Goal: Task Accomplishment & Management: Use online tool/utility

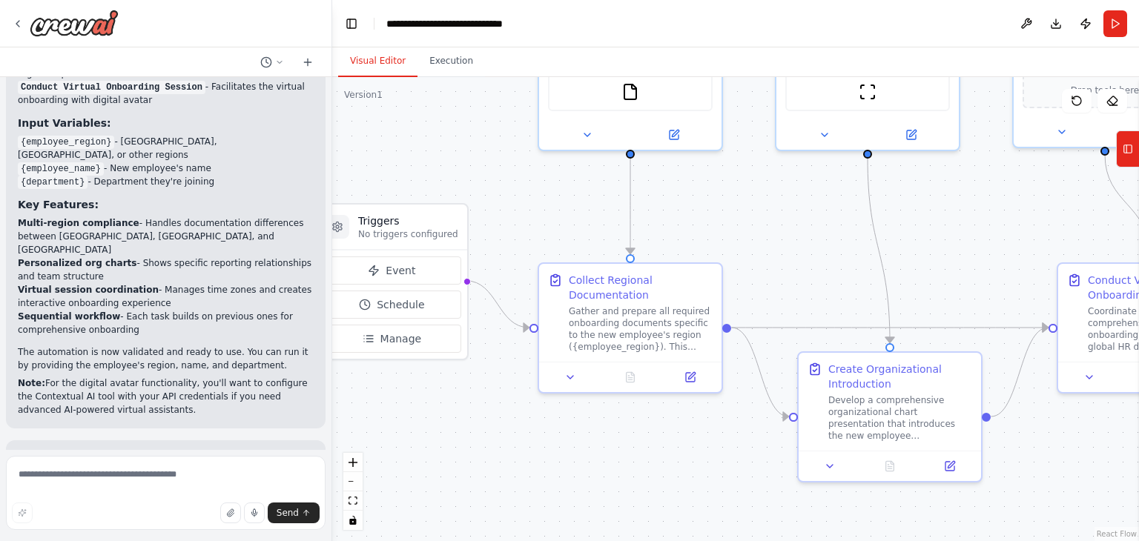
click at [504, 141] on div ".deletable-edge-delete-btn { width: 20px; height: 20px; border: 0px solid #ffff…" at bounding box center [735, 309] width 807 height 464
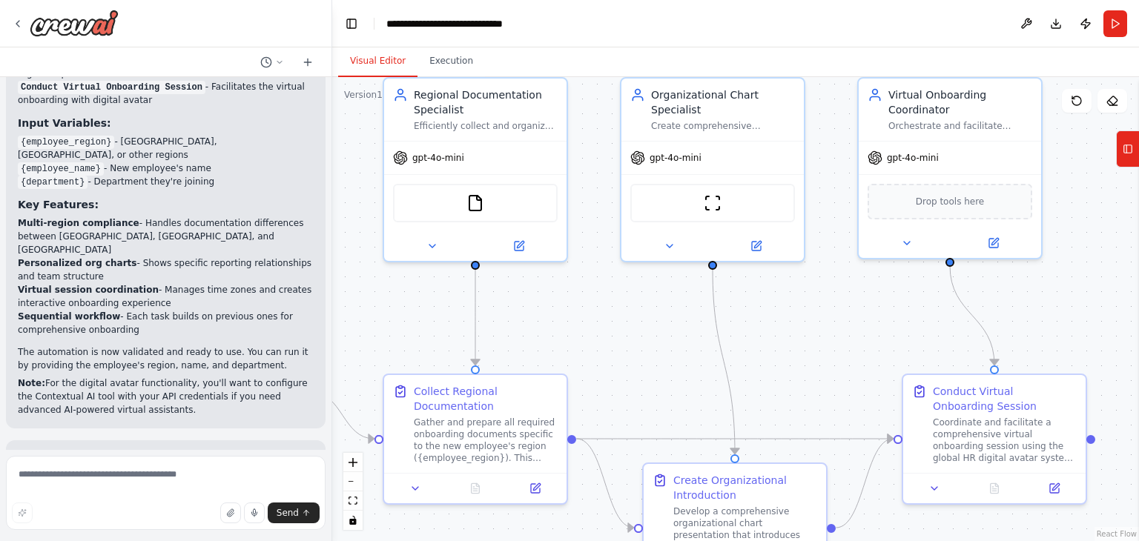
drag, startPoint x: 778, startPoint y: 214, endPoint x: 623, endPoint y: 326, distance: 190.8
click at [623, 326] on div ".deletable-edge-delete-btn { width: 20px; height: 20px; border: 0px solid #ffff…" at bounding box center [735, 309] width 807 height 464
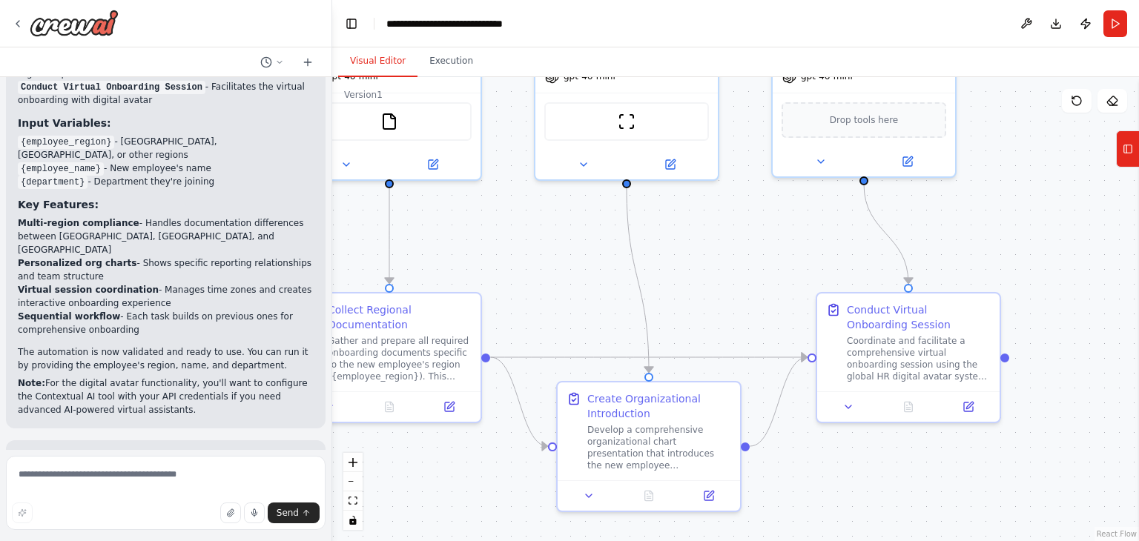
drag, startPoint x: 791, startPoint y: 355, endPoint x: 705, endPoint y: 273, distance: 118.6
click at [705, 273] on div ".deletable-edge-delete-btn { width: 20px; height: 20px; border: 0px solid #ffff…" at bounding box center [735, 309] width 807 height 464
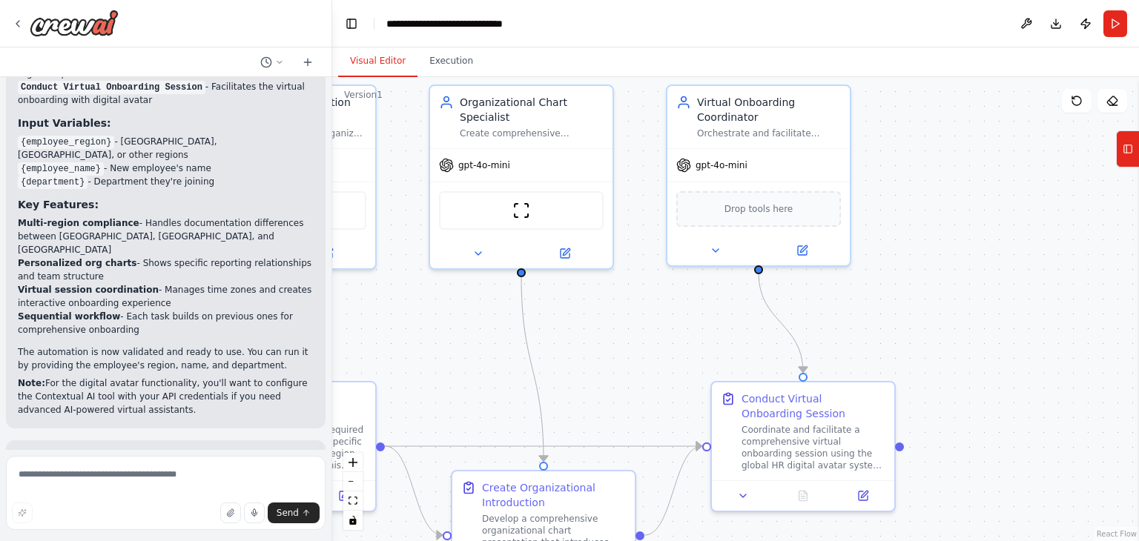
drag, startPoint x: 752, startPoint y: 250, endPoint x: 647, endPoint y: 339, distance: 137.9
click at [647, 339] on div ".deletable-edge-delete-btn { width: 20px; height: 20px; border: 0px solid #ffff…" at bounding box center [735, 309] width 807 height 464
click at [780, 214] on div "Drop tools here" at bounding box center [758, 206] width 165 height 36
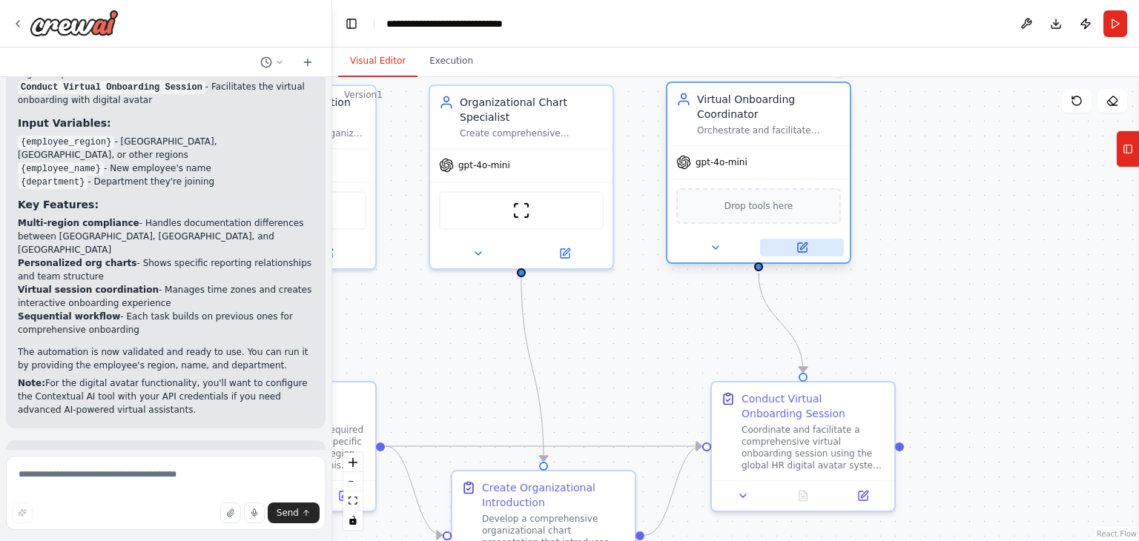
click at [812, 254] on button at bounding box center [802, 248] width 84 height 18
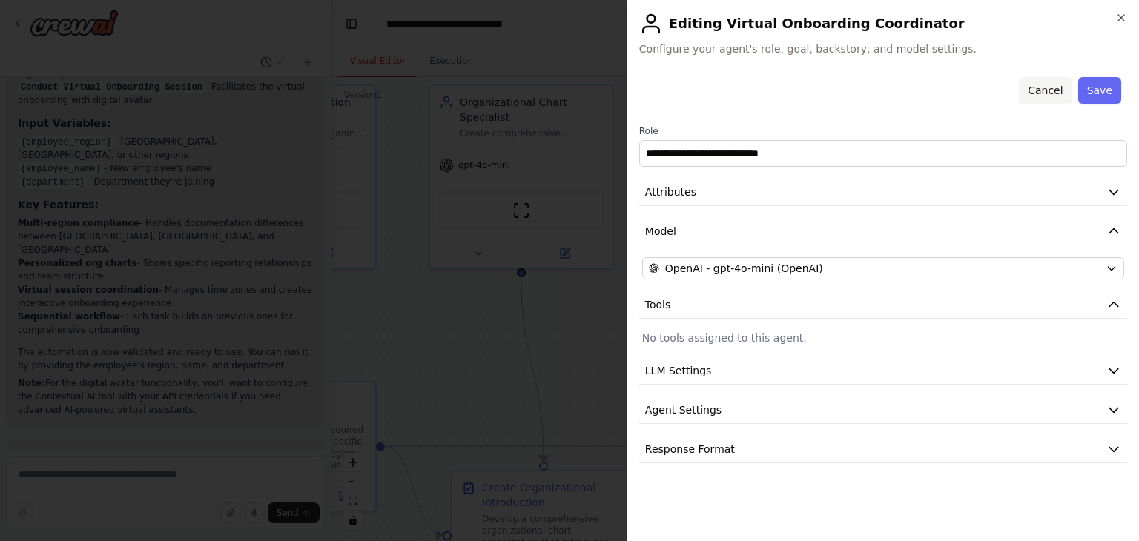
click at [1066, 96] on button "Cancel" at bounding box center [1045, 90] width 53 height 27
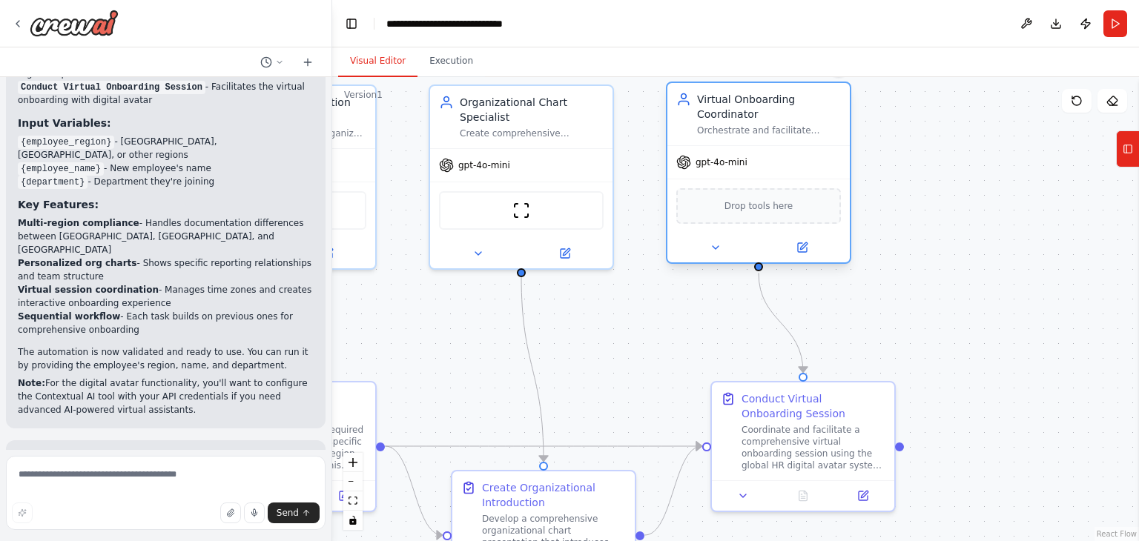
click at [768, 204] on span "Drop tools here" at bounding box center [759, 206] width 69 height 15
click at [720, 251] on icon at bounding box center [716, 248] width 12 height 12
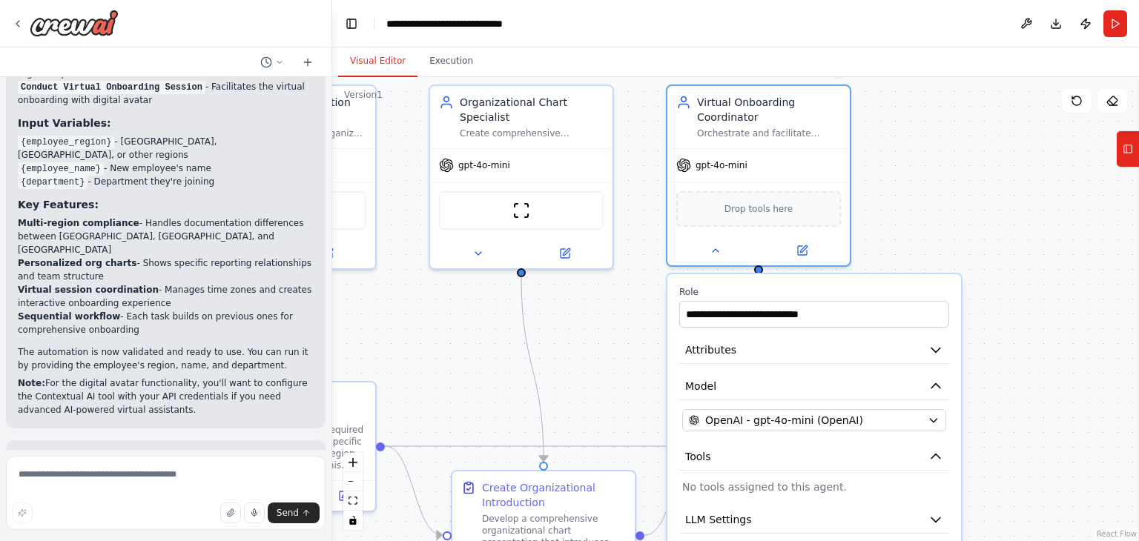
click at [780, 490] on p "No tools assigned to this agent." at bounding box center [814, 487] width 264 height 15
click at [1133, 151] on icon at bounding box center [1128, 149] width 10 height 24
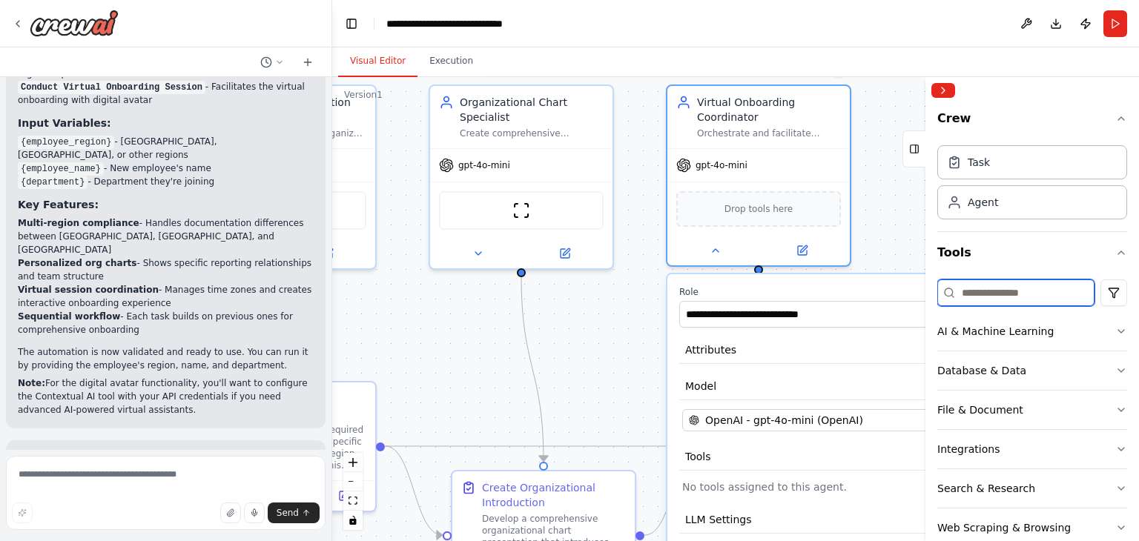
click at [1000, 286] on input at bounding box center [1016, 293] width 157 height 27
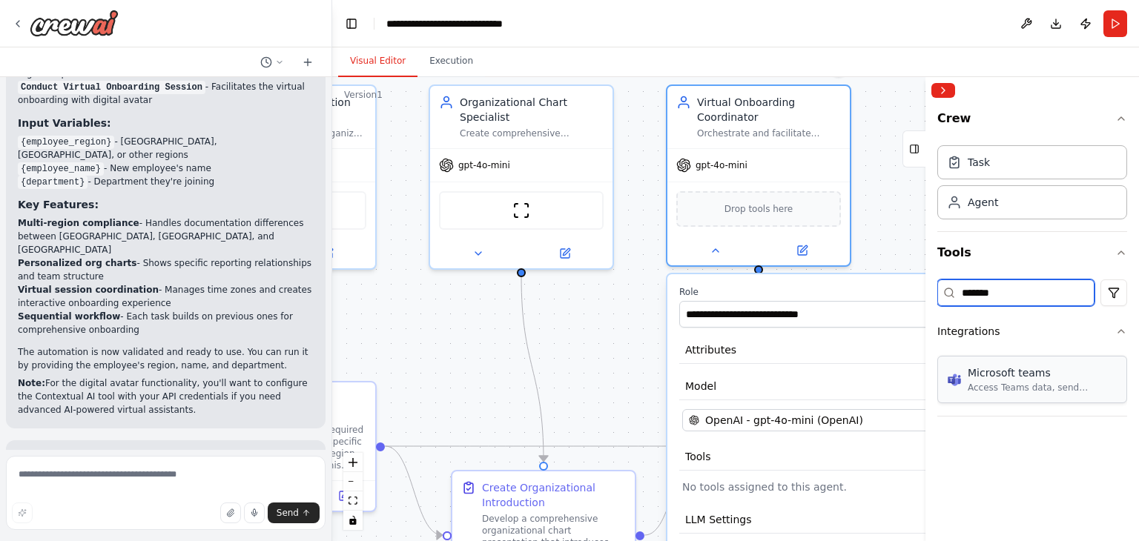
type input "*******"
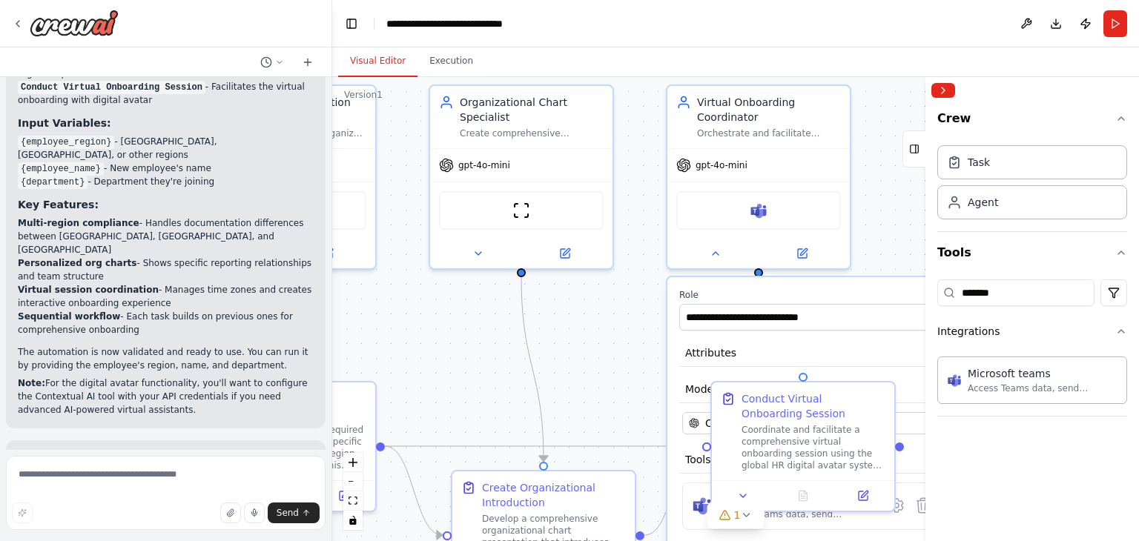
click at [881, 229] on div ".deletable-edge-delete-btn { width: 20px; height: 20px; border: 0px solid #ffff…" at bounding box center [735, 309] width 807 height 464
click at [942, 93] on button "Collapse right sidebar" at bounding box center [944, 90] width 24 height 15
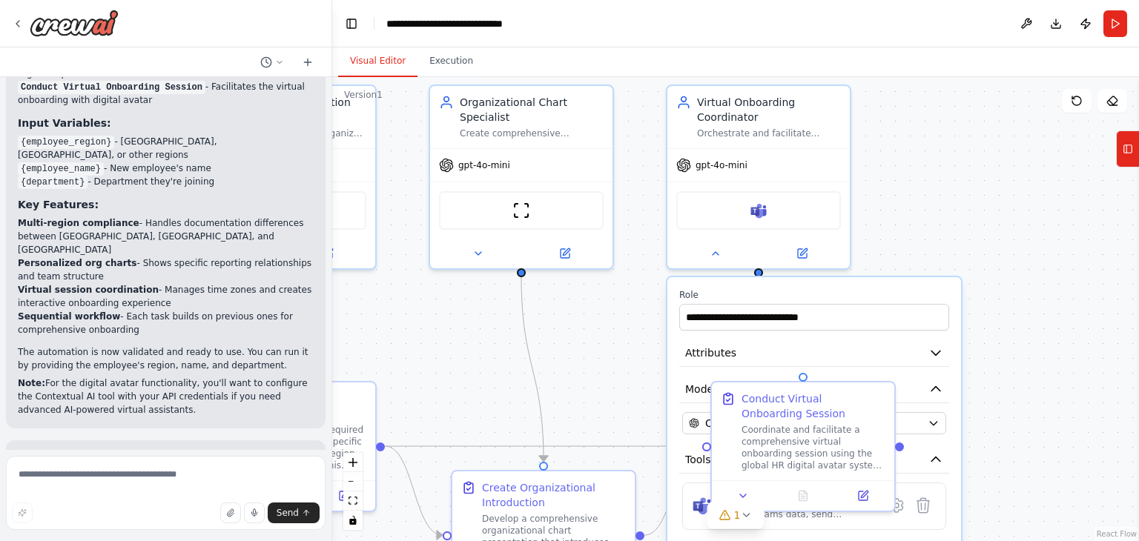
click at [928, 200] on div ".deletable-edge-delete-btn { width: 20px; height: 20px; border: 0px solid #ffff…" at bounding box center [735, 309] width 807 height 464
click at [868, 495] on icon at bounding box center [863, 493] width 9 height 9
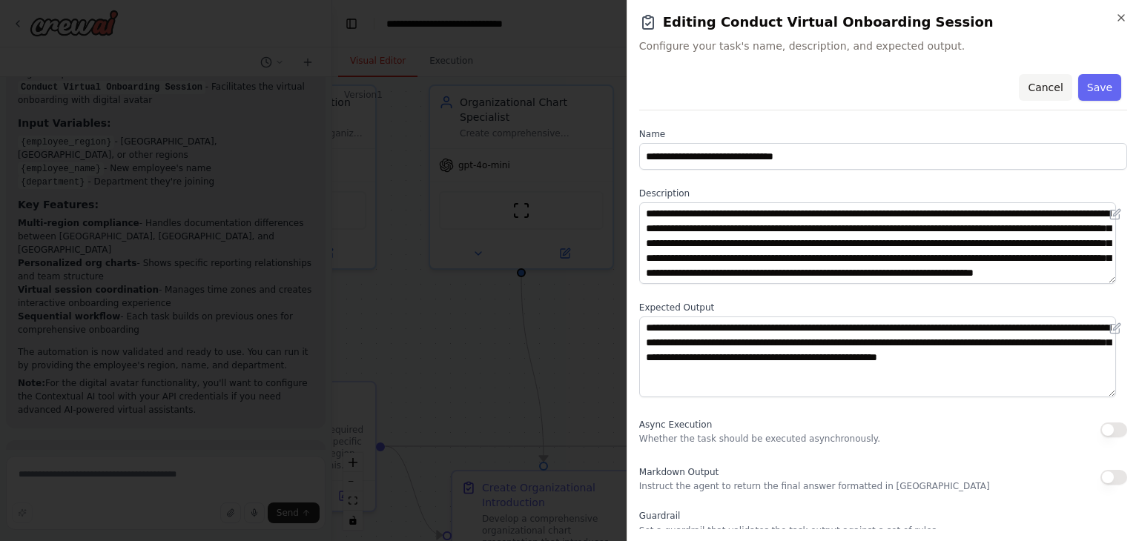
click at [1041, 87] on button "Cancel" at bounding box center [1045, 87] width 53 height 27
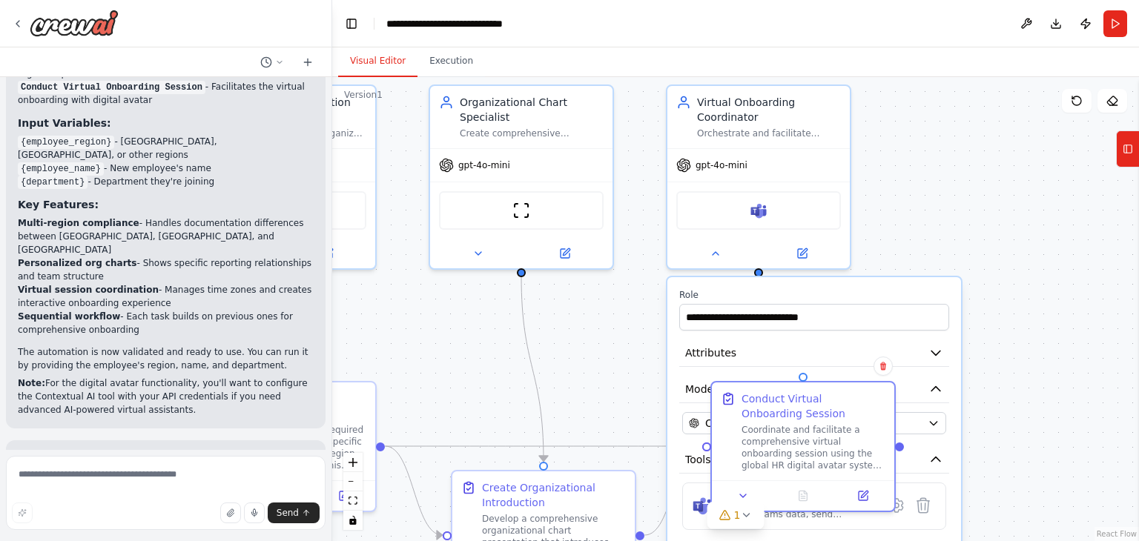
click at [971, 180] on div ".deletable-edge-delete-btn { width: 20px; height: 20px; border: 0px solid #ffff…" at bounding box center [735, 309] width 807 height 464
click at [715, 256] on button at bounding box center [716, 251] width 84 height 18
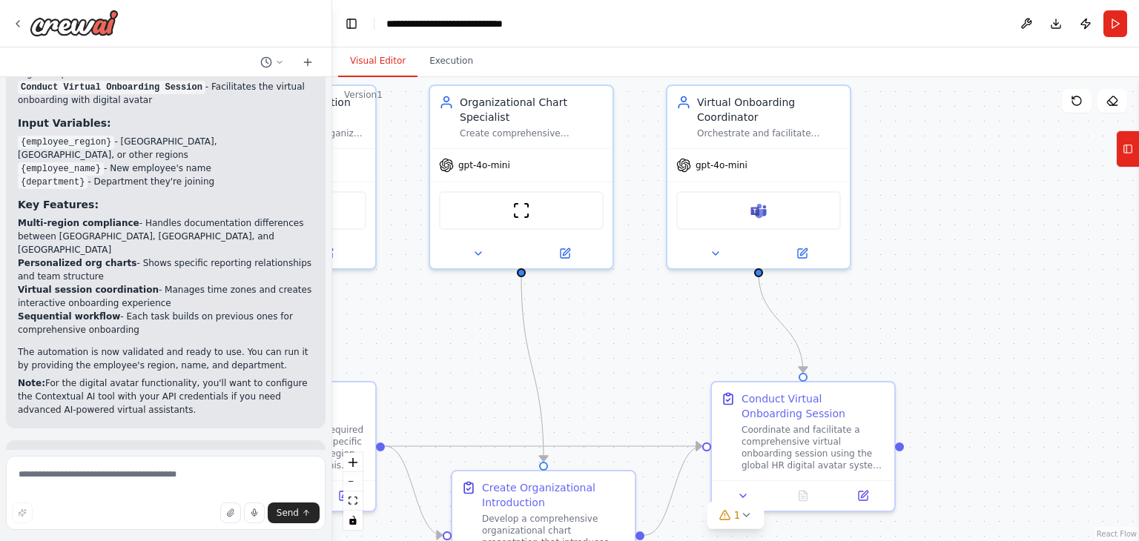
click at [942, 354] on div ".deletable-edge-delete-btn { width: 20px; height: 20px; border: 0px solid #ffff…" at bounding box center [735, 309] width 807 height 464
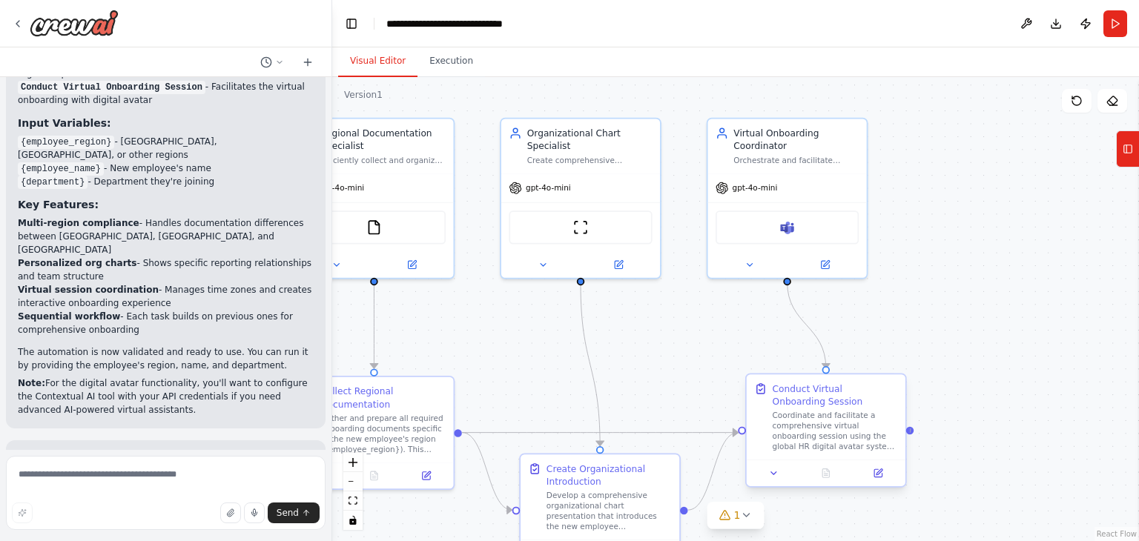
click at [911, 429] on div at bounding box center [909, 430] width 7 height 7
drag, startPoint x: 914, startPoint y: 429, endPoint x: 998, endPoint y: 434, distance: 84.0
click at [998, 434] on div ".deletable-edge-delete-btn { width: 20px; height: 20px; border: 0px solid #ffff…" at bounding box center [735, 309] width 807 height 464
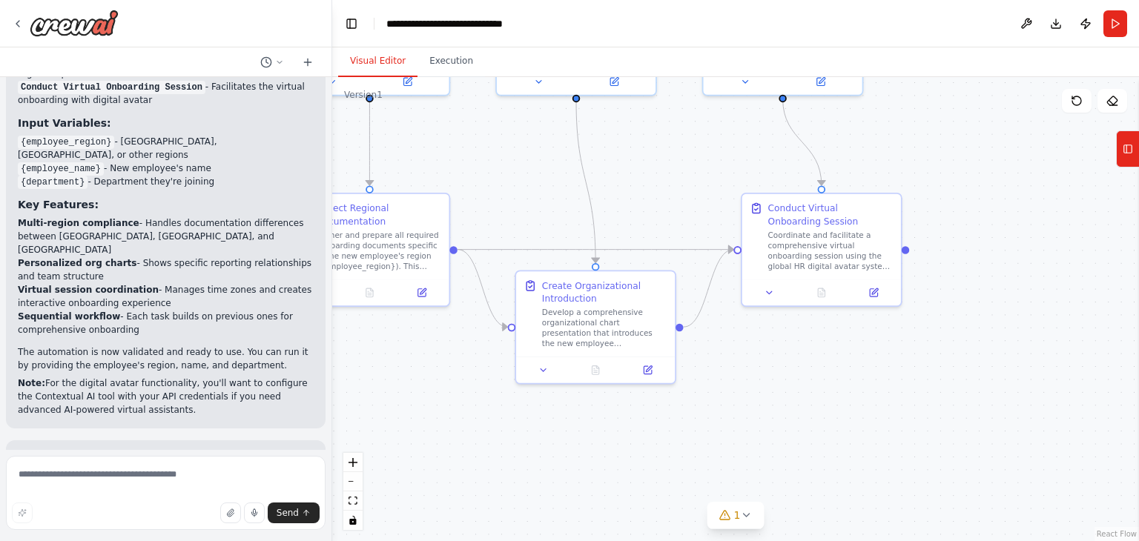
drag, startPoint x: 988, startPoint y: 327, endPoint x: 984, endPoint y: 144, distance: 183.3
click at [984, 144] on div ".deletable-edge-delete-btn { width: 20px; height: 20px; border: 0px solid #ffff…" at bounding box center [735, 309] width 807 height 464
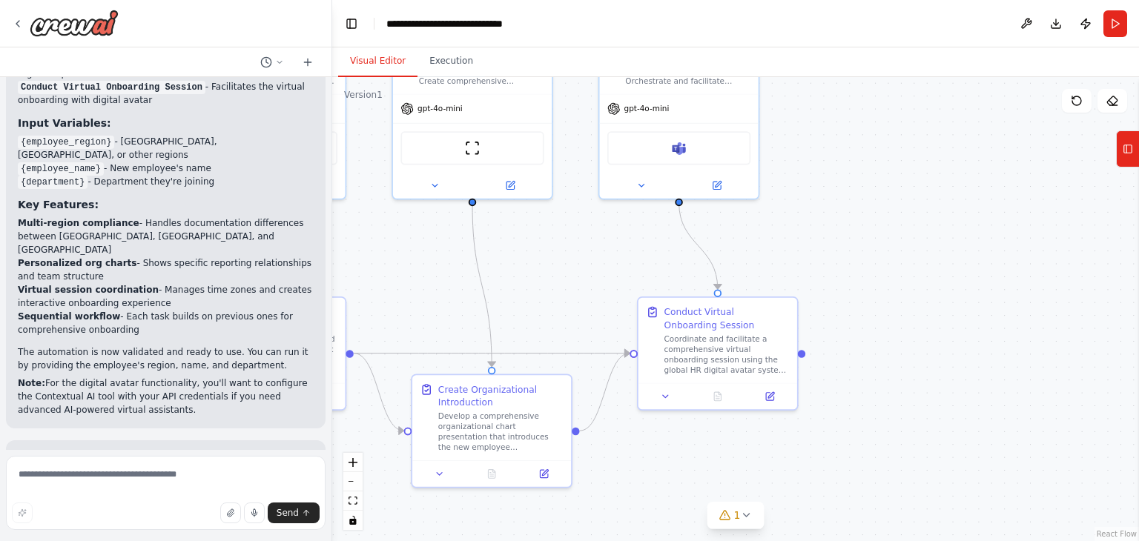
drag, startPoint x: 984, startPoint y: 144, endPoint x: 820, endPoint y: 248, distance: 193.8
click at [820, 248] on div ".deletable-edge-delete-btn { width: 20px; height: 20px; border: 0px solid #ffff…" at bounding box center [735, 309] width 807 height 464
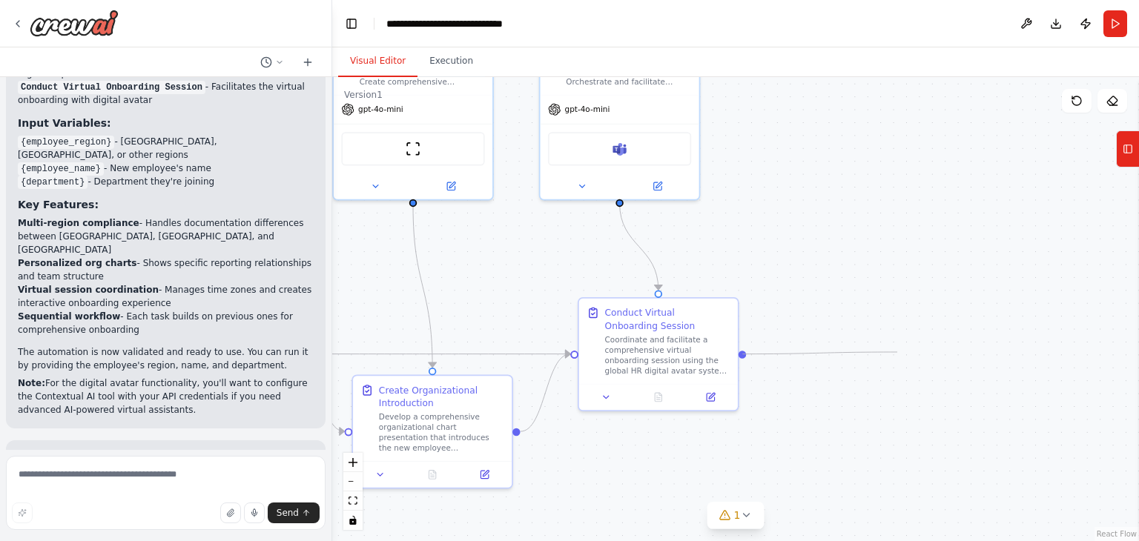
drag, startPoint x: 744, startPoint y: 352, endPoint x: 898, endPoint y: 352, distance: 153.5
click at [898, 352] on div ".deletable-edge-delete-btn { width: 20px; height: 20px; border: 0px solid #ffff…" at bounding box center [735, 309] width 807 height 464
click at [1126, 164] on button "Tools" at bounding box center [1127, 149] width 23 height 37
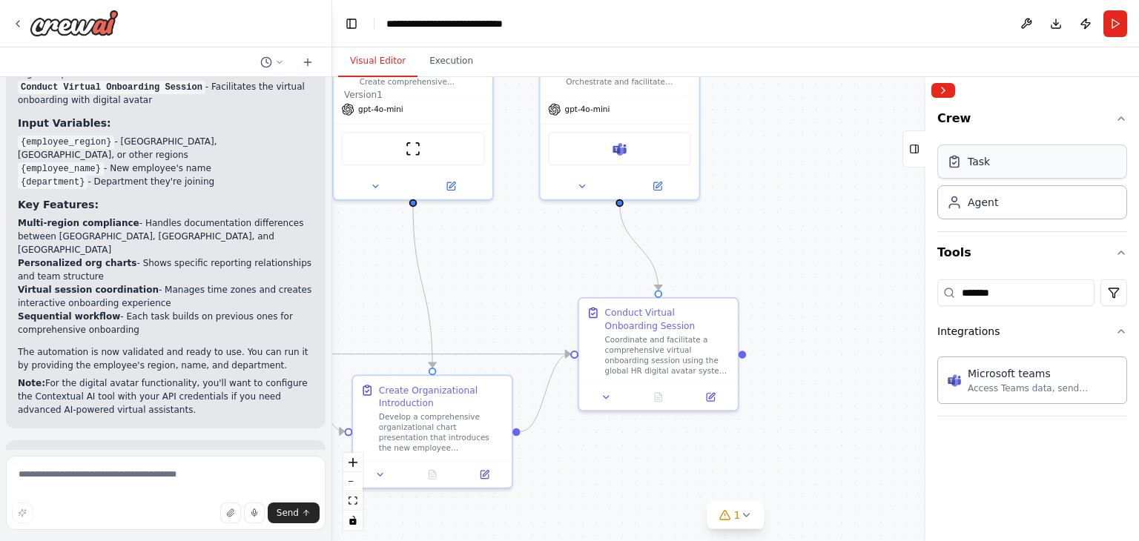
click at [1027, 168] on div "Task" at bounding box center [1033, 162] width 190 height 34
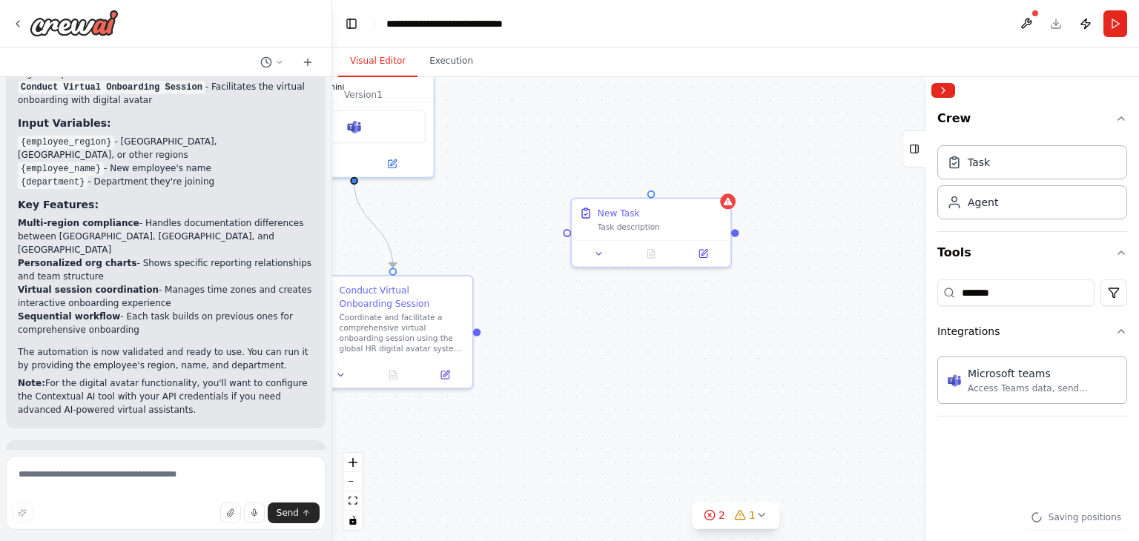
drag, startPoint x: 774, startPoint y: 241, endPoint x: 505, endPoint y: 219, distance: 270.2
click at [505, 219] on div ".deletable-edge-delete-btn { width: 20px; height: 20px; border: 0px solid #ffff…" at bounding box center [735, 309] width 807 height 464
click at [733, 200] on div ".deletable-edge-delete-btn { width: 20px; height: 20px; border: 0px solid #ffff…" at bounding box center [735, 309] width 807 height 464
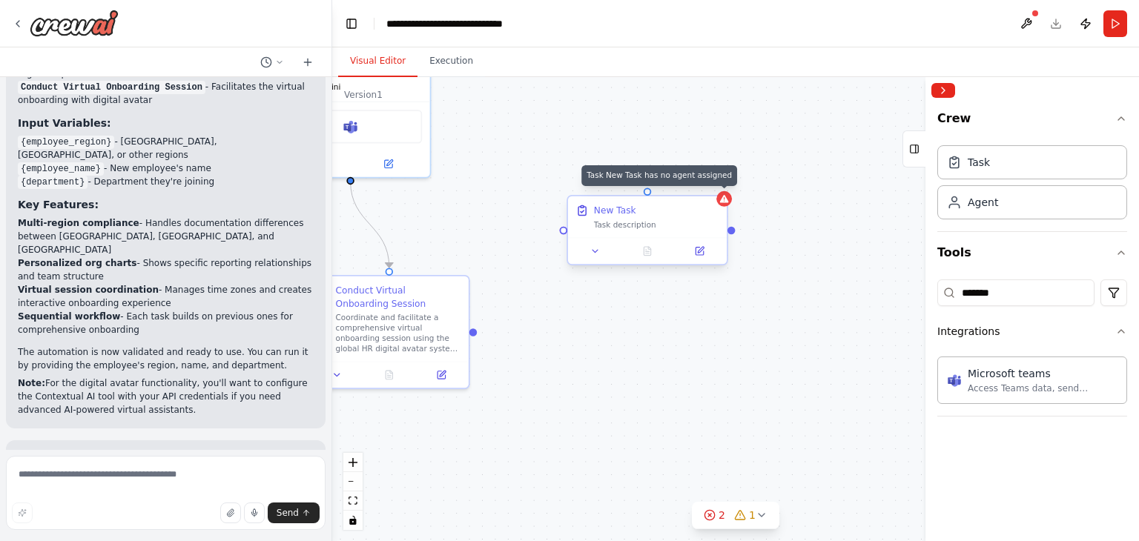
click at [725, 204] on div at bounding box center [725, 199] width 16 height 16
click at [797, 205] on div ".deletable-edge-delete-btn { width: 20px; height: 20px; border: 0px solid #ffff…" at bounding box center [735, 309] width 807 height 464
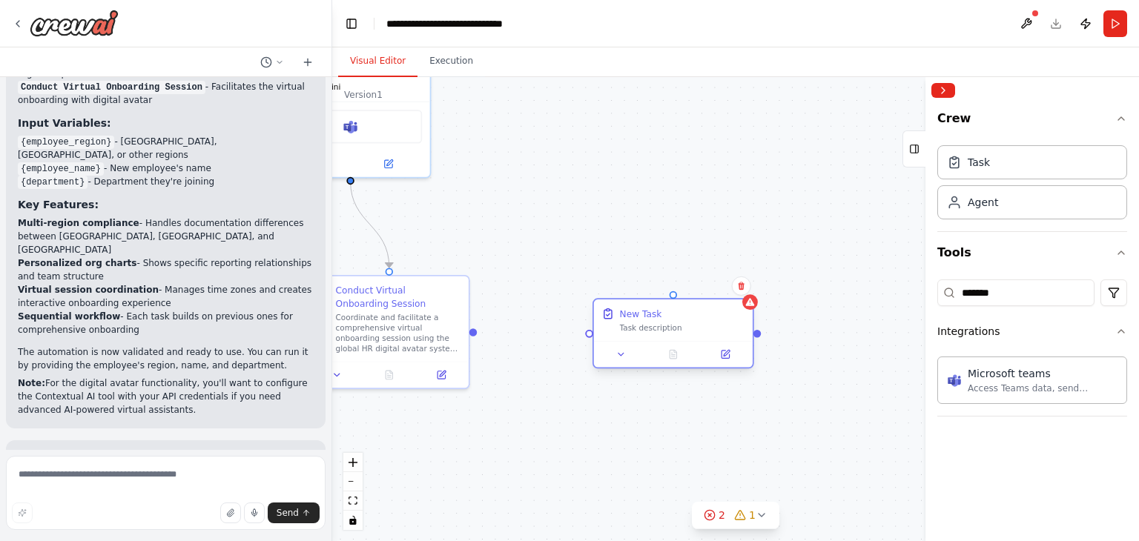
drag, startPoint x: 652, startPoint y: 217, endPoint x: 676, endPoint y: 314, distance: 99.5
click at [676, 314] on div "New Task" at bounding box center [682, 314] width 125 height 13
drag, startPoint x: 476, startPoint y: 329, endPoint x: 488, endPoint y: 330, distance: 11.9
click at [488, 330] on div ".deletable-edge-delete-btn { width: 20px; height: 20px; border: 0px solid #ffff…" at bounding box center [735, 309] width 807 height 464
drag, startPoint x: 482, startPoint y: 330, endPoint x: 602, endPoint y: 334, distance: 120.2
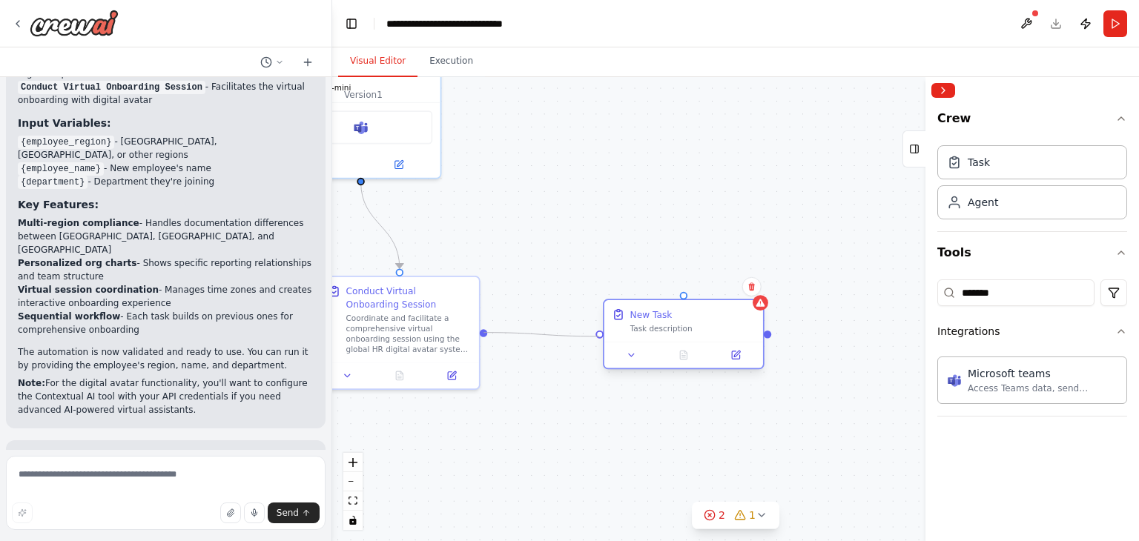
click at [650, 333] on div "Task description" at bounding box center [692, 328] width 125 height 10
click at [642, 354] on button at bounding box center [632, 356] width 45 height 16
click at [642, 352] on button at bounding box center [632, 356] width 45 height 16
click at [744, 513] on icon at bounding box center [740, 516] width 12 height 12
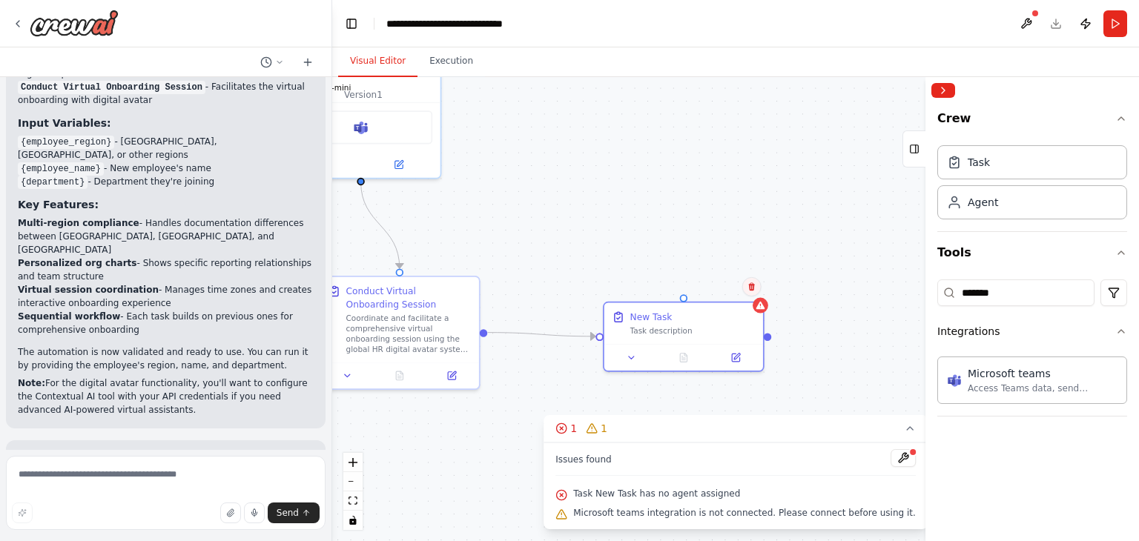
click at [758, 291] on button at bounding box center [751, 286] width 19 height 19
click at [725, 289] on button "Confirm" at bounding box center [709, 287] width 53 height 18
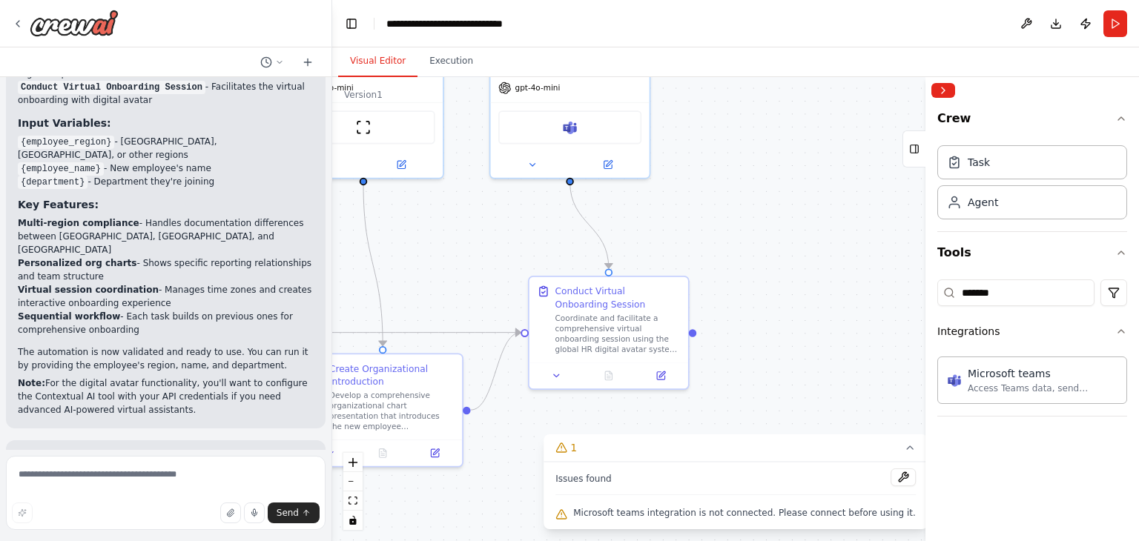
drag, startPoint x: 711, startPoint y: 280, endPoint x: 903, endPoint y: 280, distance: 192.1
click at [923, 280] on div "i need your help to build an internal HR onboarding automation. After the new e…" at bounding box center [569, 270] width 1139 height 541
click at [165, 478] on textarea at bounding box center [166, 493] width 320 height 74
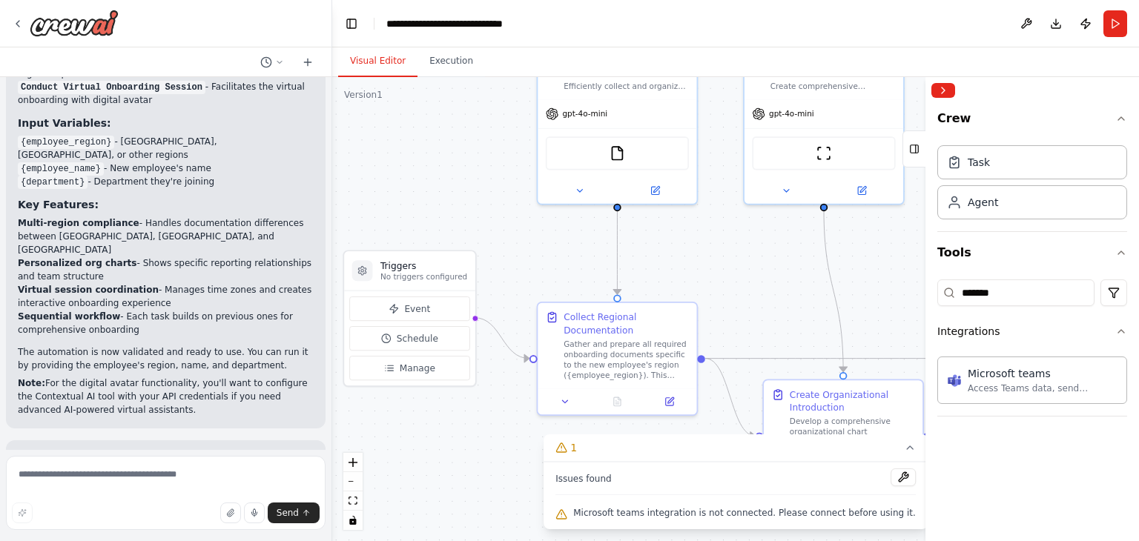
drag, startPoint x: 452, startPoint y: 252, endPoint x: 909, endPoint y: 278, distance: 458.4
click at [909, 278] on div ".deletable-edge-delete-btn { width: 20px; height: 20px; border: 0px solid #ffff…" at bounding box center [735, 309] width 807 height 464
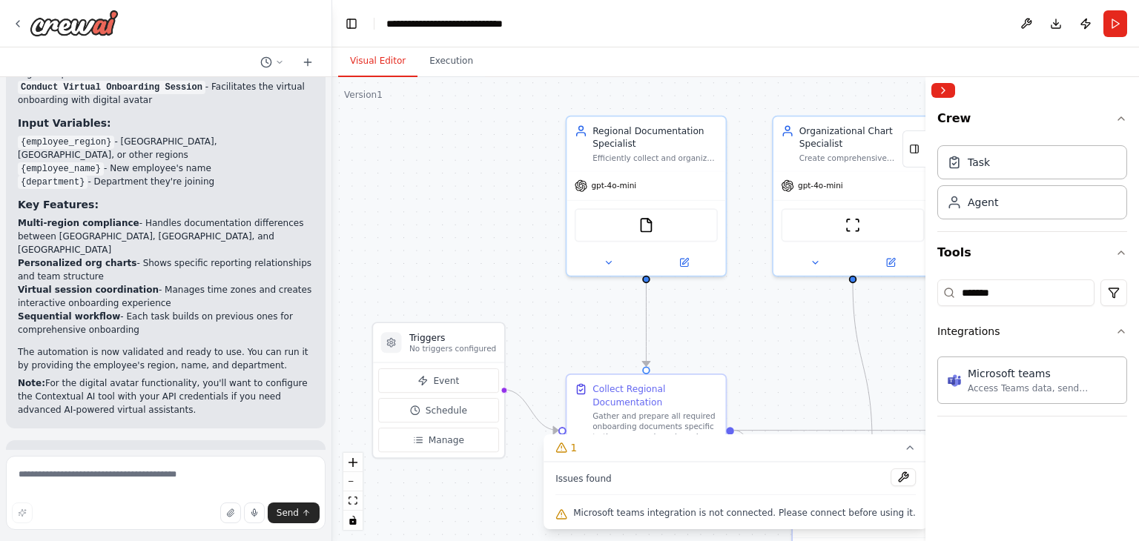
drag, startPoint x: 751, startPoint y: 260, endPoint x: 780, endPoint y: 332, distance: 77.5
click at [780, 332] on div ".deletable-edge-delete-btn { width: 20px; height: 20px; border: 0px solid #ffff…" at bounding box center [735, 309] width 807 height 464
click at [645, 231] on div "FileReadTool" at bounding box center [646, 222] width 143 height 33
click at [891, 478] on button at bounding box center [903, 478] width 25 height 18
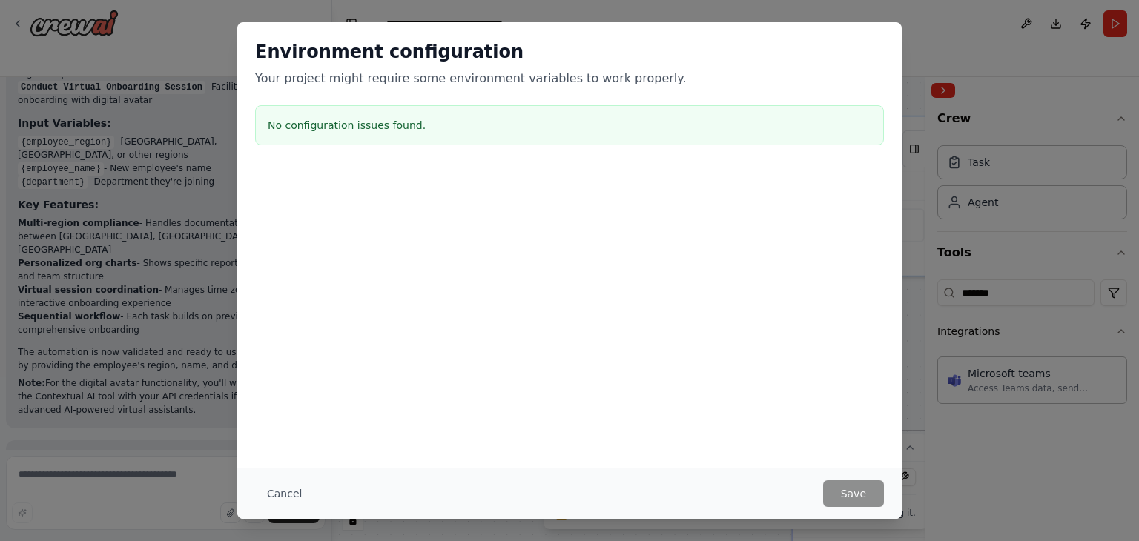
click at [923, 53] on div "Environment configuration Your project might require some environment variables…" at bounding box center [569, 270] width 1139 height 541
click at [272, 497] on button "Cancel" at bounding box center [284, 494] width 59 height 27
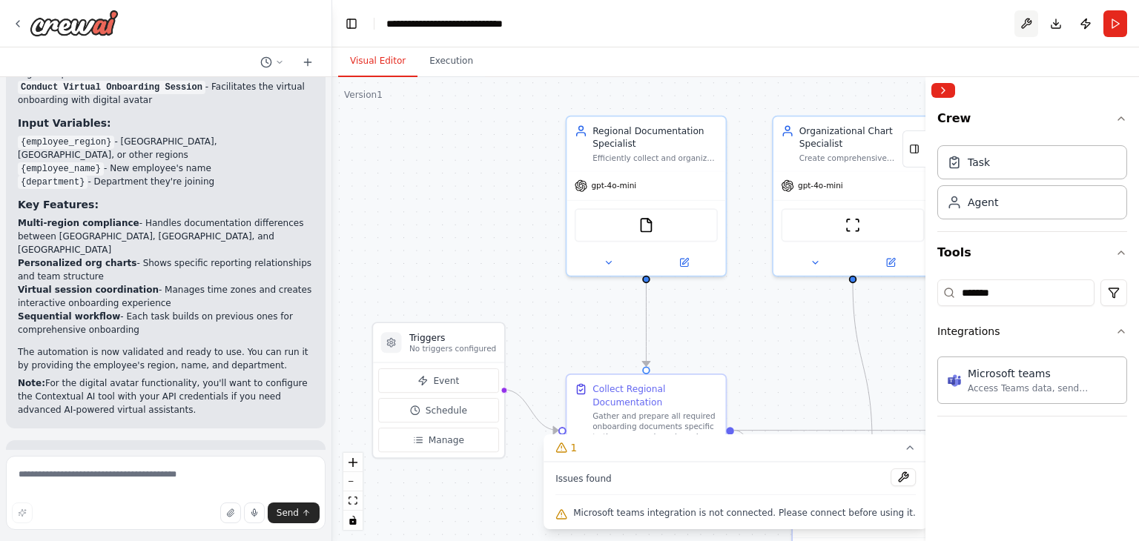
click at [1024, 22] on button at bounding box center [1027, 23] width 24 height 27
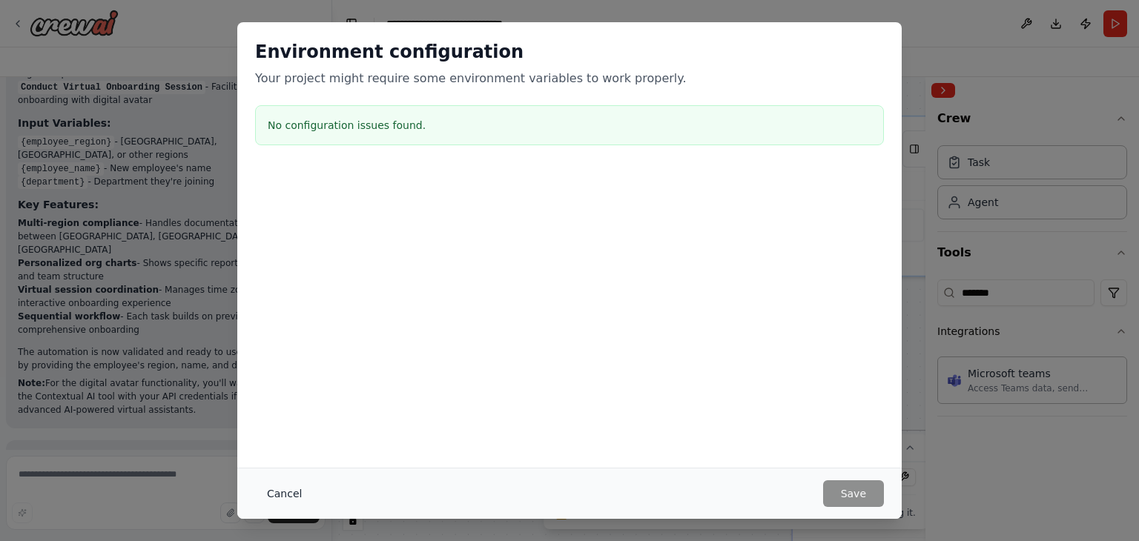
click at [283, 503] on button "Cancel" at bounding box center [284, 494] width 59 height 27
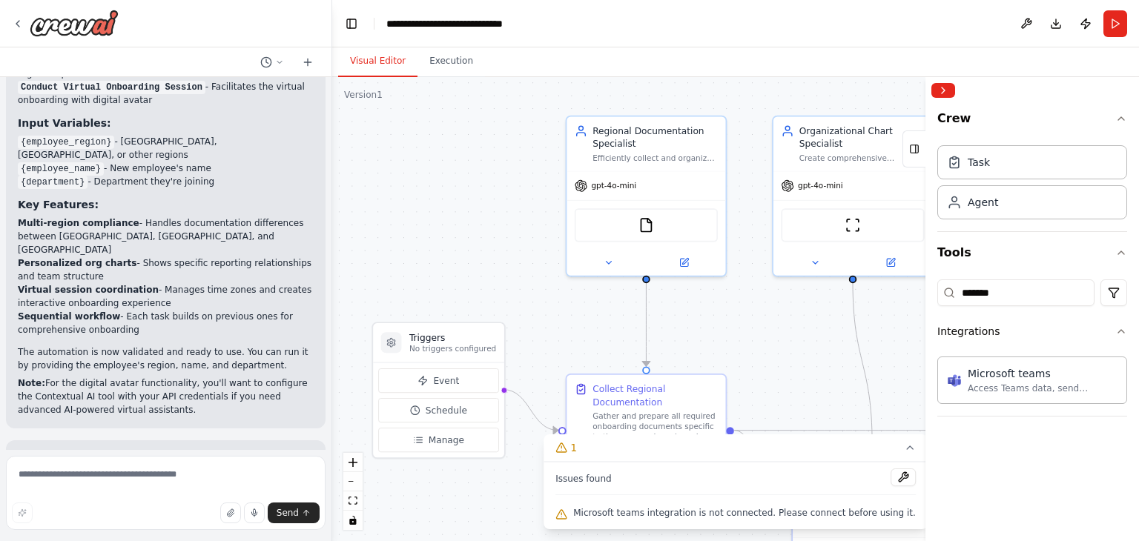
drag, startPoint x: 1022, startPoint y: 24, endPoint x: 1062, endPoint y: 59, distance: 52.6
click at [1062, 59] on div "Visual Editor Execution" at bounding box center [735, 62] width 807 height 30
click at [1030, 17] on button at bounding box center [1027, 23] width 24 height 27
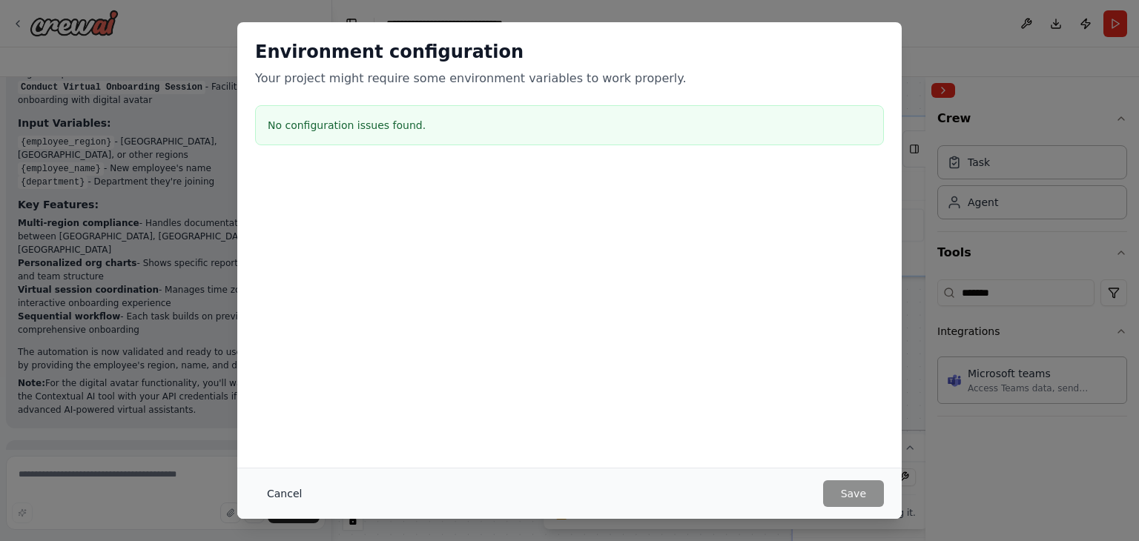
click at [274, 495] on button "Cancel" at bounding box center [284, 494] width 59 height 27
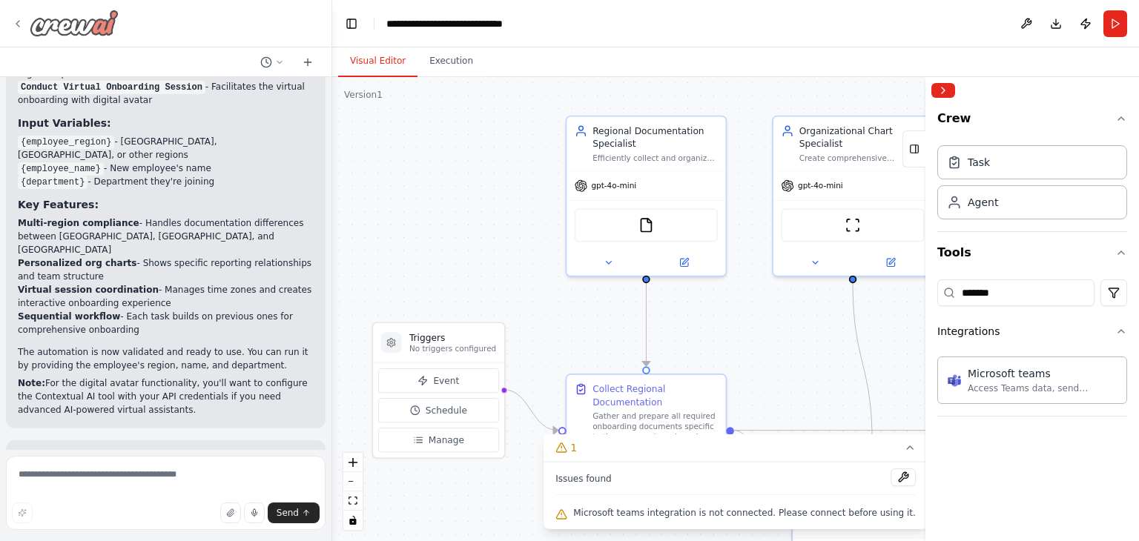
drag, startPoint x: 77, startPoint y: 35, endPoint x: 13, endPoint y: 28, distance: 64.1
click at [13, 28] on icon at bounding box center [18, 24] width 12 height 12
click at [19, 27] on icon at bounding box center [17, 24] width 3 height 6
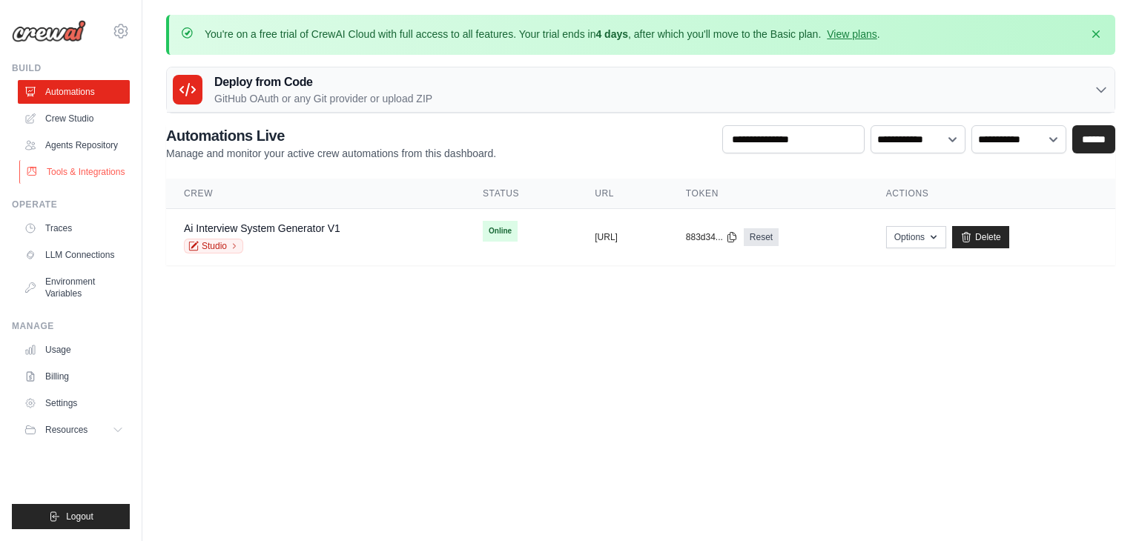
click at [76, 171] on link "Tools & Integrations" at bounding box center [75, 172] width 112 height 24
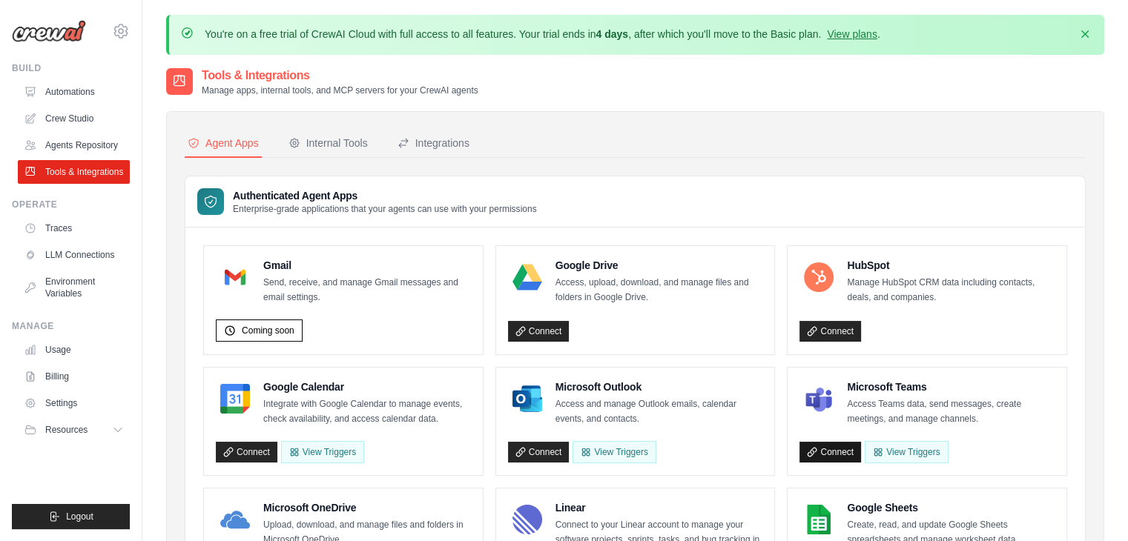
click at [828, 449] on link "Connect" at bounding box center [831, 452] width 62 height 21
click at [825, 451] on link "Connect" at bounding box center [831, 452] width 62 height 21
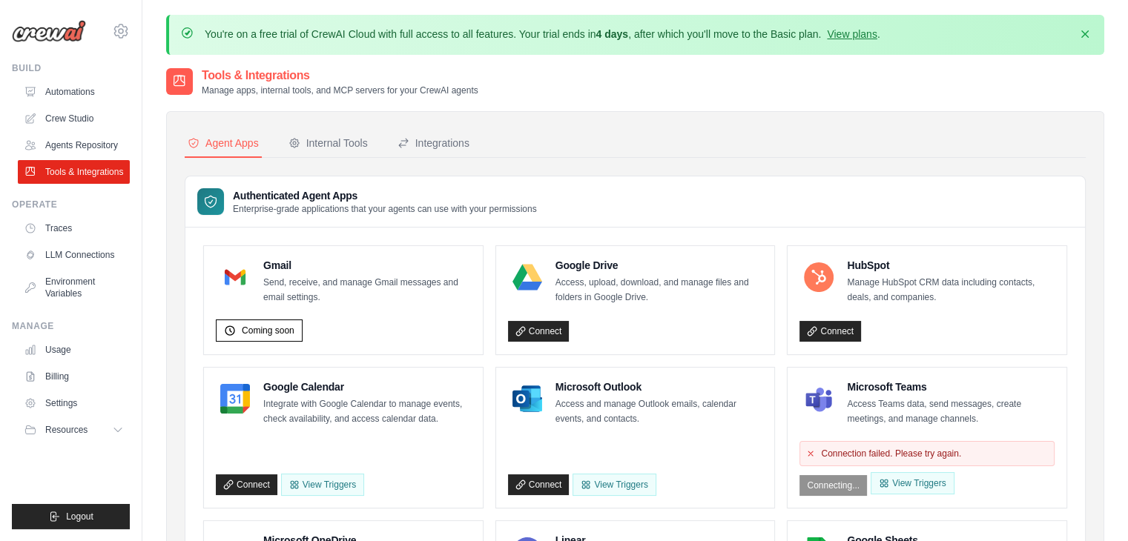
click at [835, 490] on div "Connection failed. Please try again. Connecting... View Triggers" at bounding box center [927, 465] width 255 height 61
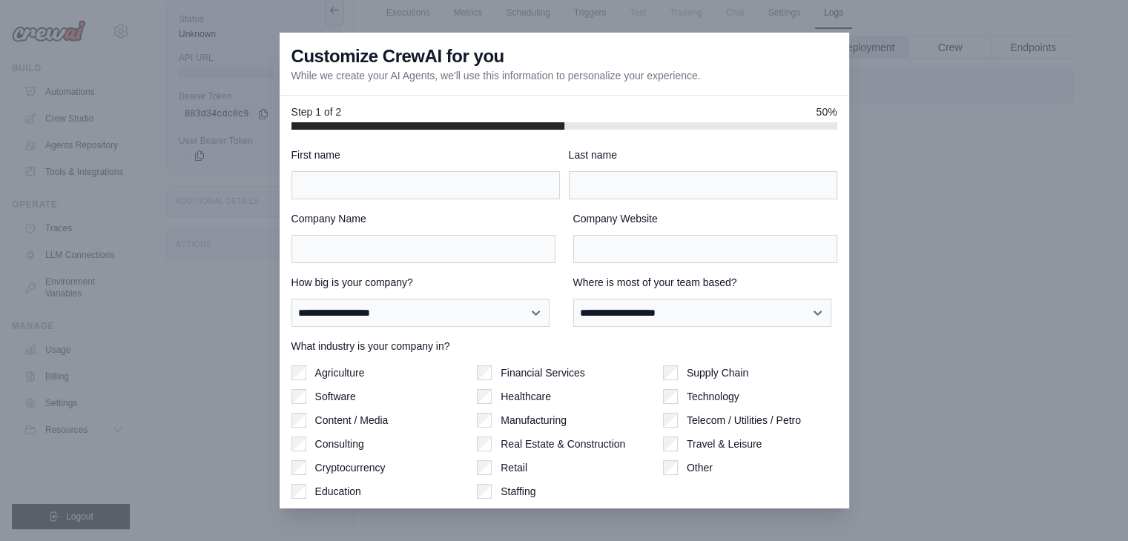
click at [930, 146] on div at bounding box center [564, 270] width 1128 height 541
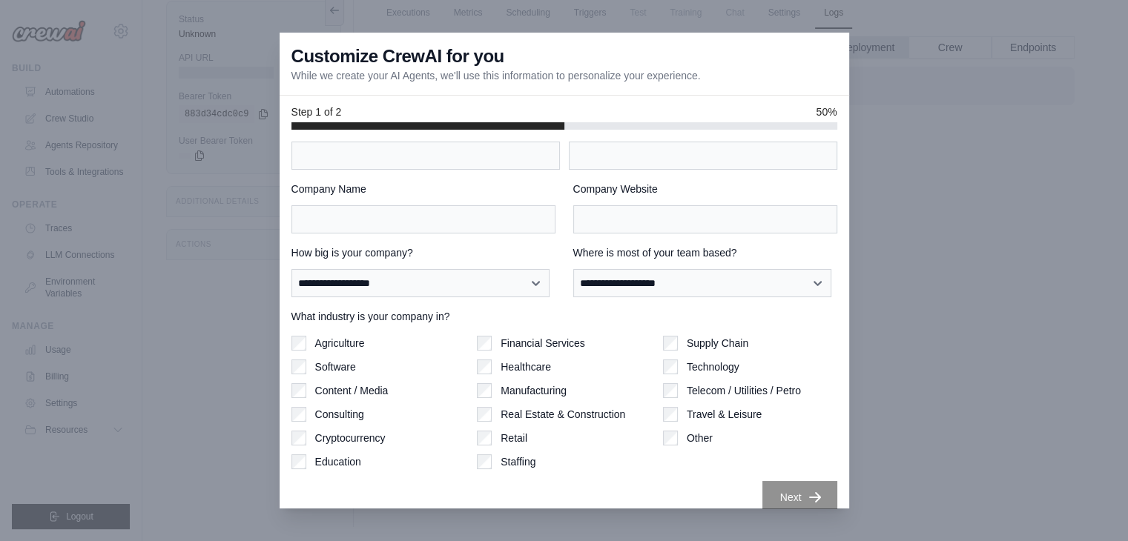
scroll to position [46, 0]
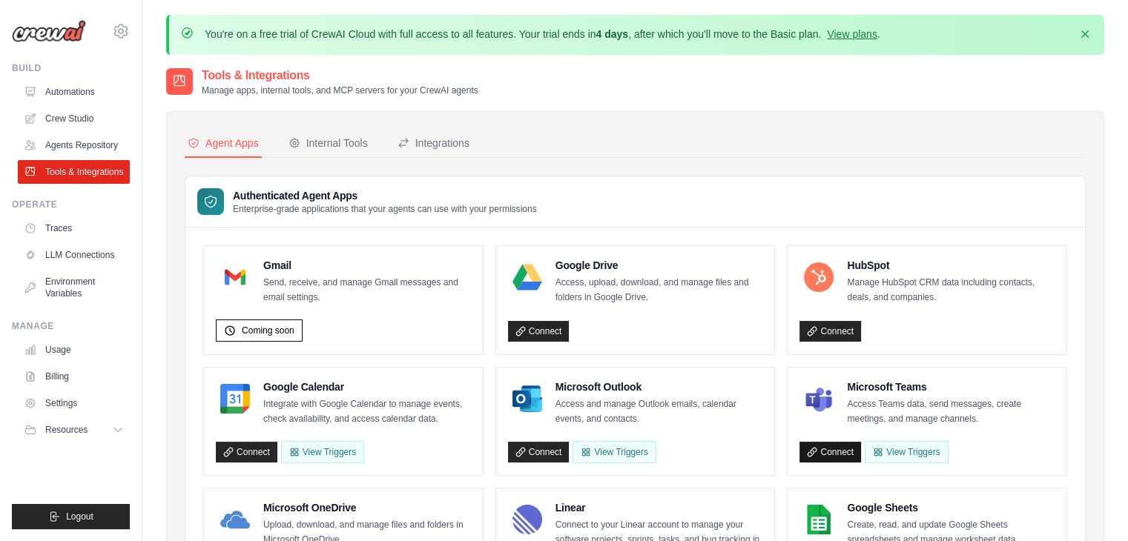
click at [837, 447] on link "Connect" at bounding box center [831, 452] width 62 height 21
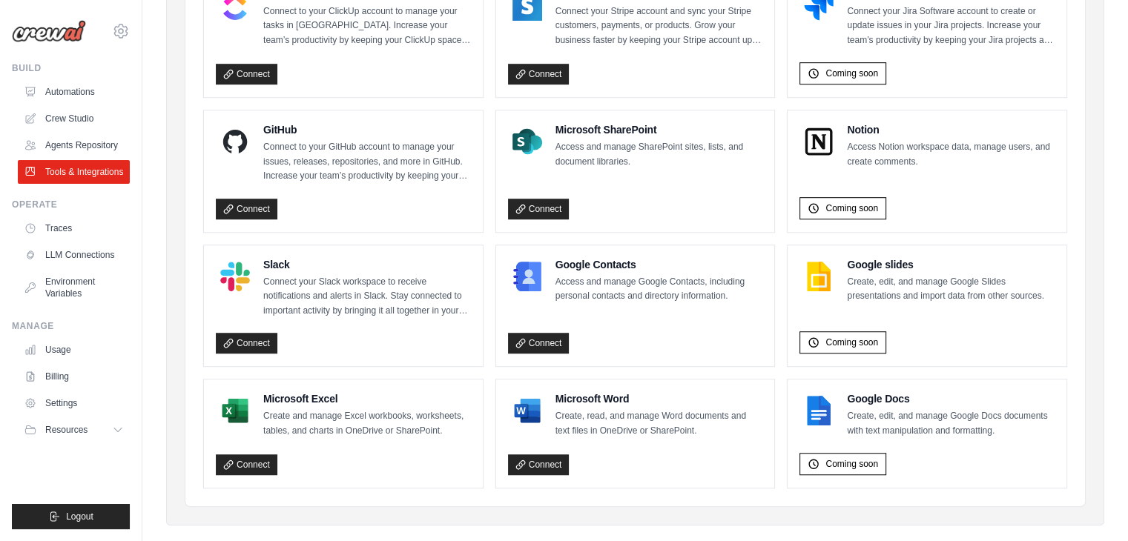
scroll to position [938, 0]
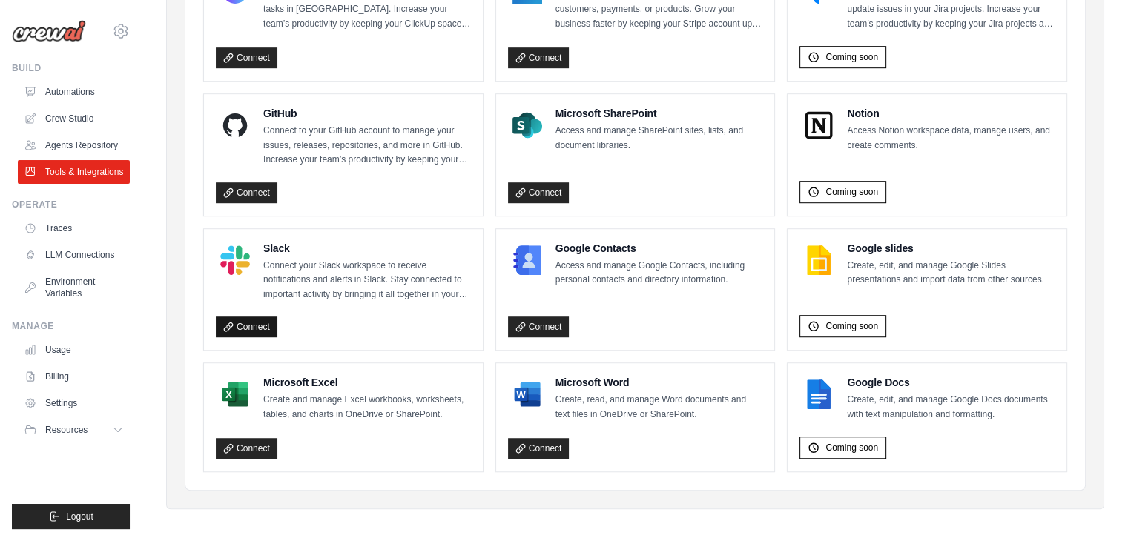
click at [245, 323] on link "Connect" at bounding box center [247, 327] width 62 height 21
click at [70, 111] on link "Crew Studio" at bounding box center [75, 119] width 112 height 24
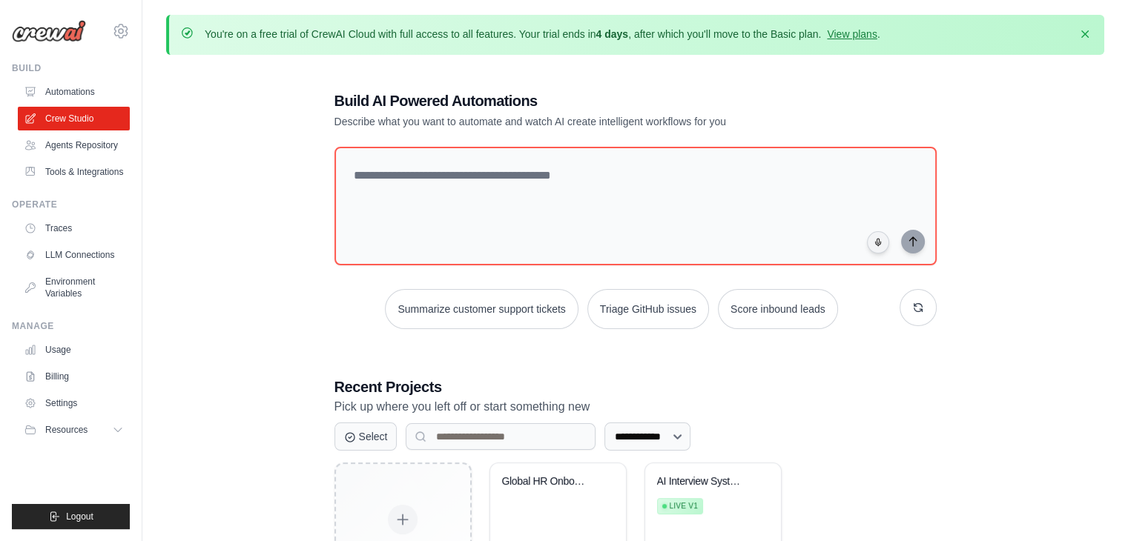
scroll to position [108, 0]
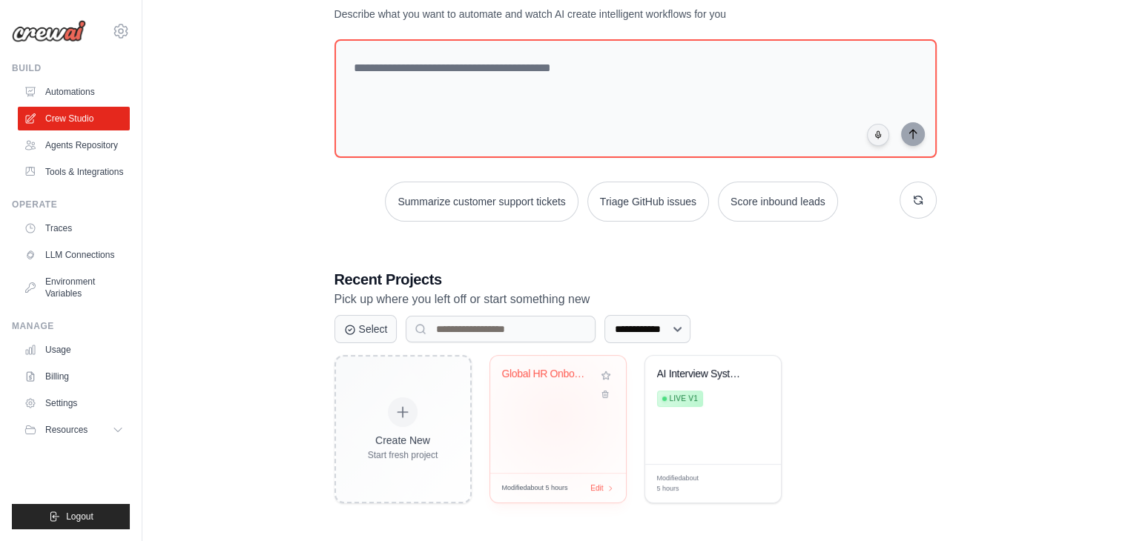
click at [555, 415] on div "Global HR Onboarding Automation" at bounding box center [558, 414] width 136 height 117
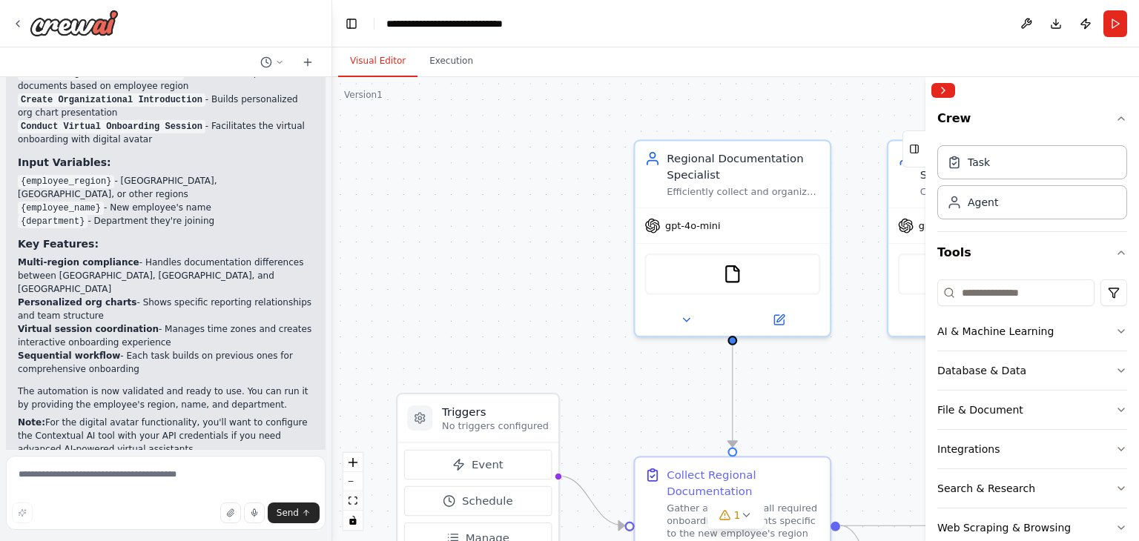
scroll to position [1653, 0]
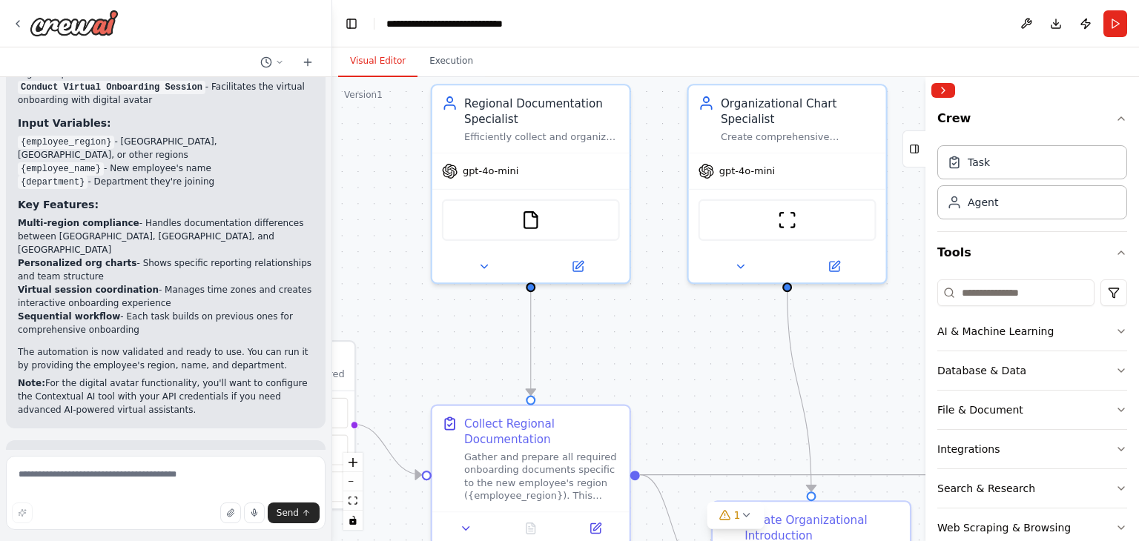
drag, startPoint x: 559, startPoint y: 318, endPoint x: 313, endPoint y: 265, distance: 251.3
click at [313, 265] on div "i need your help to build an internal HR onboarding automation. After the new e…" at bounding box center [569, 270] width 1139 height 541
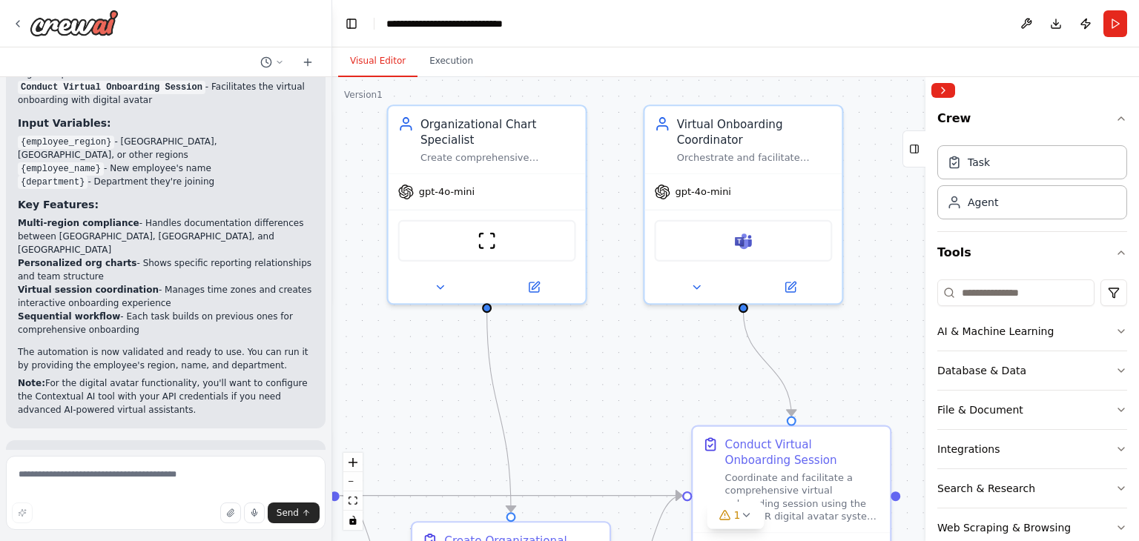
drag, startPoint x: 847, startPoint y: 320, endPoint x: 587, endPoint y: 341, distance: 260.4
click at [587, 341] on div ".deletable-edge-delete-btn { width: 20px; height: 20px; border: 0px solid #ffff…" at bounding box center [735, 309] width 807 height 464
click at [801, 287] on button at bounding box center [790, 283] width 90 height 19
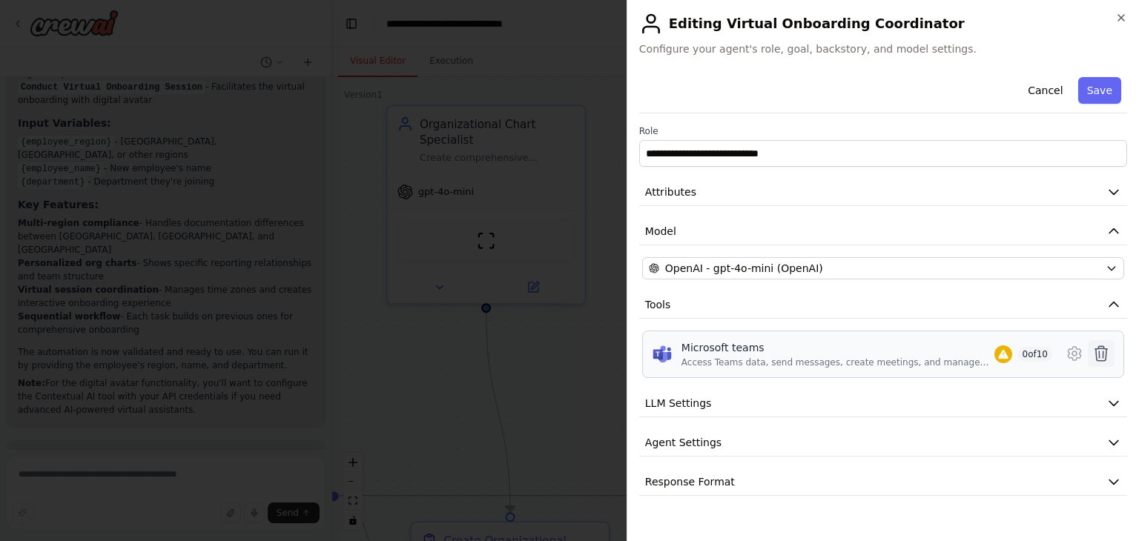
click at [1106, 357] on icon at bounding box center [1102, 353] width 13 height 15
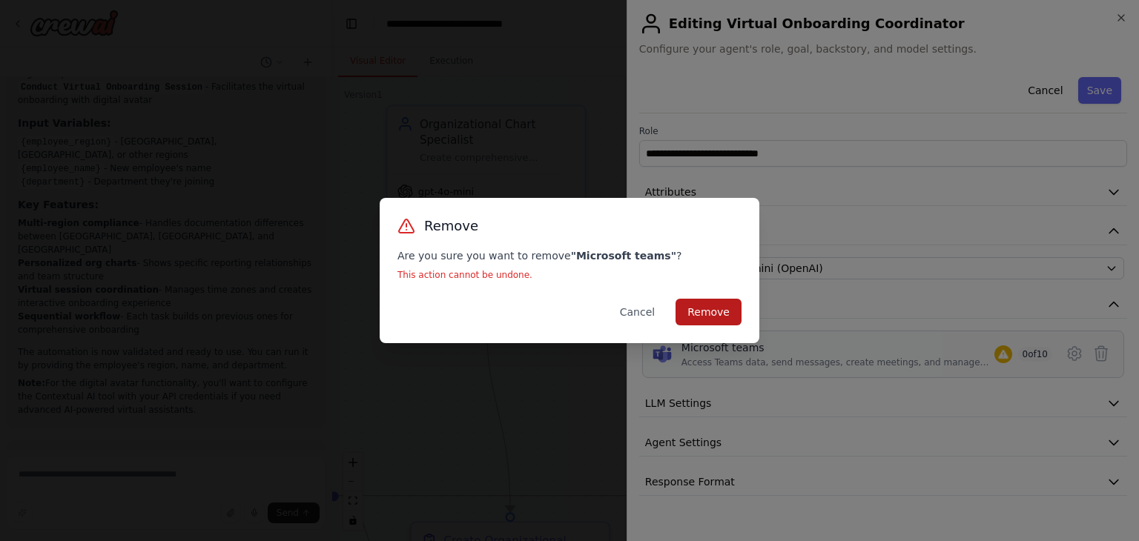
click at [688, 318] on button "Remove" at bounding box center [709, 312] width 66 height 27
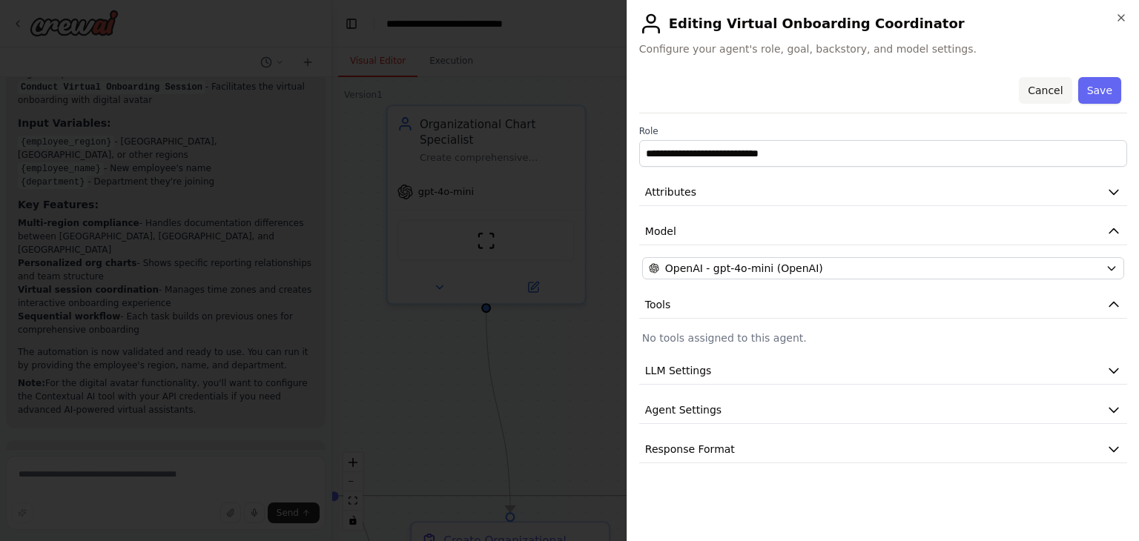
scroll to position [0, 0]
click at [1098, 86] on button "Save" at bounding box center [1100, 90] width 43 height 27
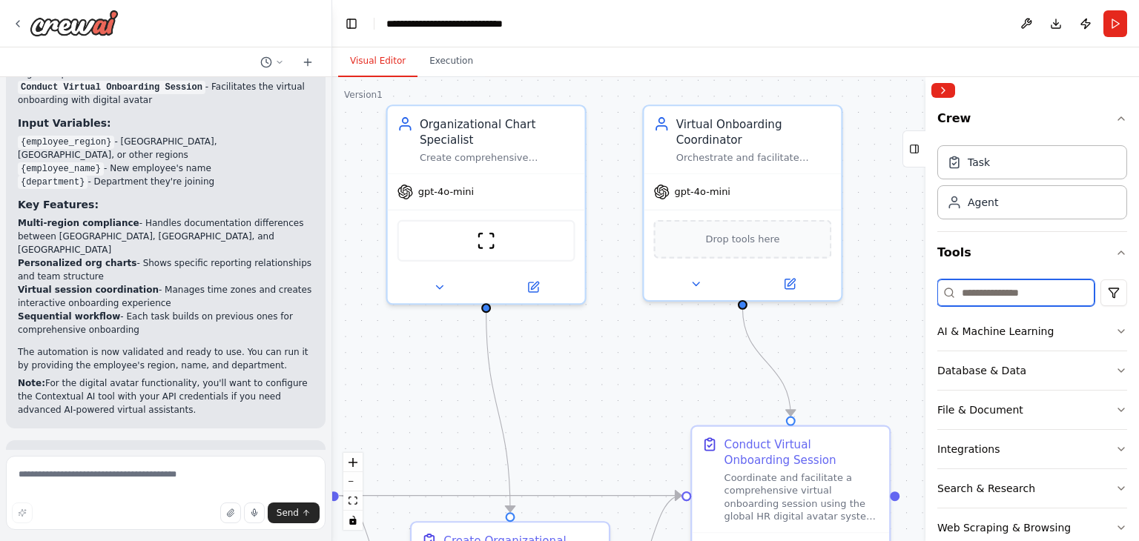
click at [1003, 285] on input at bounding box center [1016, 293] width 157 height 27
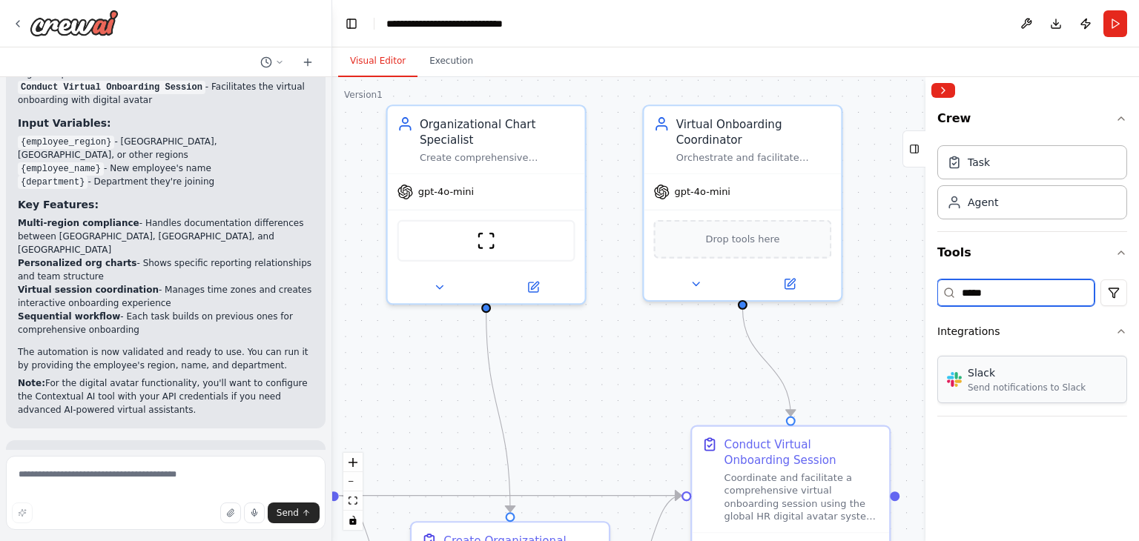
type input "*****"
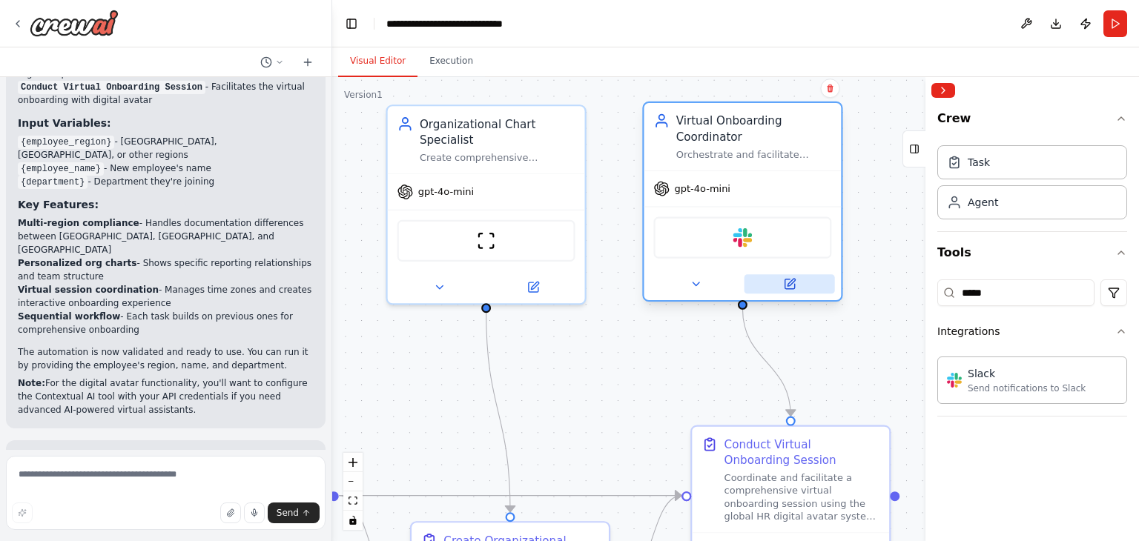
click at [797, 289] on button at bounding box center [790, 283] width 90 height 19
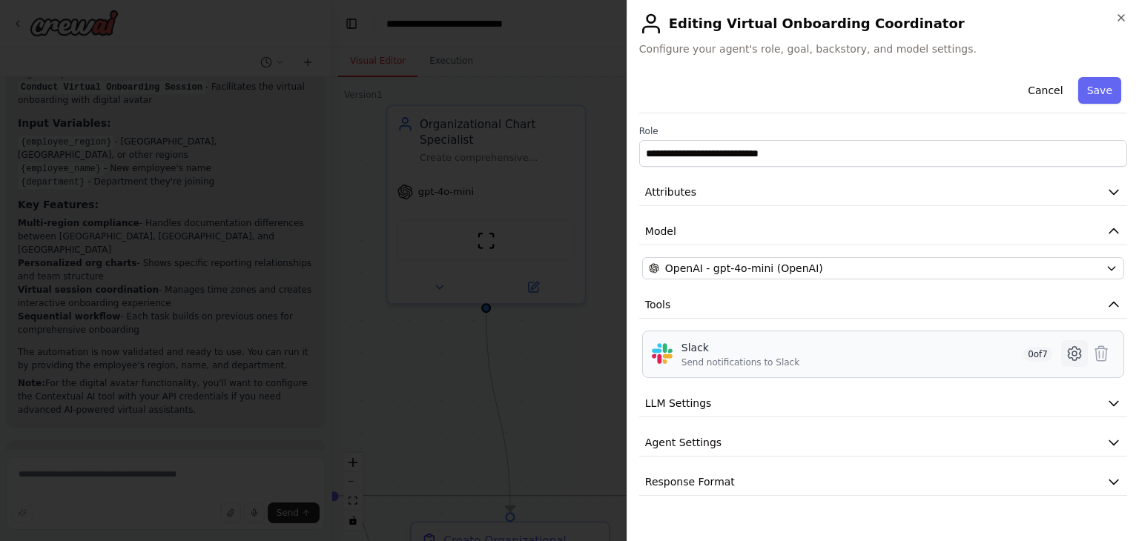
click at [1070, 352] on icon at bounding box center [1074, 353] width 13 height 13
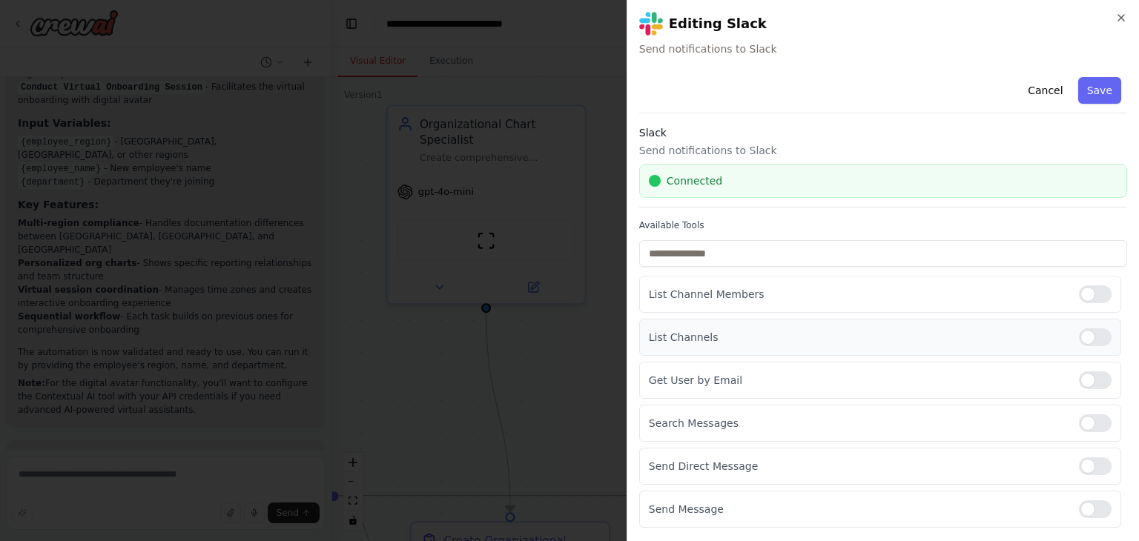
click at [1084, 337] on div at bounding box center [1095, 338] width 33 height 18
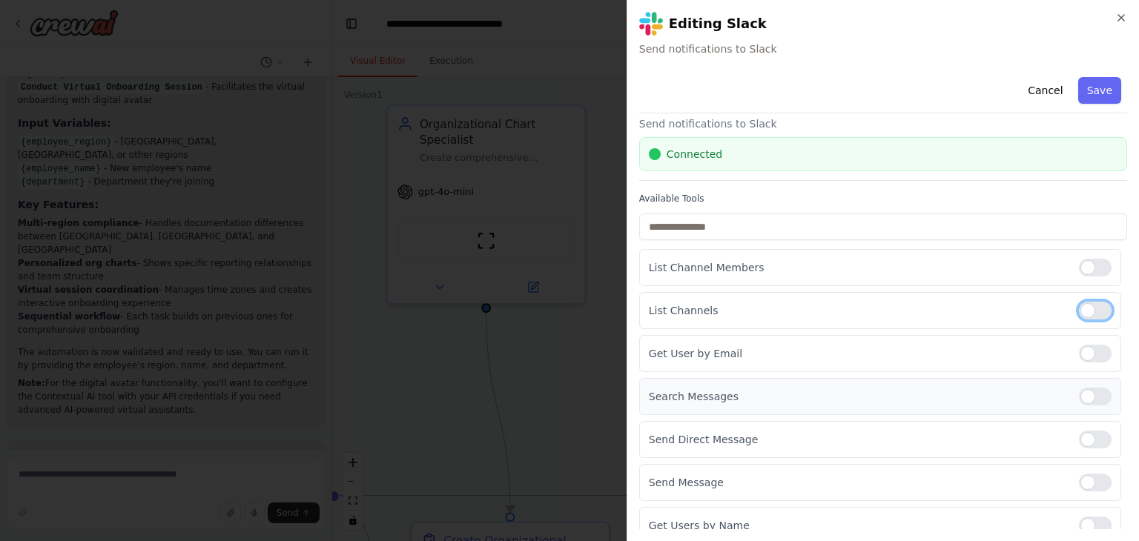
scroll to position [39, 0]
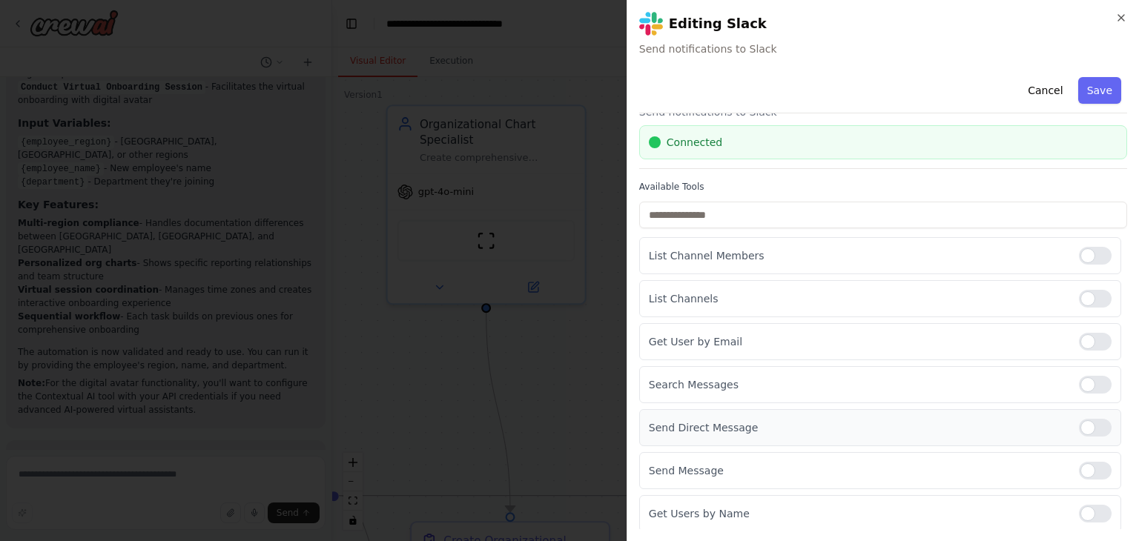
click at [1081, 421] on div at bounding box center [1095, 428] width 33 height 18
click at [1097, 92] on button "Save" at bounding box center [1100, 90] width 43 height 27
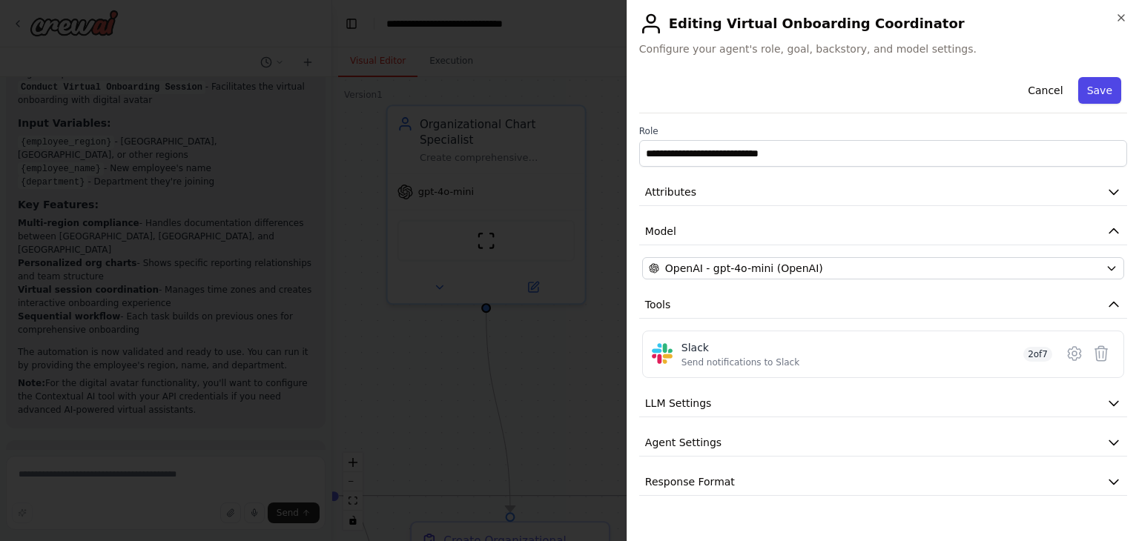
click at [1110, 85] on button "Save" at bounding box center [1100, 90] width 43 height 27
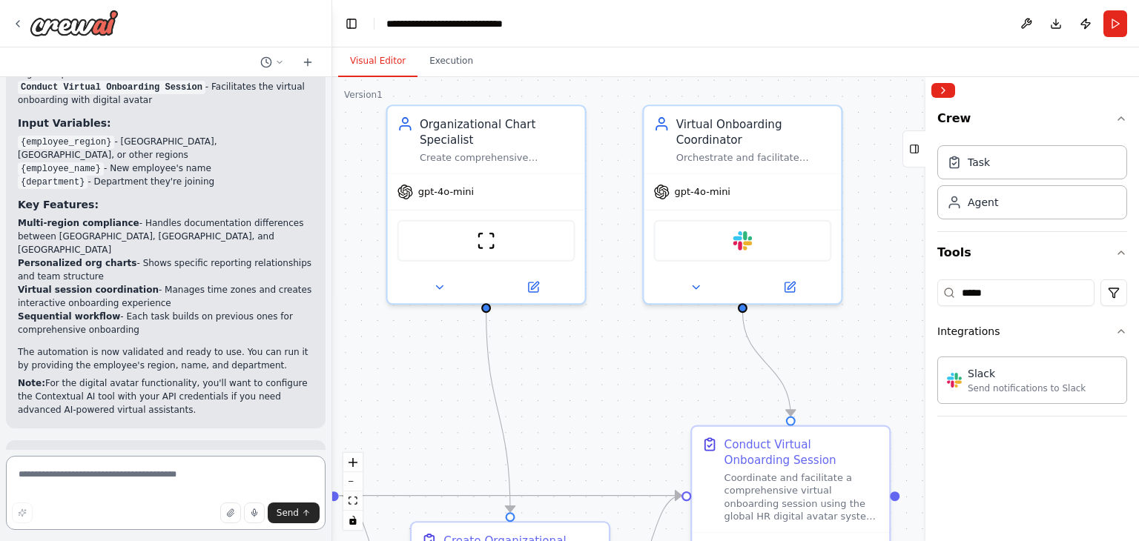
click at [178, 487] on textarea at bounding box center [166, 493] width 320 height 74
type textarea "**********"
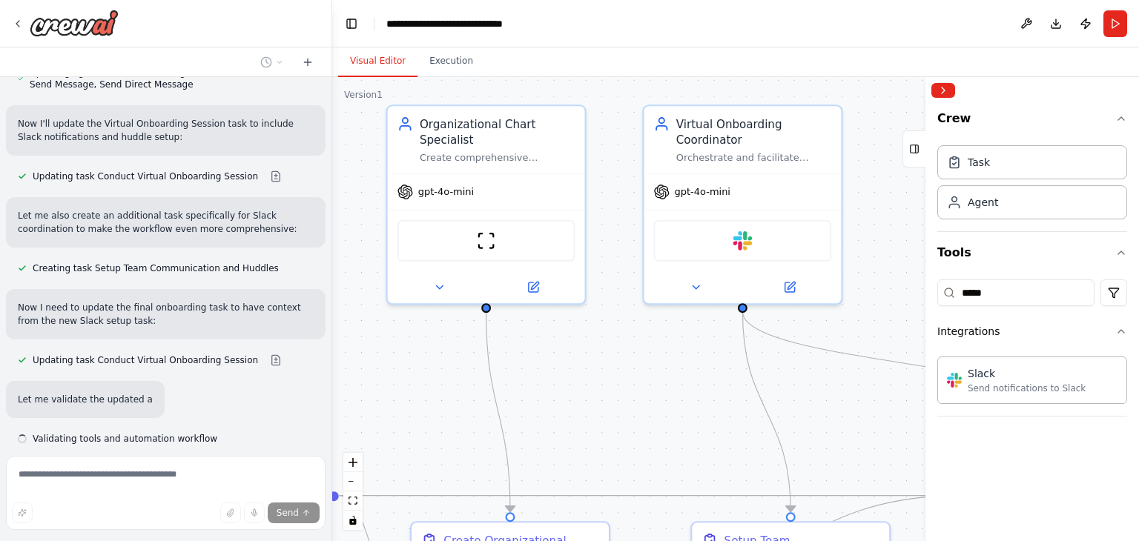
scroll to position [2410, 0]
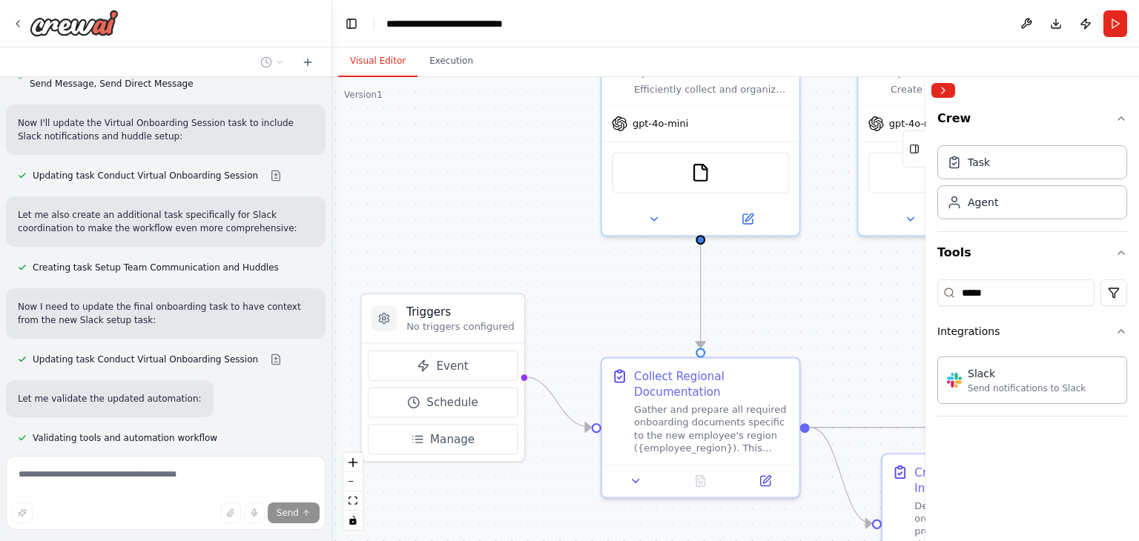
drag, startPoint x: 424, startPoint y: 333, endPoint x: 895, endPoint y: 265, distance: 476.7
click at [895, 265] on div ".deletable-edge-delete-btn { width: 20px; height: 20px; border: 0px solid #ffff…" at bounding box center [735, 309] width 807 height 464
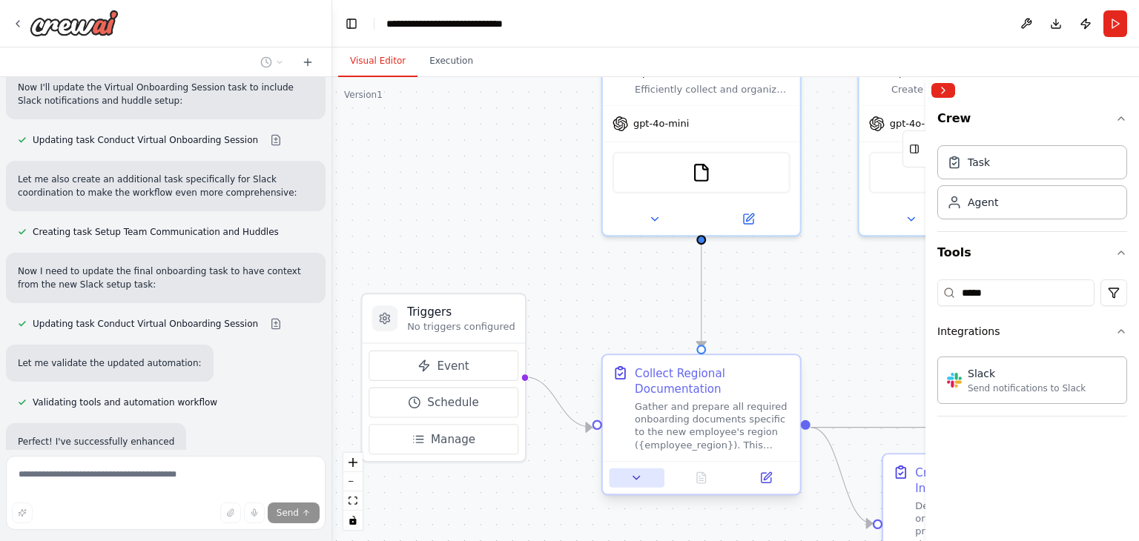
click at [639, 487] on button at bounding box center [636, 478] width 55 height 19
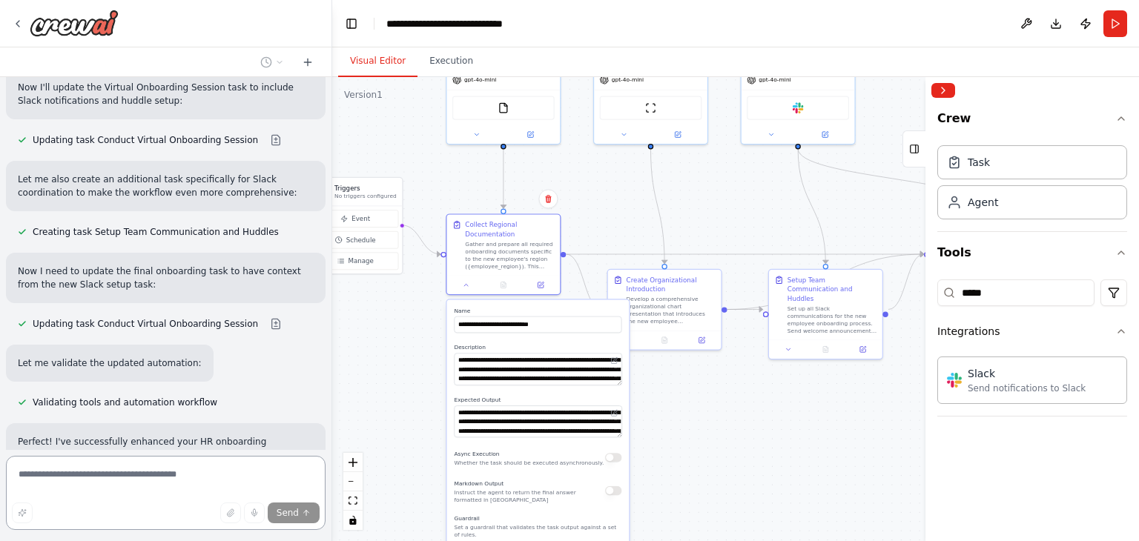
drag, startPoint x: 608, startPoint y: 486, endPoint x: 421, endPoint y: 303, distance: 261.2
click at [421, 303] on div ".deletable-edge-delete-btn { width: 20px; height: 20px; border: 0px solid #ffff…" at bounding box center [735, 309] width 807 height 464
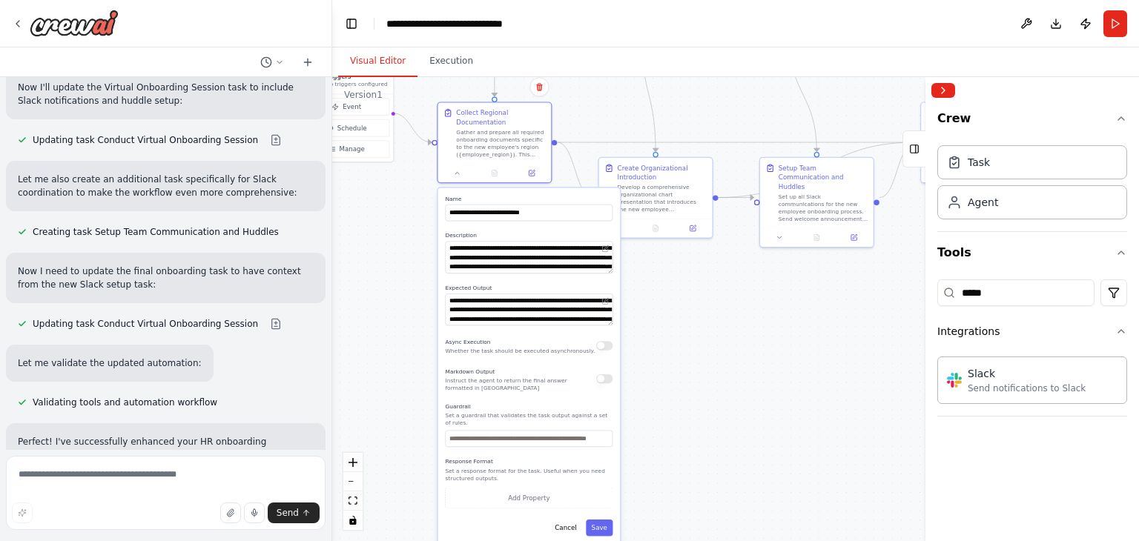
drag, startPoint x: 668, startPoint y: 449, endPoint x: 665, endPoint y: 341, distance: 108.3
click at [665, 341] on div ".deletable-edge-delete-btn { width: 20px; height: 20px; border: 0px solid #ffff…" at bounding box center [735, 309] width 807 height 464
click at [530, 494] on button "Add Property" at bounding box center [529, 499] width 168 height 22
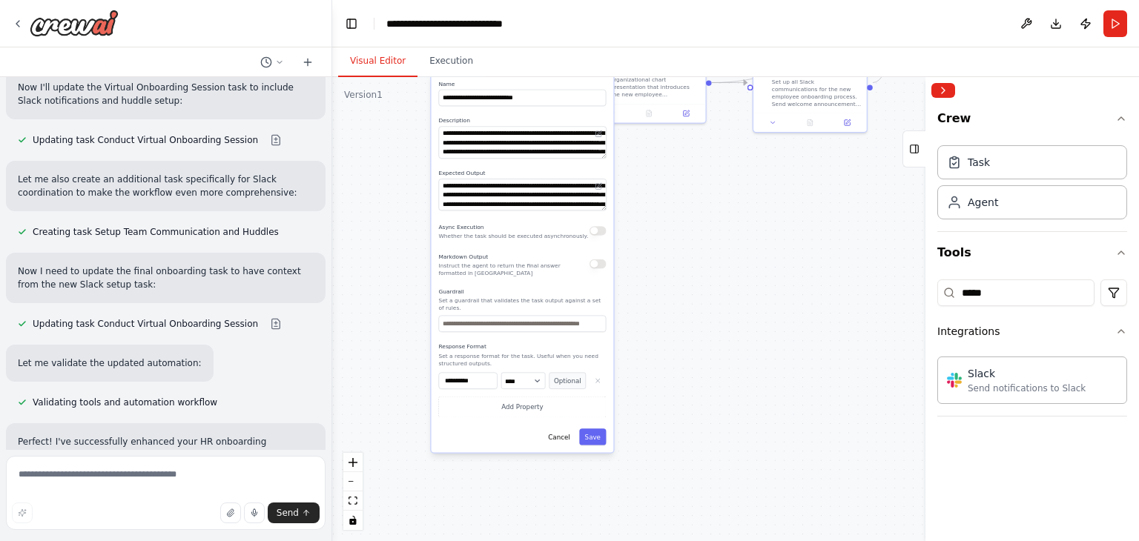
drag, startPoint x: 666, startPoint y: 464, endPoint x: 665, endPoint y: 286, distance: 178.0
click at [665, 286] on div ".deletable-edge-delete-btn { width: 20px; height: 20px; border: 0px solid #ffff…" at bounding box center [735, 309] width 807 height 464
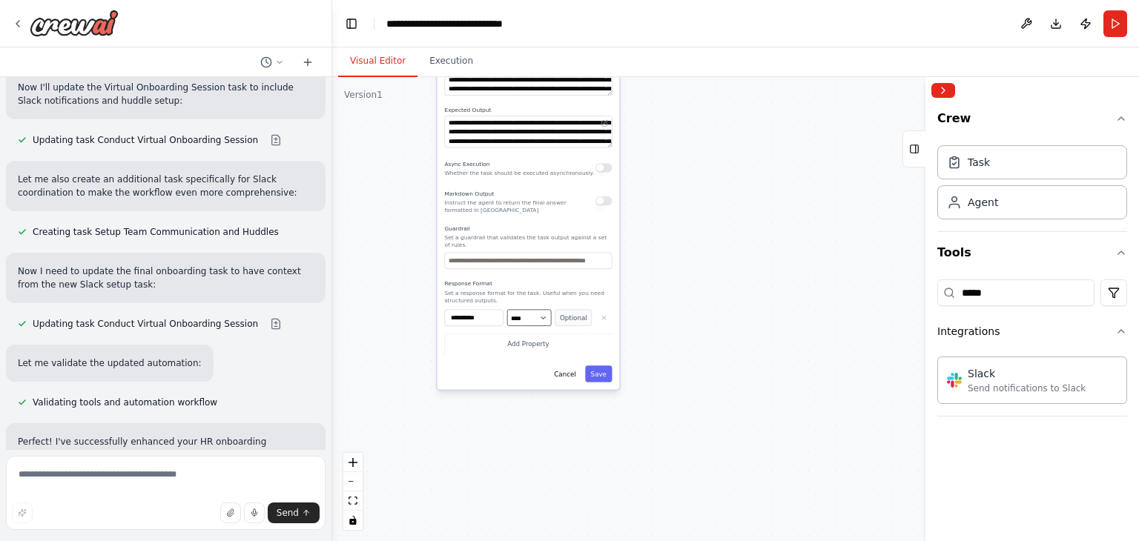
click at [544, 310] on select "**** ******* ******* **** ******" at bounding box center [529, 318] width 45 height 16
click at [478, 312] on input "**********" at bounding box center [473, 318] width 59 height 16
click at [671, 319] on div ".deletable-edge-delete-btn { width: 20px; height: 20px; border: 0px solid #ffff…" at bounding box center [735, 309] width 807 height 464
click at [602, 315] on icon "button" at bounding box center [603, 318] width 7 height 7
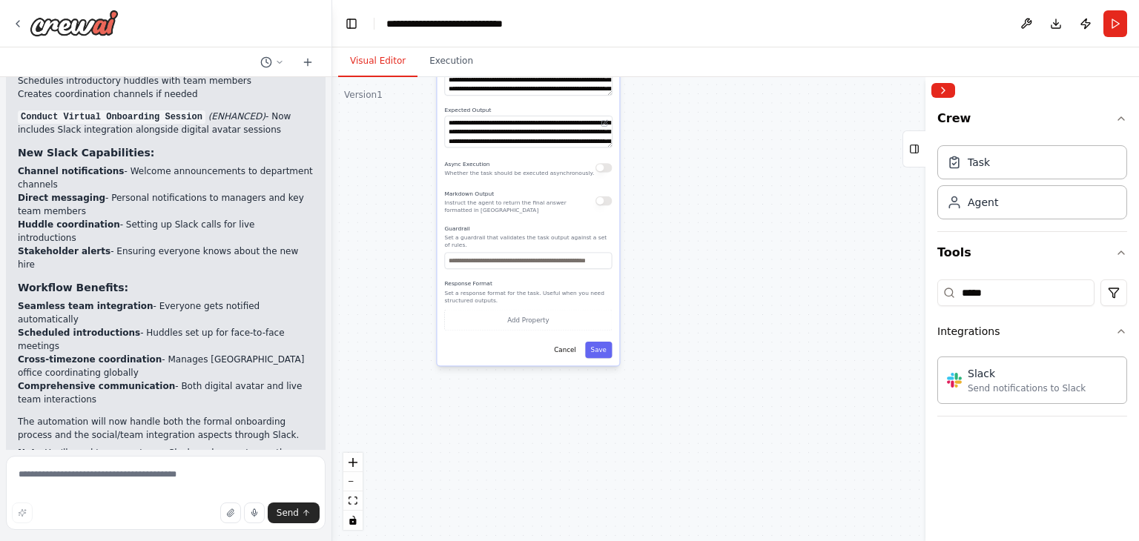
scroll to position [3164, 0]
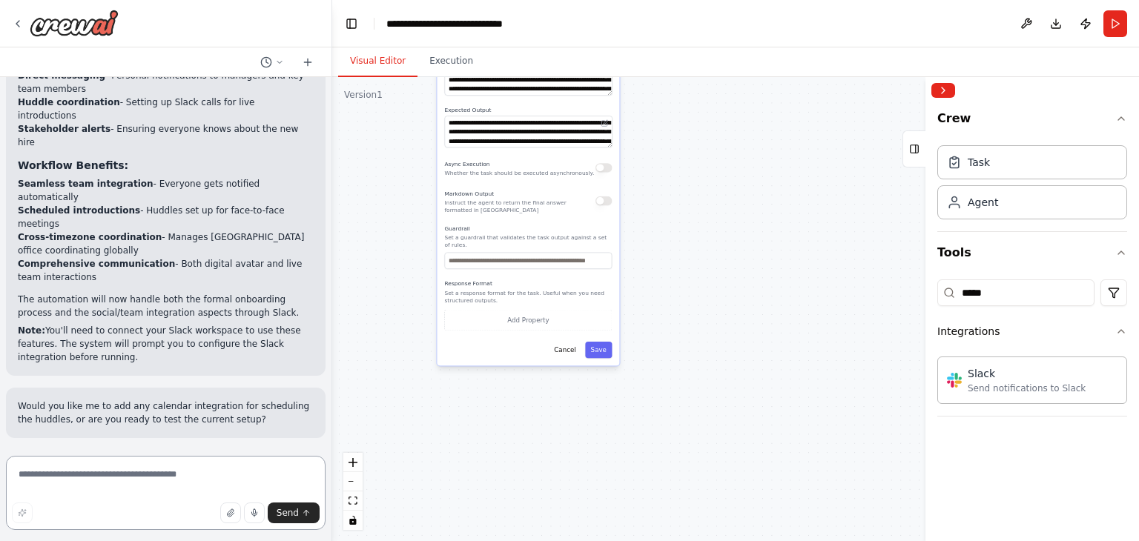
click at [166, 475] on textarea at bounding box center [166, 493] width 320 height 74
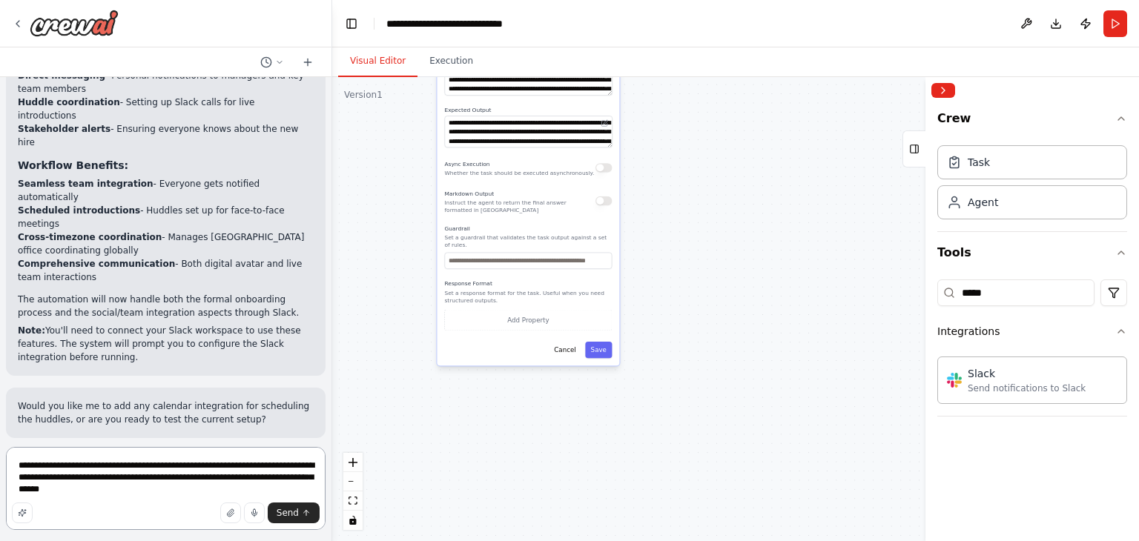
type textarea "**********"
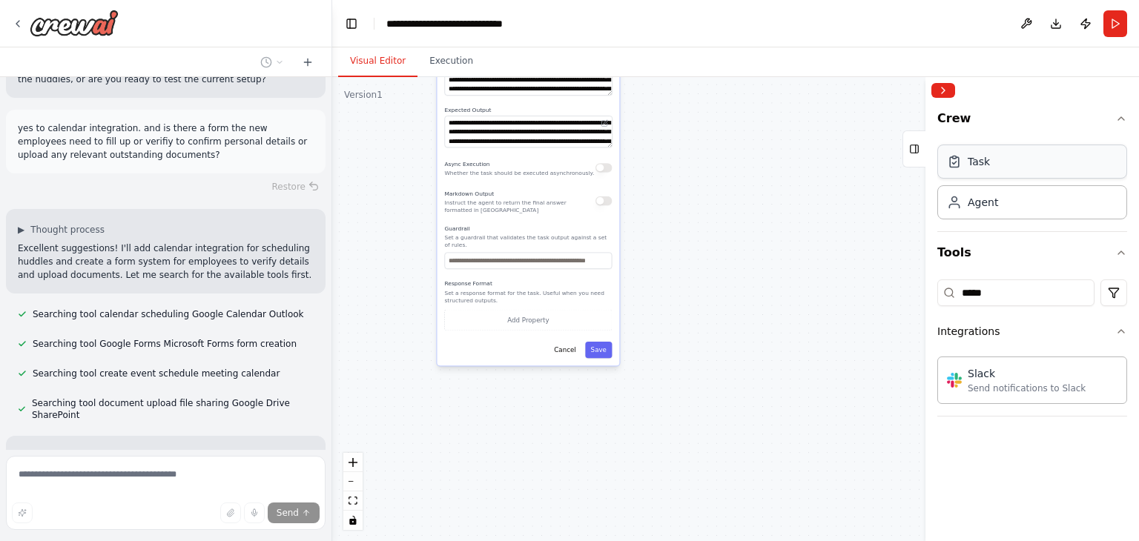
scroll to position [3540, 0]
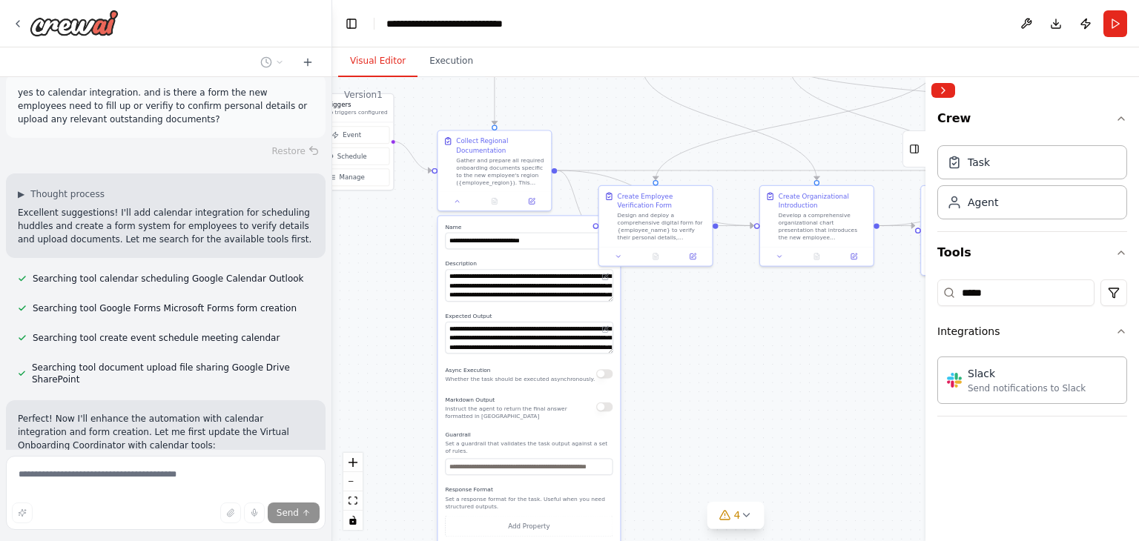
drag, startPoint x: 731, startPoint y: 189, endPoint x: 732, endPoint y: 395, distance: 206.2
click at [732, 395] on div ".deletable-edge-delete-btn { width: 20px; height: 20px; border: 0px solid #ffff…" at bounding box center [735, 309] width 807 height 464
click at [748, 381] on div ".deletable-edge-delete-btn { width: 20px; height: 20px; border: 0px solid #ffff…" at bounding box center [735, 309] width 807 height 464
click at [457, 204] on button at bounding box center [457, 199] width 32 height 11
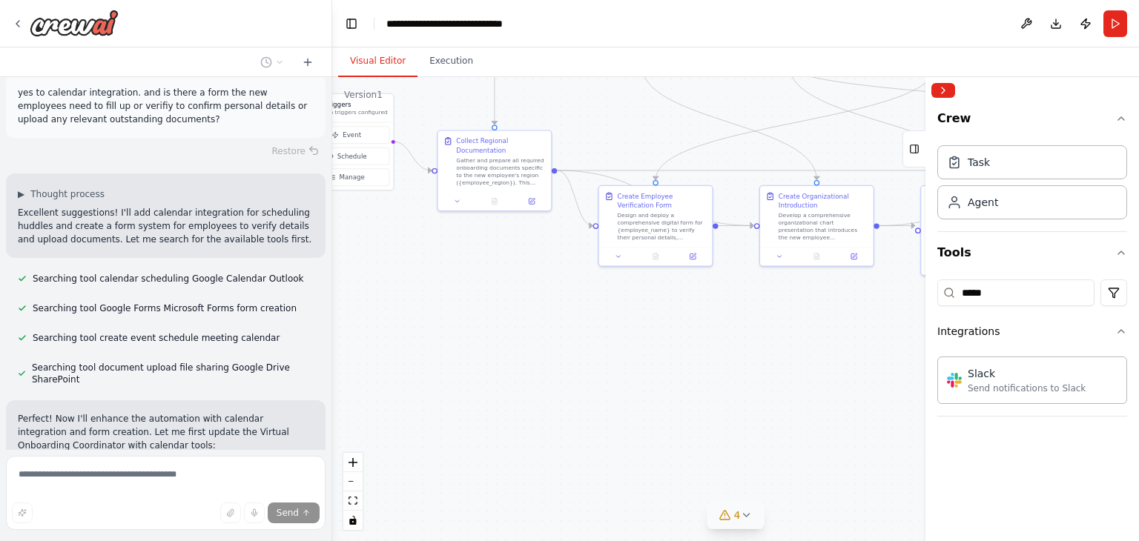
click at [746, 512] on icon at bounding box center [746, 516] width 12 height 12
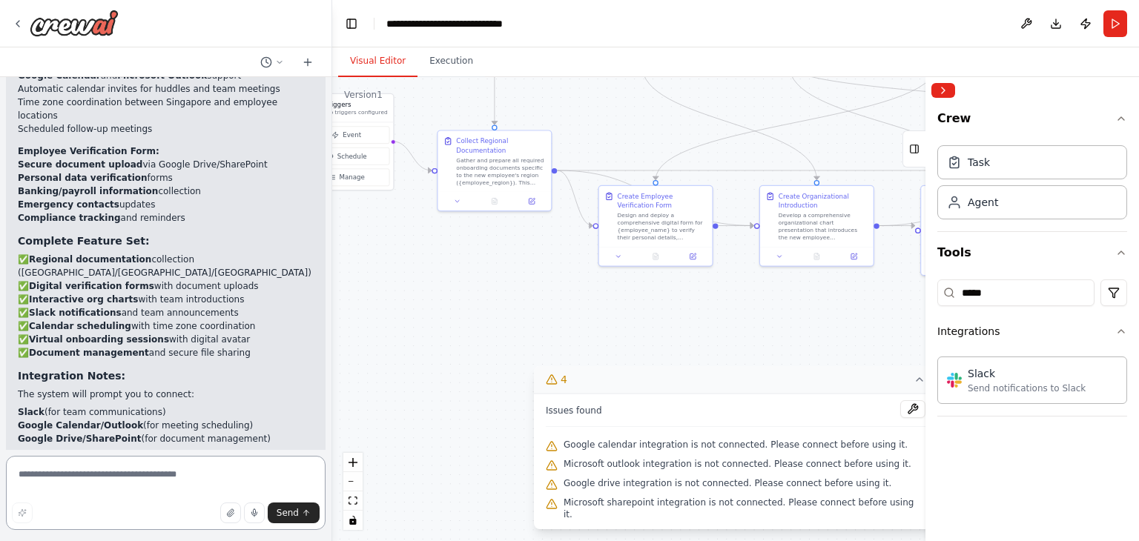
scroll to position [5160, 0]
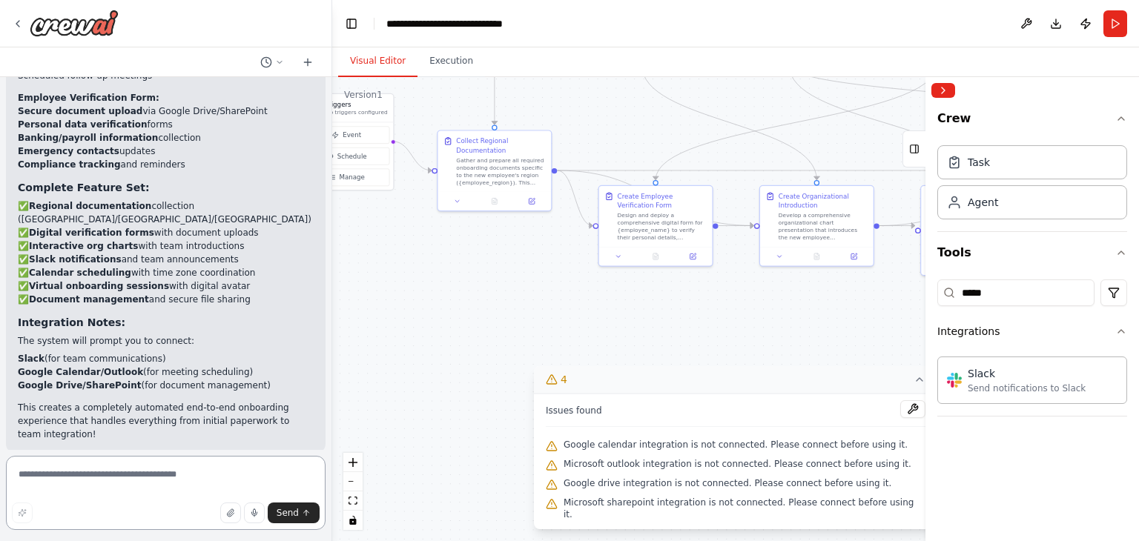
click at [168, 472] on textarea at bounding box center [166, 493] width 320 height 74
type textarea "**********"
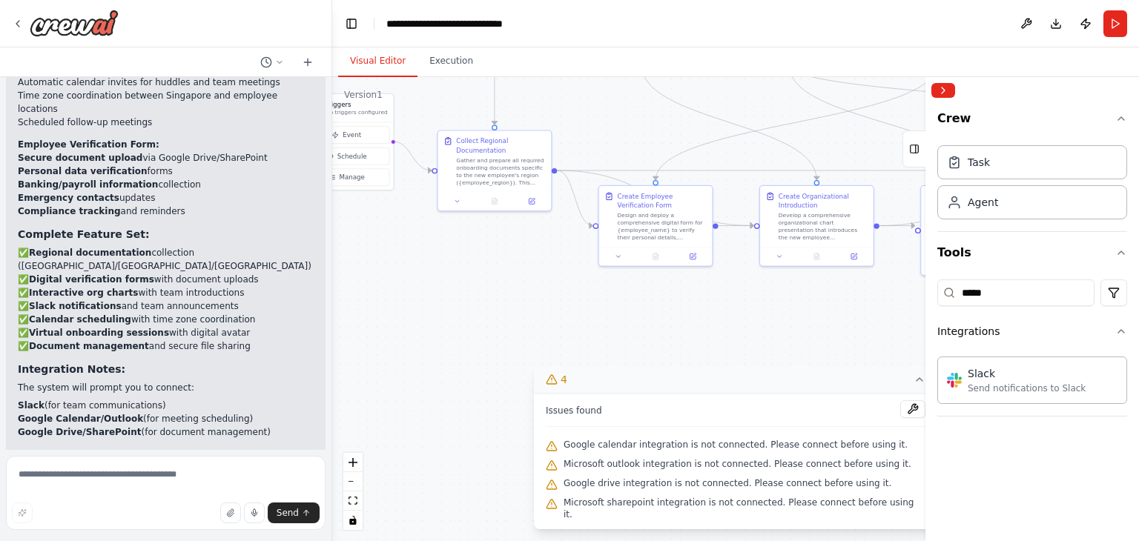
scroll to position [5171, 0]
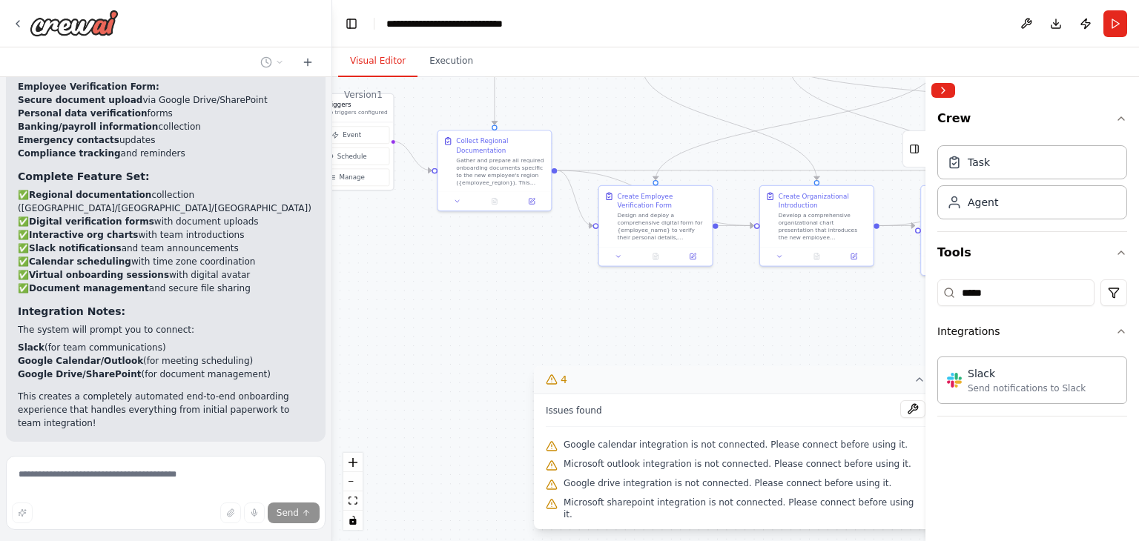
click at [914, 386] on icon at bounding box center [920, 380] width 12 height 12
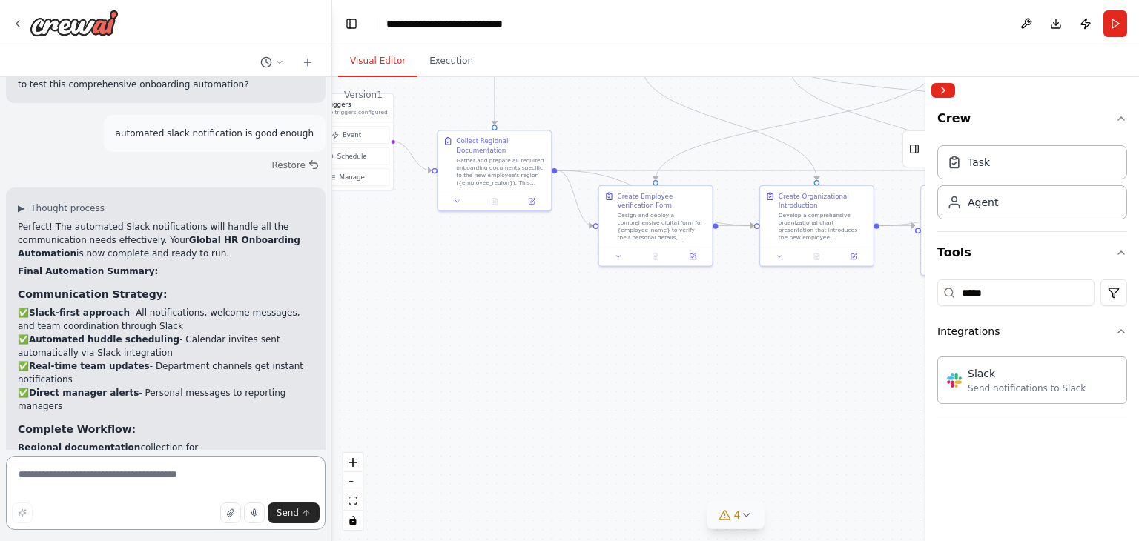
scroll to position [5673, 0]
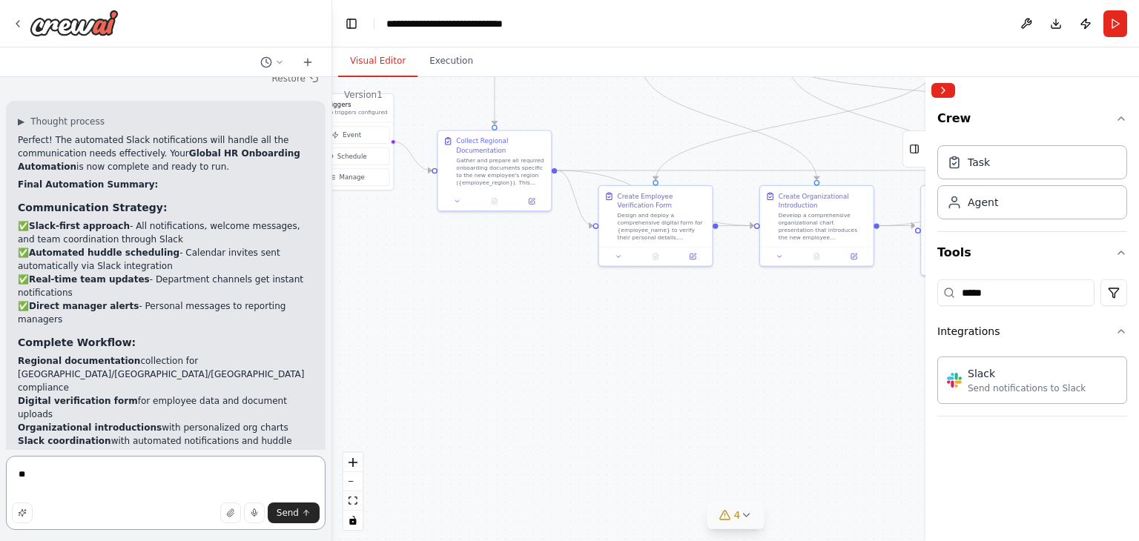
type textarea "*"
type textarea "**********"
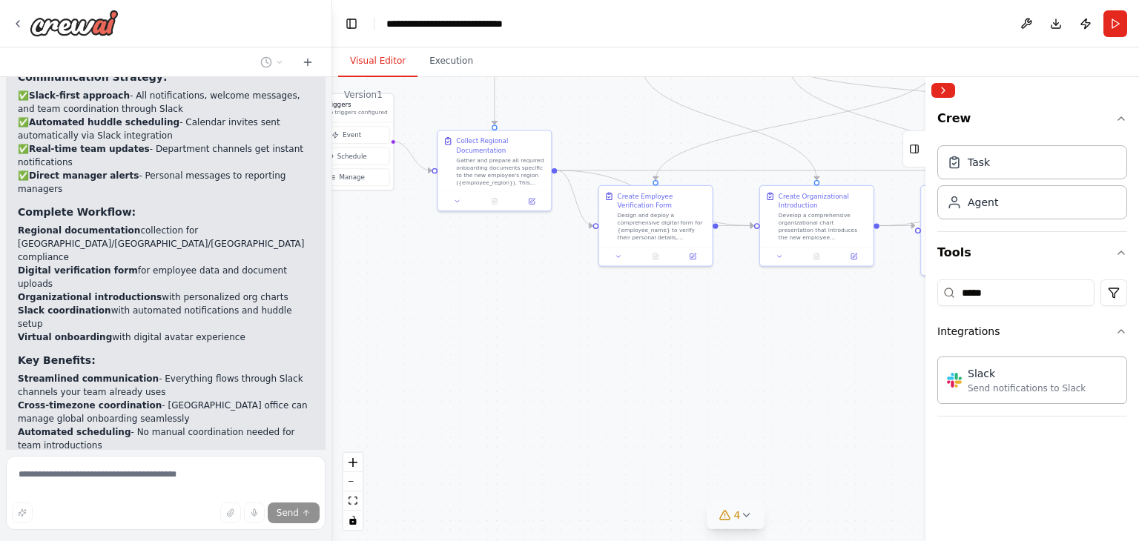
scroll to position [5923, 0]
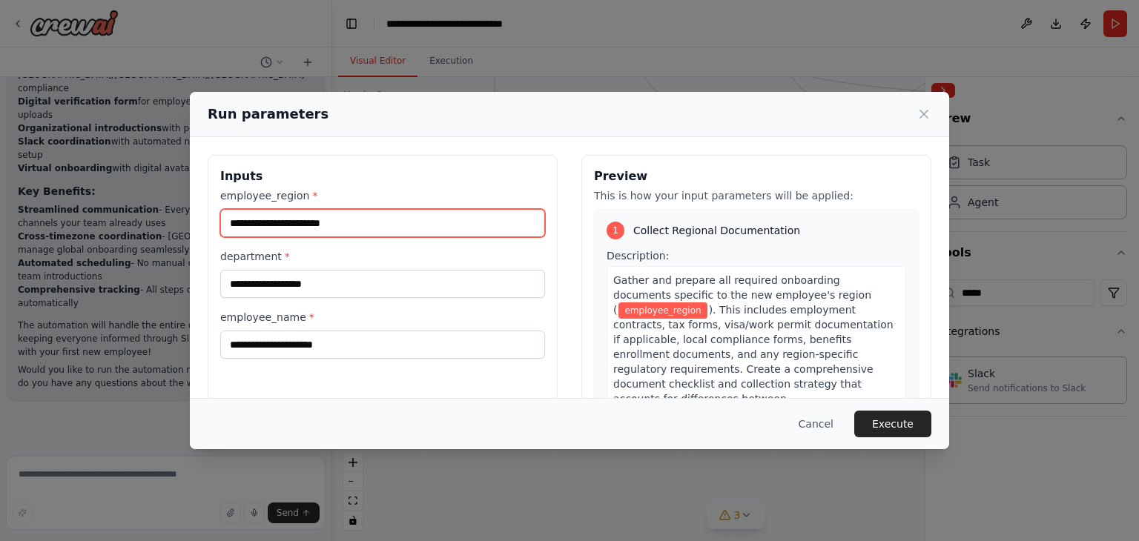
click at [384, 225] on input "employee_region *" at bounding box center [382, 223] width 325 height 28
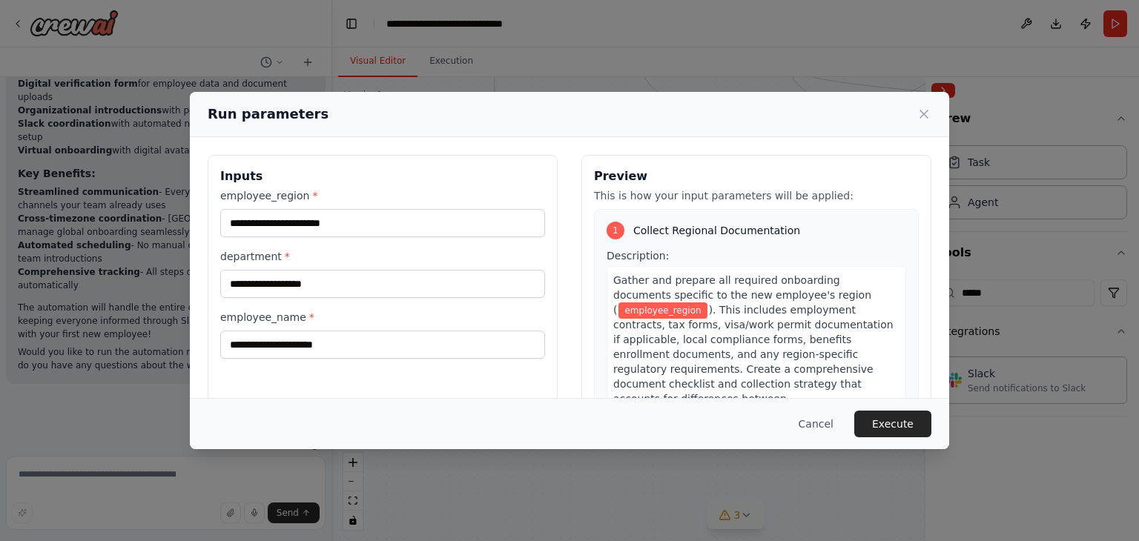
drag, startPoint x: 395, startPoint y: 115, endPoint x: 660, endPoint y: 115, distance: 265.5
click at [660, 115] on div "Run parameters" at bounding box center [570, 114] width 724 height 21
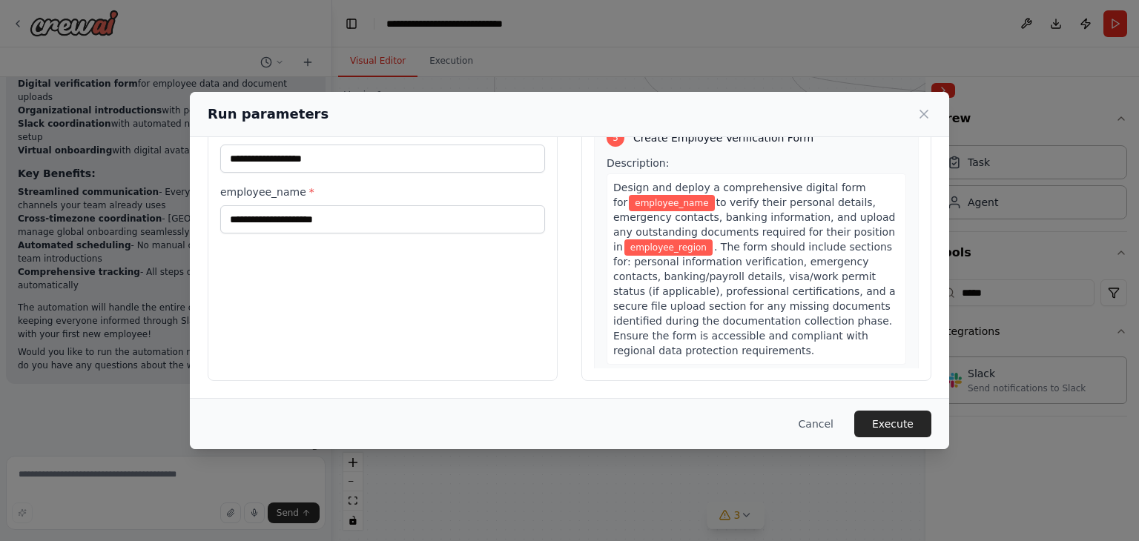
scroll to position [0, 0]
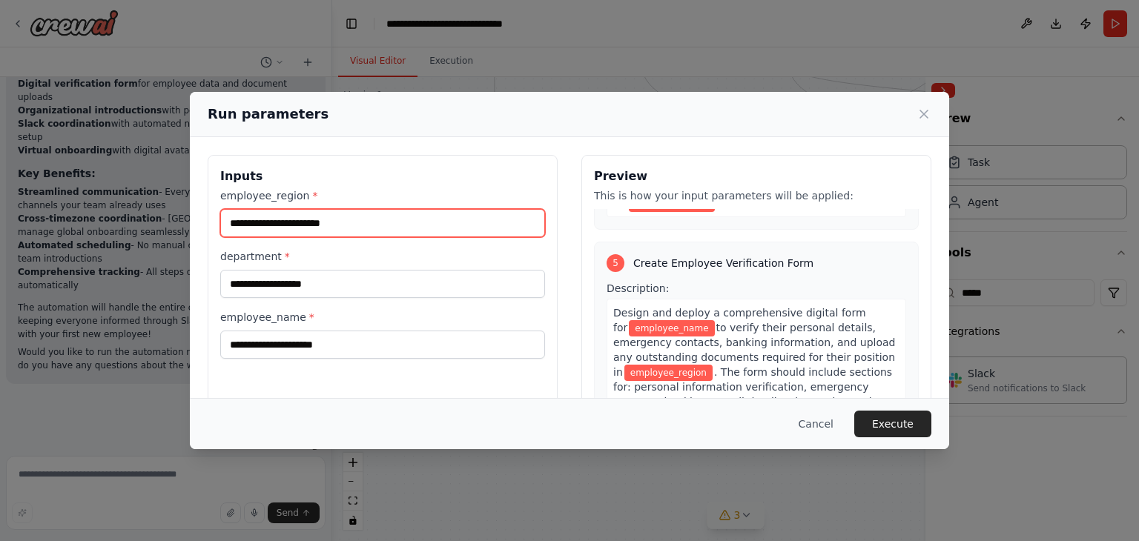
click at [380, 222] on input "employee_region *" at bounding box center [382, 223] width 325 height 28
type input "*"
type input "*********"
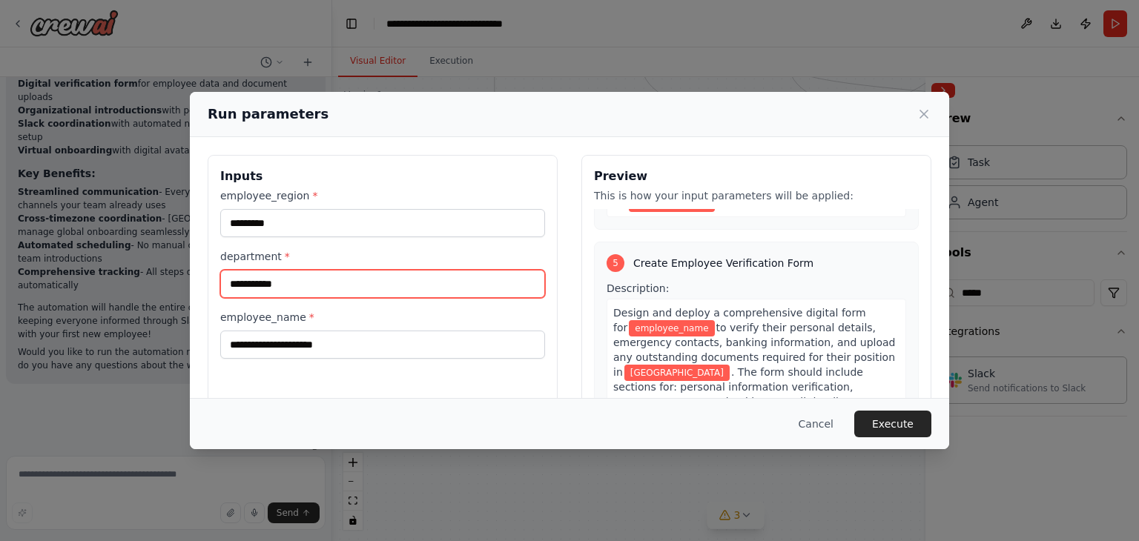
type input "**********"
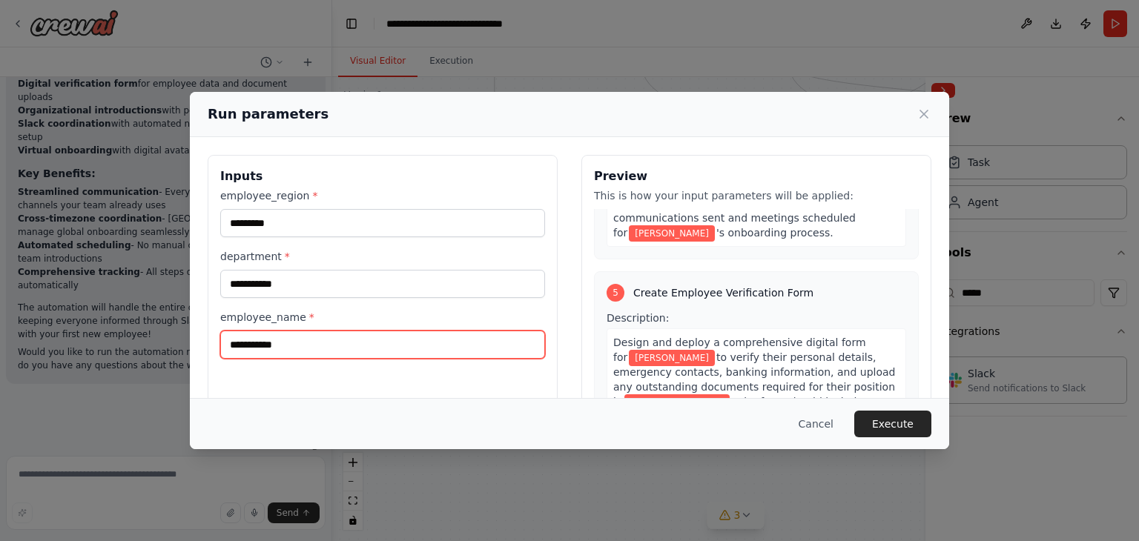
scroll to position [1739, 0]
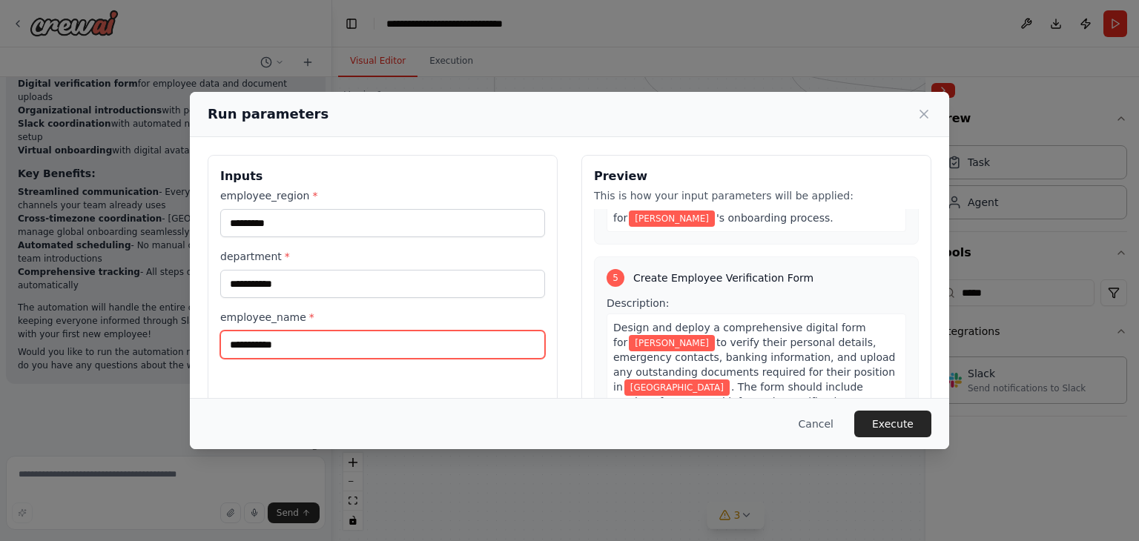
click at [232, 351] on input "**********" at bounding box center [382, 345] width 325 height 28
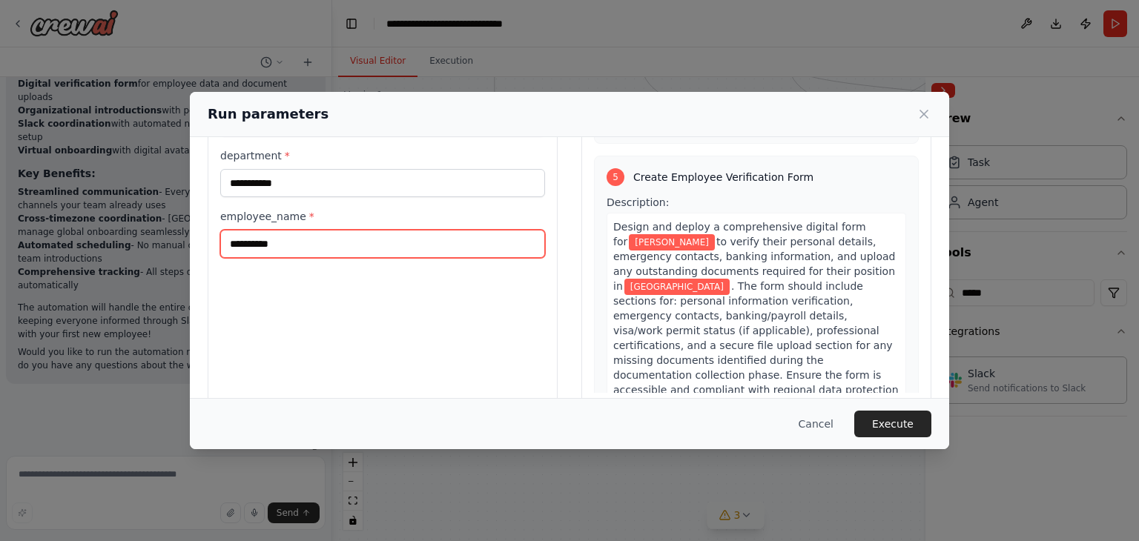
scroll to position [125, 0]
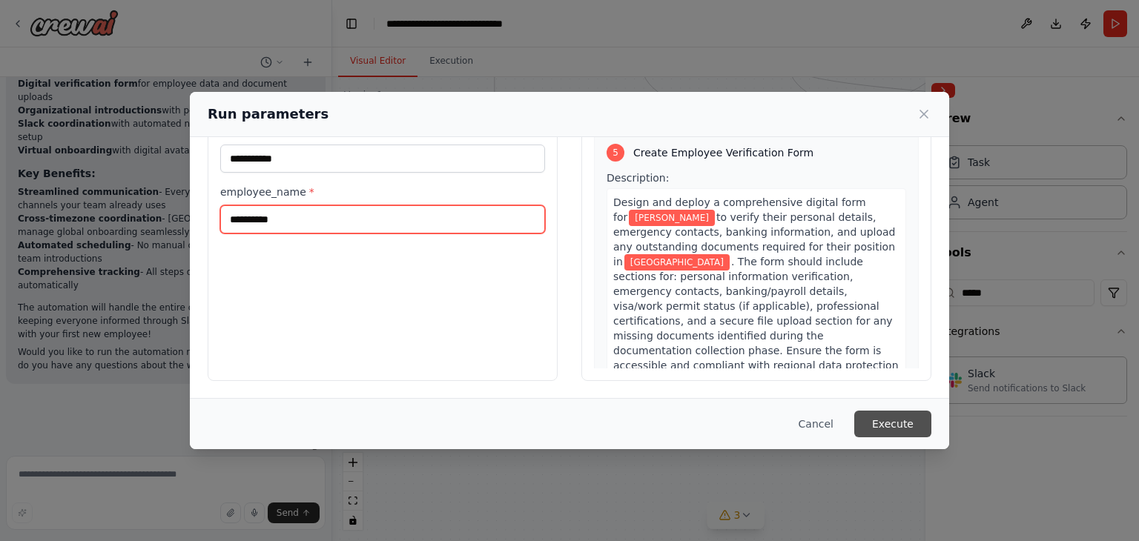
type input "**********"
click at [895, 419] on button "Execute" at bounding box center [892, 424] width 77 height 27
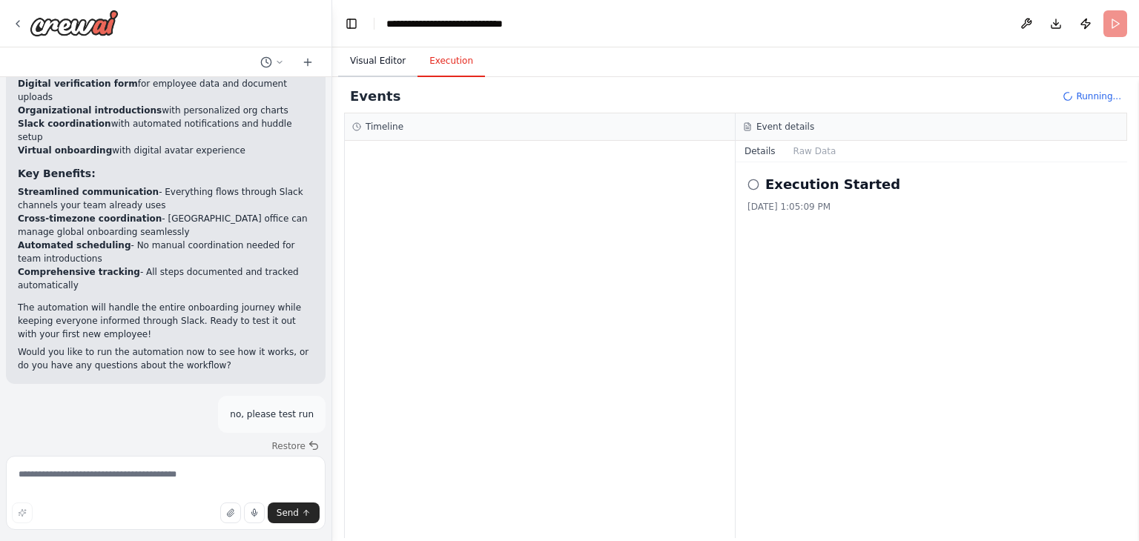
click at [381, 60] on button "Visual Editor" at bounding box center [377, 61] width 79 height 31
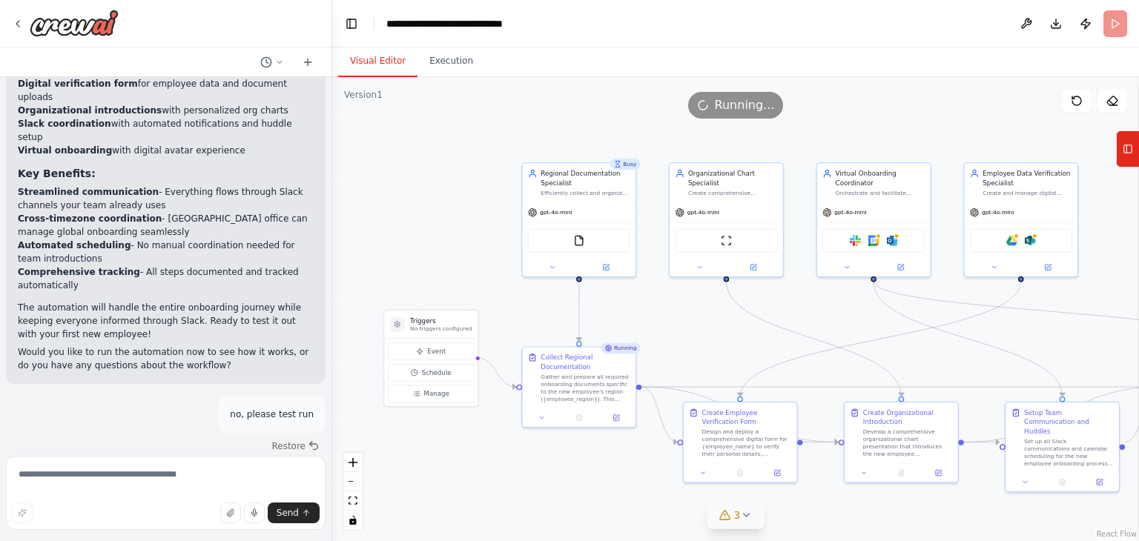
drag, startPoint x: 521, startPoint y: 242, endPoint x: 606, endPoint y: 458, distance: 232.5
click at [606, 458] on div ".deletable-edge-delete-btn { width: 20px; height: 20px; border: 0px solid #ffff…" at bounding box center [735, 309] width 807 height 464
click at [739, 523] on button "3" at bounding box center [736, 515] width 57 height 27
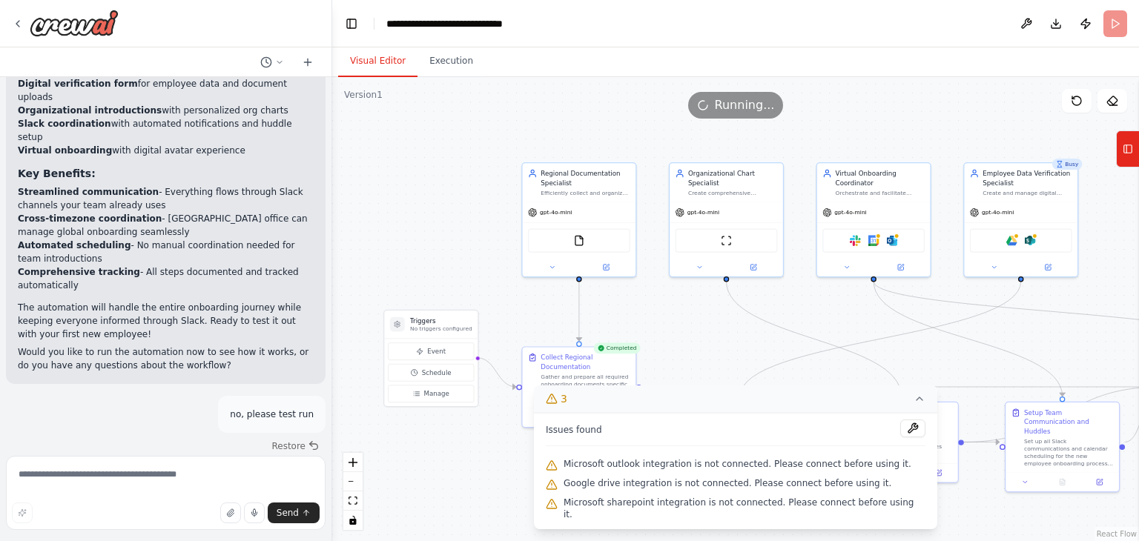
click at [914, 405] on icon at bounding box center [920, 399] width 12 height 12
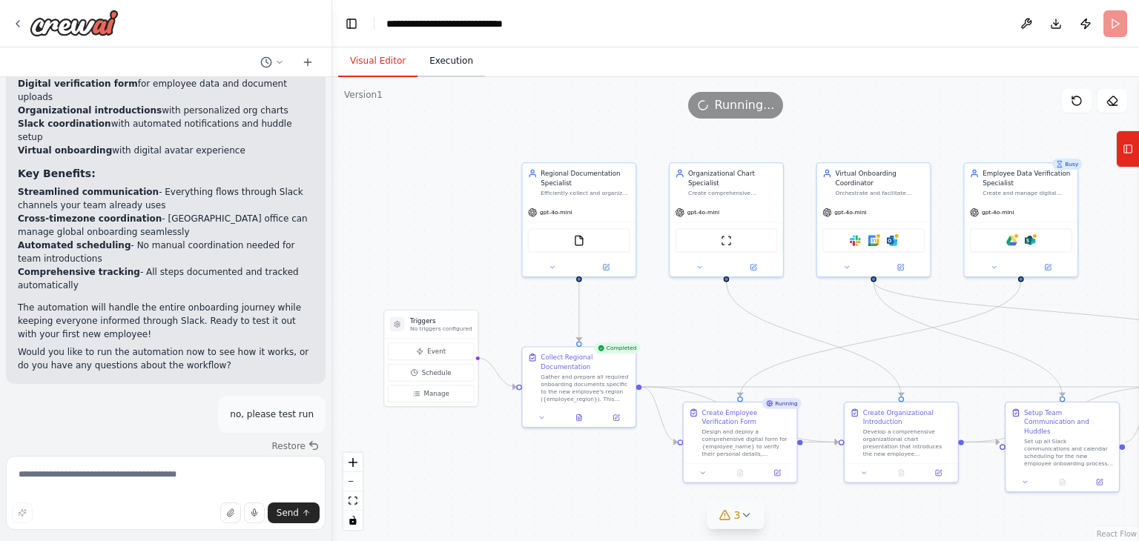
click at [444, 55] on button "Execution" at bounding box center [451, 61] width 67 height 31
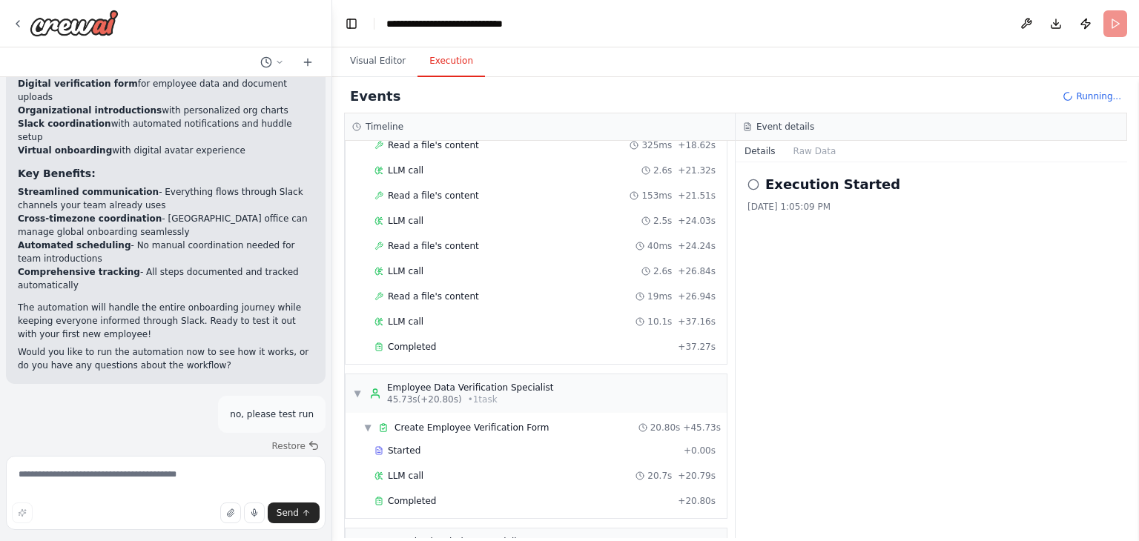
scroll to position [470, 0]
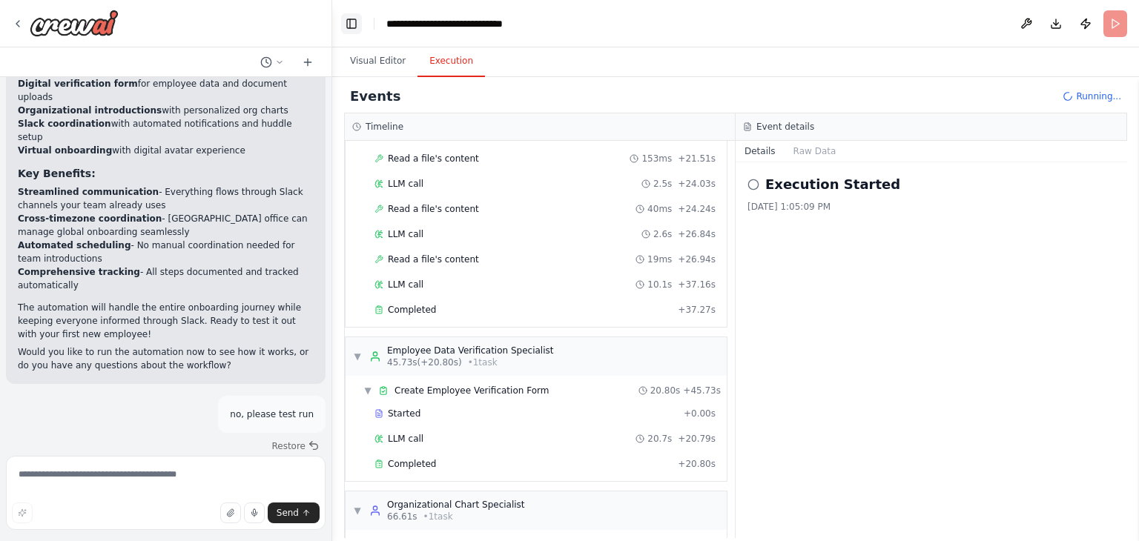
click at [349, 24] on button "Toggle Left Sidebar" at bounding box center [351, 23] width 21 height 21
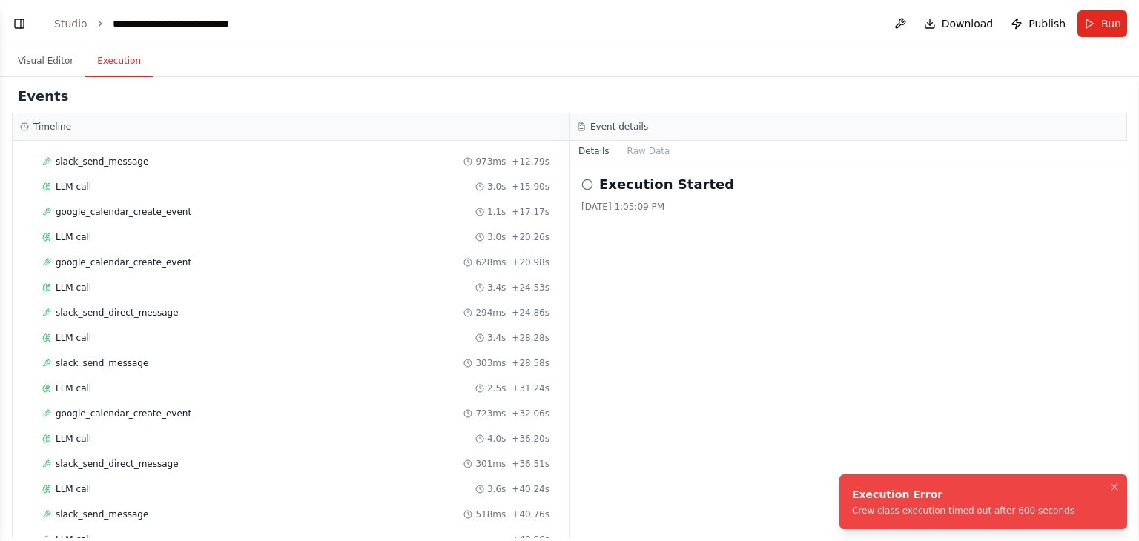
scroll to position [6110, 0]
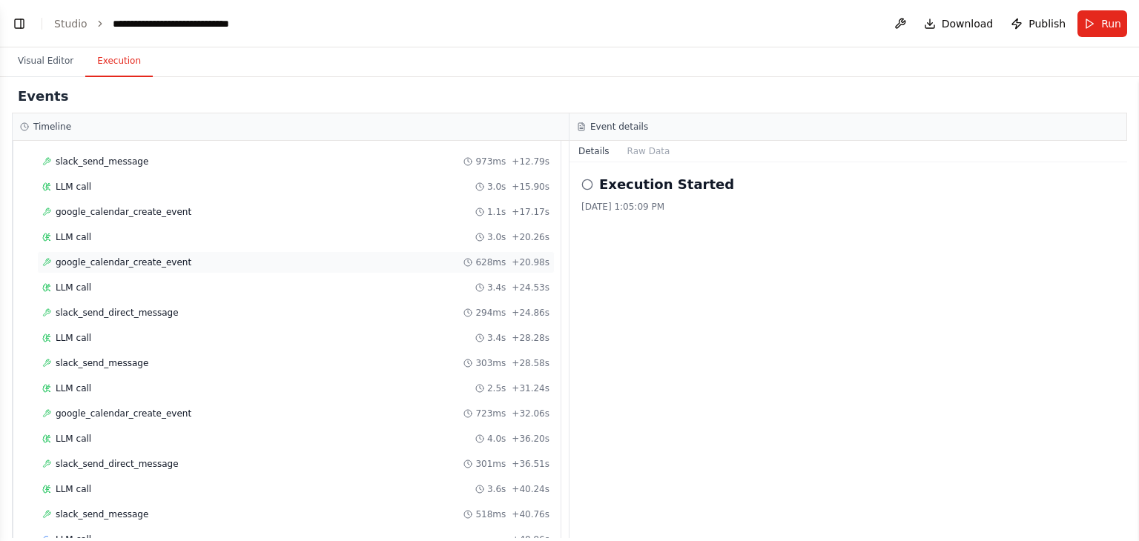
drag, startPoint x: 413, startPoint y: 82, endPoint x: 362, endPoint y: 225, distance: 152.0
click at [413, 82] on div "Events" at bounding box center [570, 96] width 1116 height 33
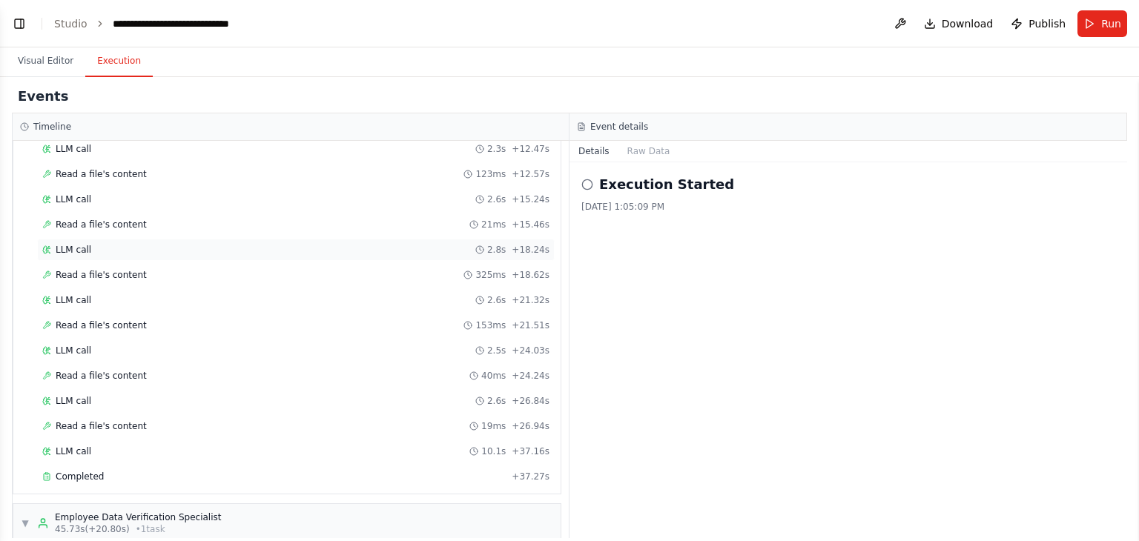
scroll to position [199, 0]
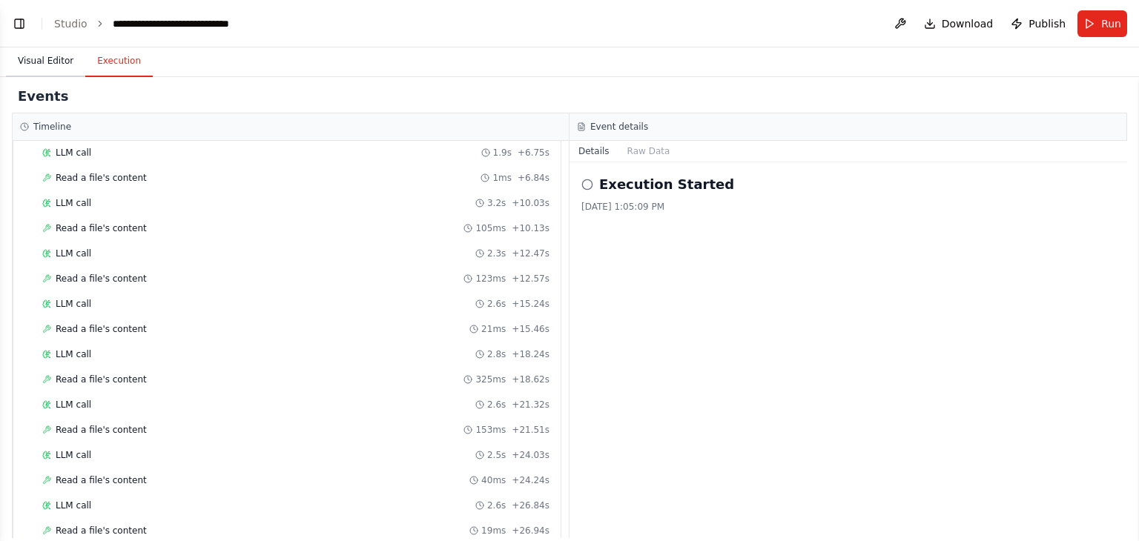
click at [53, 58] on button "Visual Editor" at bounding box center [45, 61] width 79 height 31
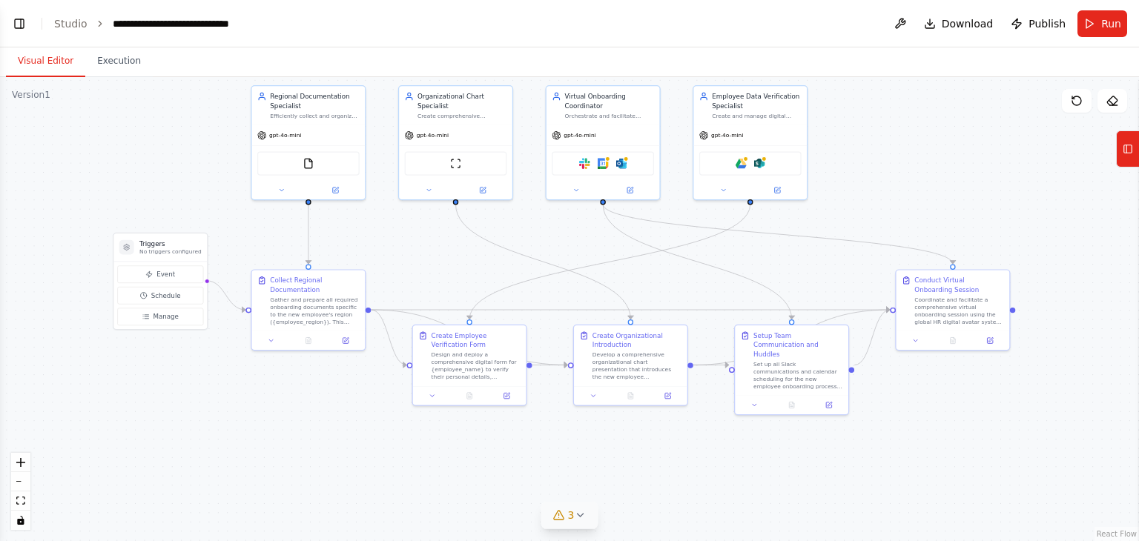
drag, startPoint x: 894, startPoint y: 271, endPoint x: 967, endPoint y: 185, distance: 112.6
click at [967, 185] on div ".deletable-edge-delete-btn { width: 20px; height: 20px; border: 0px solid #ffff…" at bounding box center [569, 309] width 1139 height 464
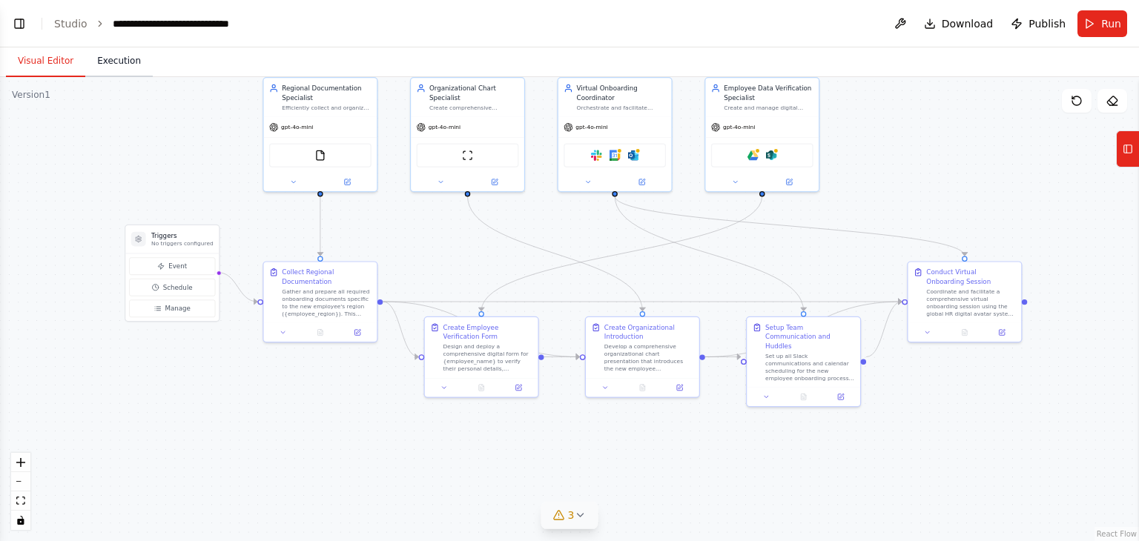
click at [119, 68] on button "Execution" at bounding box center [118, 61] width 67 height 31
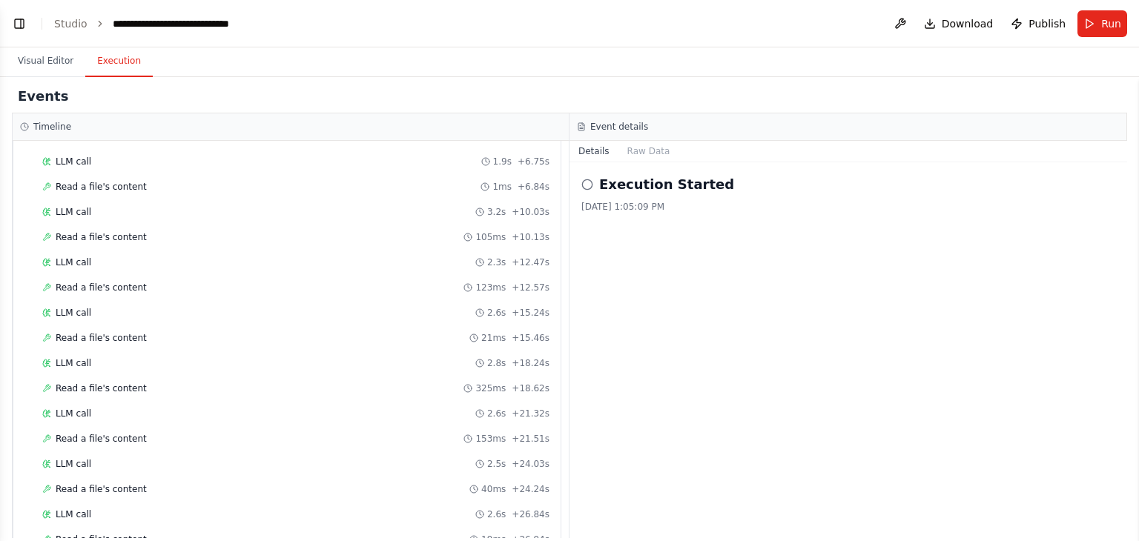
scroll to position [0, 0]
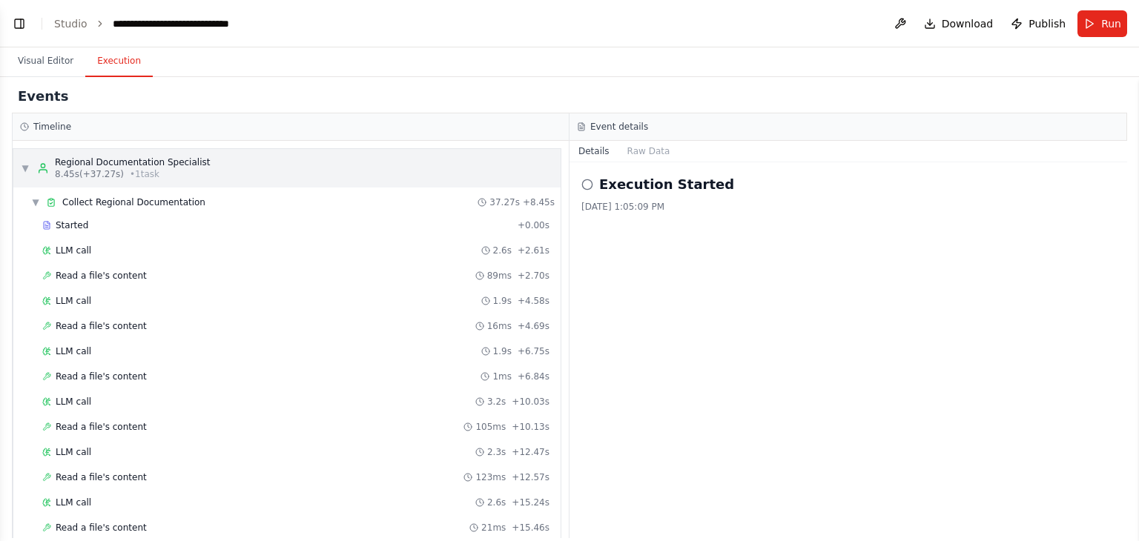
click at [29, 165] on span "▼" at bounding box center [25, 168] width 9 height 12
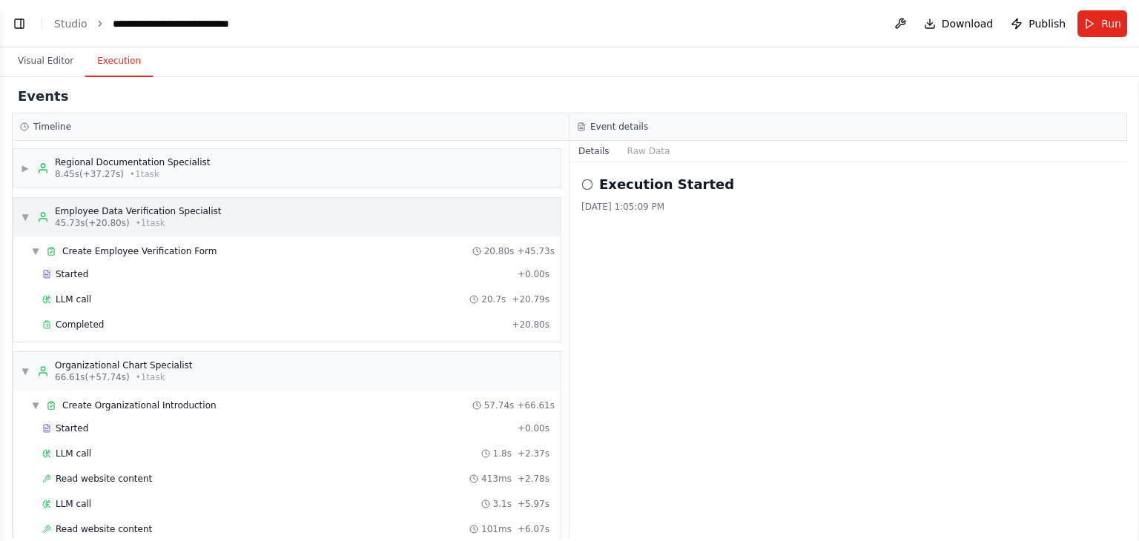
click at [26, 214] on span "▼" at bounding box center [25, 217] width 9 height 12
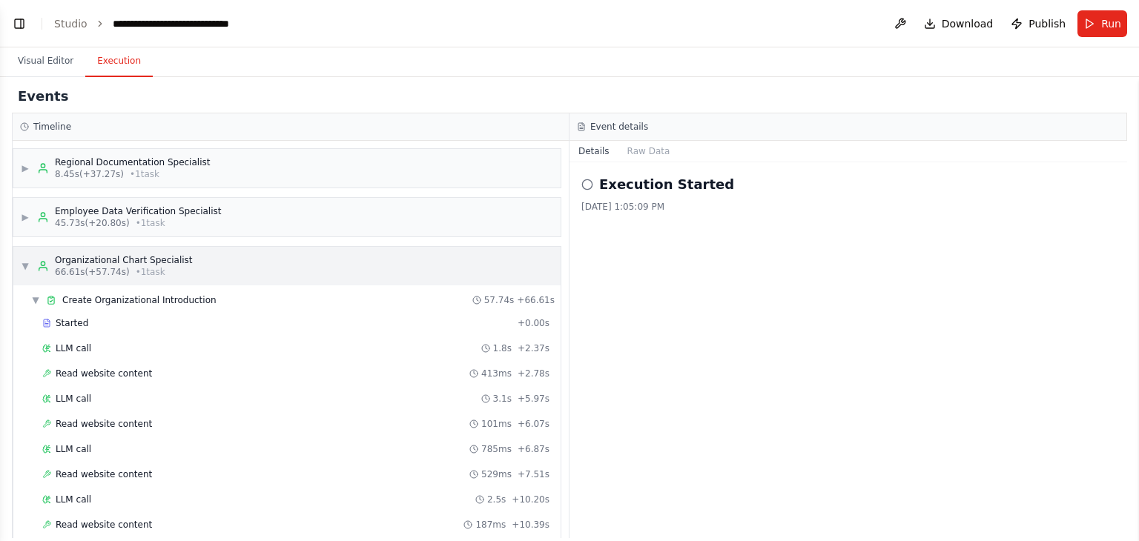
click at [21, 265] on span "▼" at bounding box center [25, 266] width 9 height 12
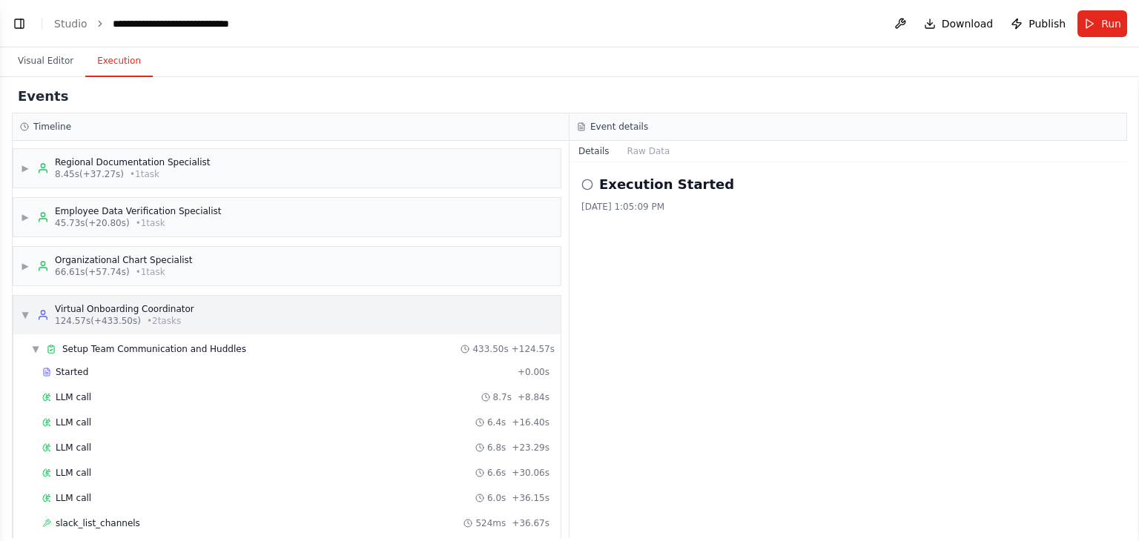
click at [28, 312] on span "▼" at bounding box center [25, 315] width 9 height 12
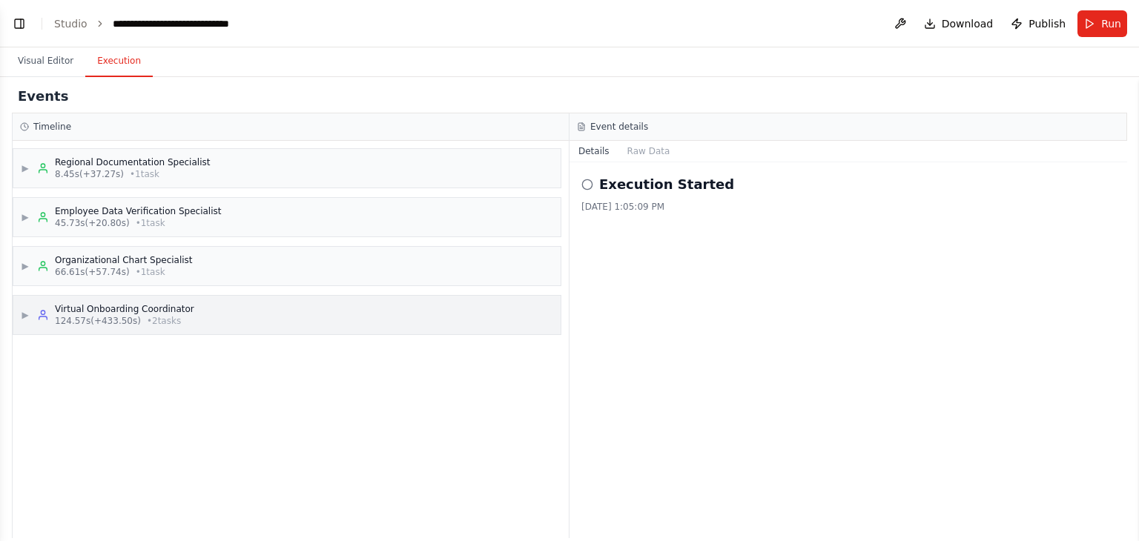
click at [28, 312] on span "▶" at bounding box center [25, 315] width 9 height 12
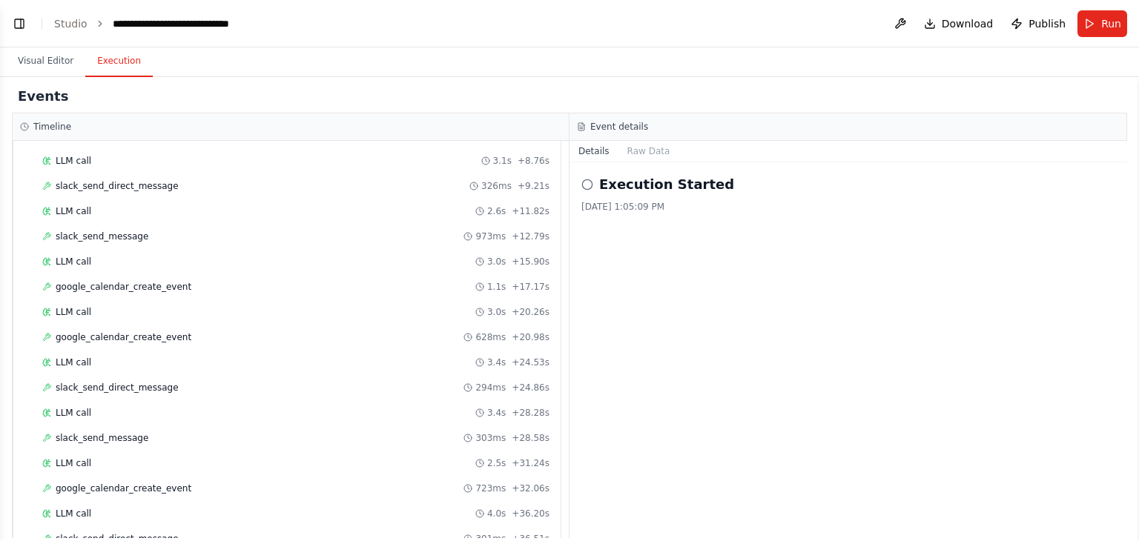
scroll to position [1186, 0]
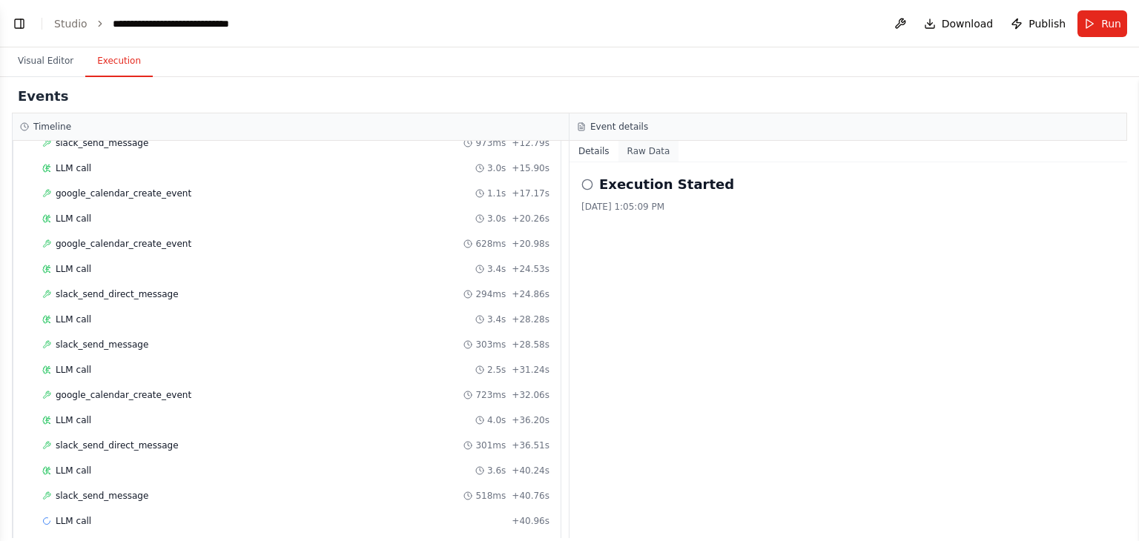
click at [652, 154] on button "Raw Data" at bounding box center [649, 151] width 61 height 21
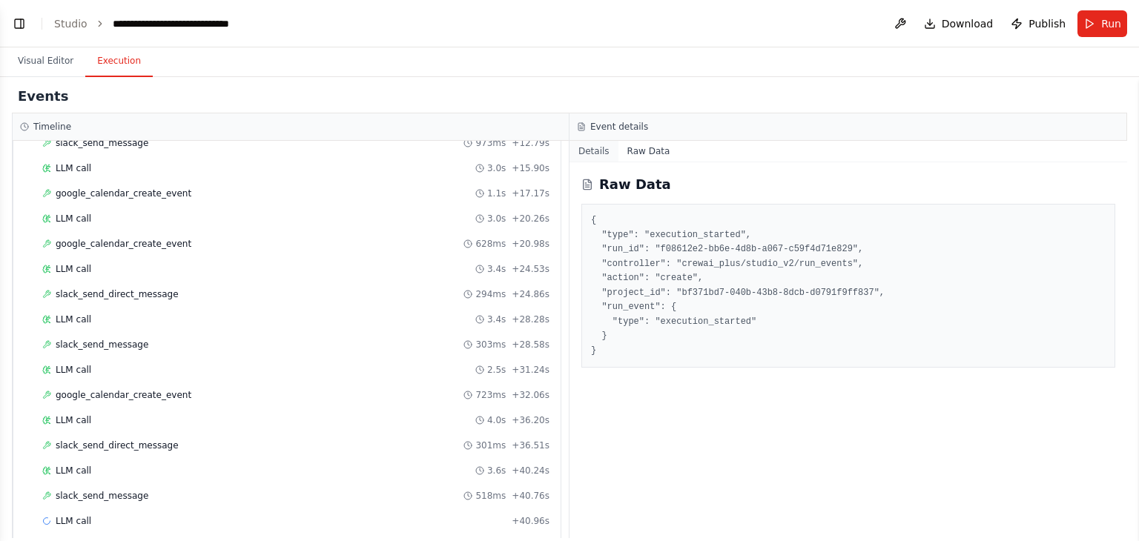
click at [579, 148] on button "Details" at bounding box center [594, 151] width 49 height 21
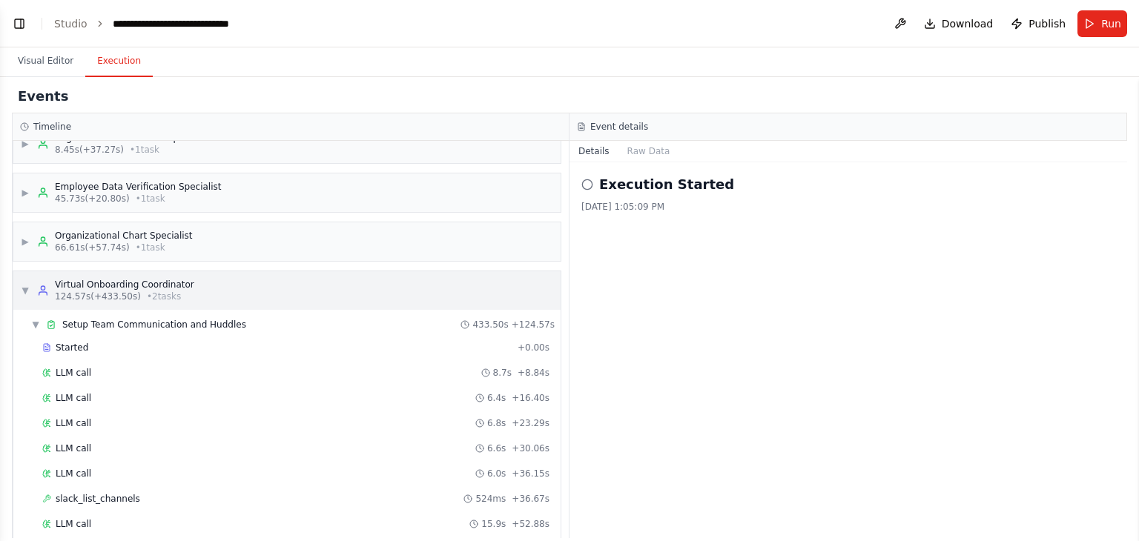
scroll to position [0, 0]
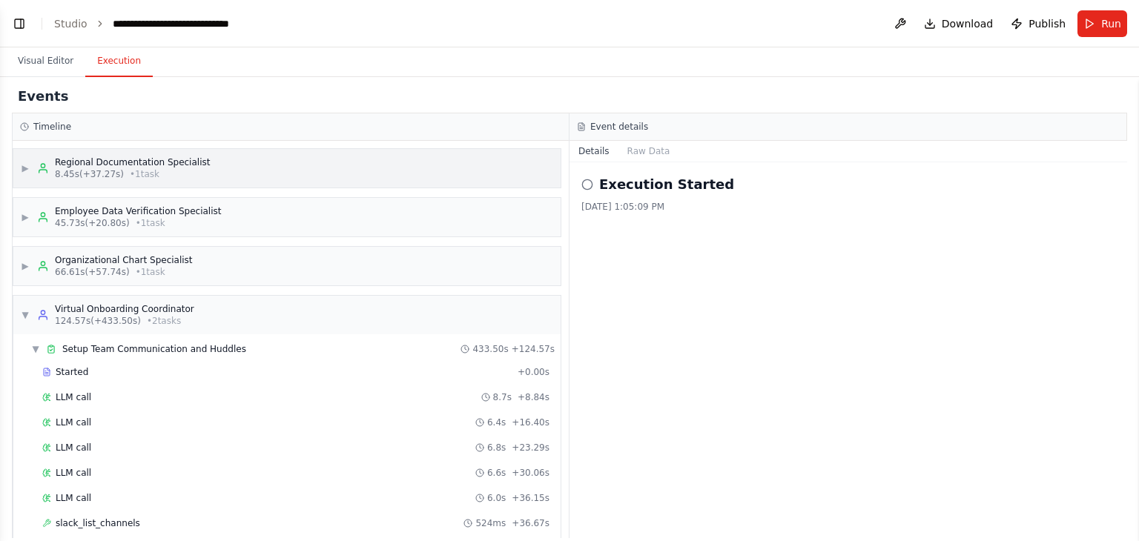
click at [259, 170] on div "▶ Regional Documentation Specialist 8.45s (+37.27s) • 1 task" at bounding box center [286, 168] width 547 height 39
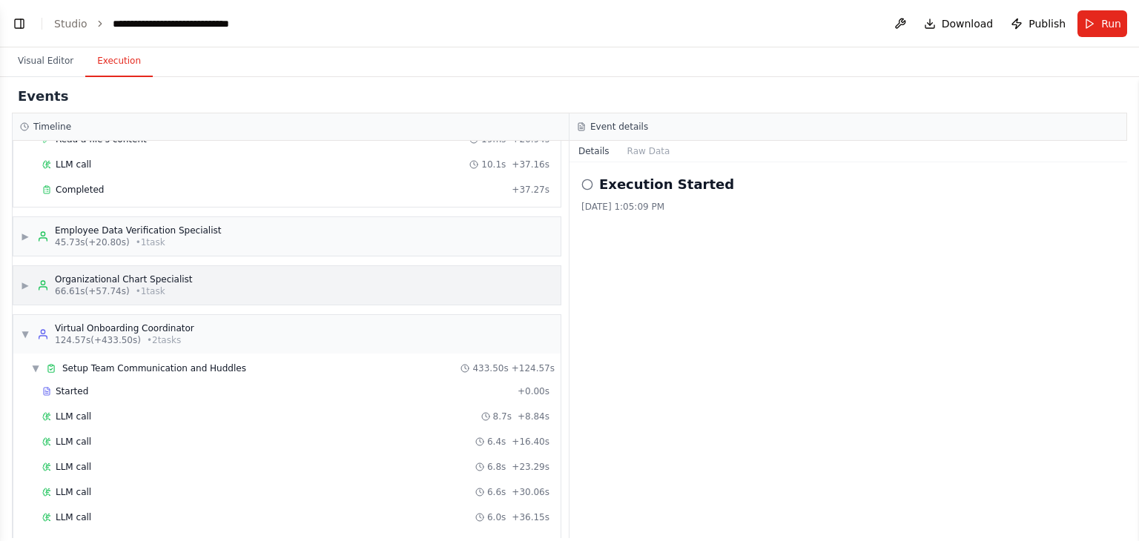
scroll to position [593, 0]
click at [59, 59] on button "Visual Editor" at bounding box center [45, 61] width 79 height 31
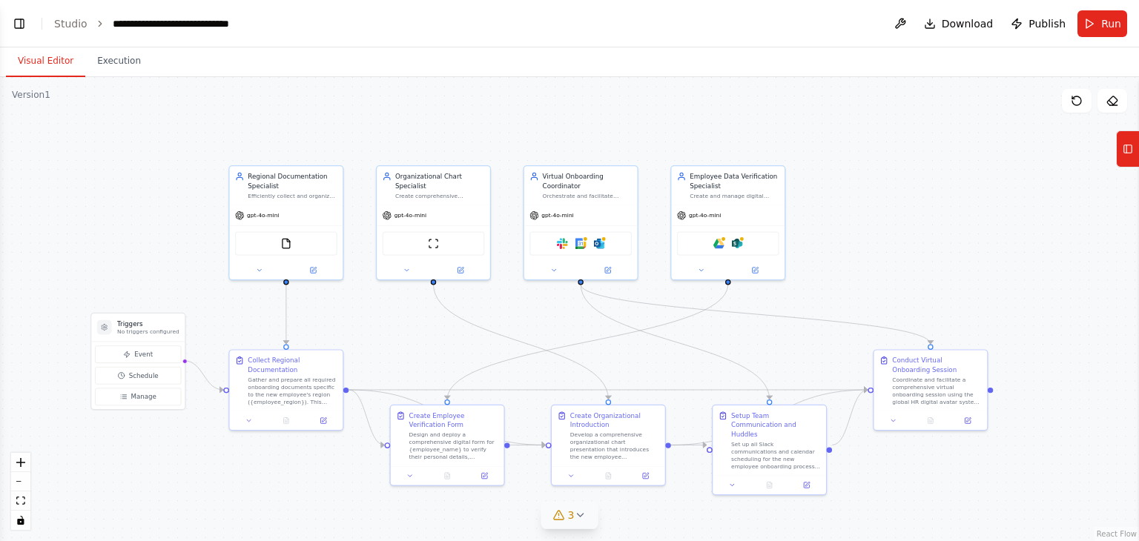
drag, startPoint x: 449, startPoint y: 238, endPoint x: 415, endPoint y: 324, distance: 92.6
click at [415, 324] on div ".deletable-edge-delete-btn { width: 20px; height: 20px; border: 0px solid #ffff…" at bounding box center [569, 309] width 1139 height 464
click at [1130, 160] on icon at bounding box center [1128, 149] width 10 height 24
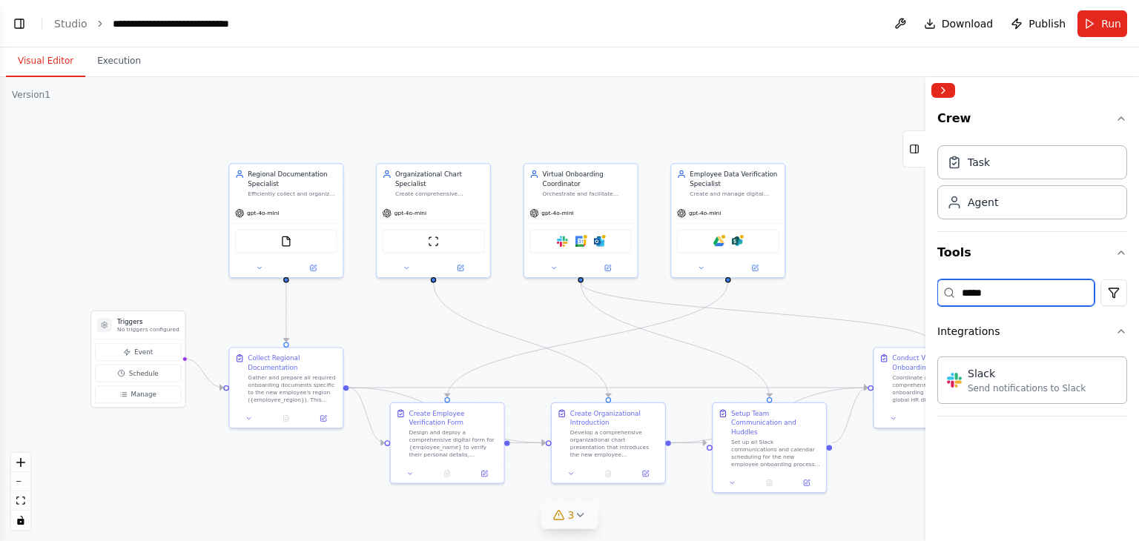
click at [994, 294] on input "*****" at bounding box center [1016, 293] width 157 height 27
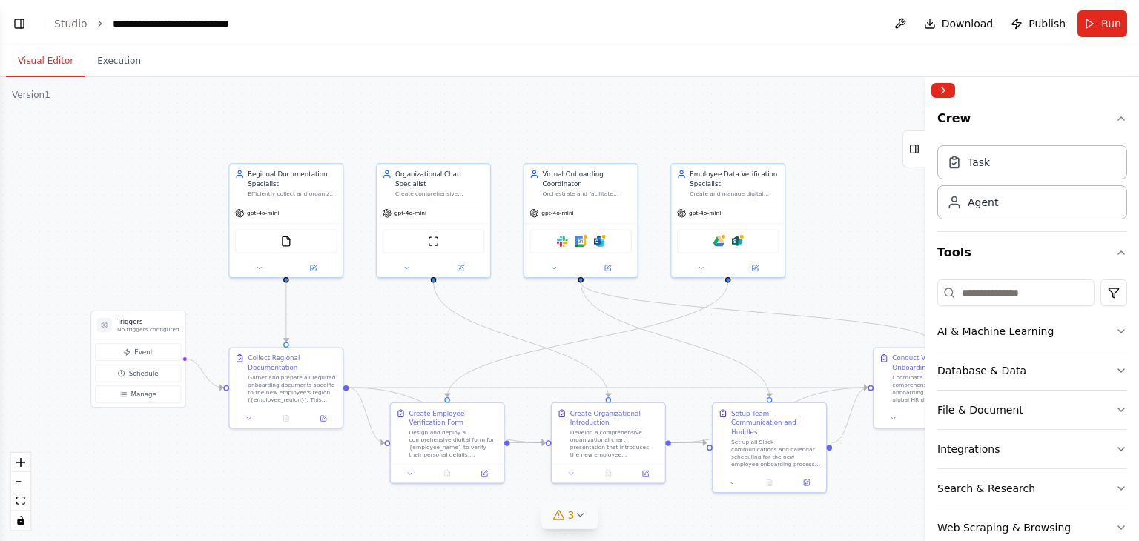
click at [1007, 324] on div "AI & Machine Learning" at bounding box center [996, 331] width 116 height 15
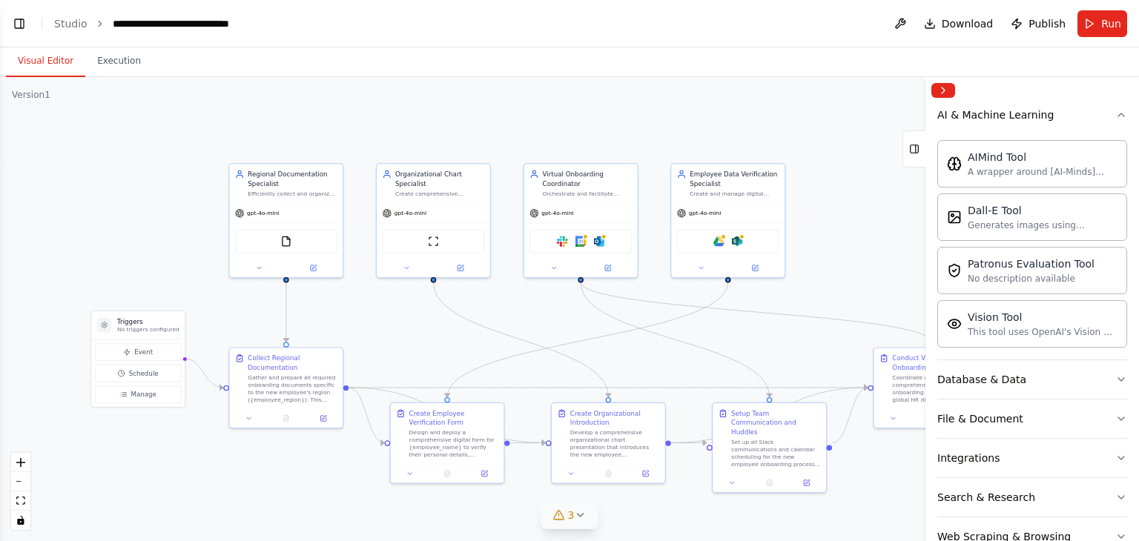
scroll to position [223, 0]
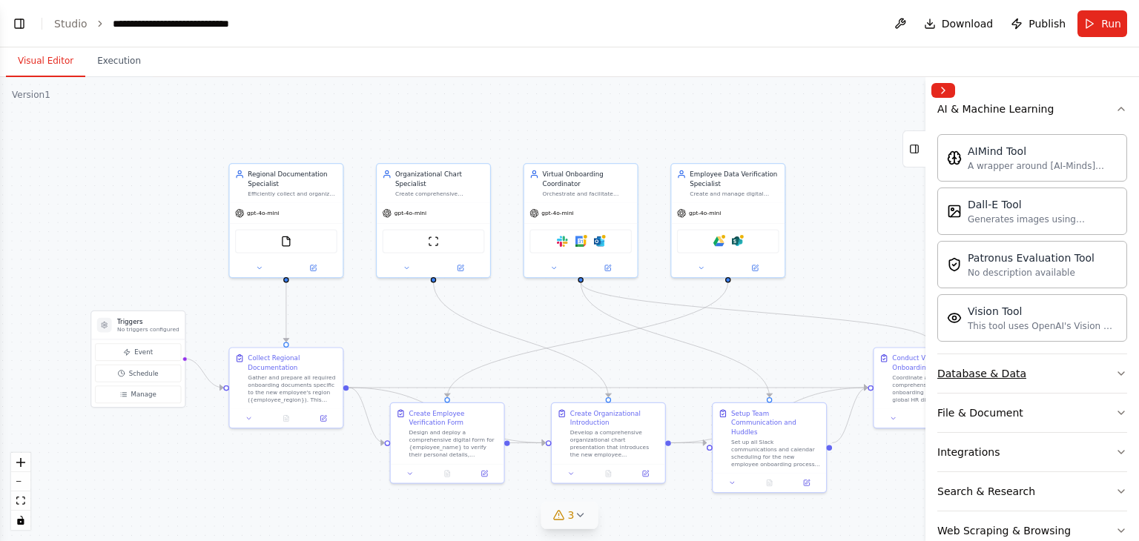
click at [1015, 380] on button "Database & Data" at bounding box center [1033, 374] width 190 height 39
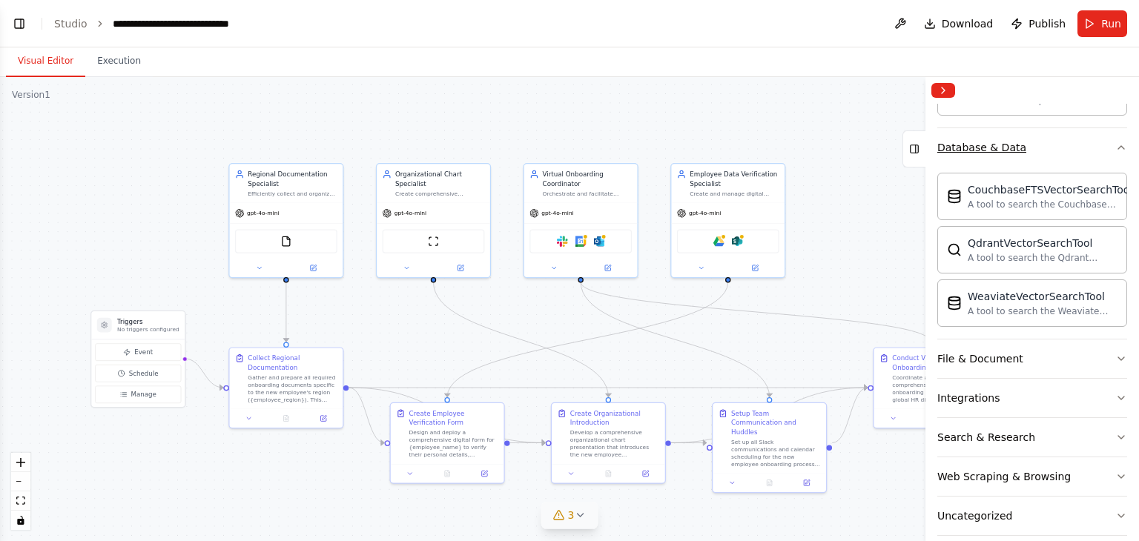
scroll to position [464, 0]
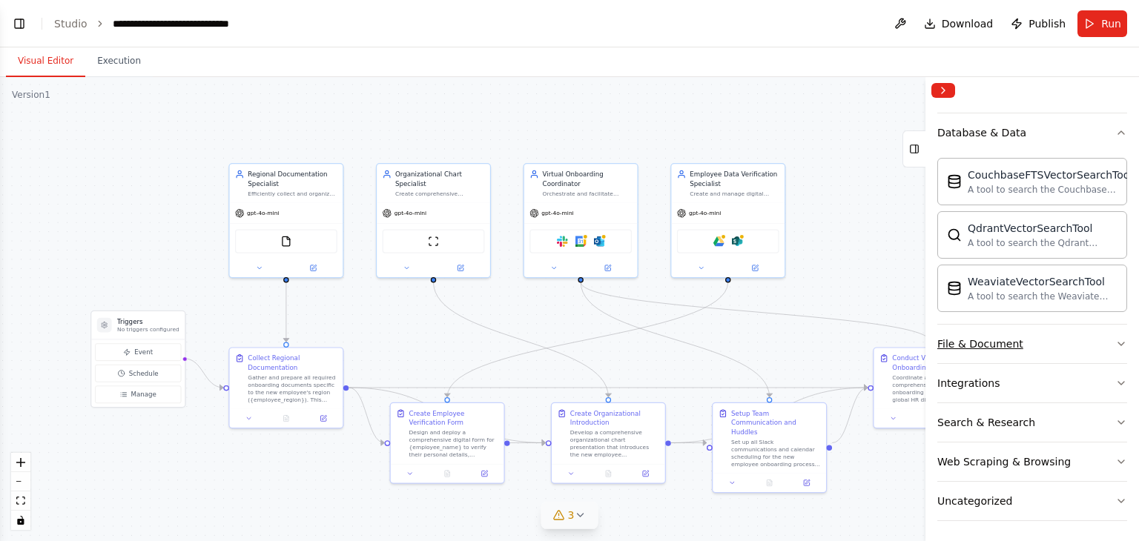
click at [1013, 349] on button "File & Document" at bounding box center [1033, 344] width 190 height 39
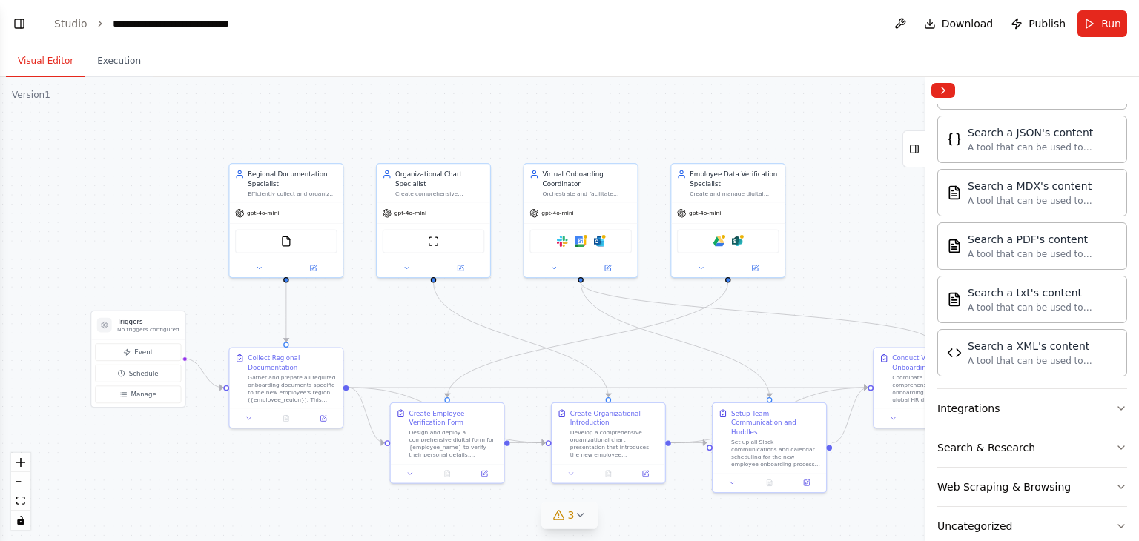
scroll to position [900, 0]
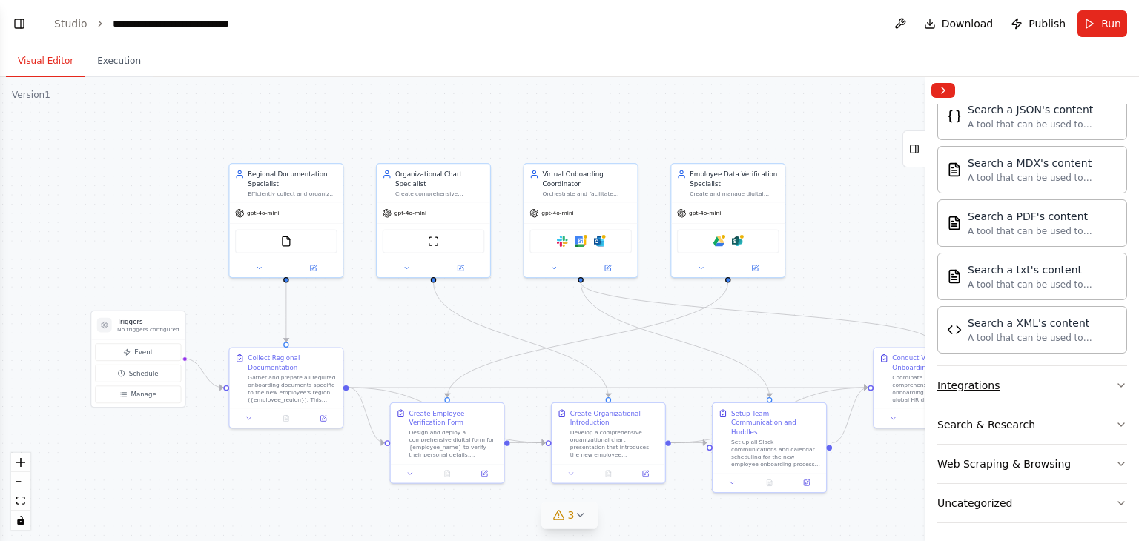
click at [1015, 393] on button "Integrations" at bounding box center [1033, 385] width 190 height 39
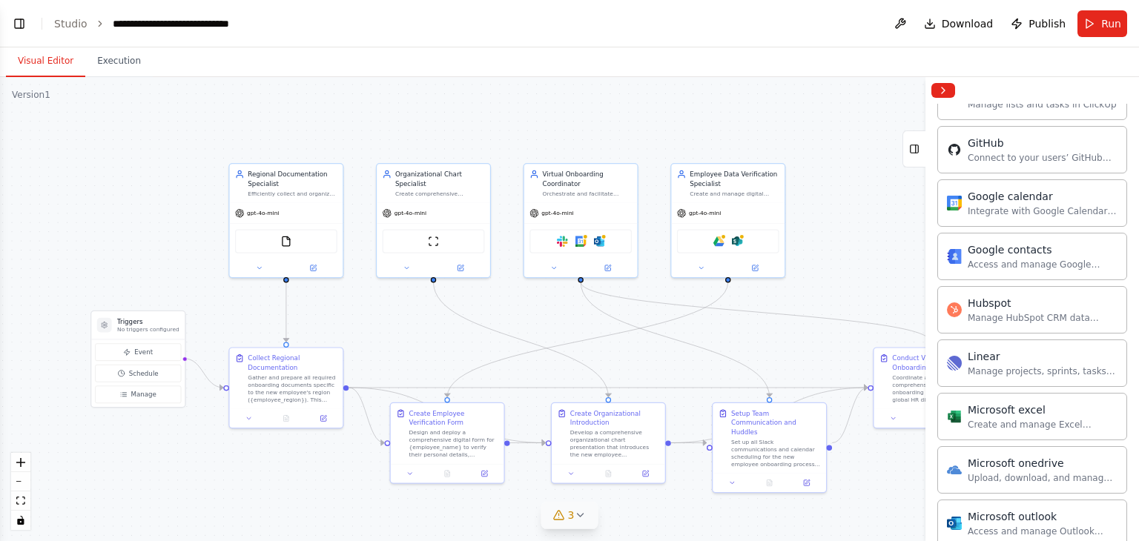
scroll to position [1815, 0]
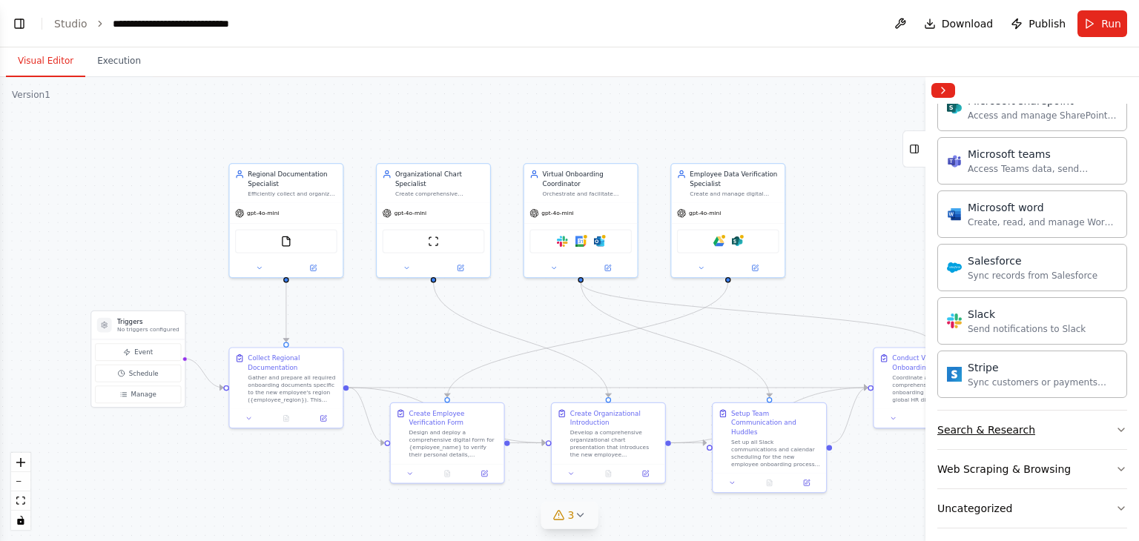
click at [1015, 423] on div "Search & Research" at bounding box center [987, 430] width 98 height 15
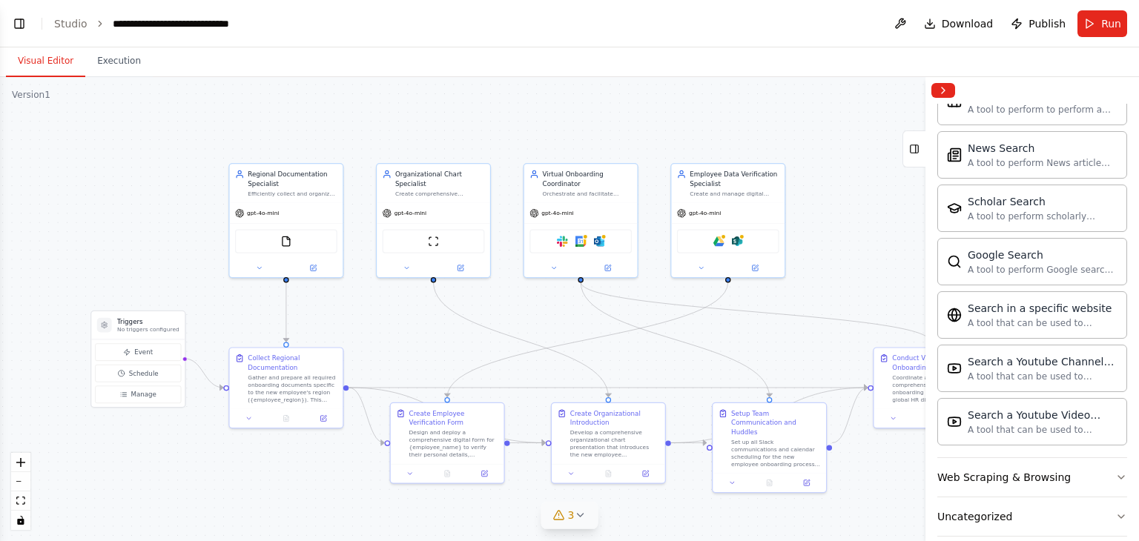
scroll to position [2570, 0]
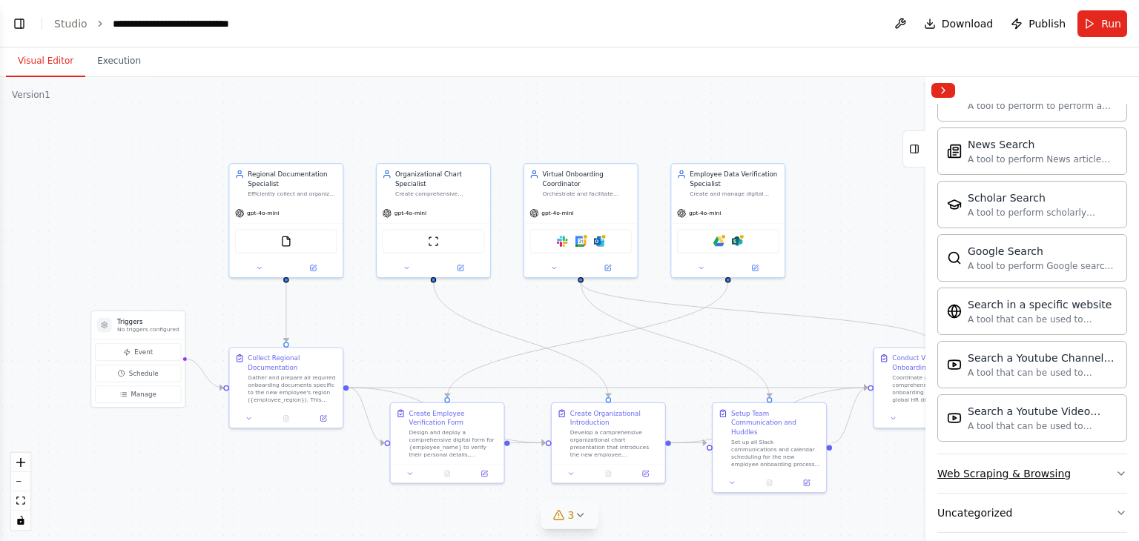
click at [1038, 467] on div "Web Scraping & Browsing" at bounding box center [1005, 474] width 134 height 15
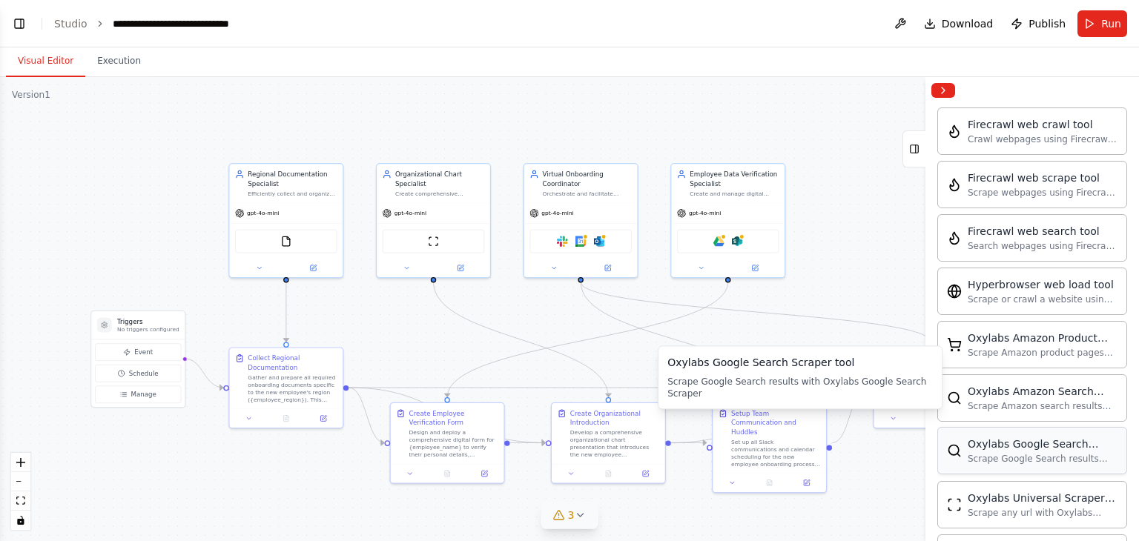
scroll to position [3379, 0]
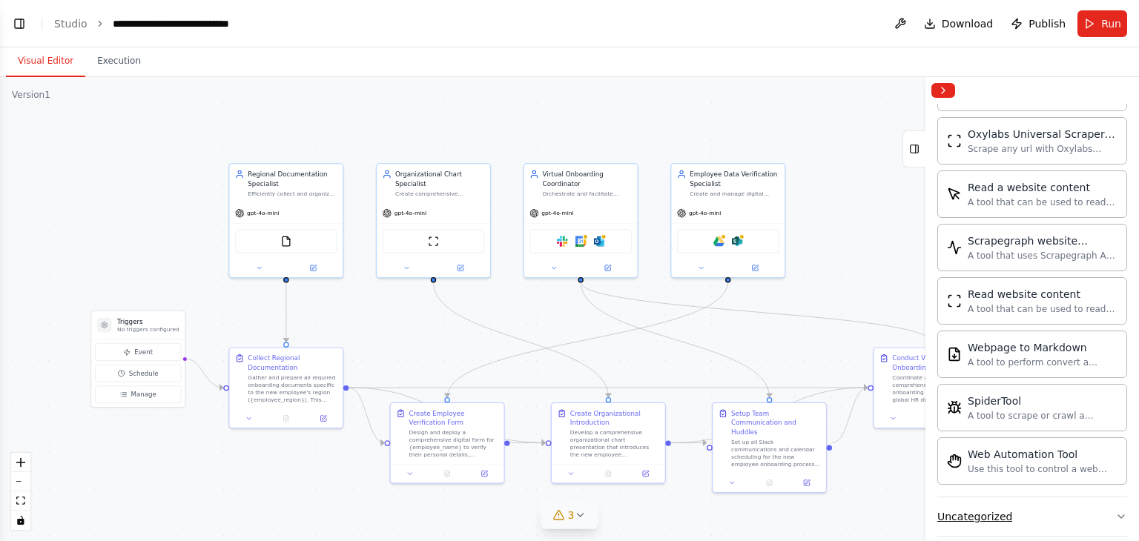
click at [1043, 498] on button "Uncategorized" at bounding box center [1033, 517] width 190 height 39
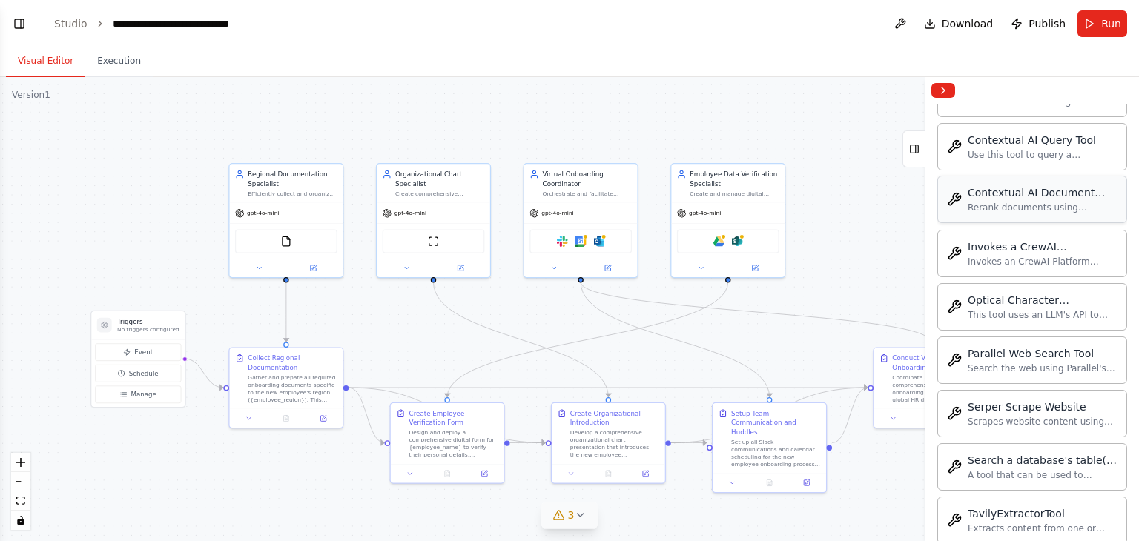
scroll to position [4187, 0]
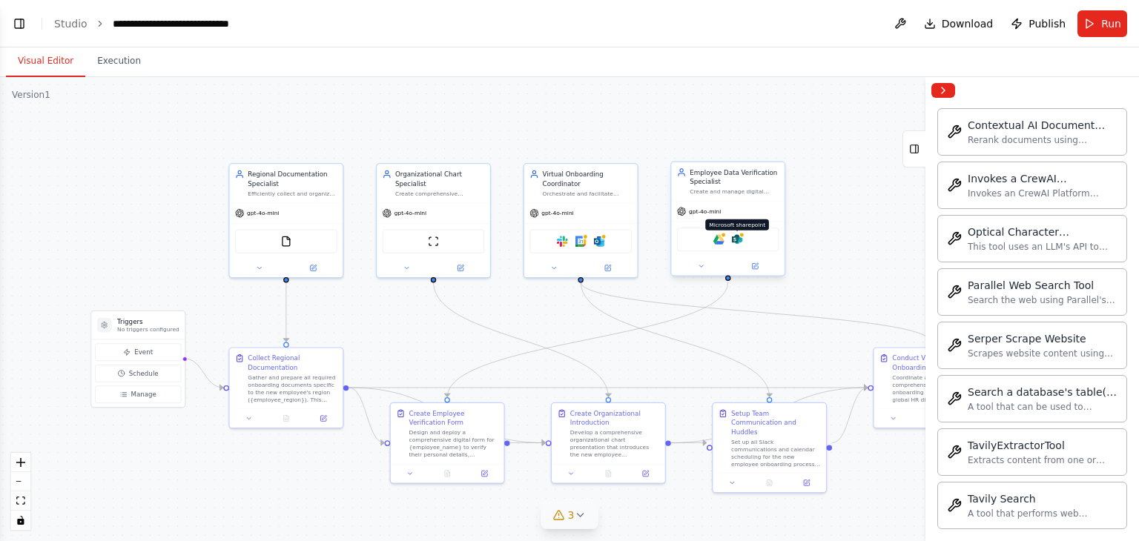
click at [742, 243] on img at bounding box center [737, 239] width 11 height 11
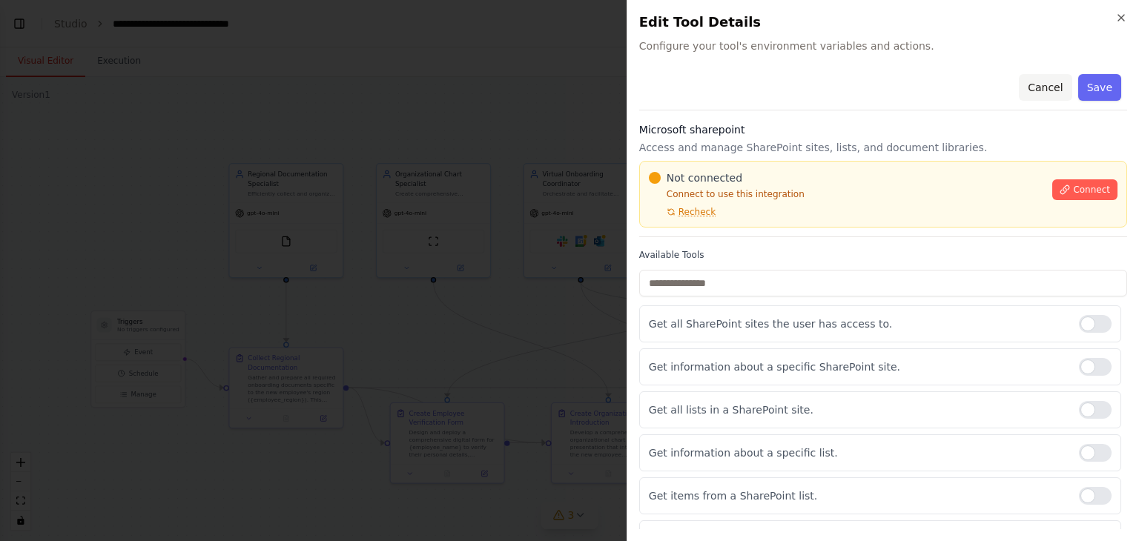
click at [1035, 88] on button "Cancel" at bounding box center [1045, 87] width 53 height 27
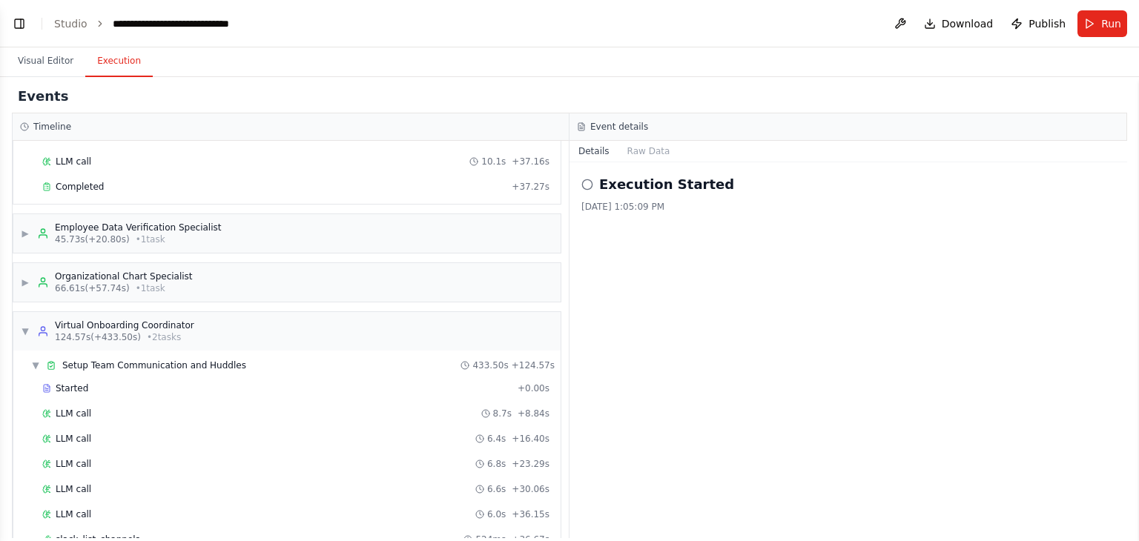
click at [111, 56] on button "Execution" at bounding box center [118, 61] width 67 height 31
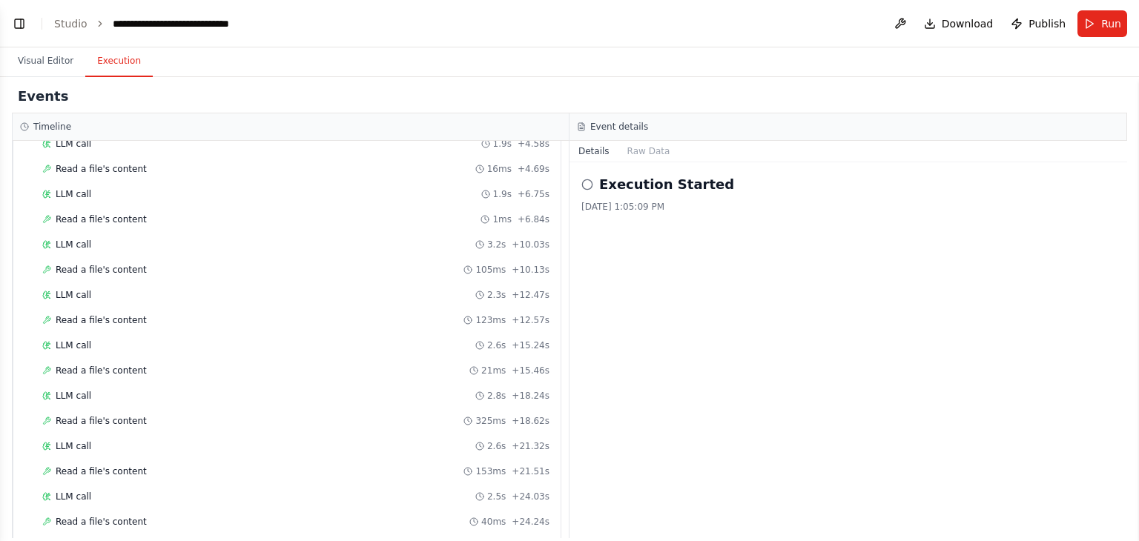
scroll to position [0, 0]
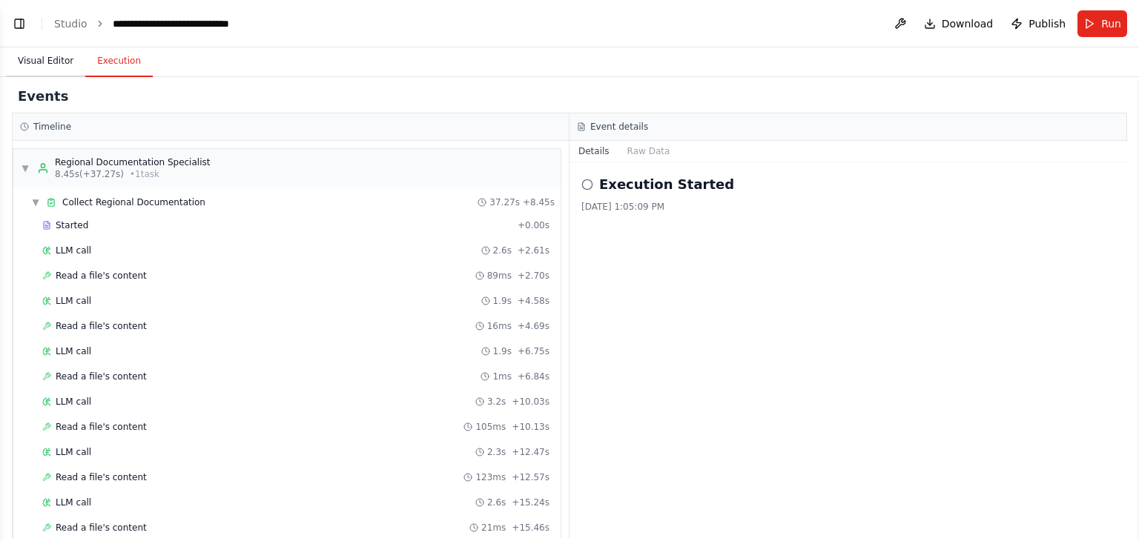
click at [39, 67] on button "Visual Editor" at bounding box center [45, 61] width 79 height 31
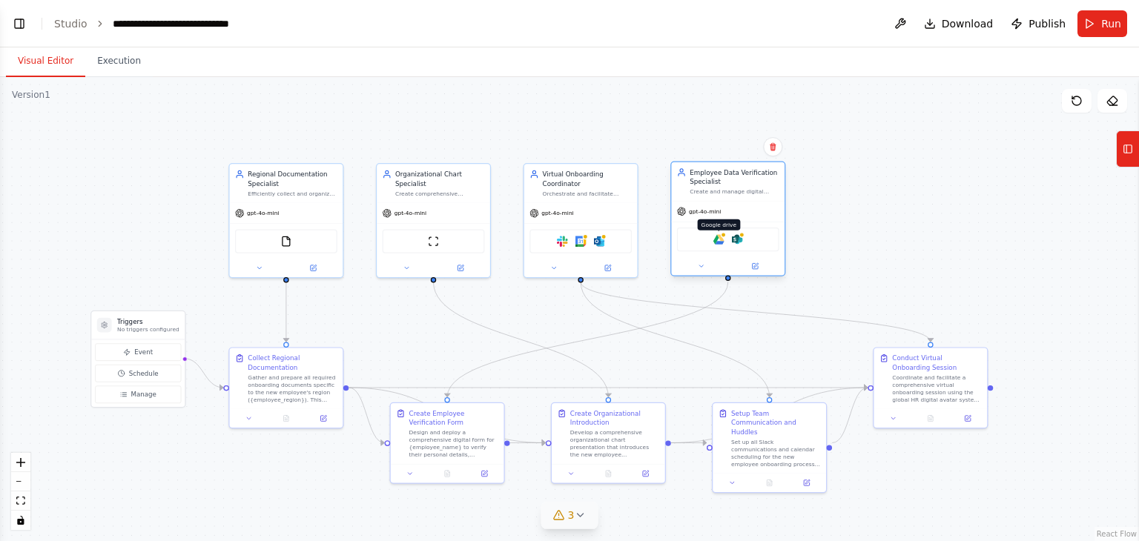
click at [718, 241] on img at bounding box center [719, 239] width 11 height 11
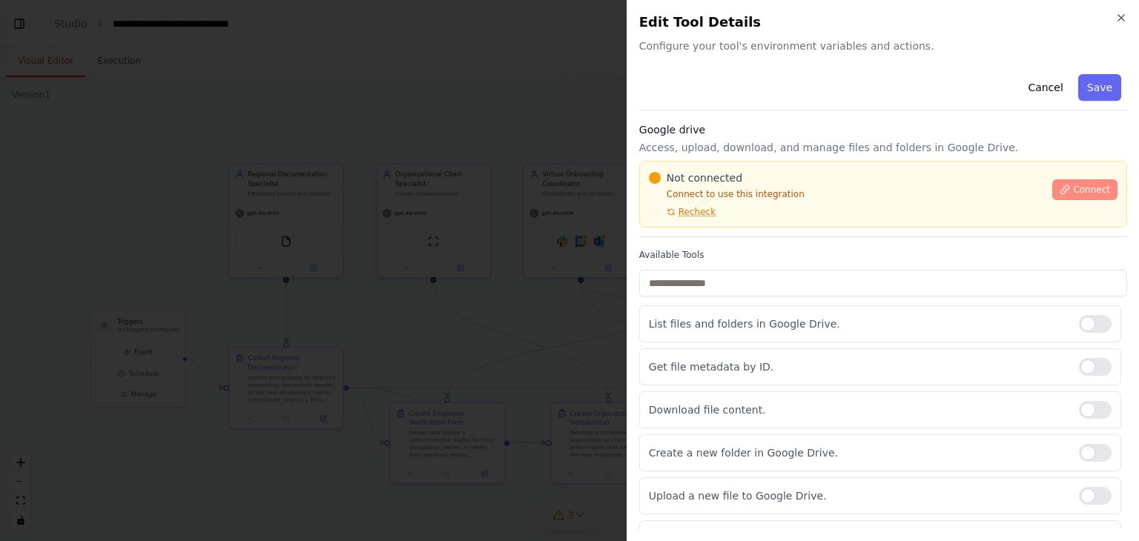
click at [1062, 185] on icon at bounding box center [1065, 190] width 10 height 10
click at [1073, 189] on span "Connect" at bounding box center [1091, 190] width 37 height 12
click at [1056, 85] on button "Cancel" at bounding box center [1045, 87] width 53 height 27
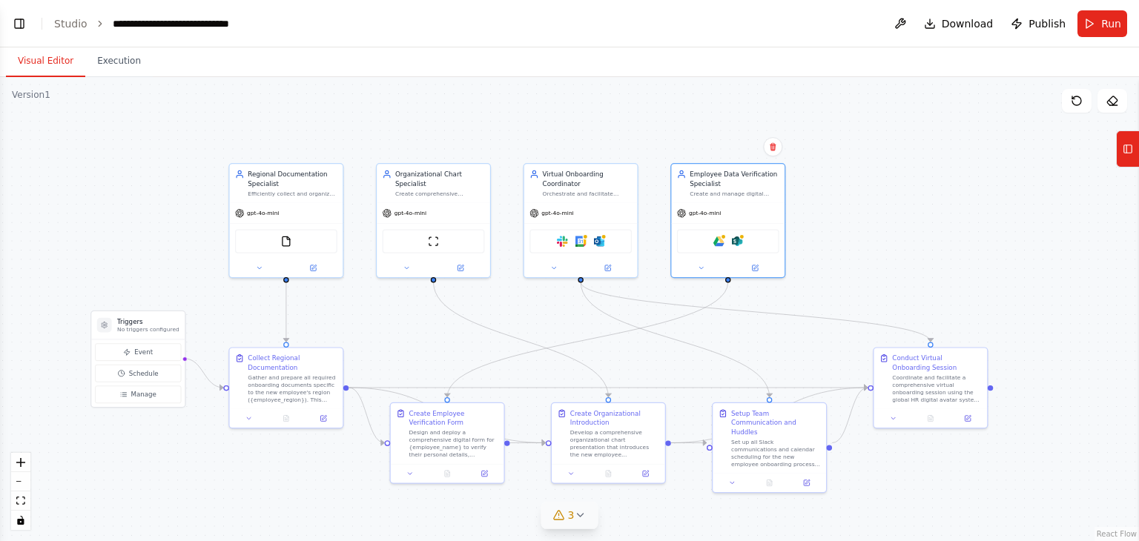
click at [576, 518] on icon at bounding box center [580, 516] width 12 height 12
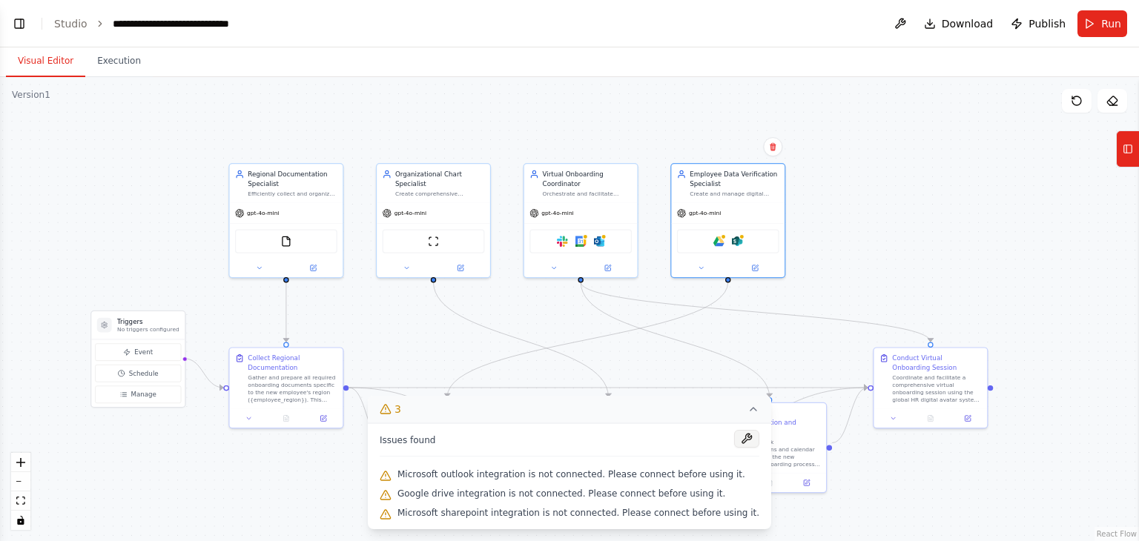
click at [734, 438] on button at bounding box center [746, 439] width 25 height 18
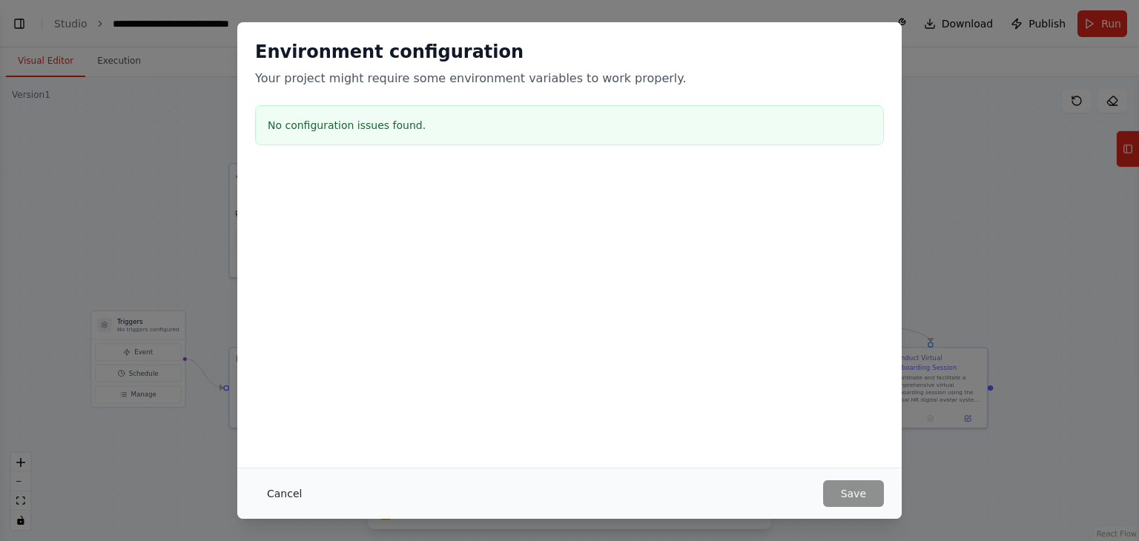
click at [280, 496] on button "Cancel" at bounding box center [284, 494] width 59 height 27
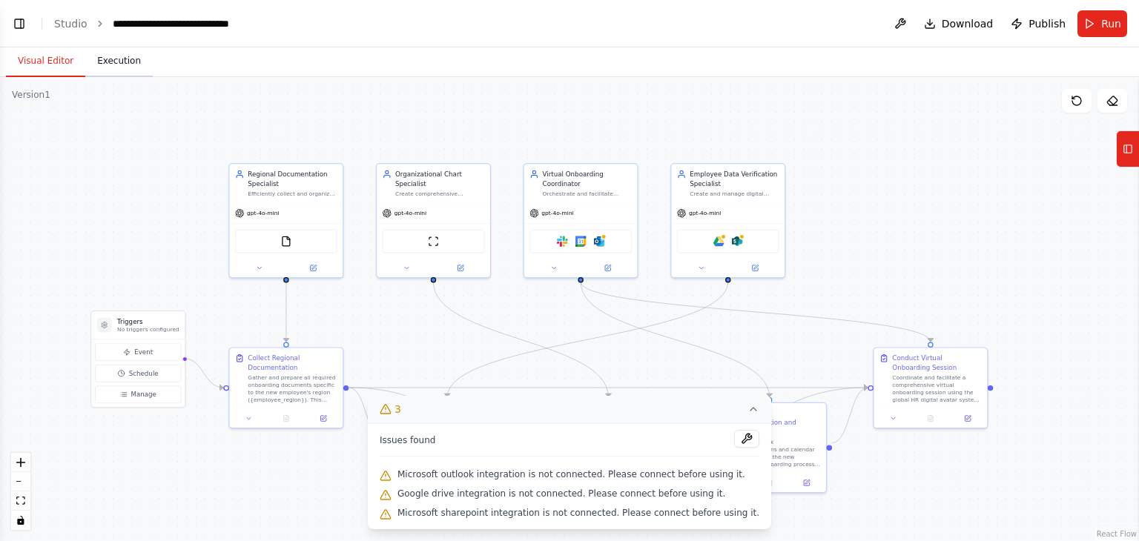
click at [92, 51] on button "Execution" at bounding box center [118, 61] width 67 height 31
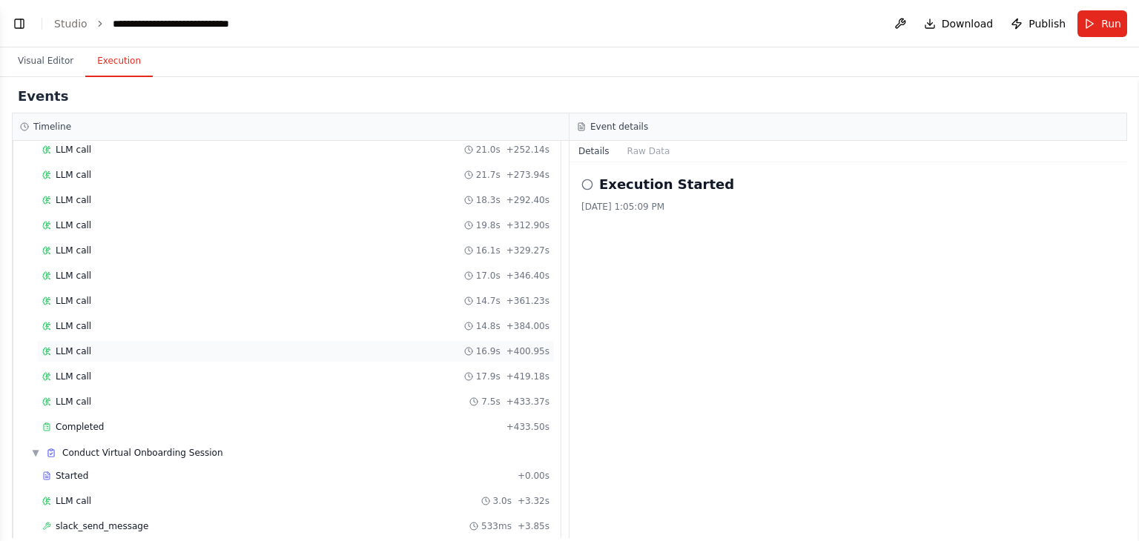
scroll to position [1789, 0]
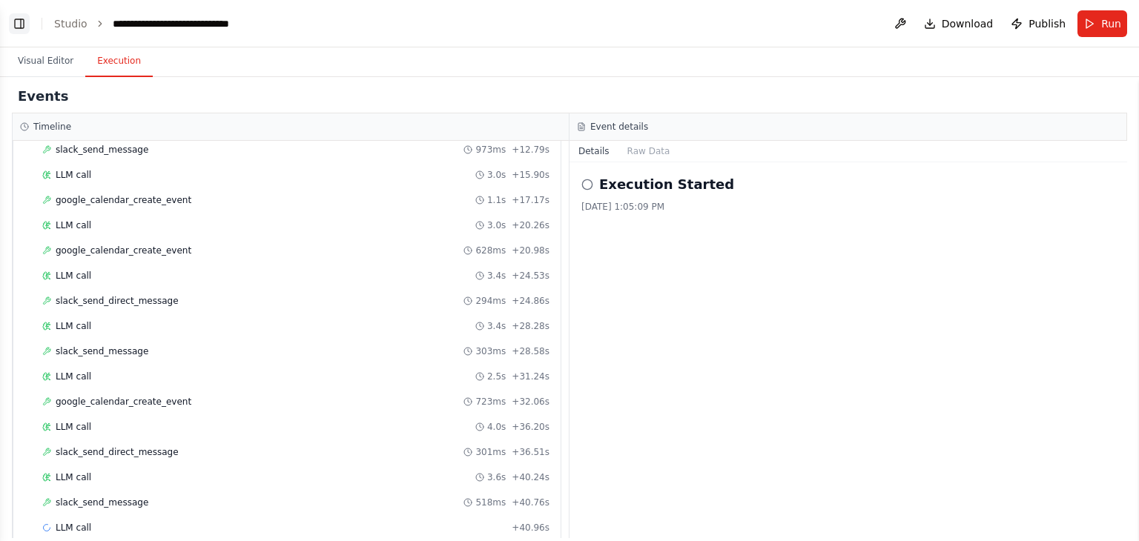
click at [21, 24] on button "Toggle Left Sidebar" at bounding box center [19, 23] width 21 height 21
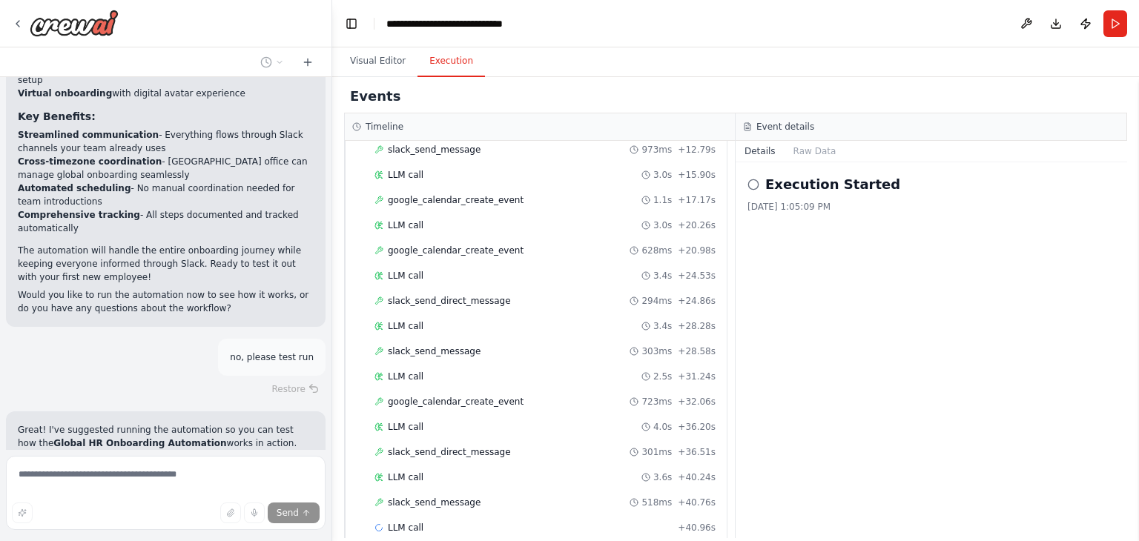
scroll to position [6077, 0]
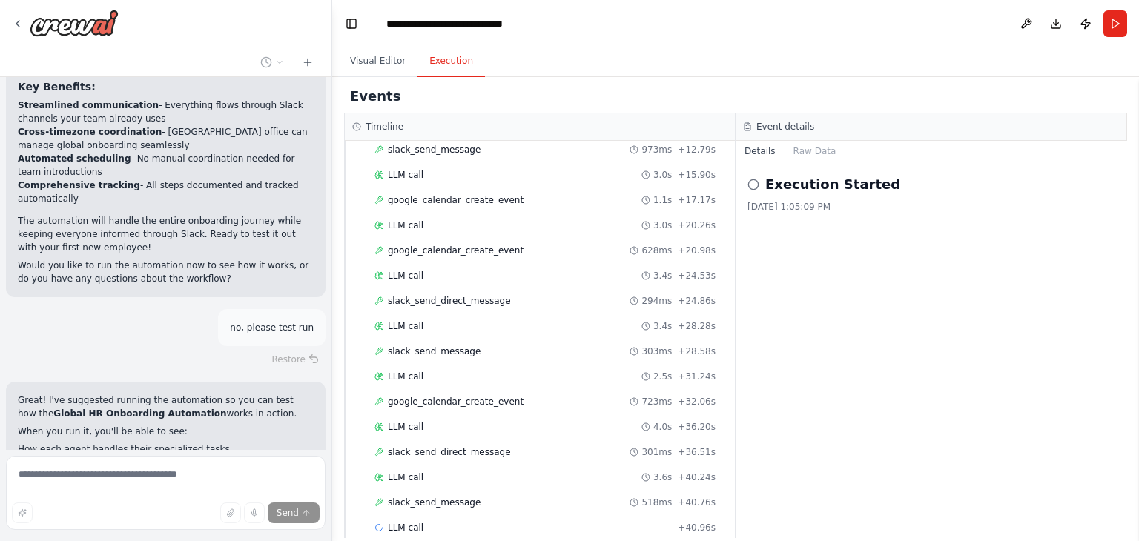
click at [99, 425] on p "When you run it, you'll be able to see:" at bounding box center [166, 431] width 296 height 13
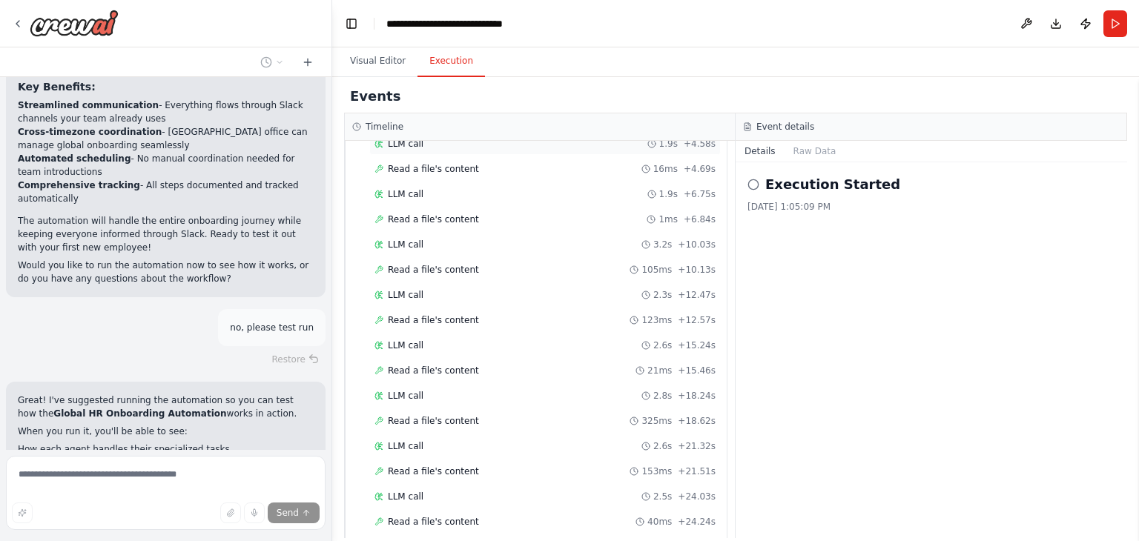
scroll to position [0, 0]
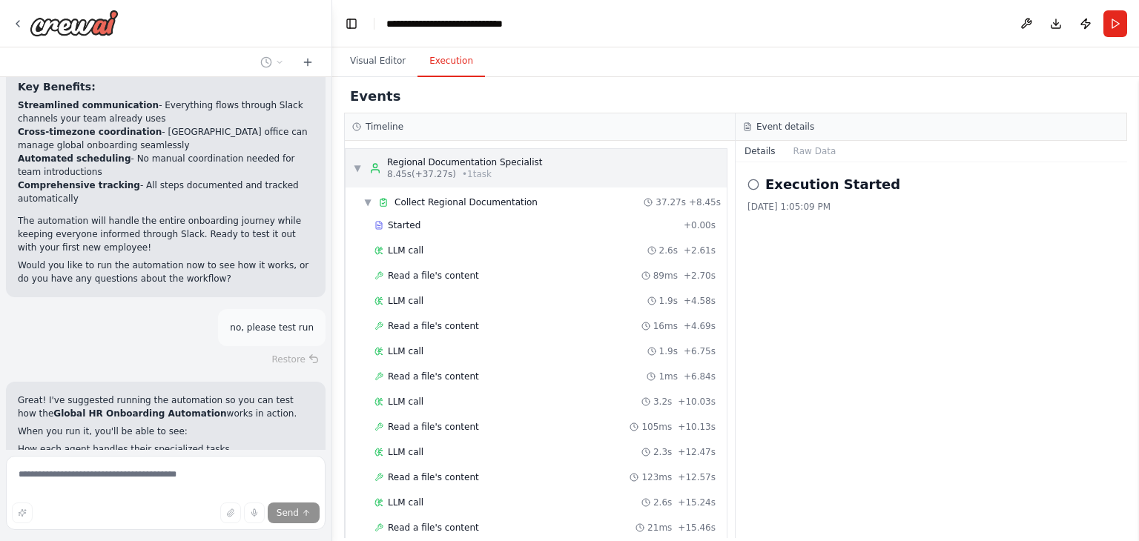
click at [355, 167] on span "▼" at bounding box center [357, 168] width 9 height 12
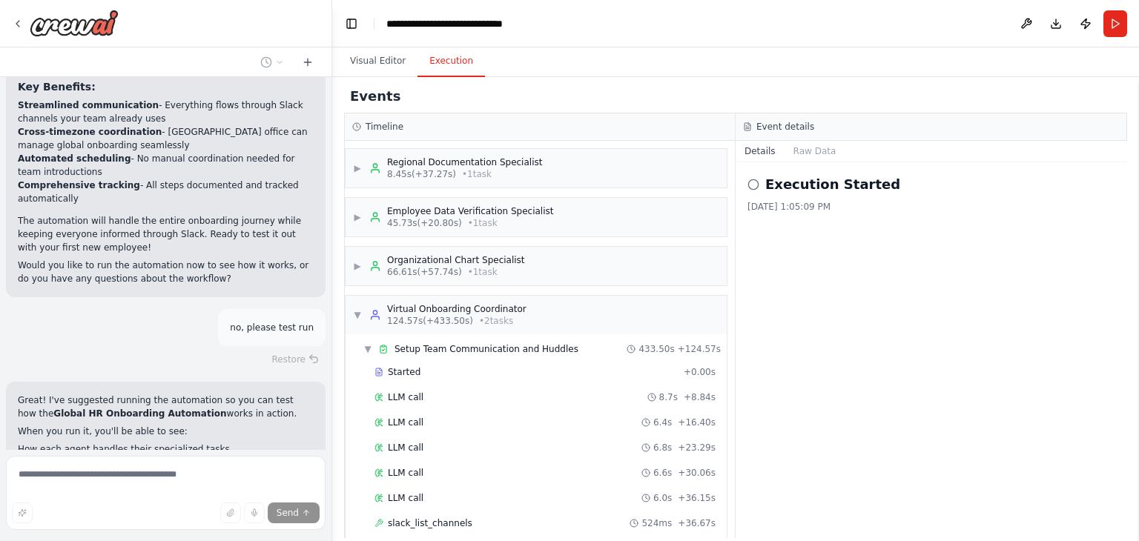
click at [360, 126] on icon at bounding box center [356, 126] width 9 height 9
click at [374, 57] on button "Visual Editor" at bounding box center [377, 61] width 79 height 31
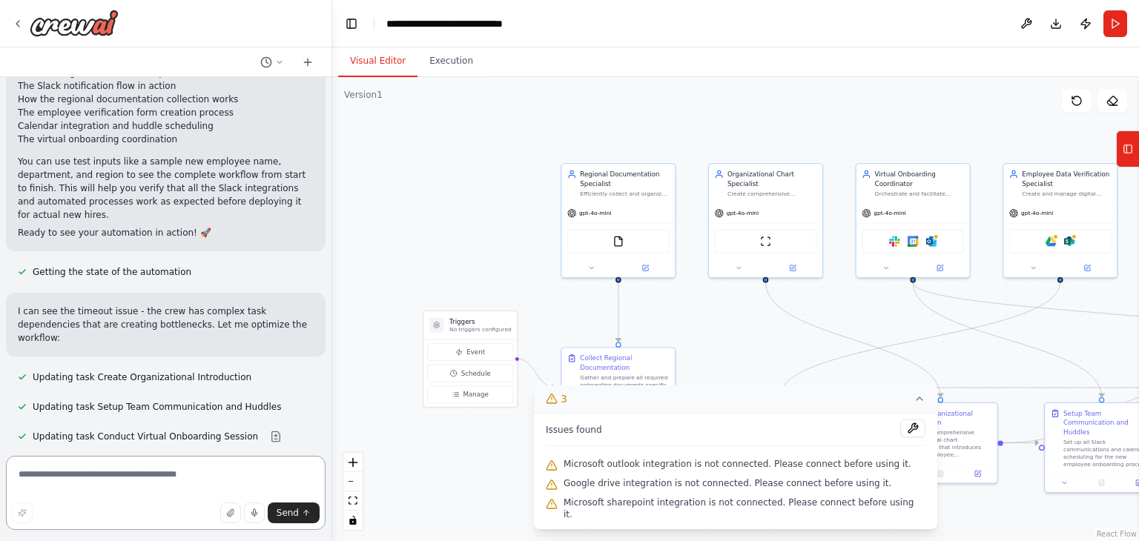
scroll to position [6472, 0]
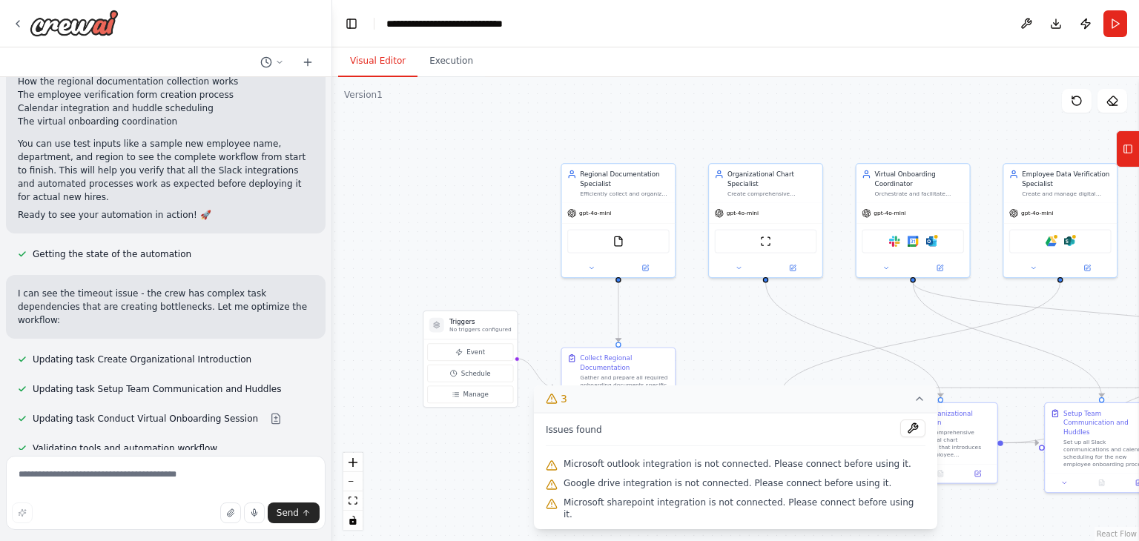
click at [914, 405] on icon at bounding box center [920, 399] width 12 height 12
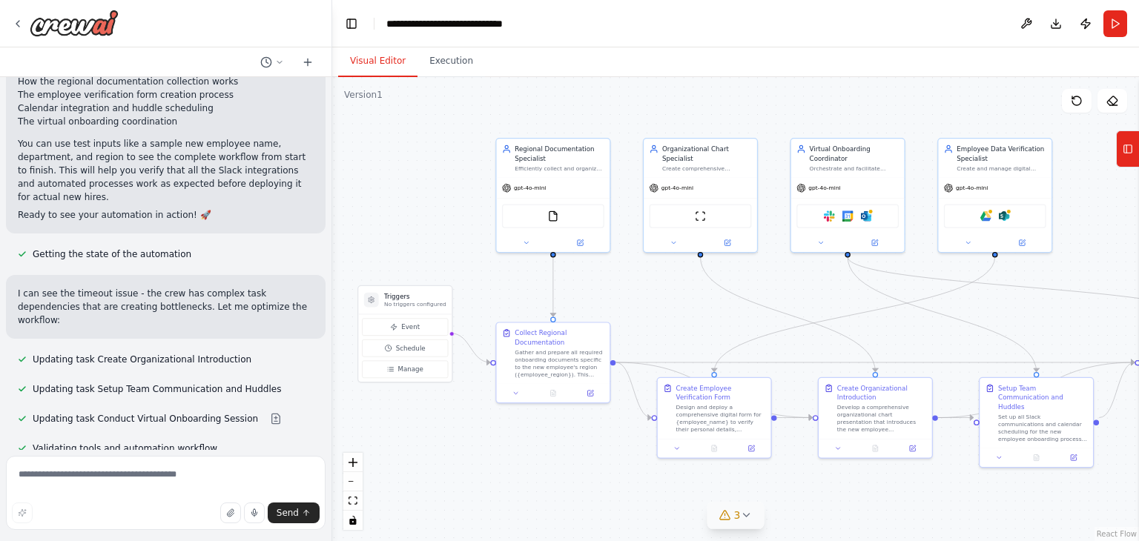
drag, startPoint x: 859, startPoint y: 295, endPoint x: 794, endPoint y: 270, distance: 70.0
click at [794, 270] on div ".deletable-edge-delete-btn { width: 20px; height: 20px; border: 0px solid #ffff…" at bounding box center [735, 309] width 807 height 464
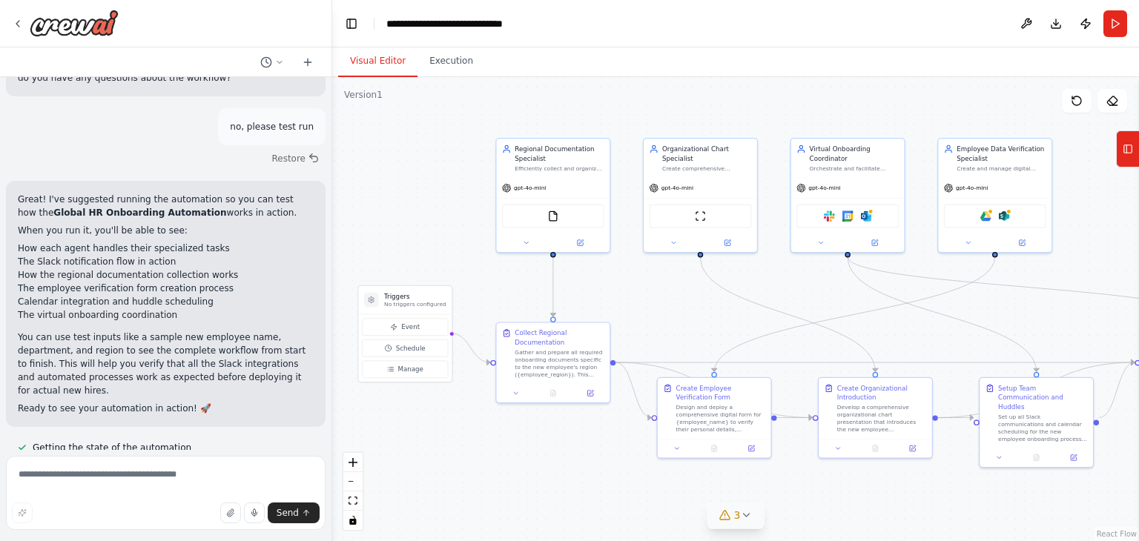
scroll to position [6323, 0]
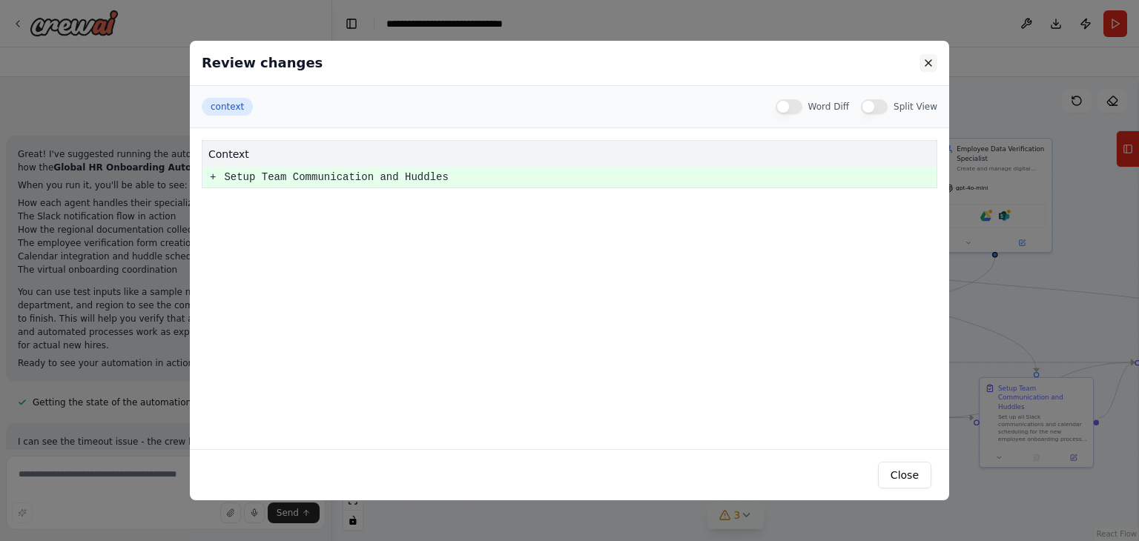
click at [937, 62] on button at bounding box center [929, 63] width 18 height 18
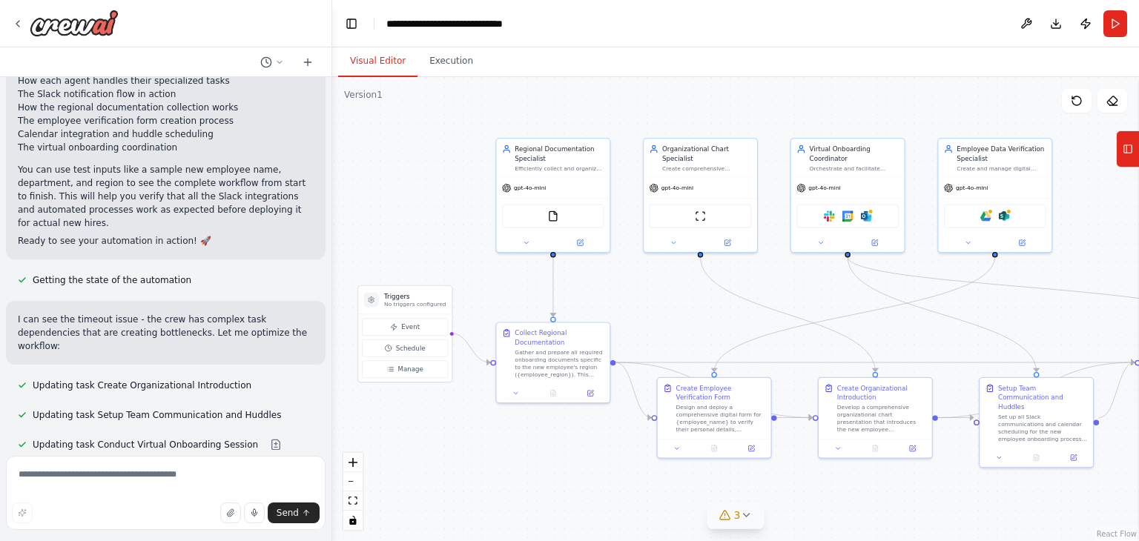
scroll to position [6472, 0]
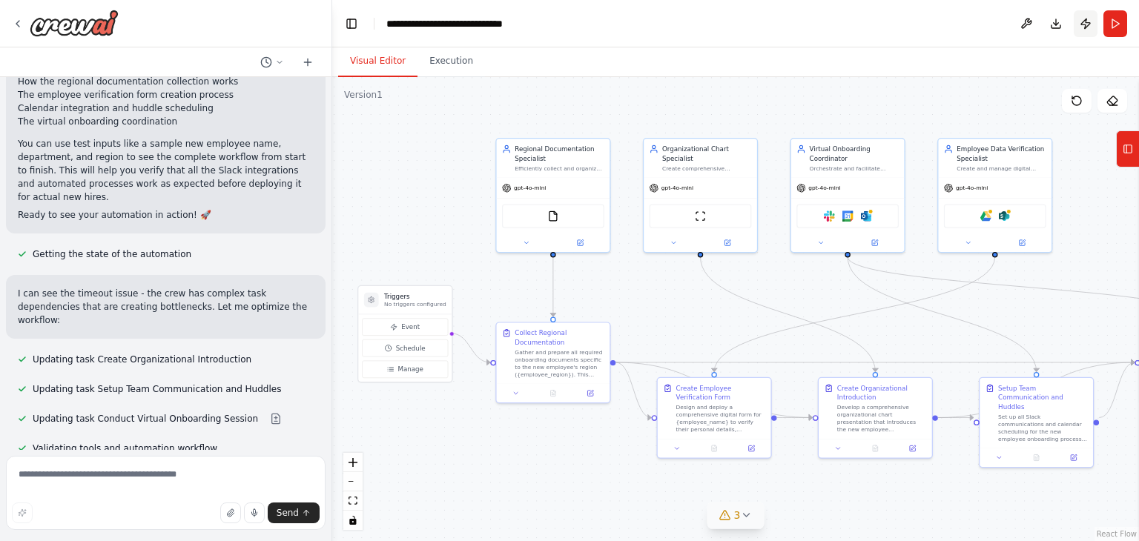
click at [1078, 26] on button "Publish" at bounding box center [1086, 23] width 24 height 27
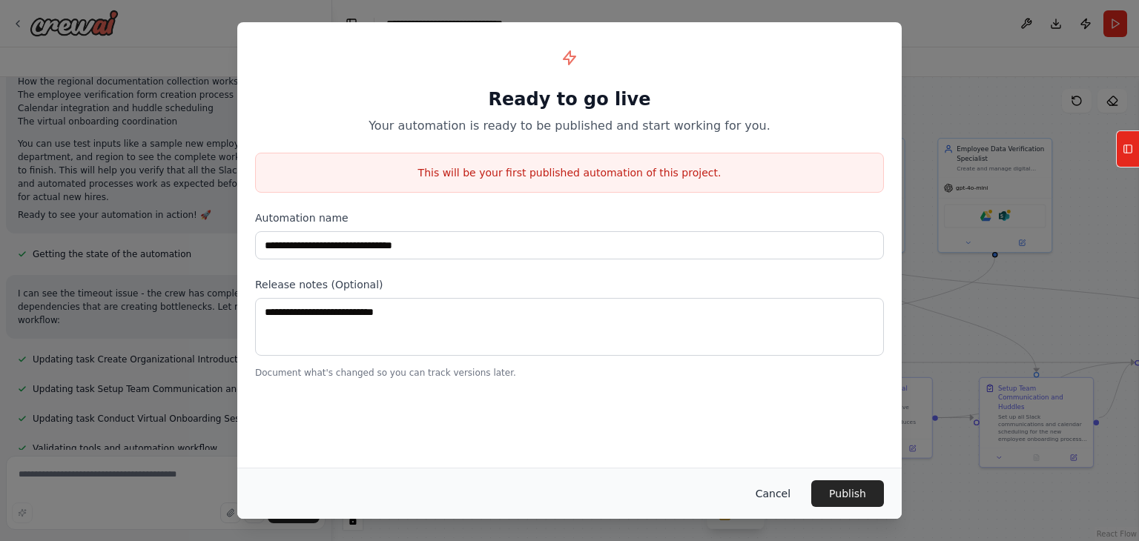
click at [781, 495] on button "Cancel" at bounding box center [773, 494] width 59 height 27
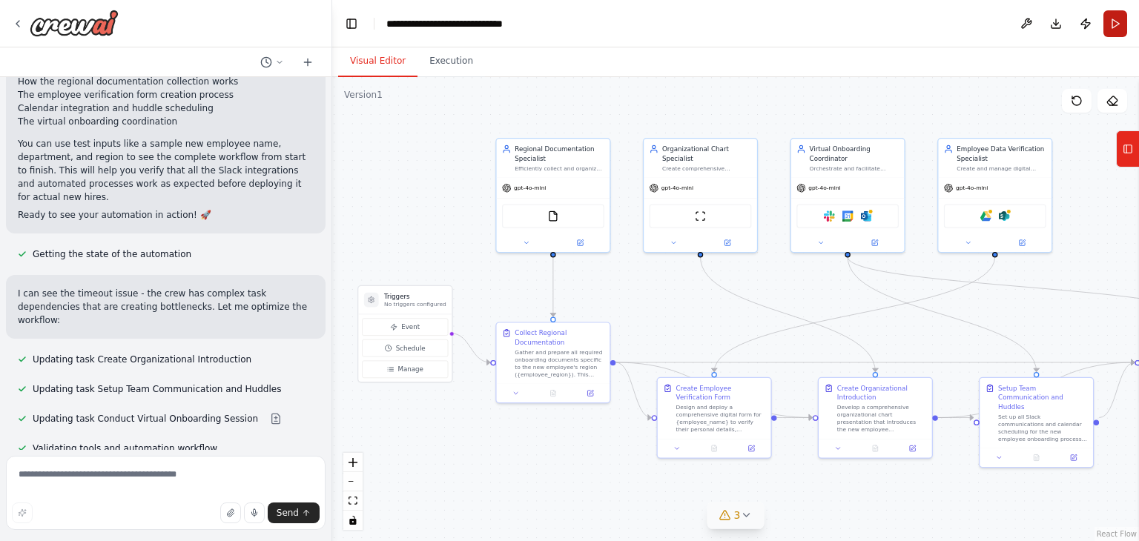
click at [1110, 26] on button "Run" at bounding box center [1116, 23] width 24 height 27
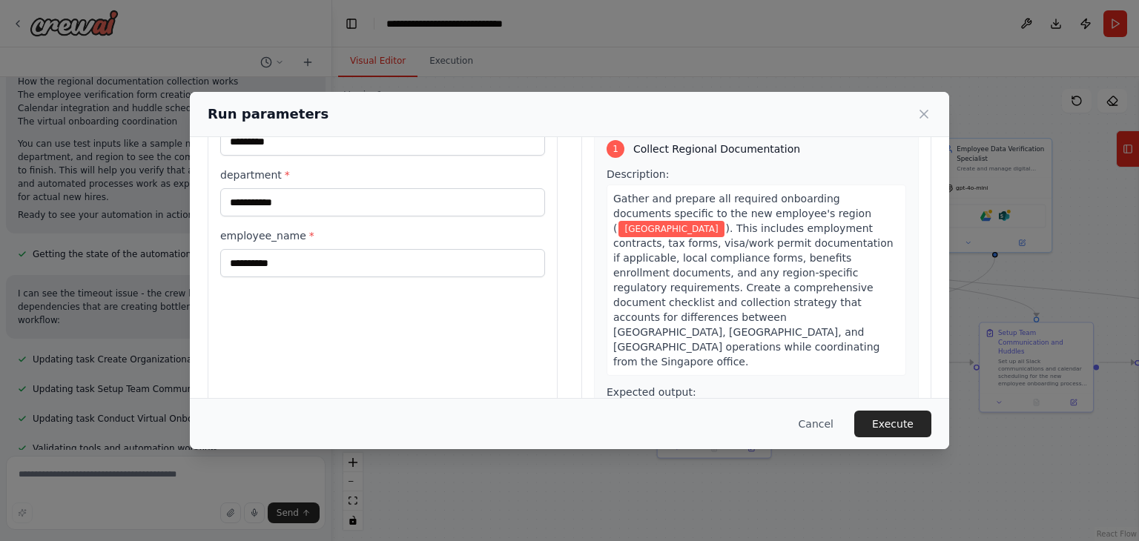
scroll to position [125, 0]
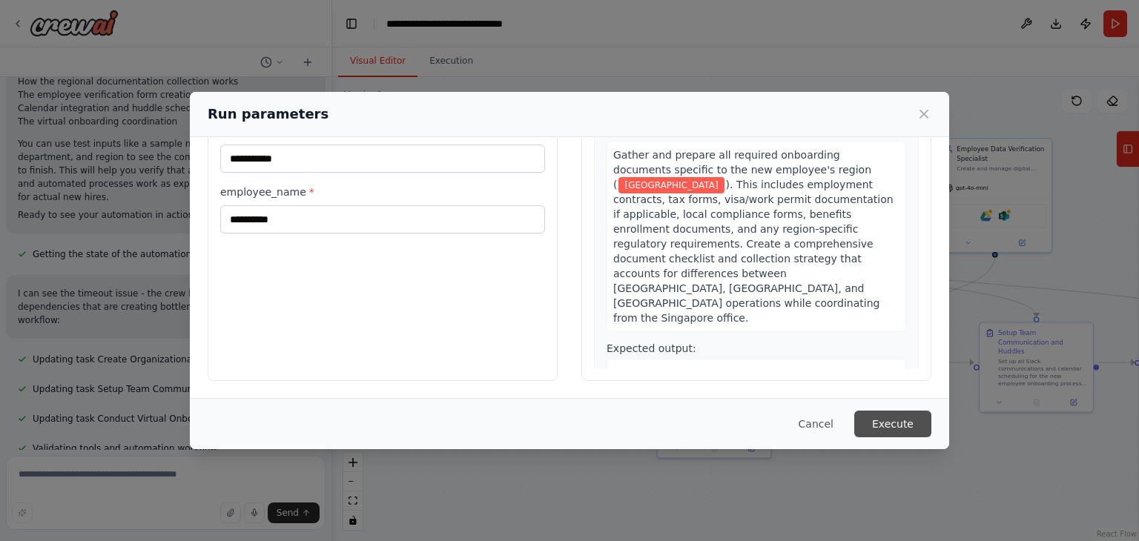
click at [908, 415] on button "Execute" at bounding box center [892, 424] width 77 height 27
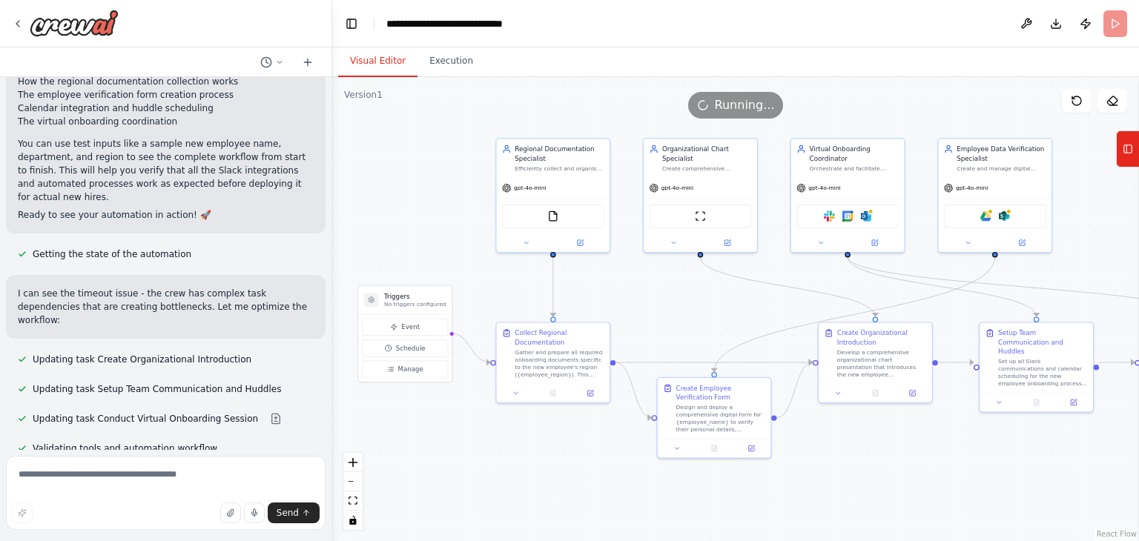
click at [362, 65] on button "Visual Editor" at bounding box center [377, 61] width 79 height 31
click at [347, 24] on button "Toggle Left Sidebar" at bounding box center [351, 23] width 21 height 21
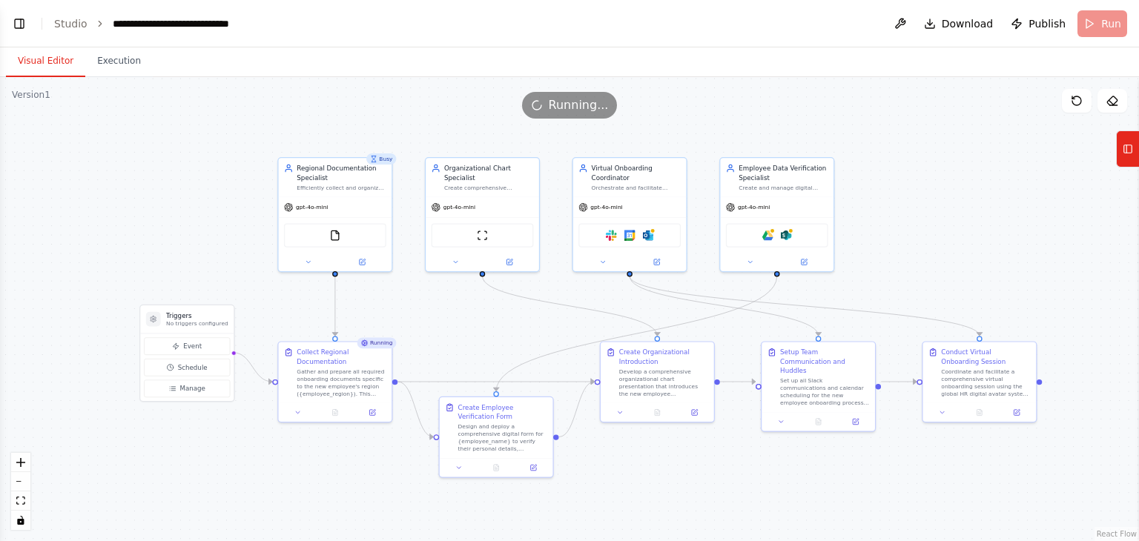
drag, startPoint x: 120, startPoint y: 140, endPoint x: 234, endPoint y: 162, distance: 116.4
click at [234, 162] on div ".deletable-edge-delete-btn { width: 20px; height: 20px; border: 0px solid #ffff…" at bounding box center [569, 309] width 1139 height 464
click at [118, 61] on button "Execution" at bounding box center [118, 61] width 67 height 31
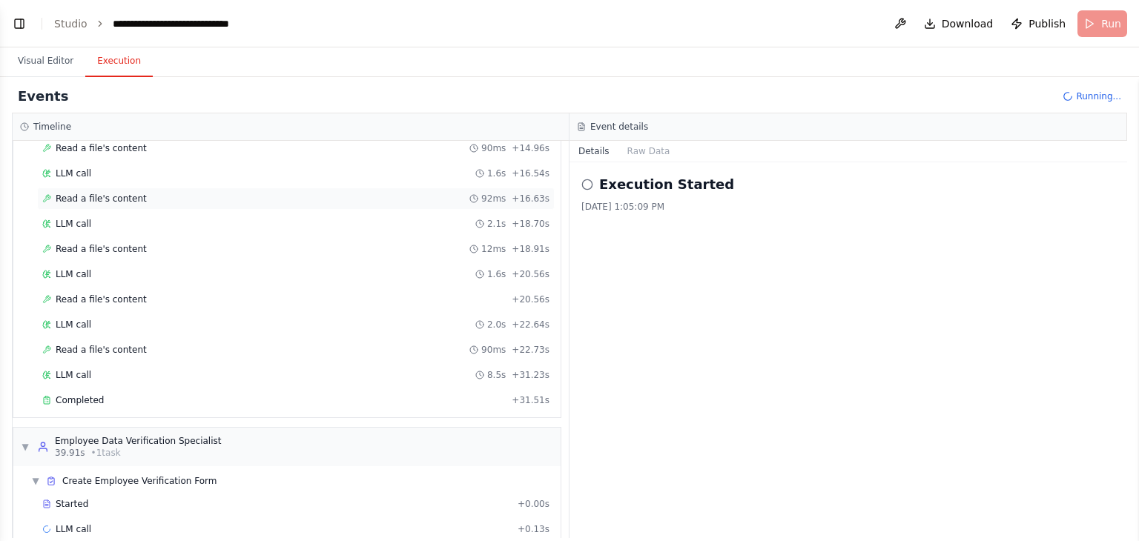
scroll to position [596, 0]
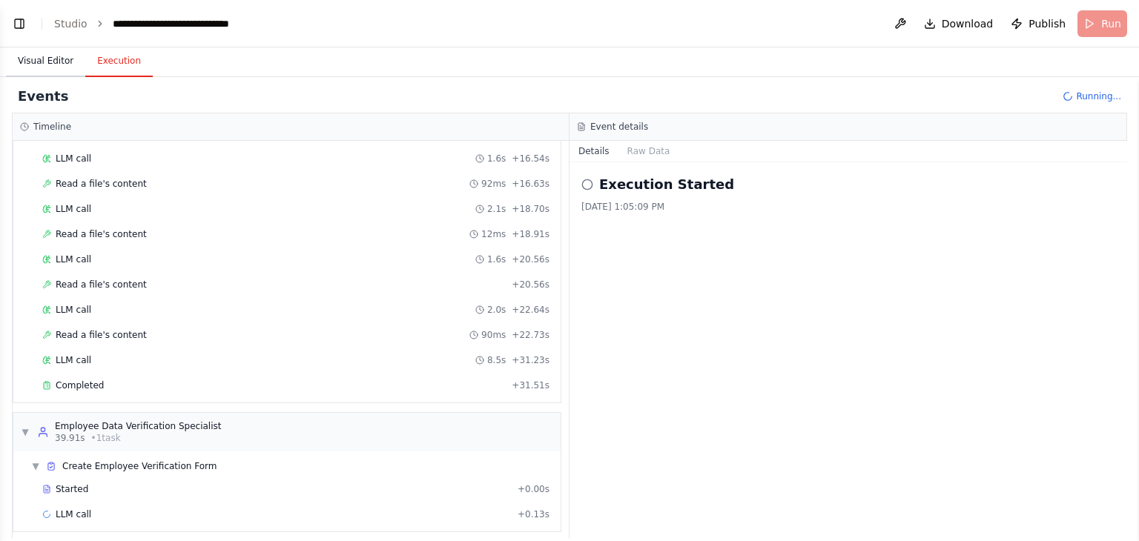
click at [38, 48] on button "Visual Editor" at bounding box center [45, 61] width 79 height 31
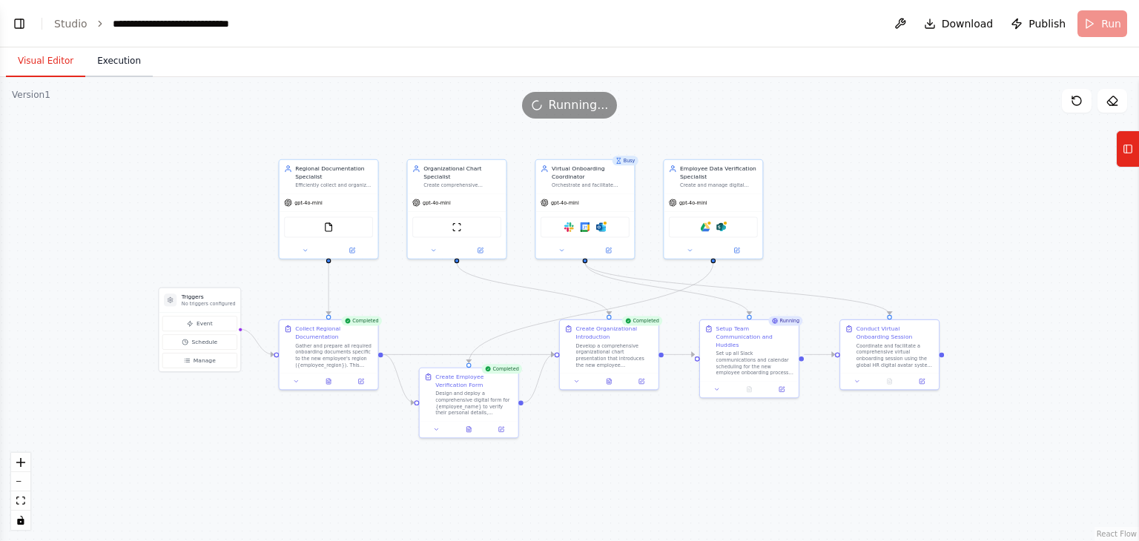
click at [95, 62] on button "Execution" at bounding box center [118, 61] width 67 height 31
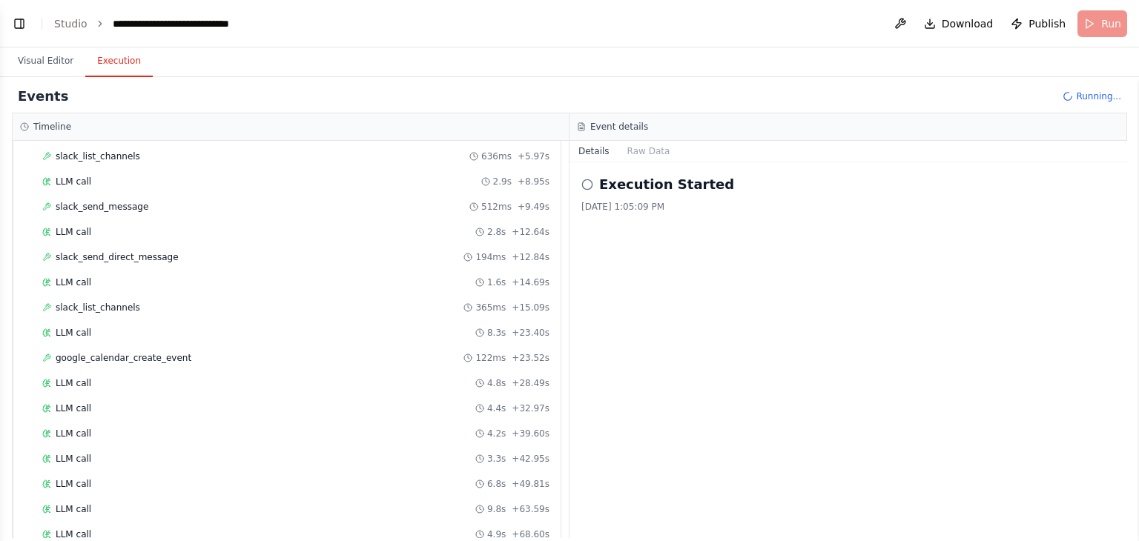
scroll to position [2822, 0]
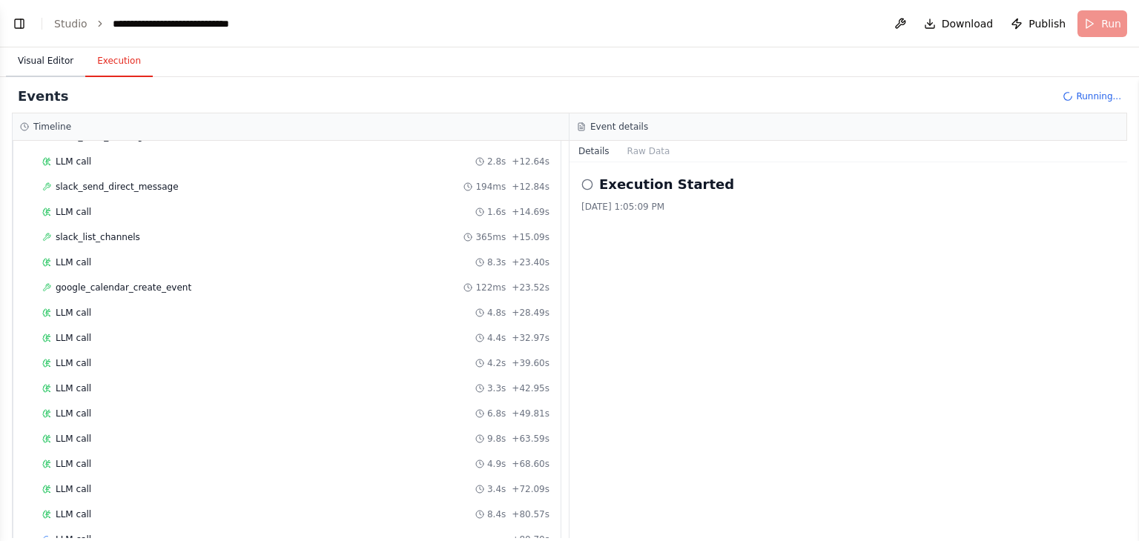
click at [25, 56] on button "Visual Editor" at bounding box center [45, 61] width 79 height 31
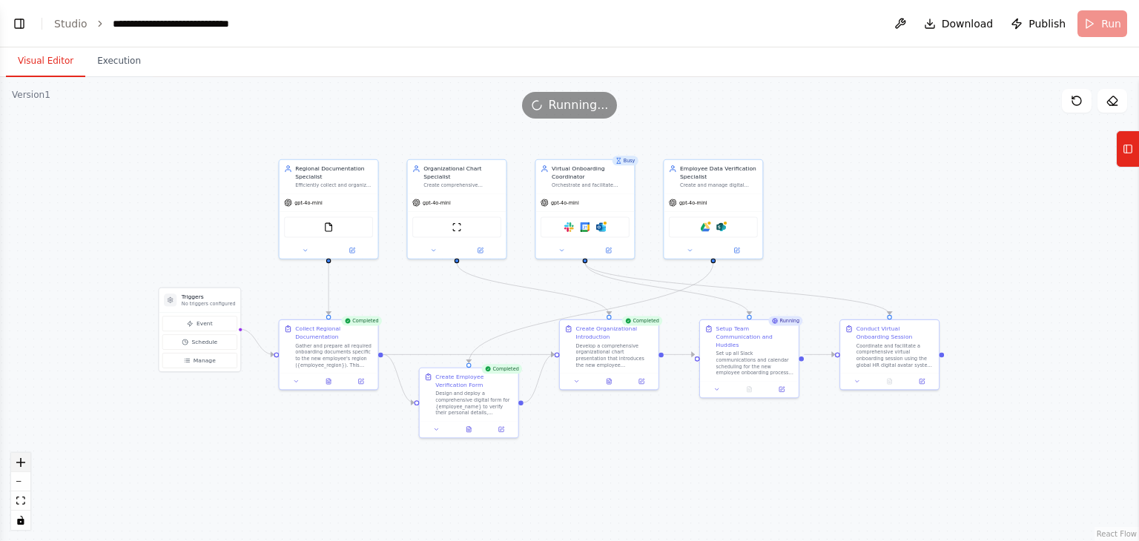
click at [19, 463] on icon "zoom in" at bounding box center [20, 462] width 9 height 9
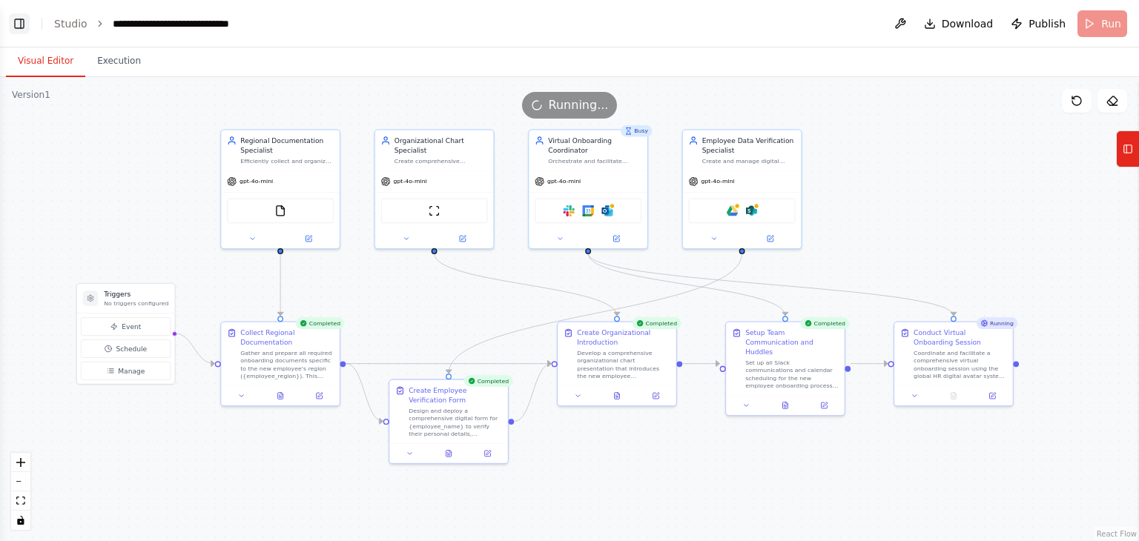
click at [17, 30] on button "Toggle Left Sidebar" at bounding box center [19, 23] width 21 height 21
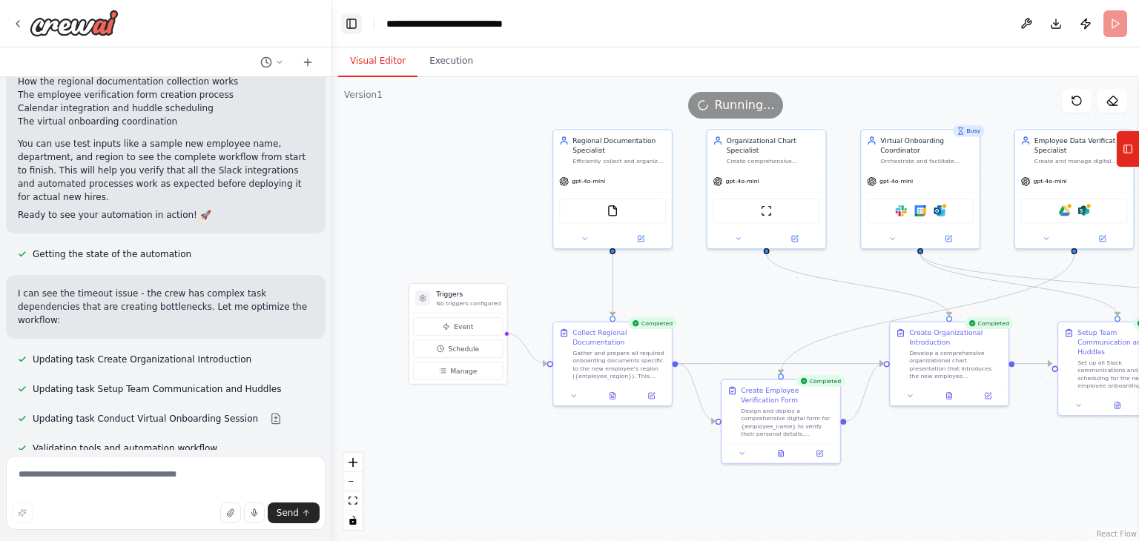
click at [350, 27] on button "Toggle Left Sidebar" at bounding box center [351, 23] width 21 height 21
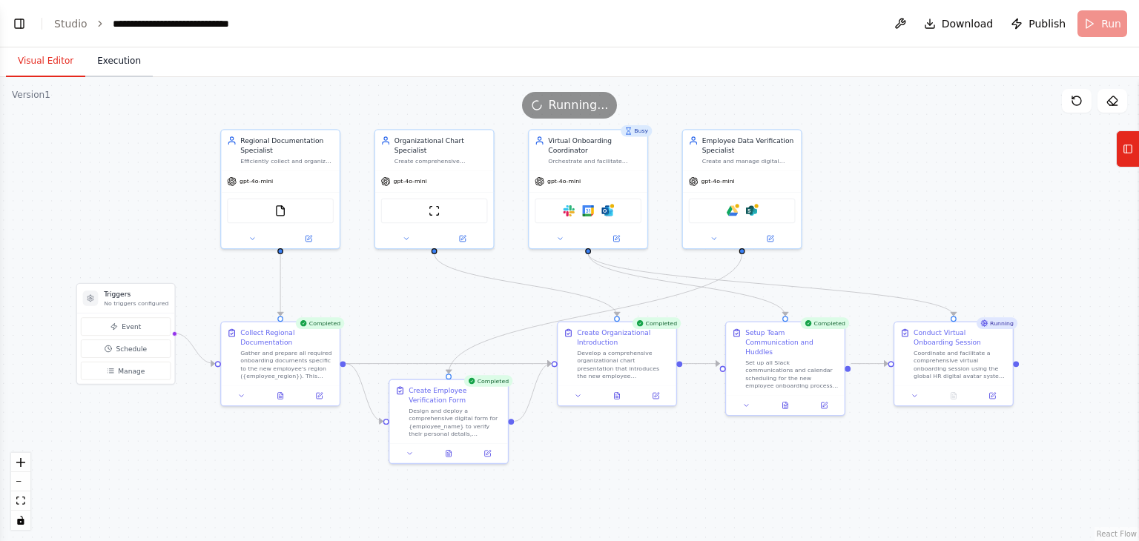
click at [100, 62] on button "Execution" at bounding box center [118, 61] width 67 height 31
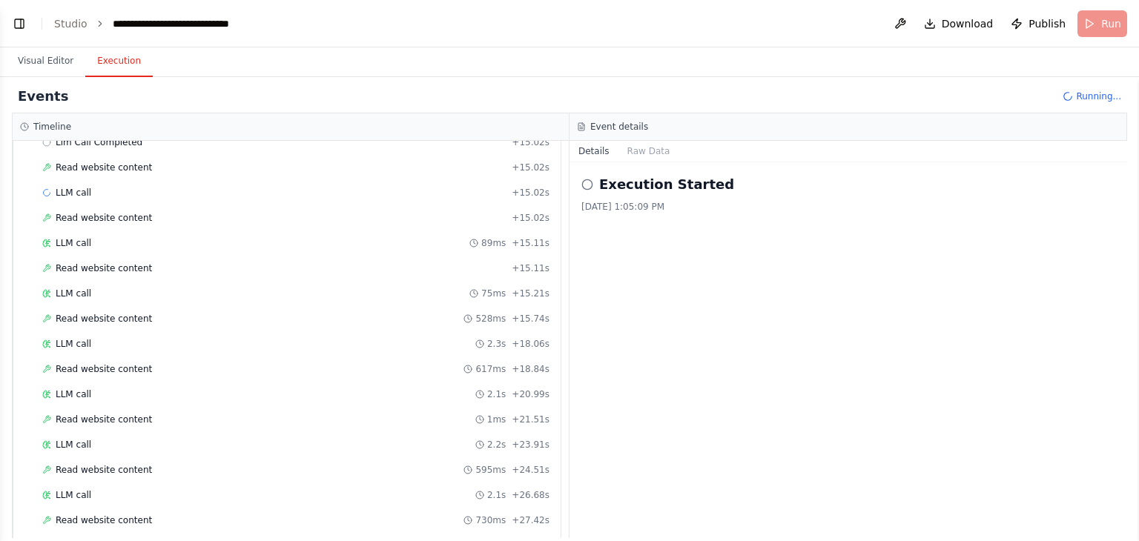
scroll to position [999, 0]
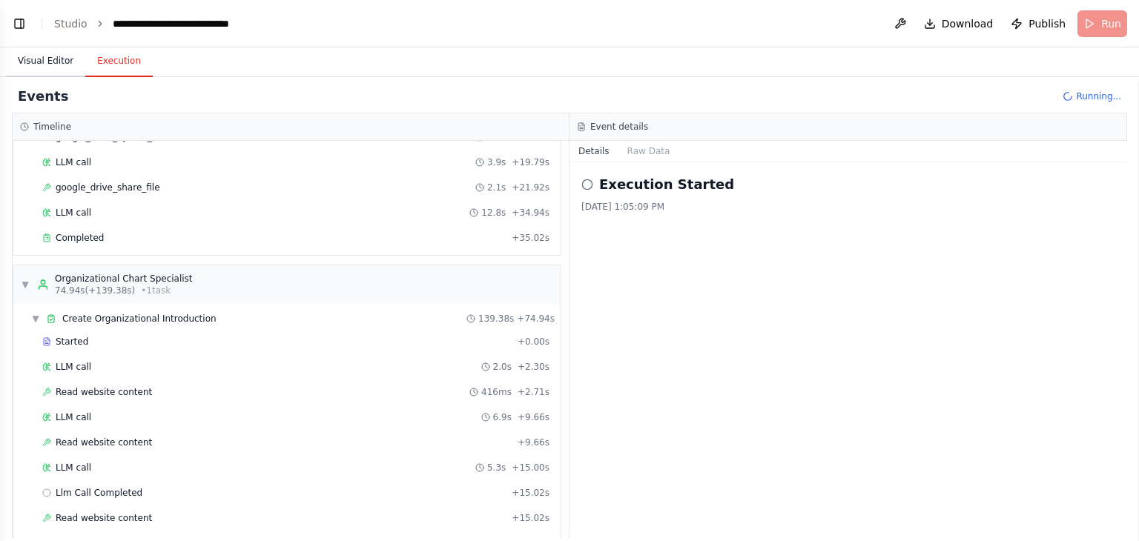
click at [59, 67] on button "Visual Editor" at bounding box center [45, 61] width 79 height 31
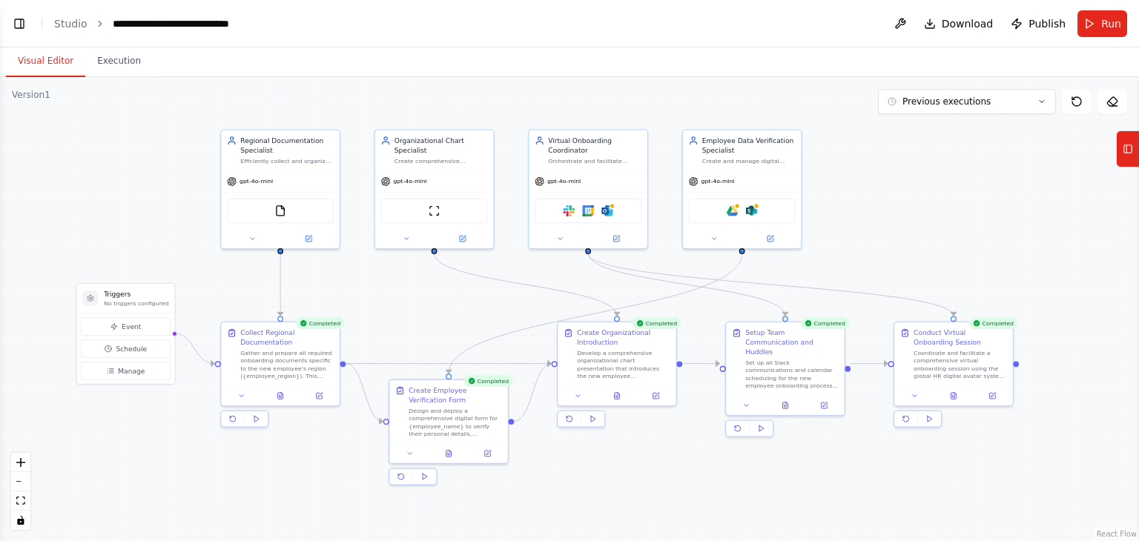
scroll to position [6592, 0]
click at [0, 13] on header "**********" at bounding box center [569, 23] width 1139 height 47
click at [16, 19] on button "Toggle Left Sidebar" at bounding box center [19, 23] width 21 height 21
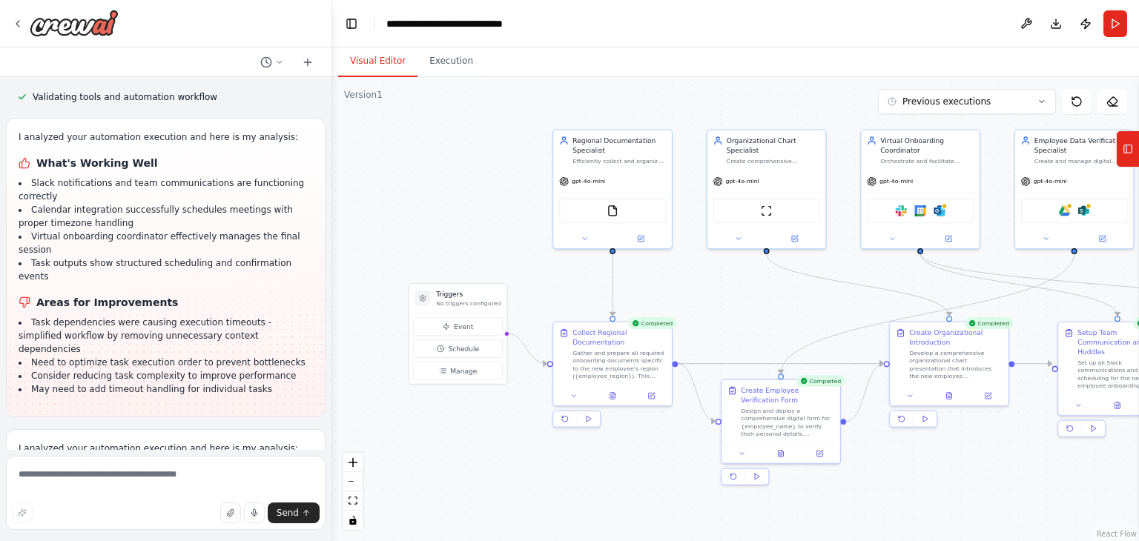
scroll to position [6972, 0]
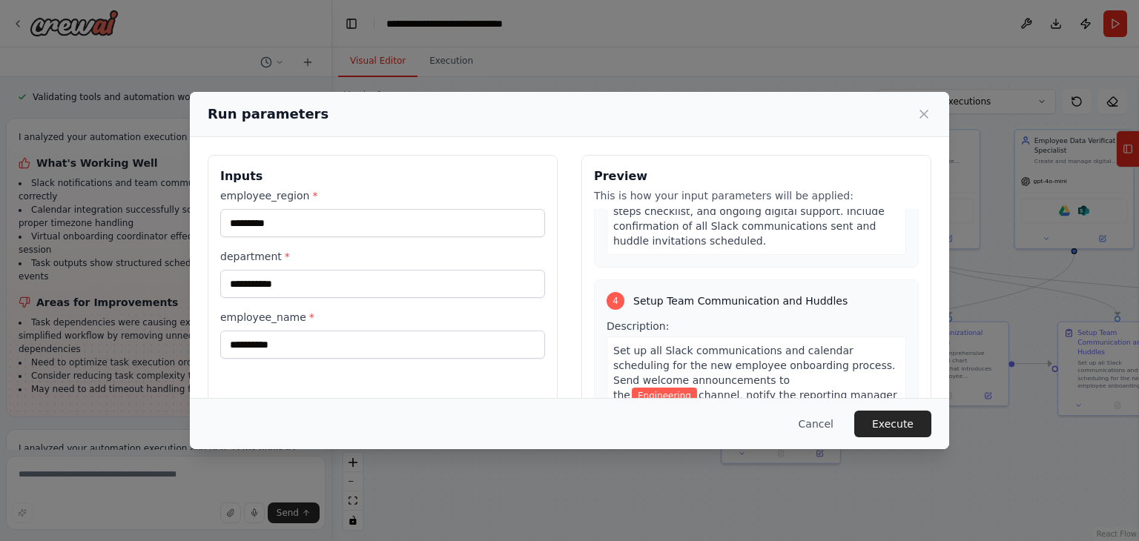
scroll to position [1409, 0]
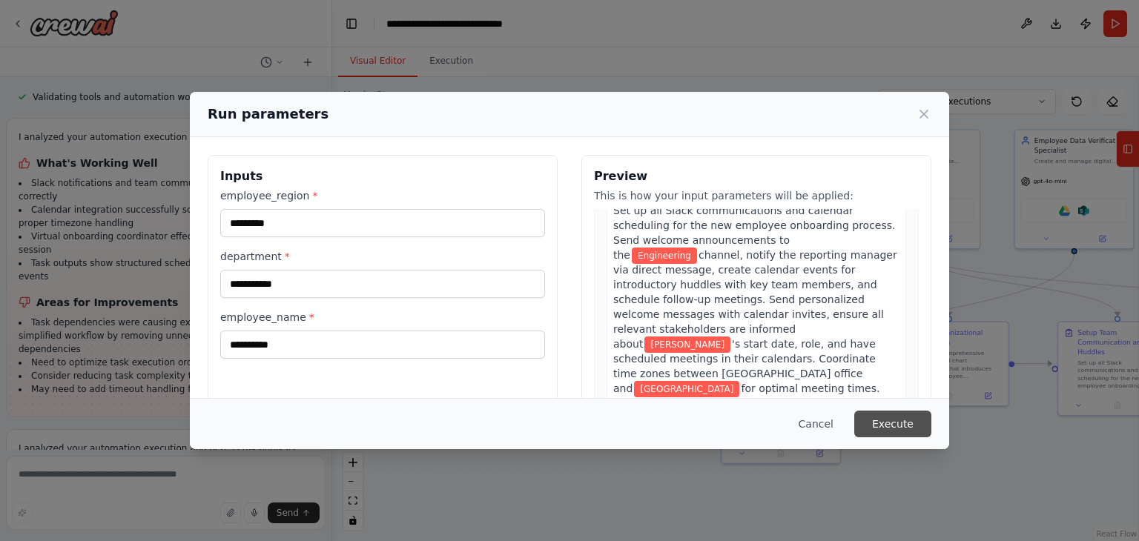
click at [895, 421] on button "Execute" at bounding box center [892, 424] width 77 height 27
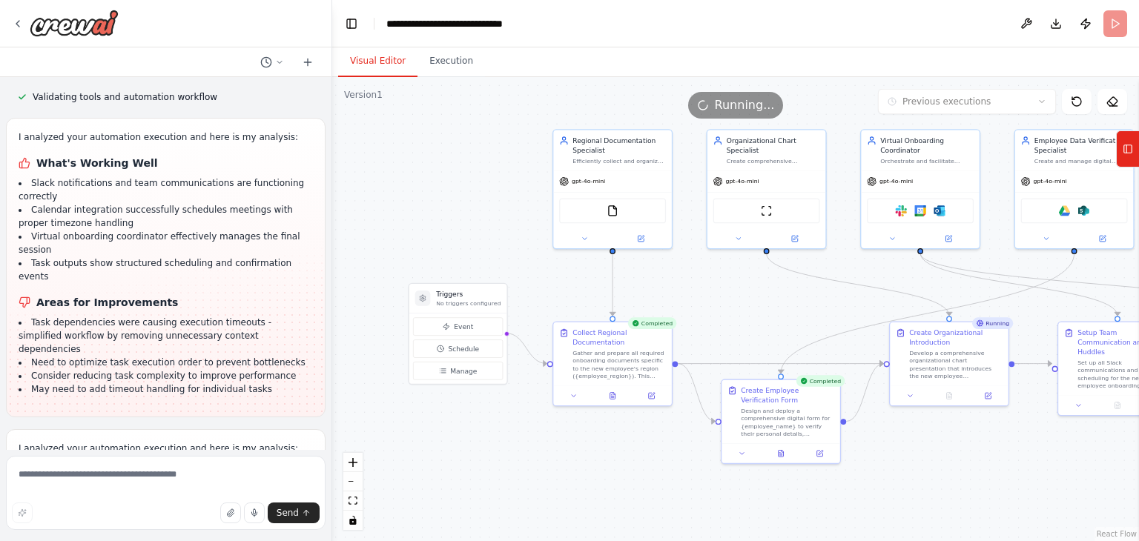
click at [371, 51] on button "Visual Editor" at bounding box center [377, 61] width 79 height 31
click at [1021, 443] on div ".deletable-edge-delete-btn { width: 20px; height: 20px; border: 0px solid #ffff…" at bounding box center [735, 309] width 807 height 464
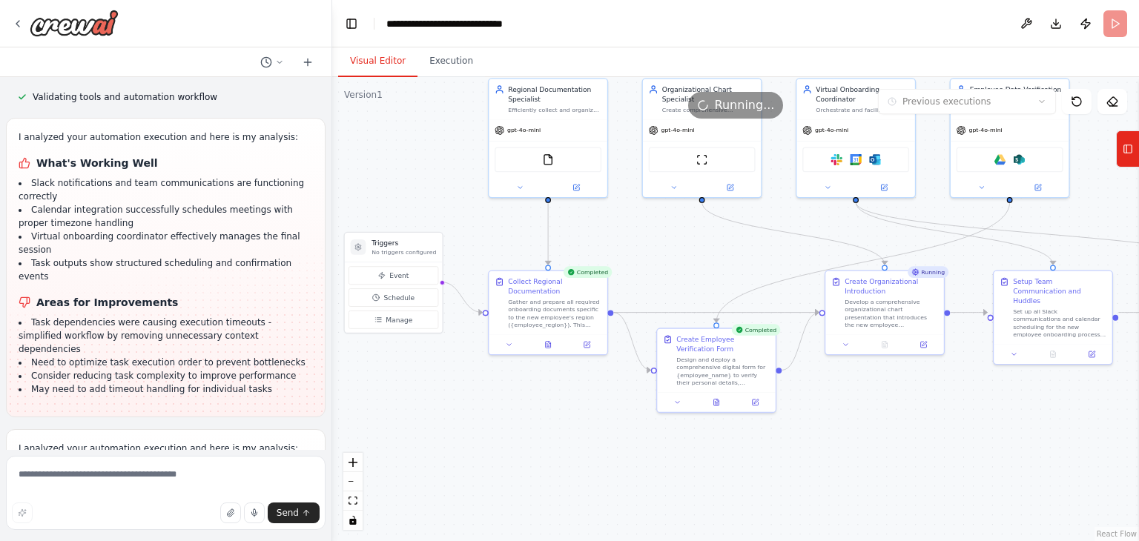
drag, startPoint x: 734, startPoint y: 284, endPoint x: 668, endPoint y: 234, distance: 83.1
click at [668, 234] on div ".deletable-edge-delete-btn { width: 20px; height: 20px; border: 0px solid #ffff…" at bounding box center [735, 309] width 807 height 464
click at [797, 251] on div ".deletable-edge-delete-btn { width: 20px; height: 20px; border: 0px solid #ffff…" at bounding box center [735, 309] width 807 height 464
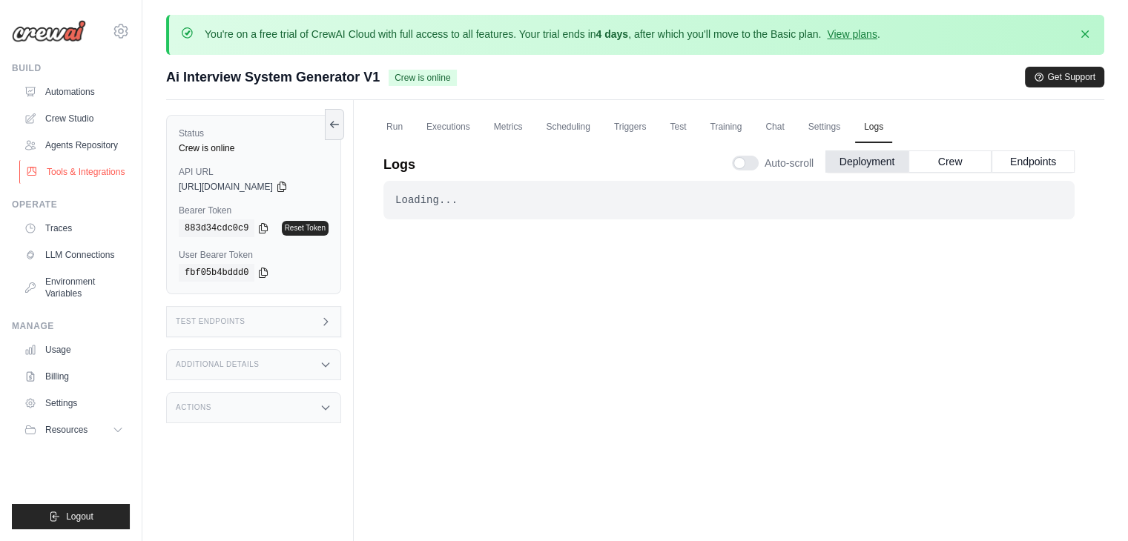
click at [56, 169] on link "Tools & Integrations" at bounding box center [75, 172] width 112 height 24
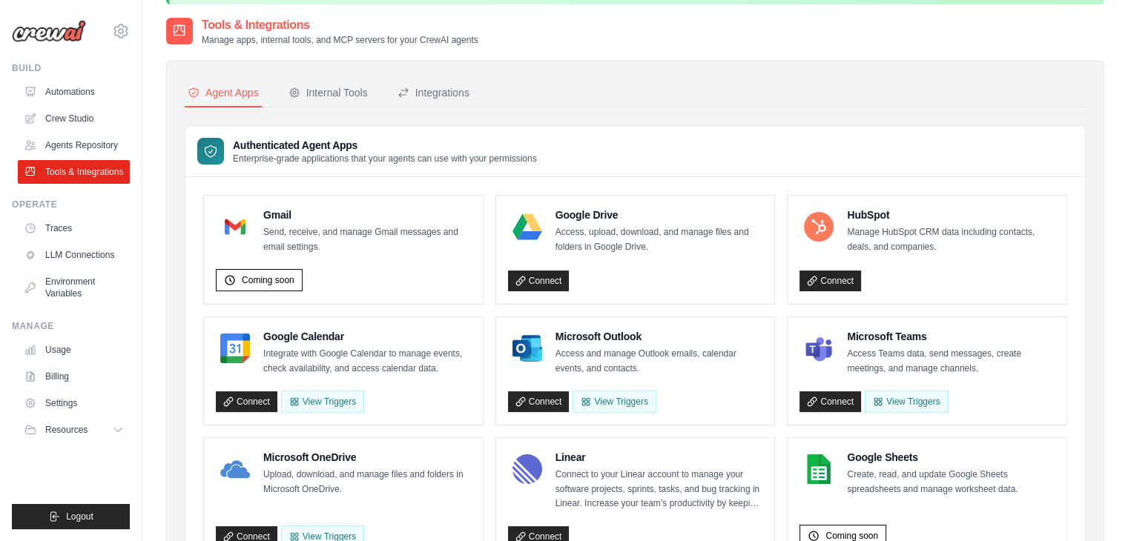
scroll to position [74, 0]
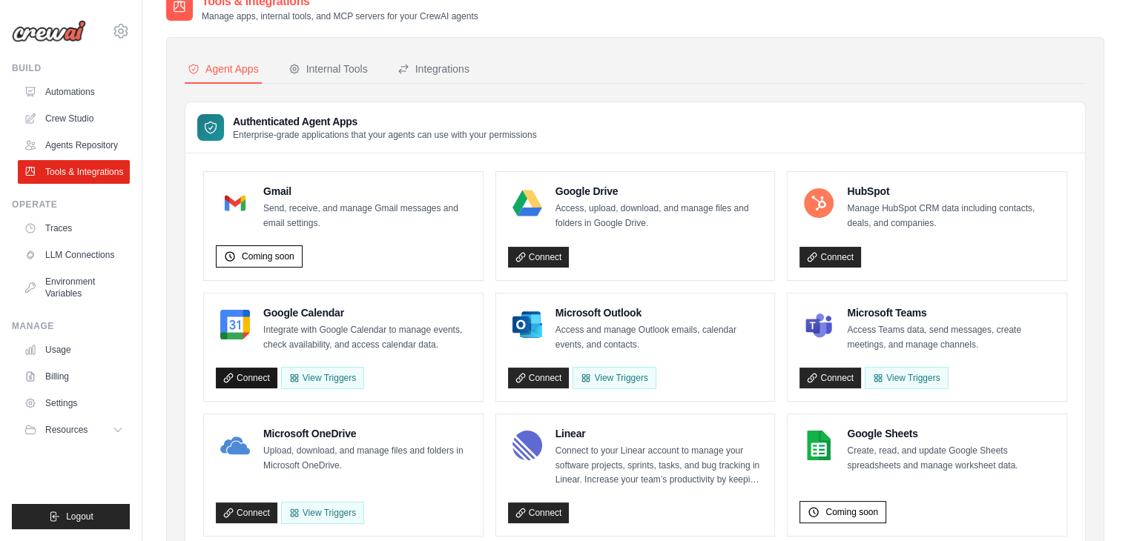
click at [237, 373] on link "Connect" at bounding box center [247, 378] width 62 height 21
click at [641, 134] on div "Authenticated Agent Apps Enterprise-grade applications that your agents can use…" at bounding box center [635, 127] width 900 height 51
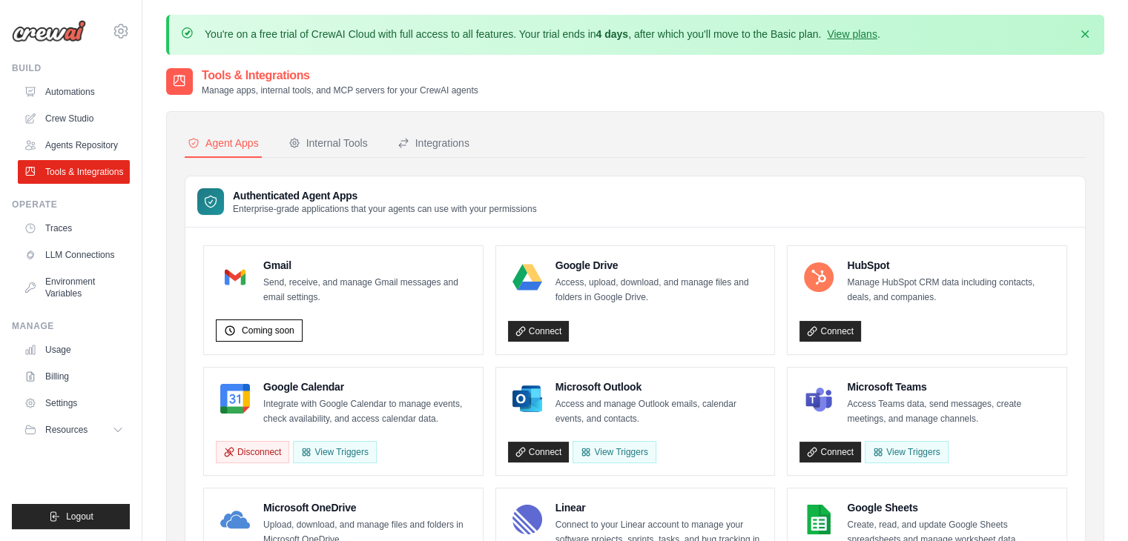
click at [562, 312] on div "Google Drive Access, upload, download, and manage files and folders in Google D…" at bounding box center [635, 300] width 255 height 85
click at [559, 321] on link "Connect" at bounding box center [539, 331] width 62 height 21
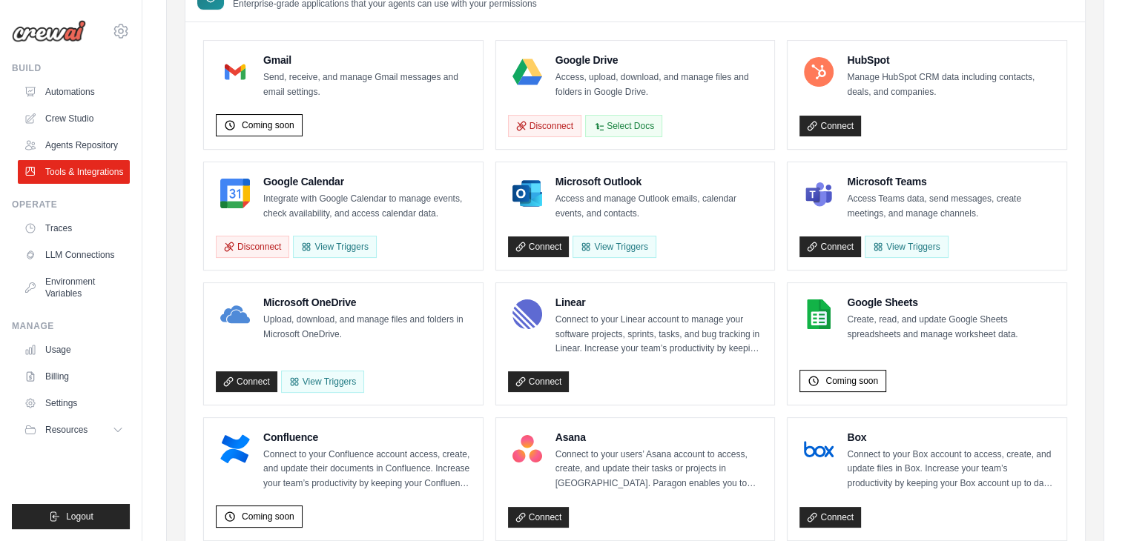
scroll to position [223, 0]
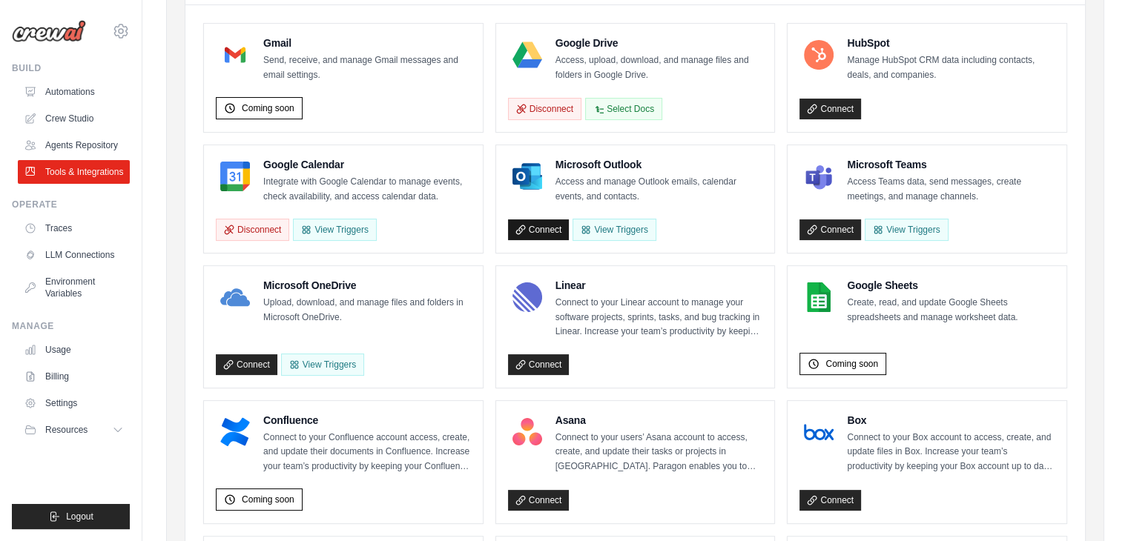
click at [537, 220] on link "Connect" at bounding box center [539, 230] width 62 height 21
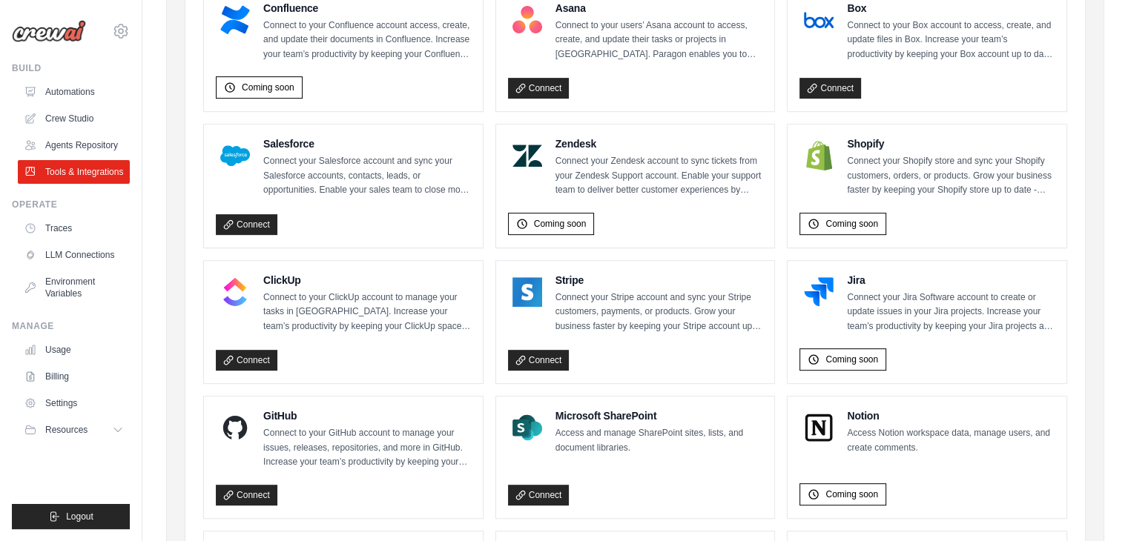
scroll to position [668, 0]
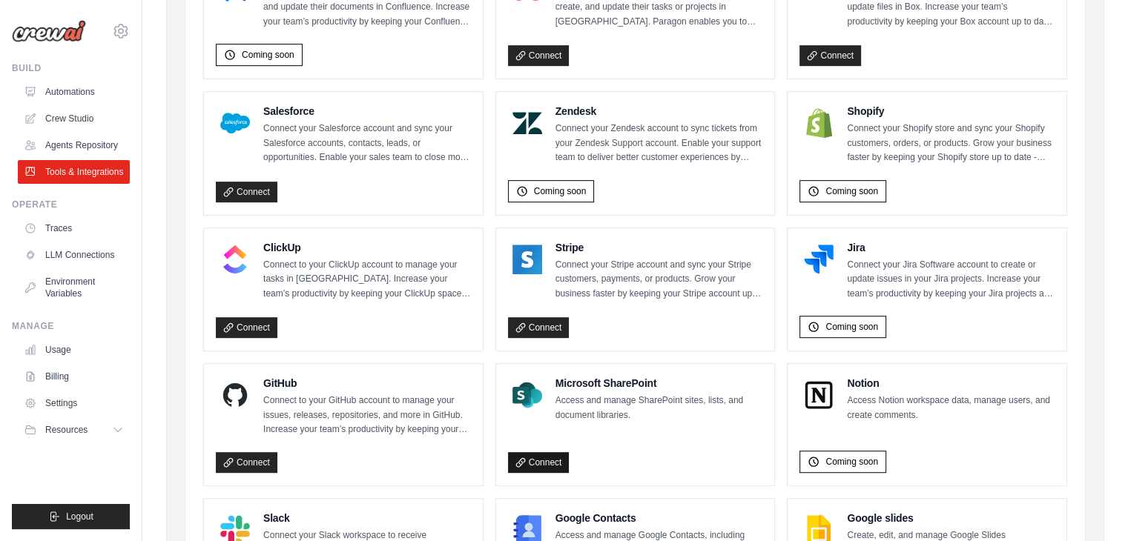
click at [549, 457] on link "Connect" at bounding box center [539, 462] width 62 height 21
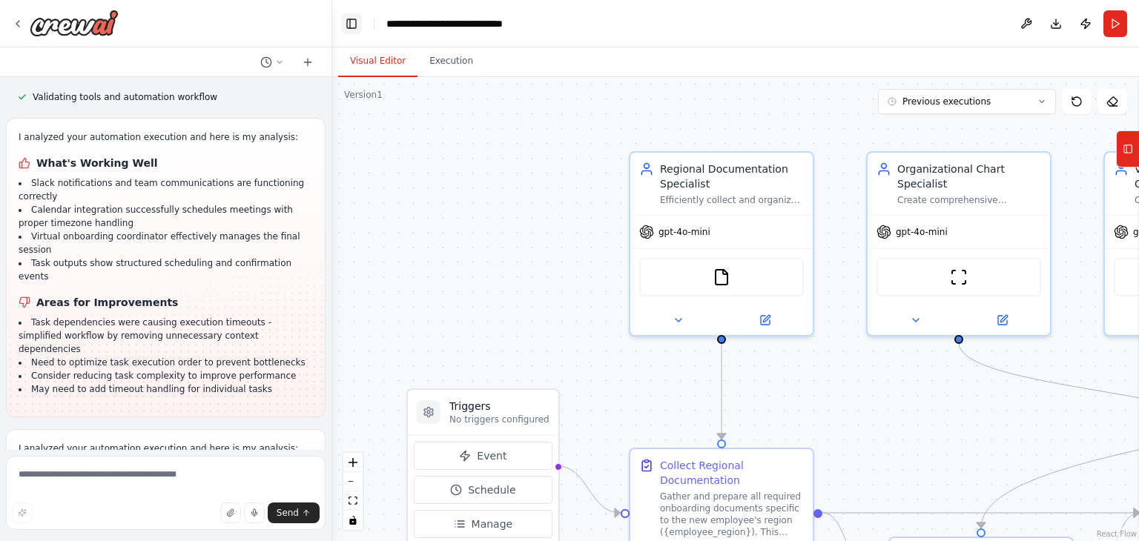
click at [353, 24] on button "Toggle Left Sidebar" at bounding box center [351, 23] width 21 height 21
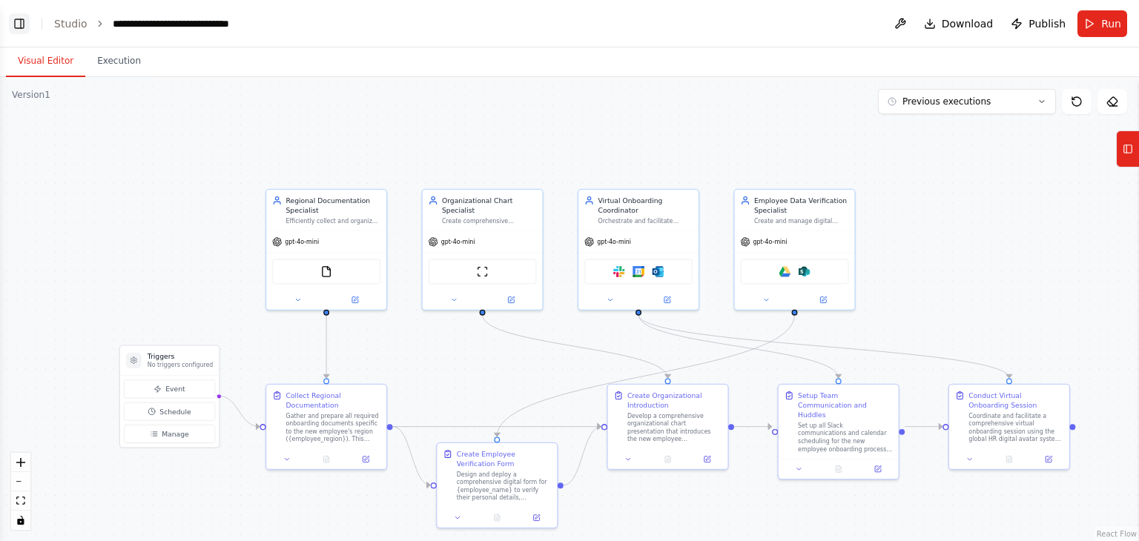
click at [21, 21] on button "Toggle Left Sidebar" at bounding box center [19, 23] width 21 height 21
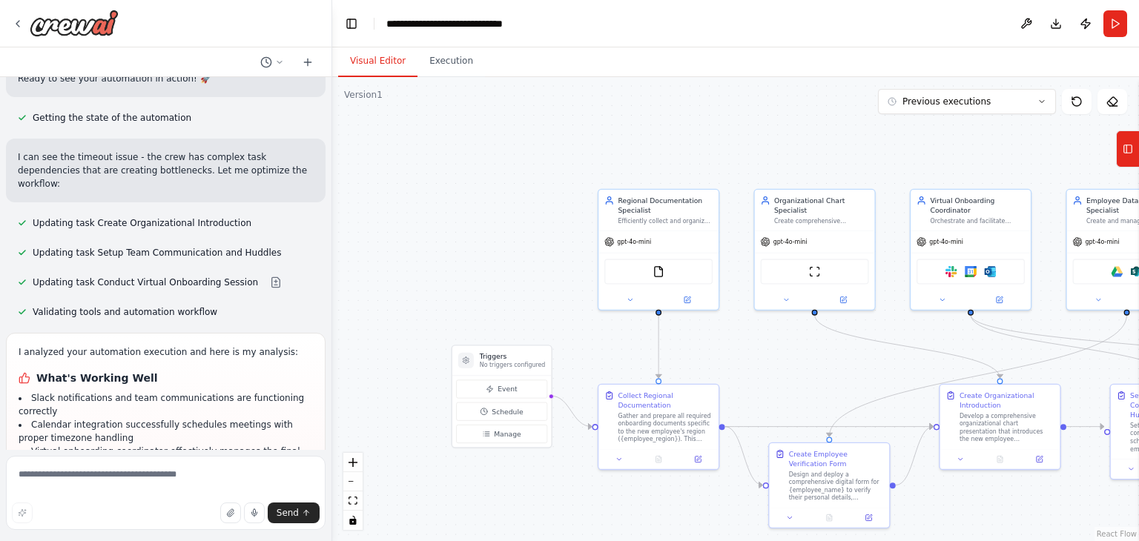
scroll to position [6608, 0]
click at [1115, 20] on button "Run" at bounding box center [1116, 23] width 24 height 27
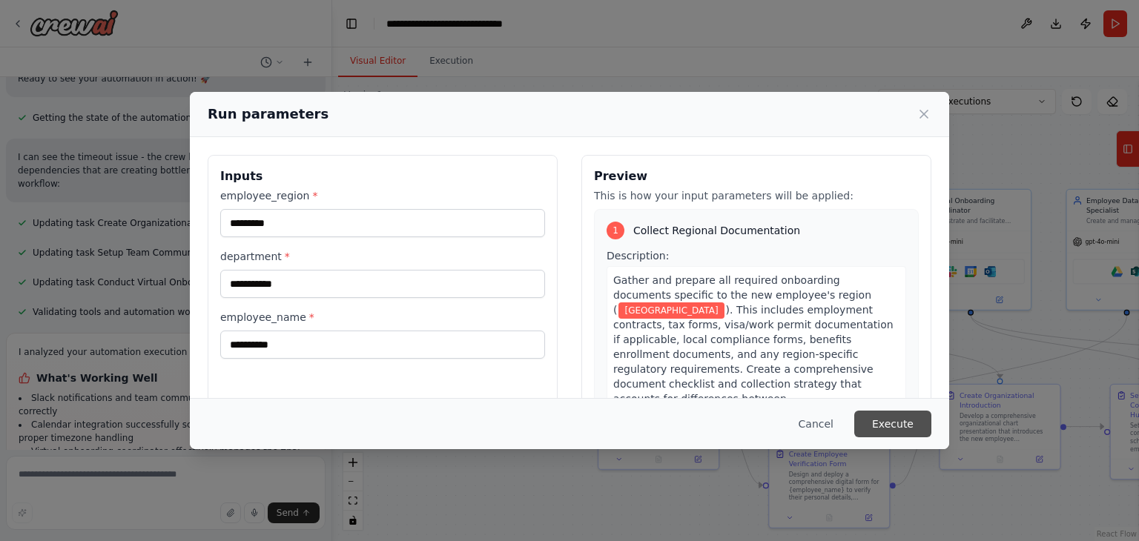
click at [900, 424] on button "Execute" at bounding box center [892, 424] width 77 height 27
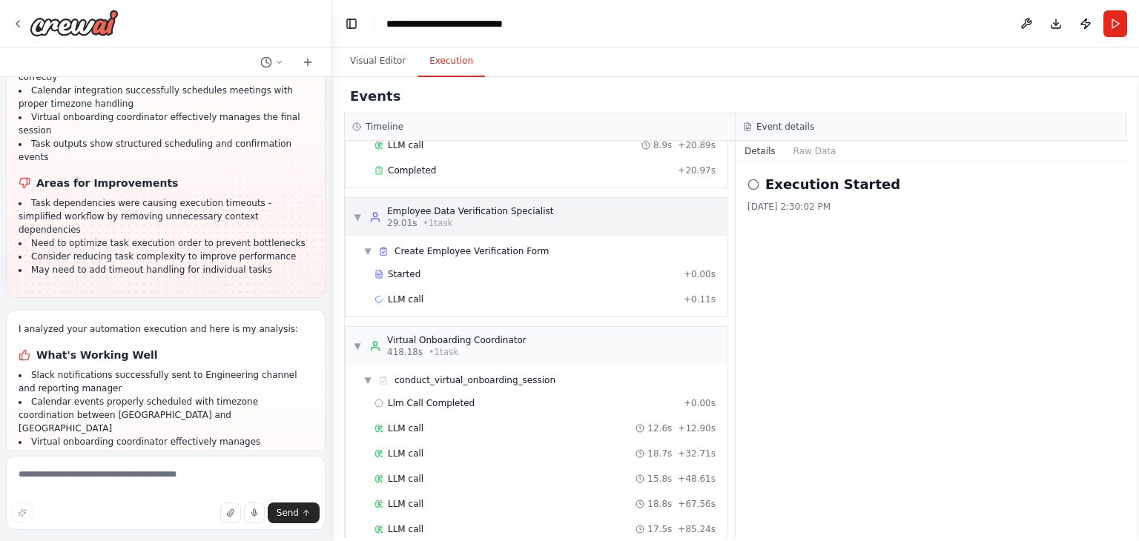
scroll to position [575, 0]
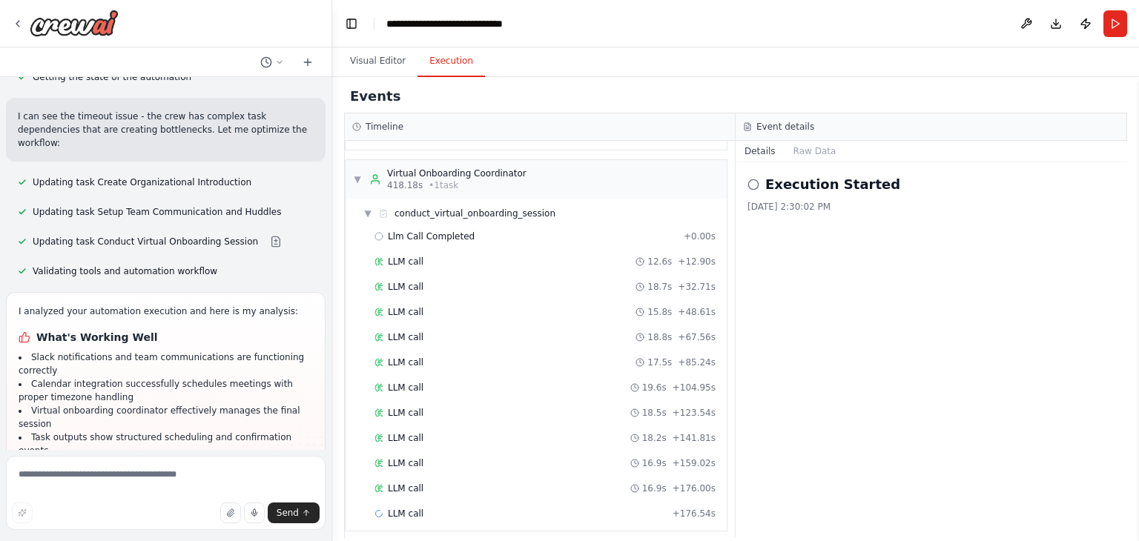
scroll to position [6823, 0]
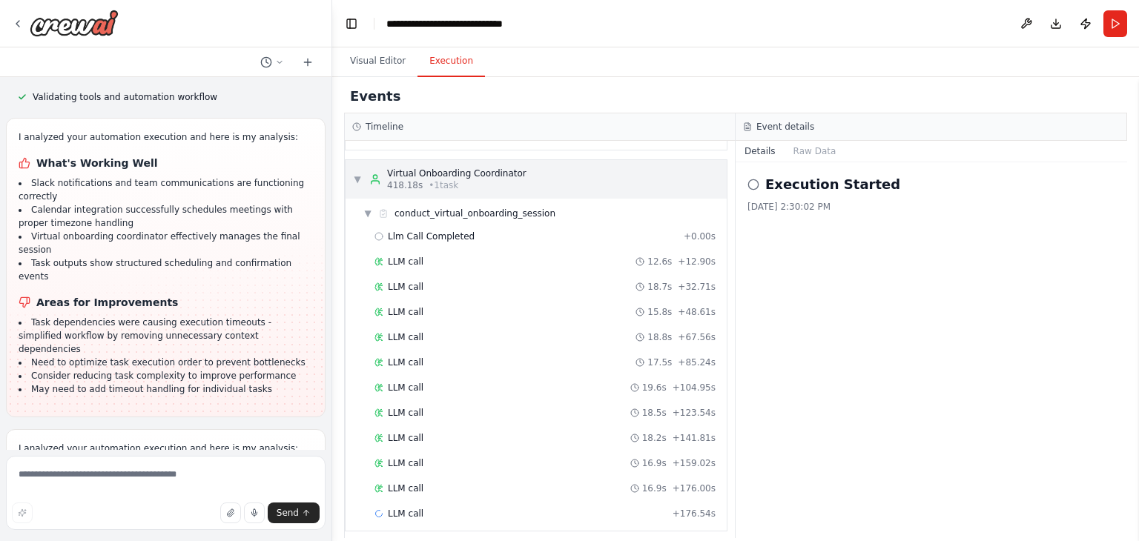
click at [358, 174] on span "▼" at bounding box center [357, 180] width 9 height 12
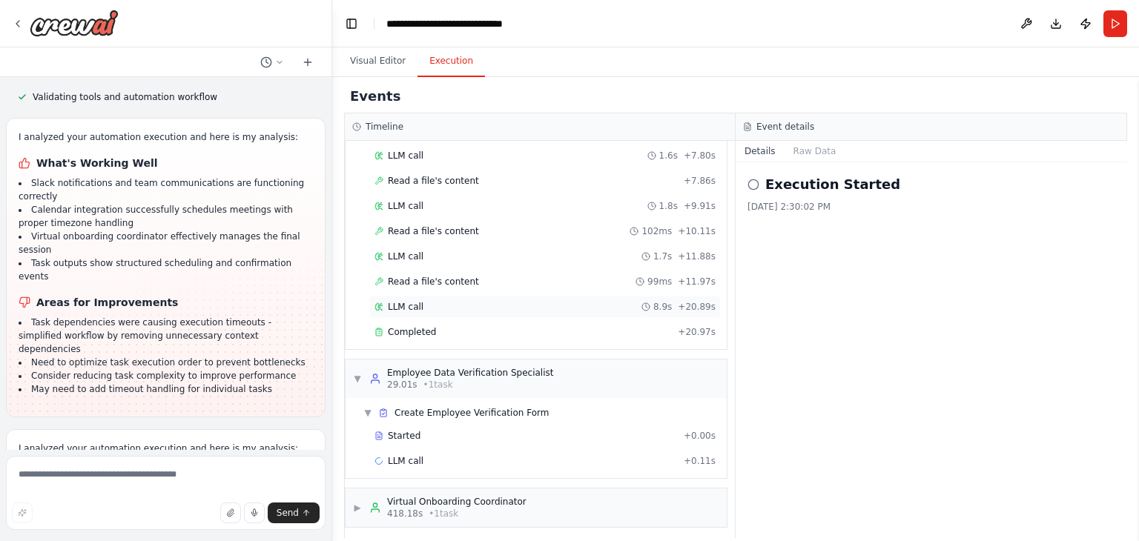
scroll to position [0, 0]
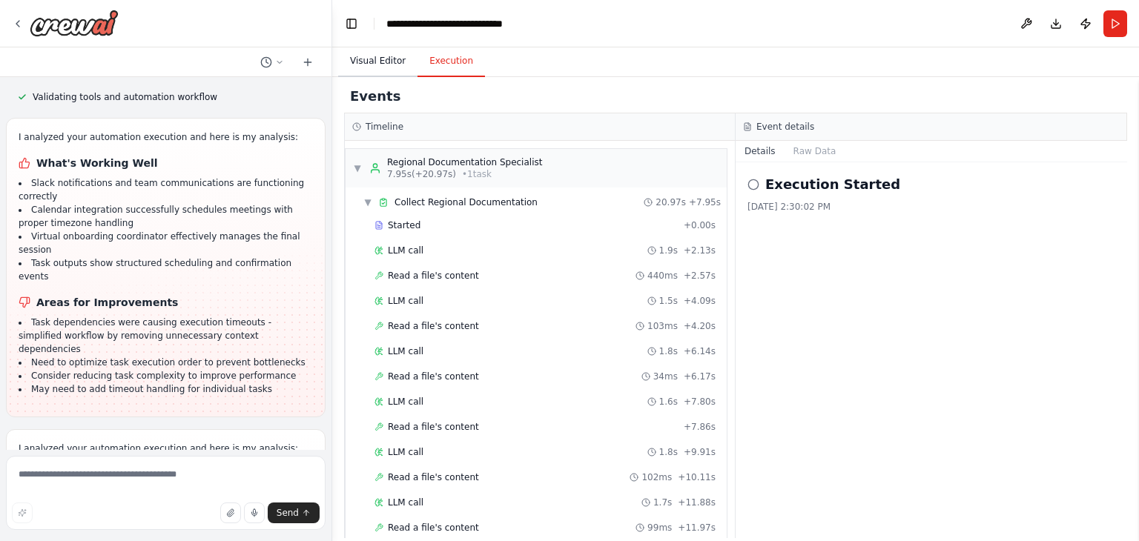
click at [383, 51] on button "Visual Editor" at bounding box center [377, 61] width 79 height 31
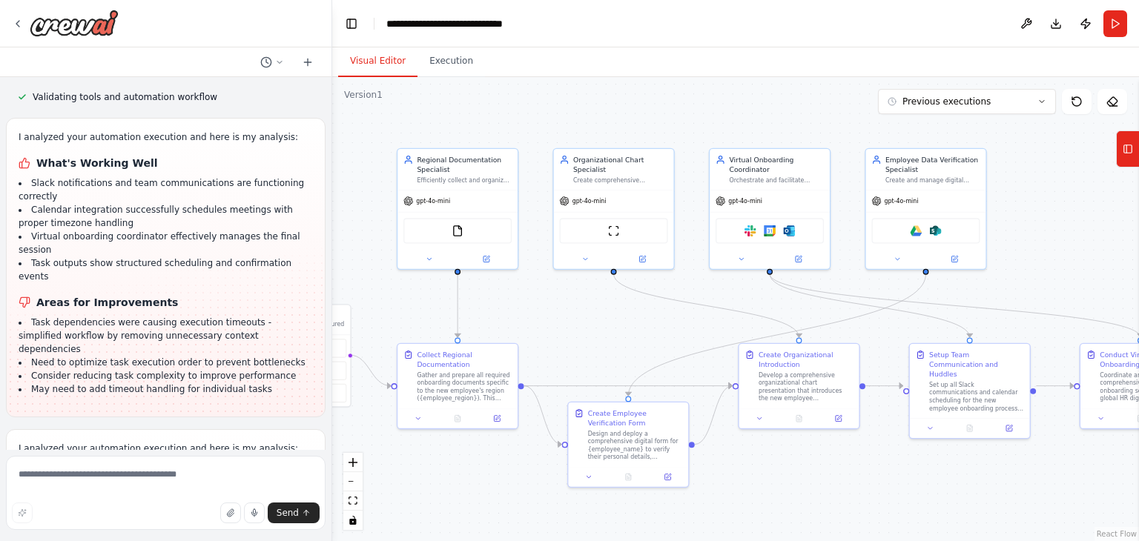
drag, startPoint x: 745, startPoint y: 155, endPoint x: 544, endPoint y: 115, distance: 204.2
click at [544, 115] on div ".deletable-edge-delete-btn { width: 20px; height: 20px; border: 0px solid #ffff…" at bounding box center [735, 309] width 807 height 464
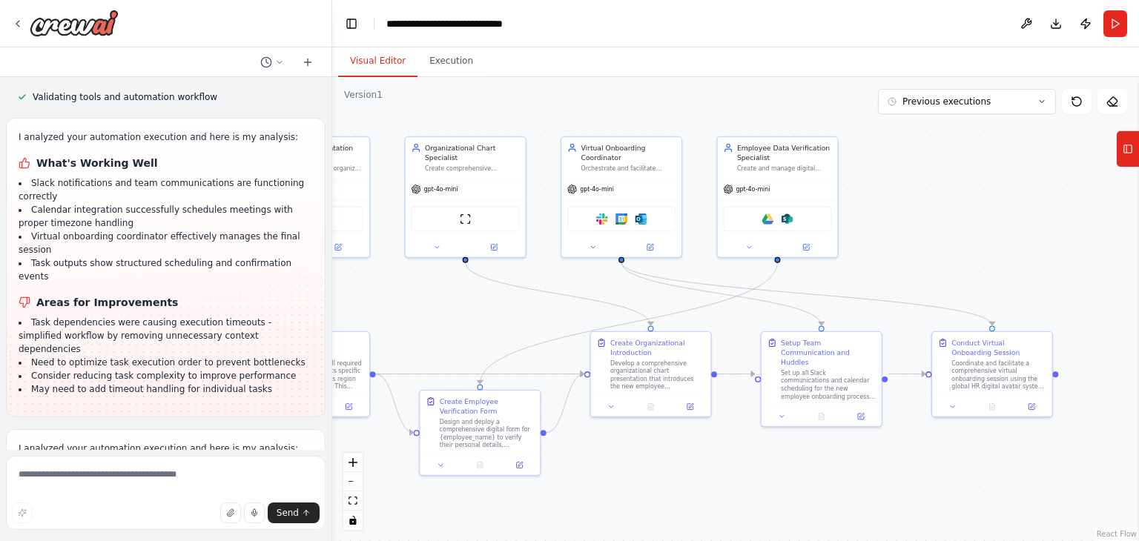
drag, startPoint x: 875, startPoint y: 464, endPoint x: 725, endPoint y: 452, distance: 149.6
click at [725, 452] on div ".deletable-edge-delete-btn { width: 20px; height: 20px; border: 0px solid #ffff…" at bounding box center [735, 309] width 807 height 464
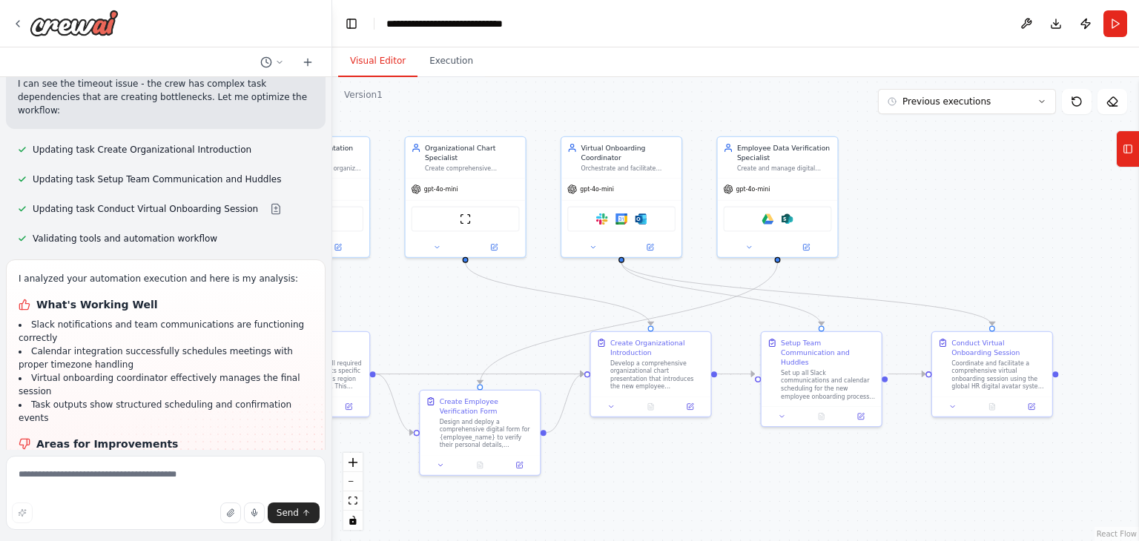
scroll to position [6823, 0]
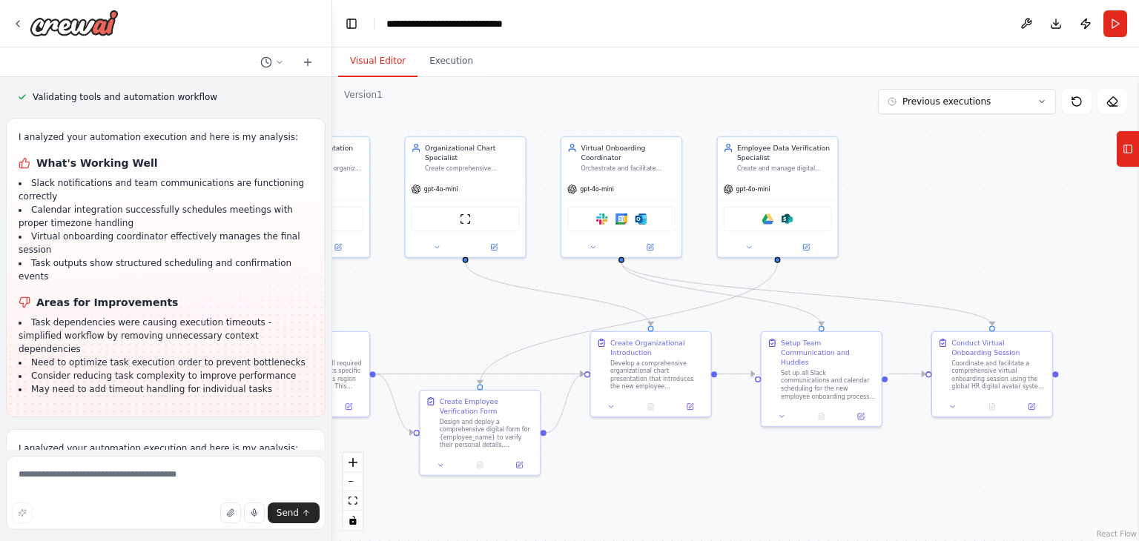
drag, startPoint x: 117, startPoint y: 395, endPoint x: 28, endPoint y: 389, distance: 89.3
copy li "Add integration with actual digital avatar system for personalized onboarding c…"
click at [80, 484] on textarea at bounding box center [166, 493] width 320 height 74
type textarea "*"
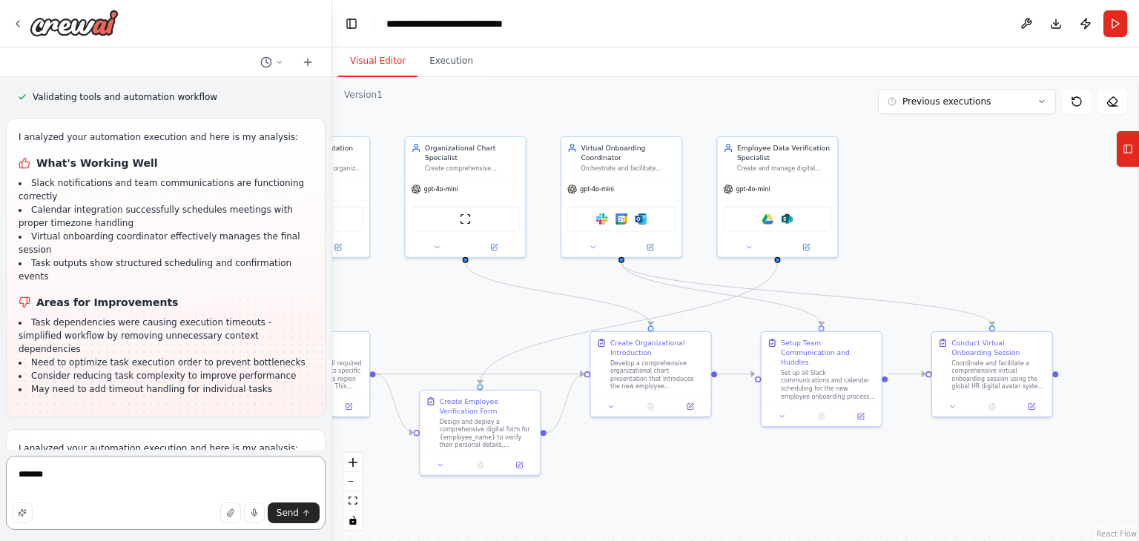
paste textarea "**********"
type textarea "**********"
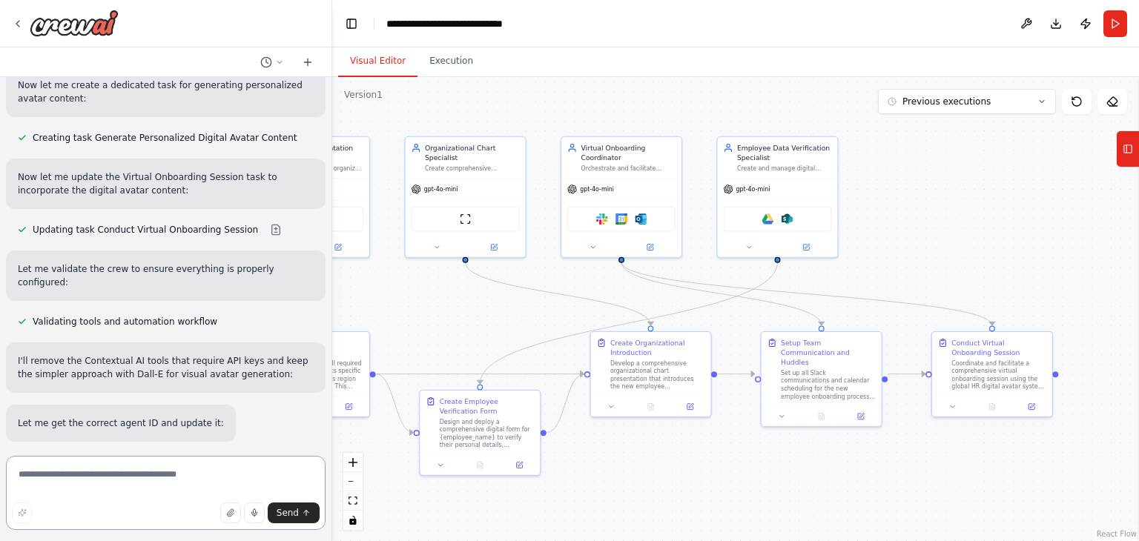
scroll to position [8651, 0]
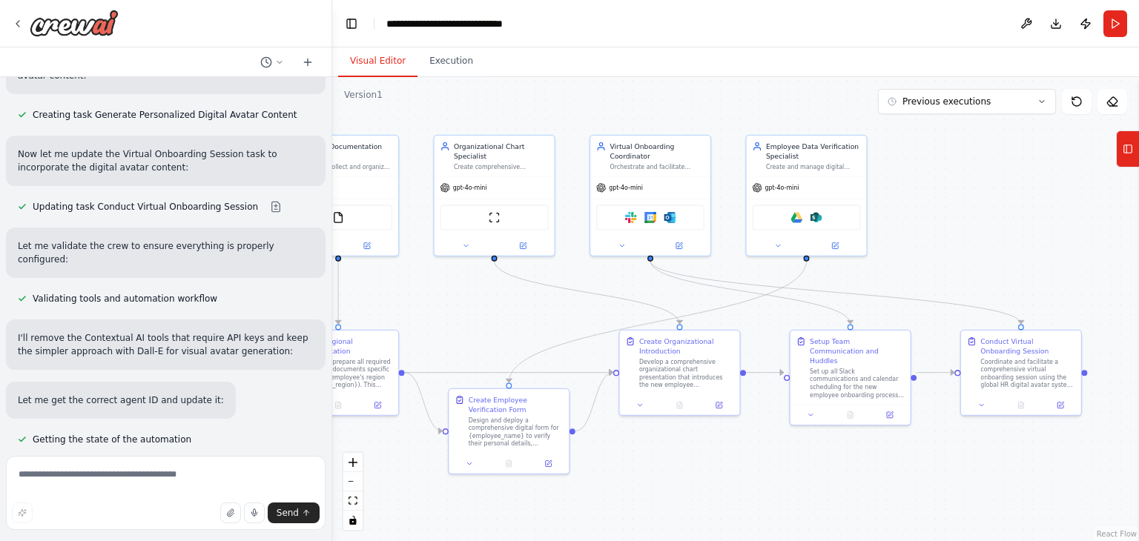
drag, startPoint x: 406, startPoint y: 288, endPoint x: 435, endPoint y: 286, distance: 29.0
click at [435, 286] on div ".deletable-edge-delete-btn { width: 20px; height: 20px; border: 0px solid #ffff…" at bounding box center [735, 309] width 807 height 464
click at [988, 404] on button at bounding box center [981, 404] width 33 height 12
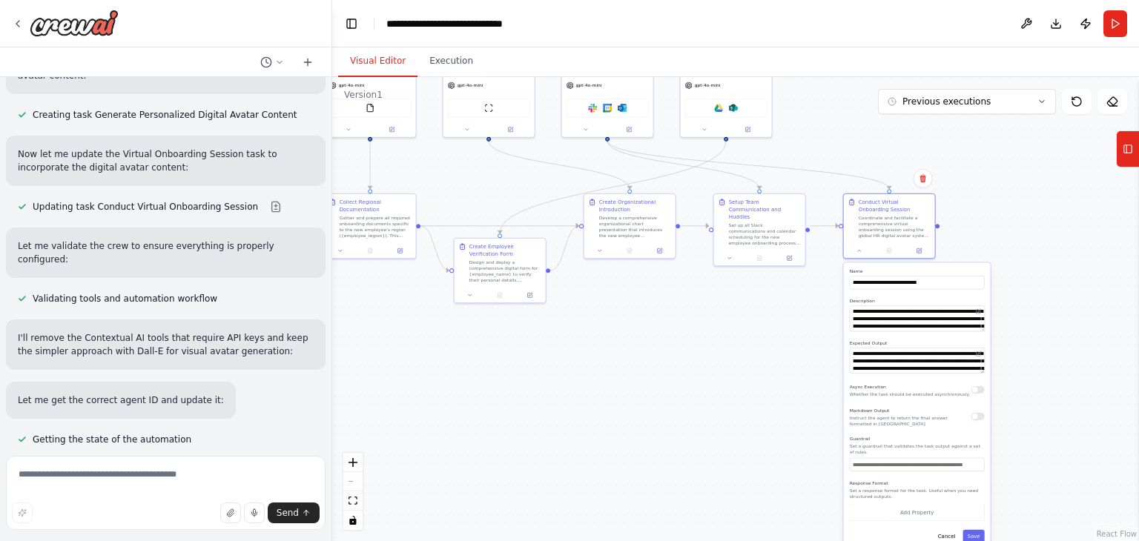
drag, startPoint x: 922, startPoint y: 470, endPoint x: 794, endPoint y: 315, distance: 200.7
click at [794, 315] on div ".deletable-edge-delete-btn { width: 20px; height: 20px; border: 0px solid #ffff…" at bounding box center [735, 309] width 807 height 464
click at [719, 253] on button at bounding box center [725, 256] width 25 height 9
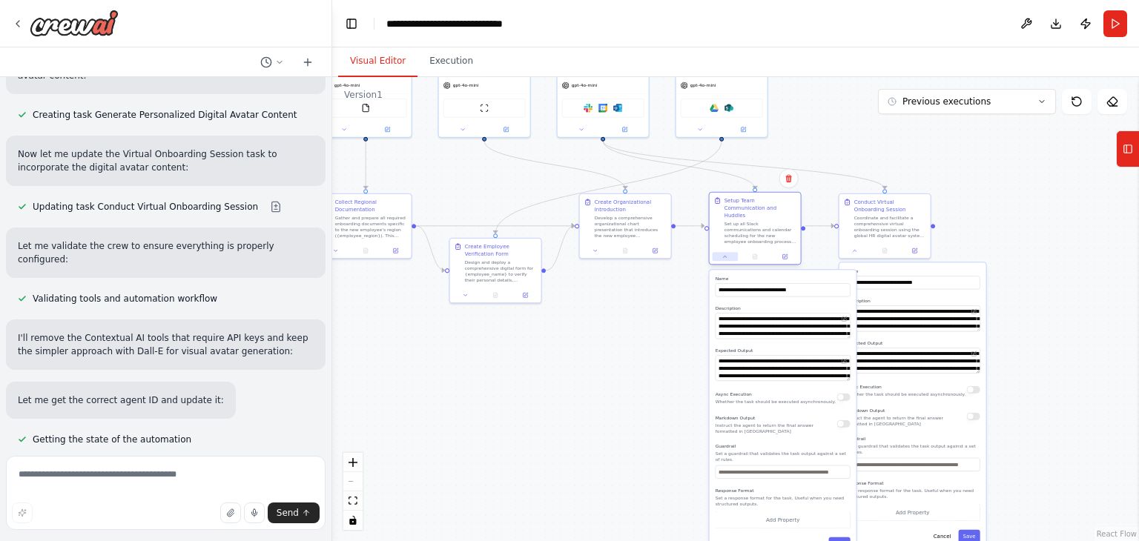
click at [719, 253] on button at bounding box center [725, 256] width 25 height 9
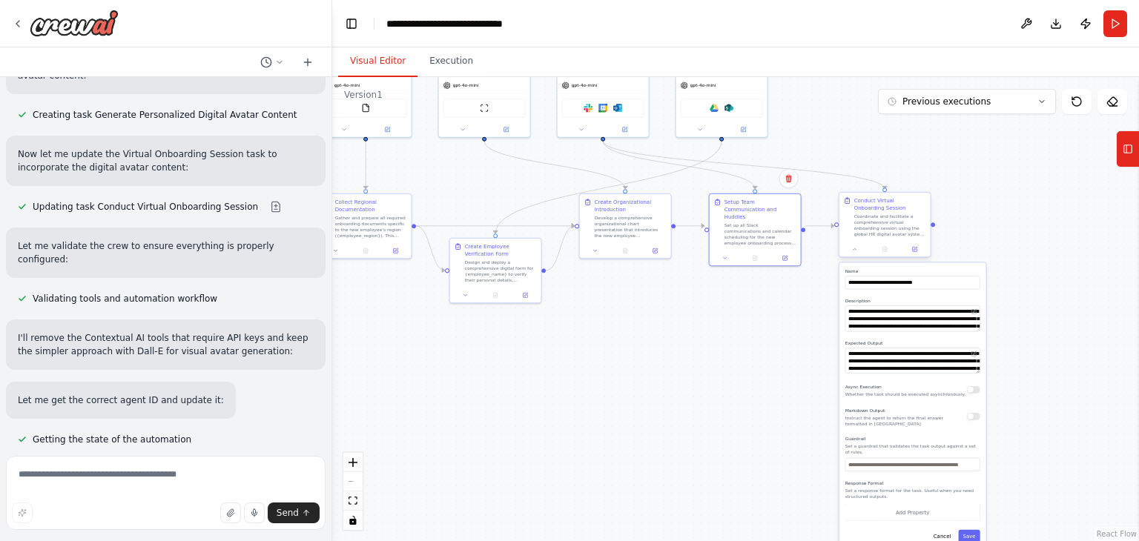
click at [854, 255] on div at bounding box center [885, 250] width 91 height 16
click at [854, 251] on icon at bounding box center [855, 249] width 6 height 6
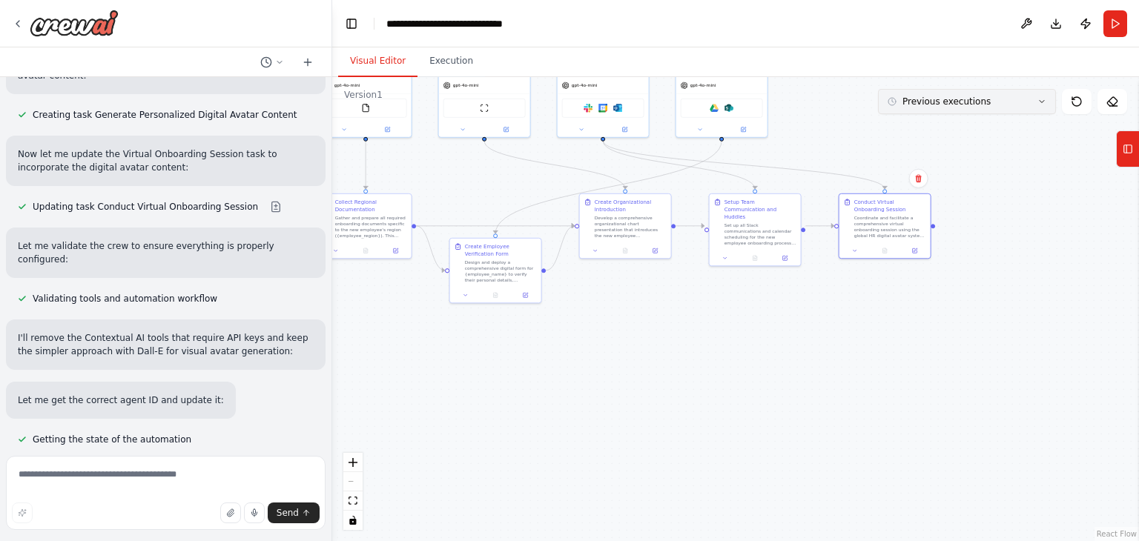
click at [931, 105] on span "Previous executions" at bounding box center [947, 102] width 88 height 12
click at [452, 66] on button "Execution" at bounding box center [451, 61] width 67 height 31
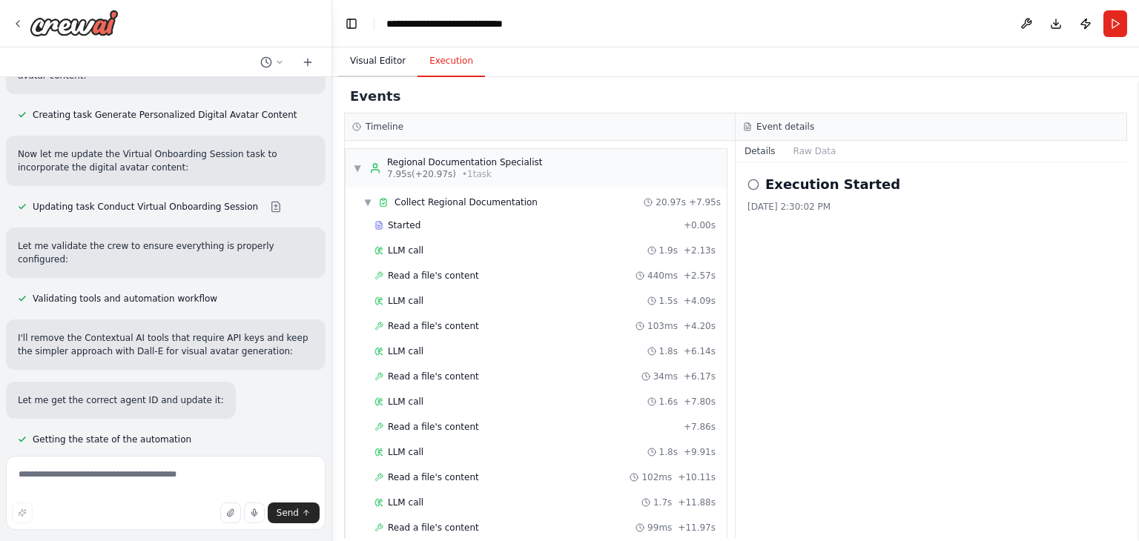
click at [379, 66] on button "Visual Editor" at bounding box center [377, 61] width 79 height 31
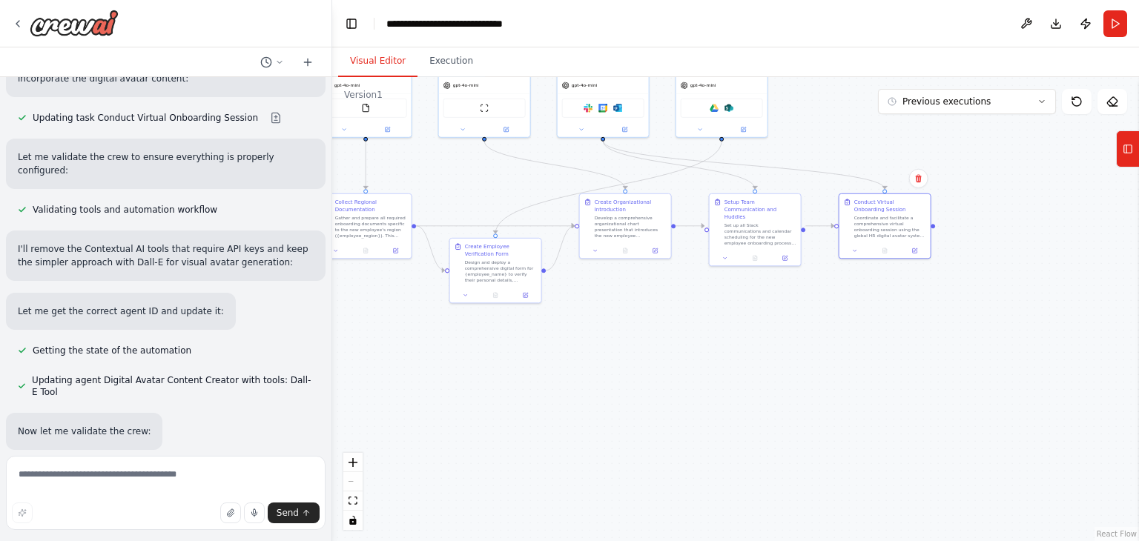
scroll to position [8874, 0]
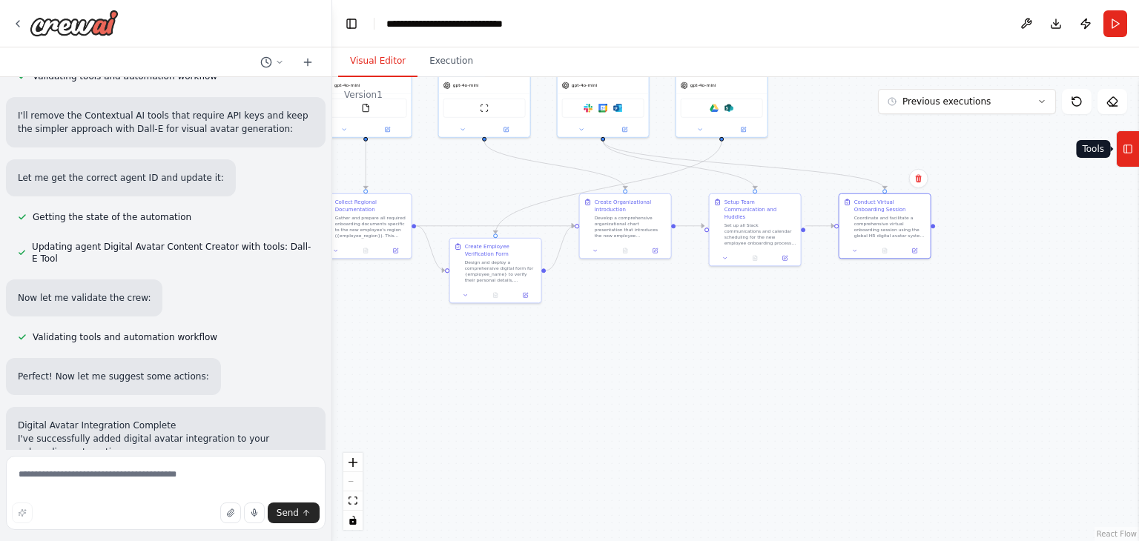
click at [1124, 152] on icon at bounding box center [1128, 149] width 10 height 24
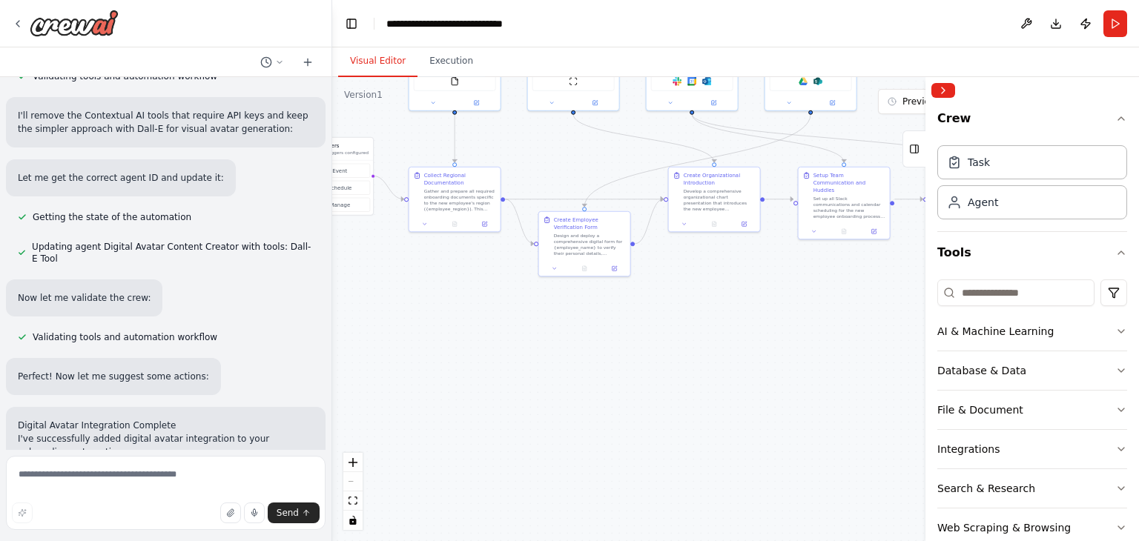
drag, startPoint x: 674, startPoint y: 462, endPoint x: 763, endPoint y: 435, distance: 92.9
click at [763, 435] on div ".deletable-edge-delete-btn { width: 20px; height: 20px; border: 0px solid #ffff…" at bounding box center [735, 309] width 807 height 464
click at [1083, 24] on button "Publish" at bounding box center [1086, 23] width 24 height 27
click at [944, 93] on button "Collapse right sidebar" at bounding box center [944, 90] width 24 height 15
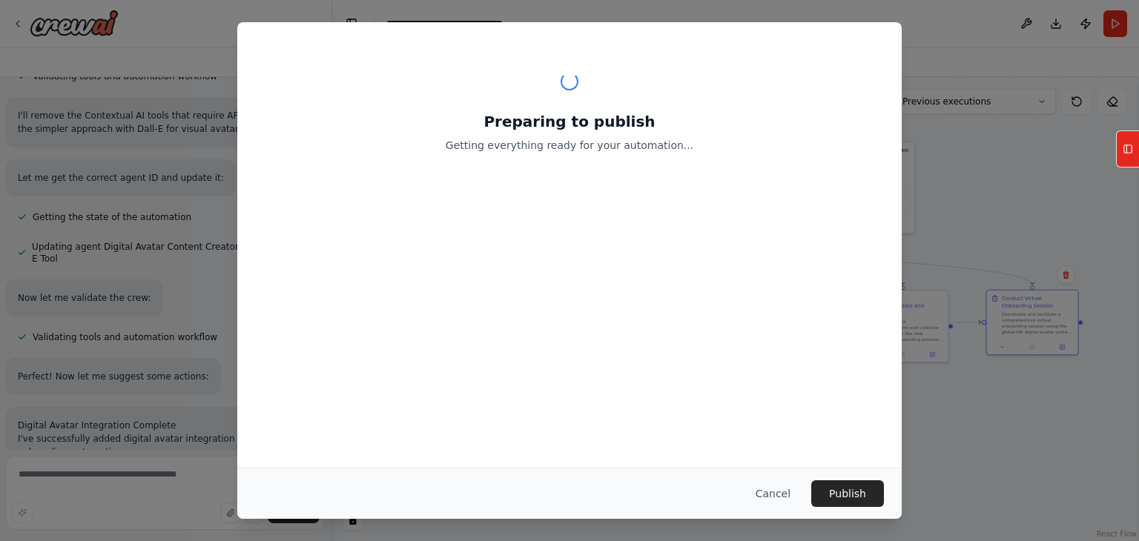
drag, startPoint x: 786, startPoint y: 260, endPoint x: 845, endPoint y: 383, distance: 136.4
click at [845, 383] on main "**********" at bounding box center [735, 270] width 807 height 541
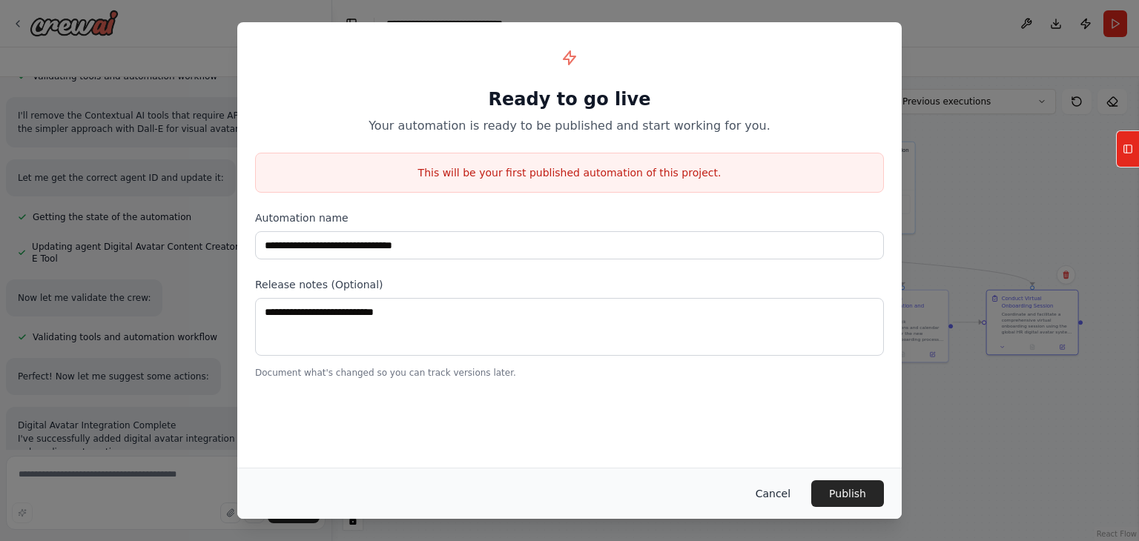
click at [785, 493] on button "Cancel" at bounding box center [773, 494] width 59 height 27
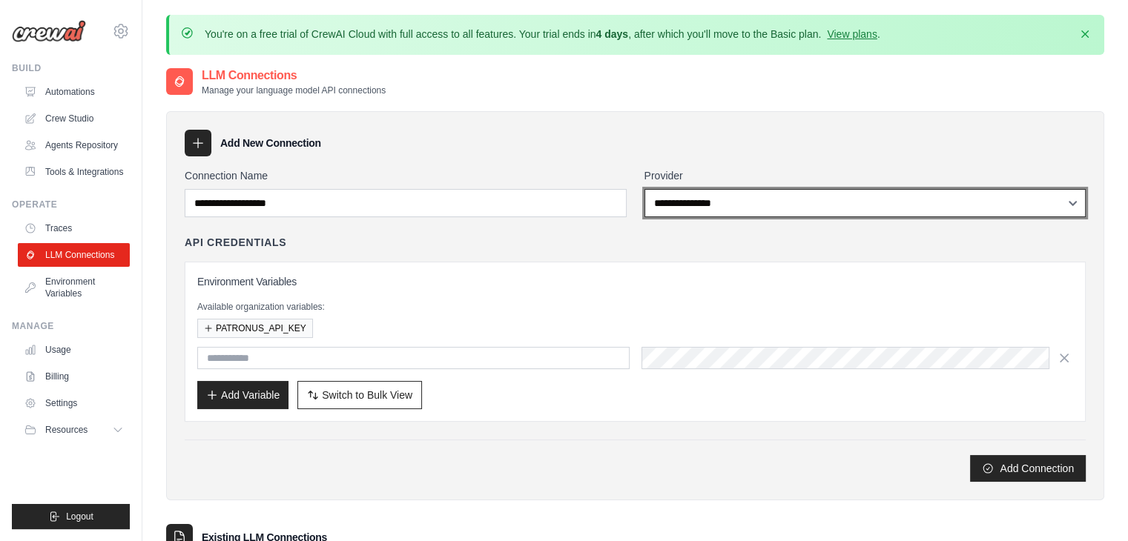
click at [667, 198] on select "**********" at bounding box center [866, 203] width 442 height 28
select select "******"
click at [645, 189] on select "**********" at bounding box center [866, 203] width 442 height 28
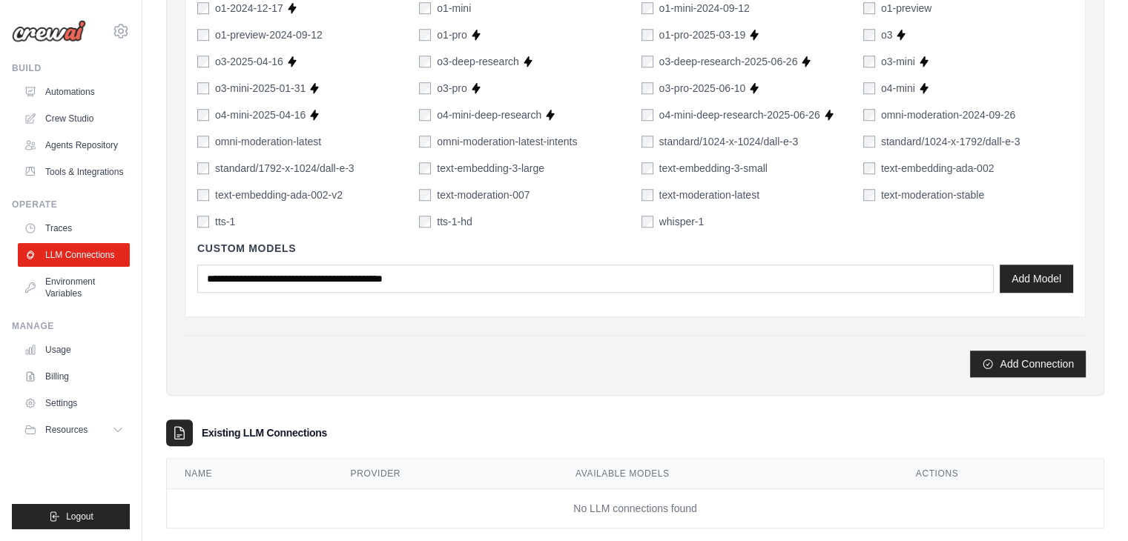
scroll to position [1248, 0]
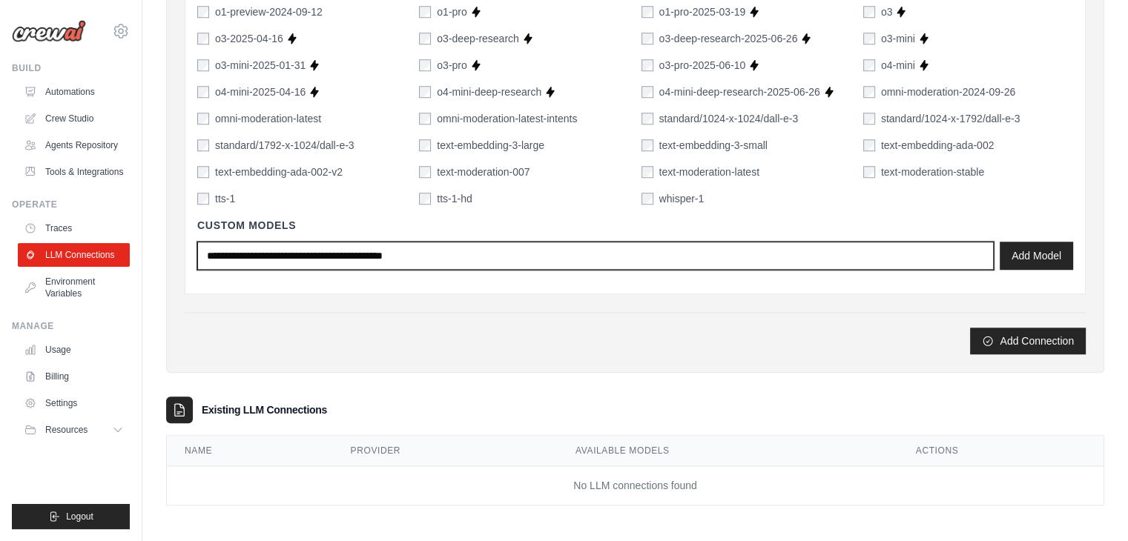
click at [521, 266] on input "text" at bounding box center [595, 256] width 797 height 28
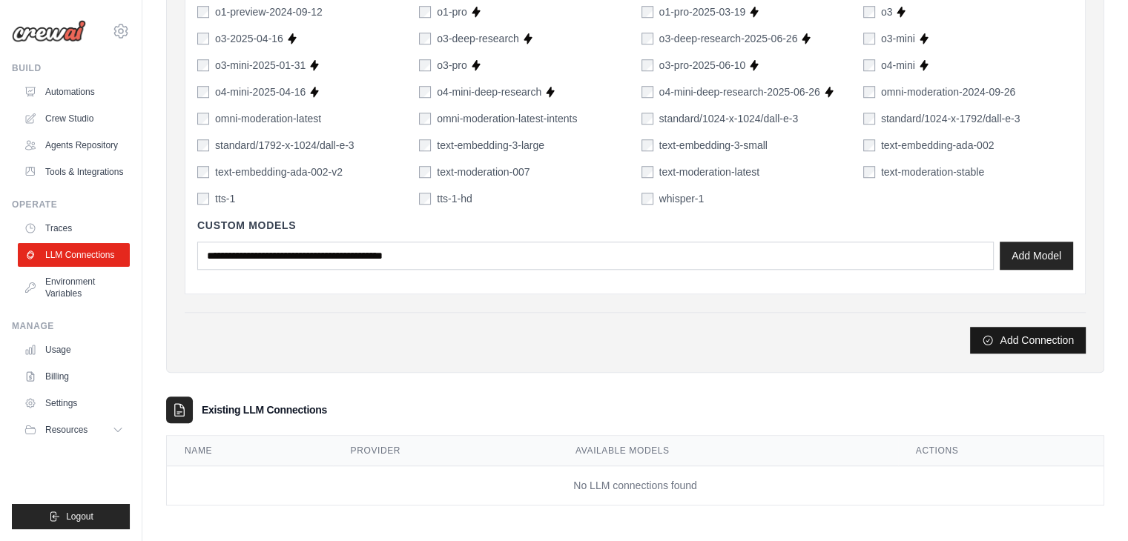
click at [998, 334] on button "Add Connection" at bounding box center [1028, 340] width 116 height 27
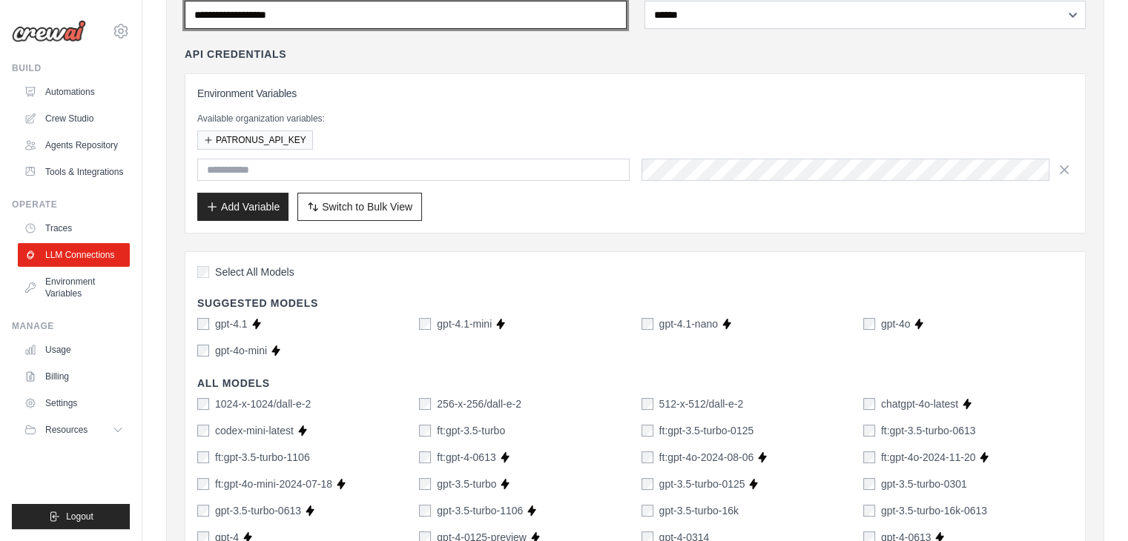
click at [347, 13] on input "Connection Name" at bounding box center [406, 15] width 442 height 28
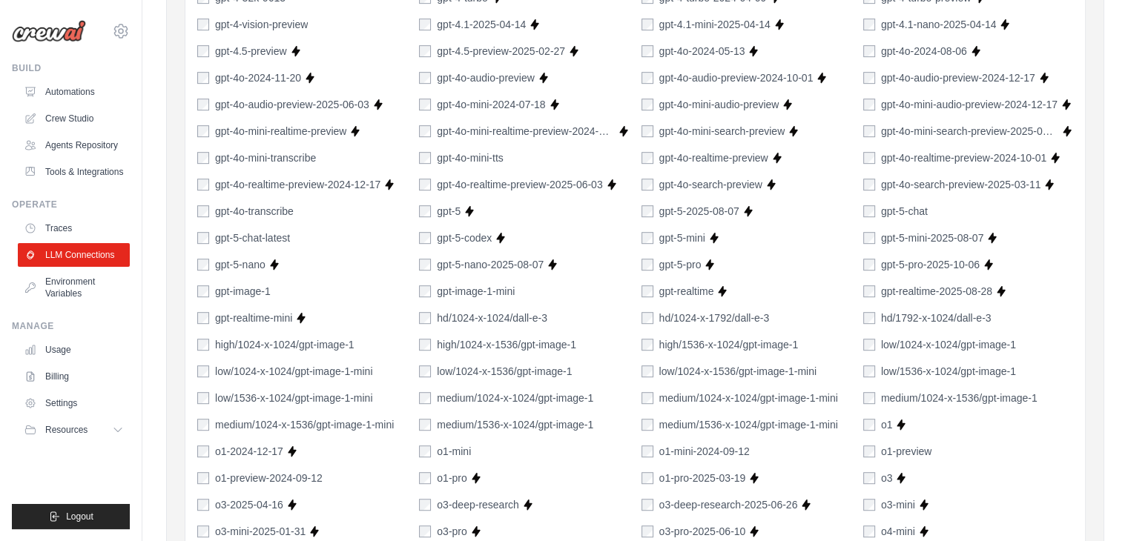
scroll to position [337, 0]
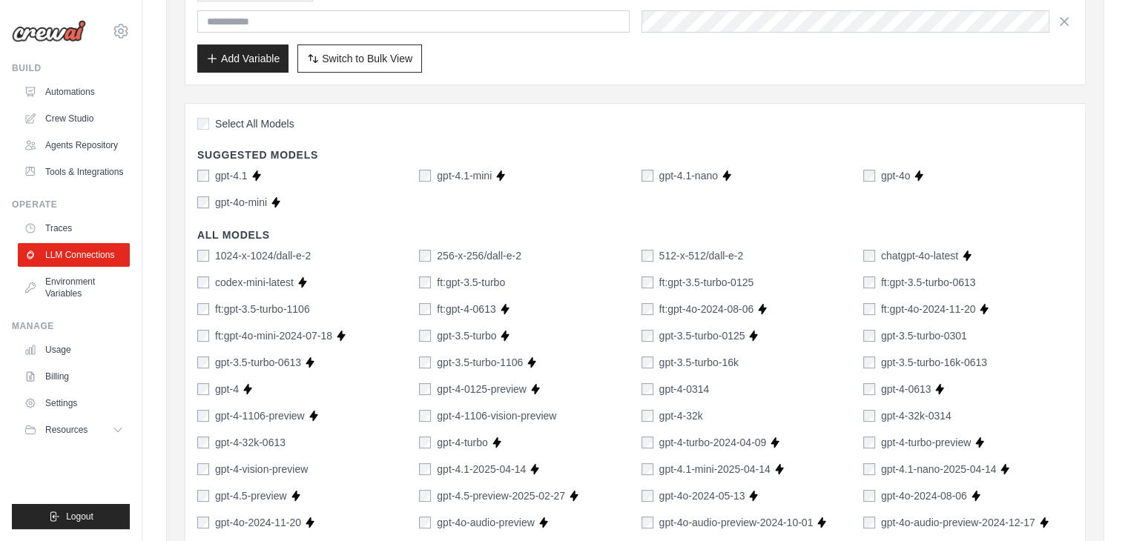
type input "******"
click at [432, 171] on div "gpt-4.1-mini" at bounding box center [455, 175] width 73 height 15
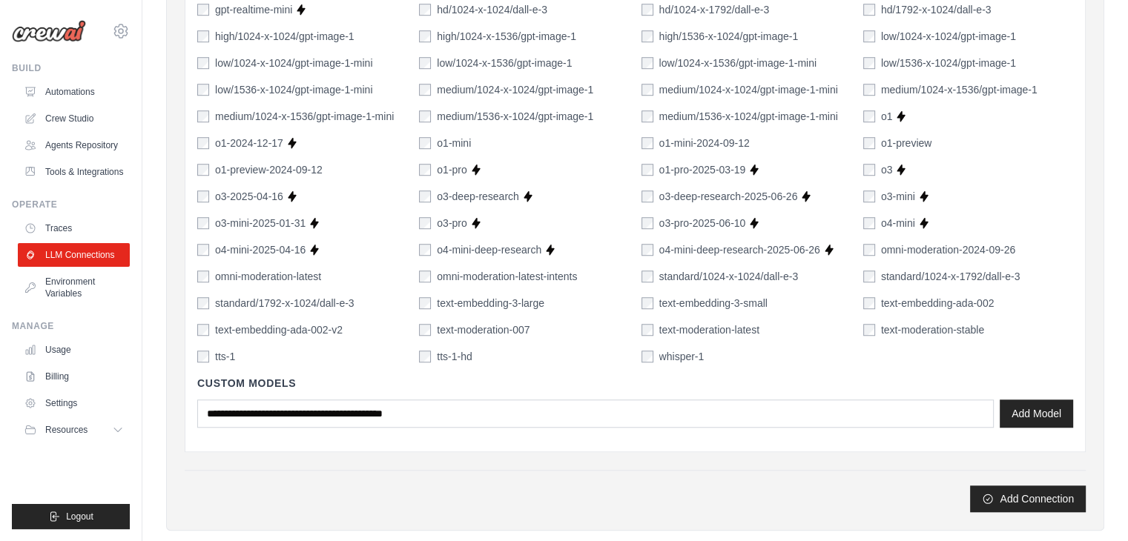
scroll to position [1248, 0]
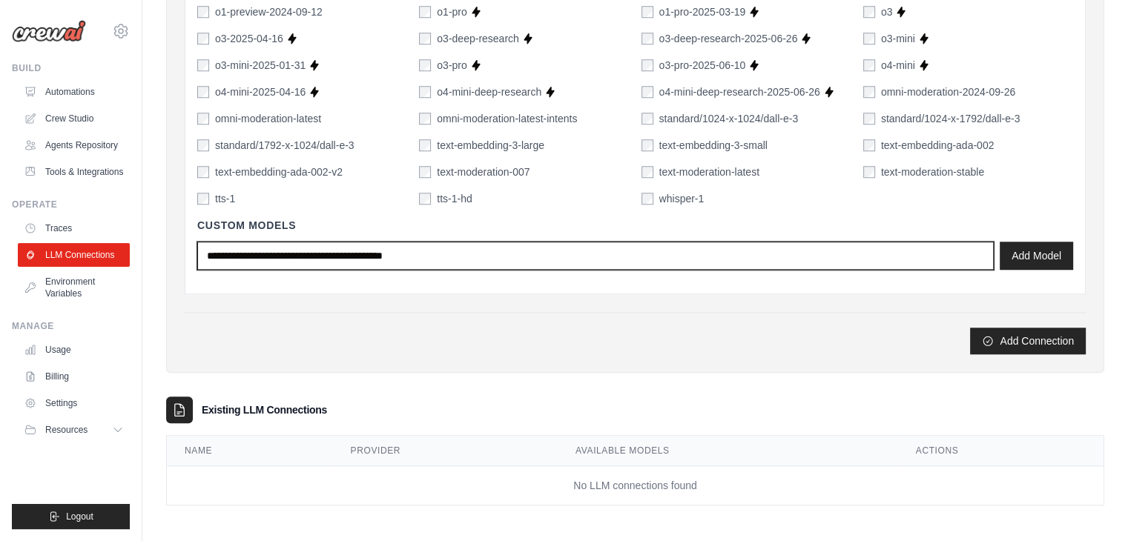
click at [513, 254] on input "text" at bounding box center [595, 256] width 797 height 28
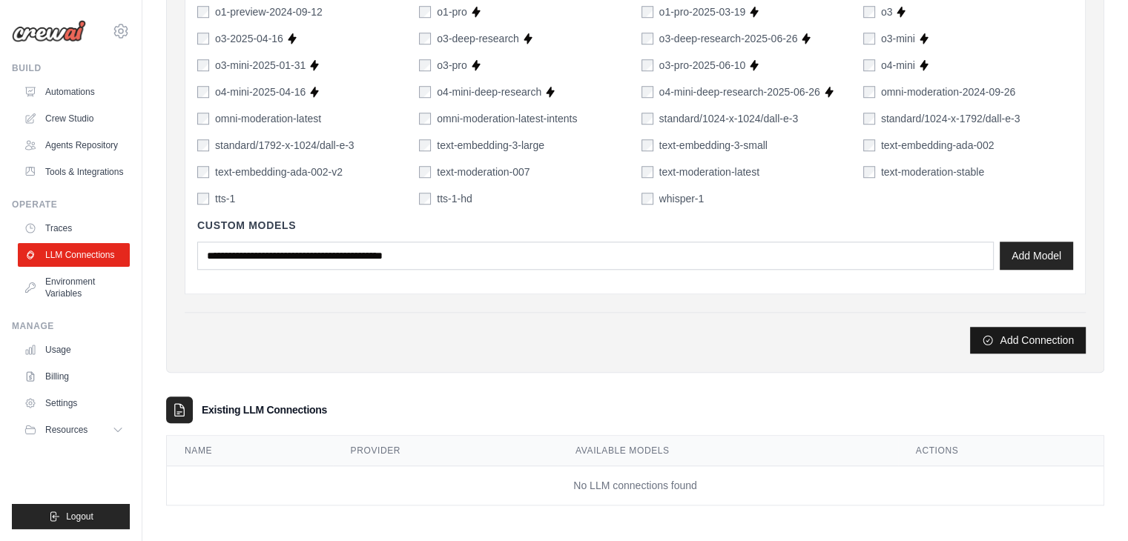
click at [1030, 342] on button "Add Connection" at bounding box center [1028, 340] width 116 height 27
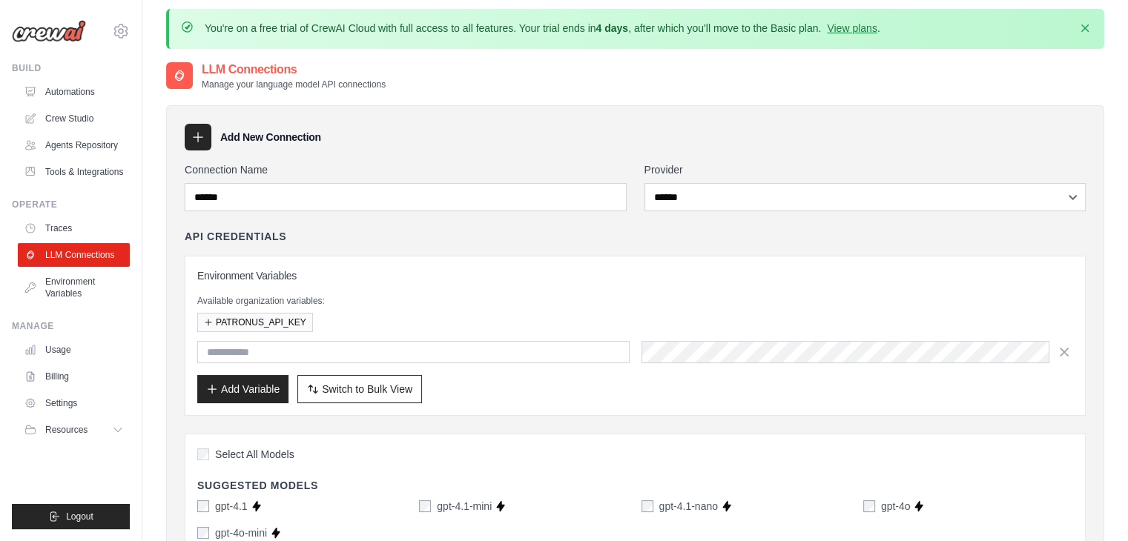
scroll to position [0, 0]
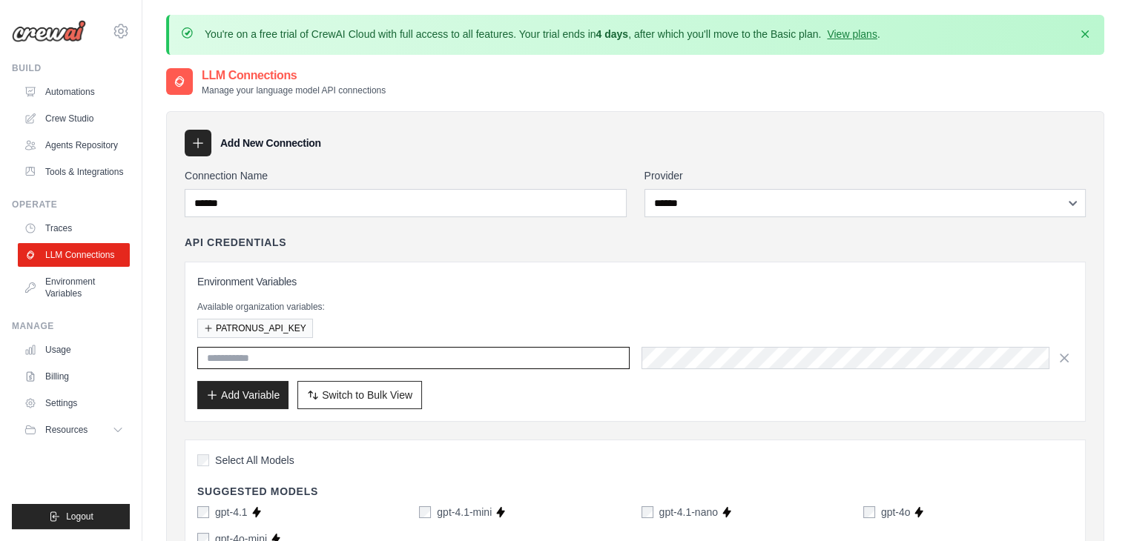
click at [232, 357] on input "text" at bounding box center [413, 358] width 432 height 22
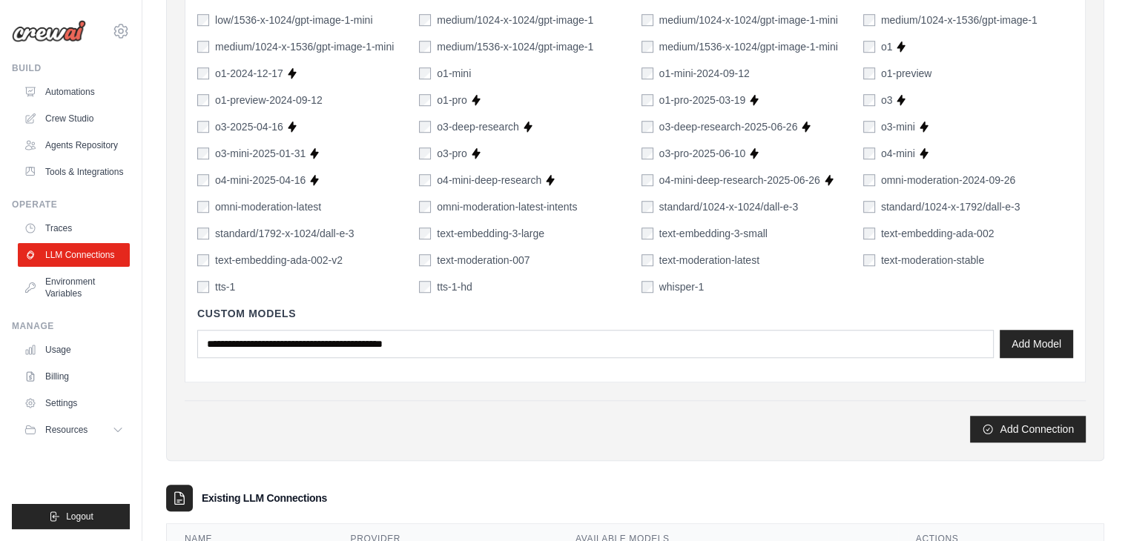
scroll to position [1248, 0]
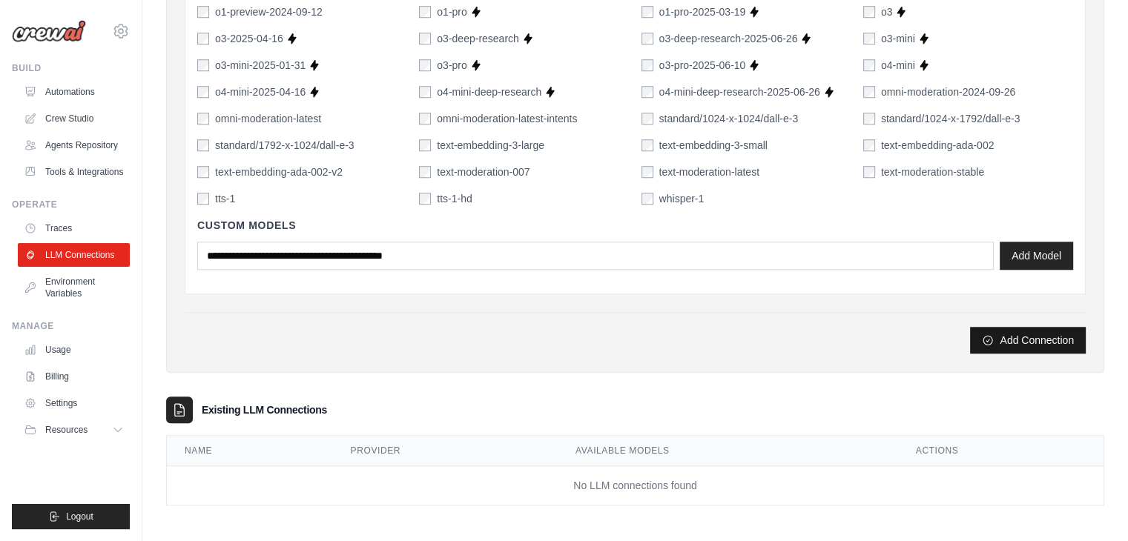
click at [1041, 335] on button "Add Connection" at bounding box center [1028, 340] width 116 height 27
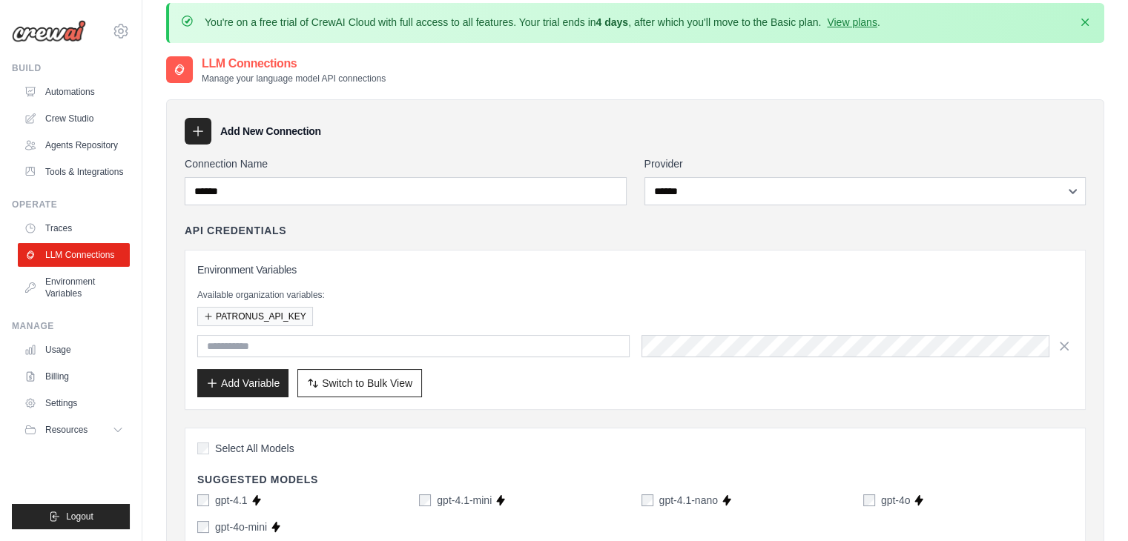
scroll to position [0, 0]
